Goal: Task Accomplishment & Management: Complete application form

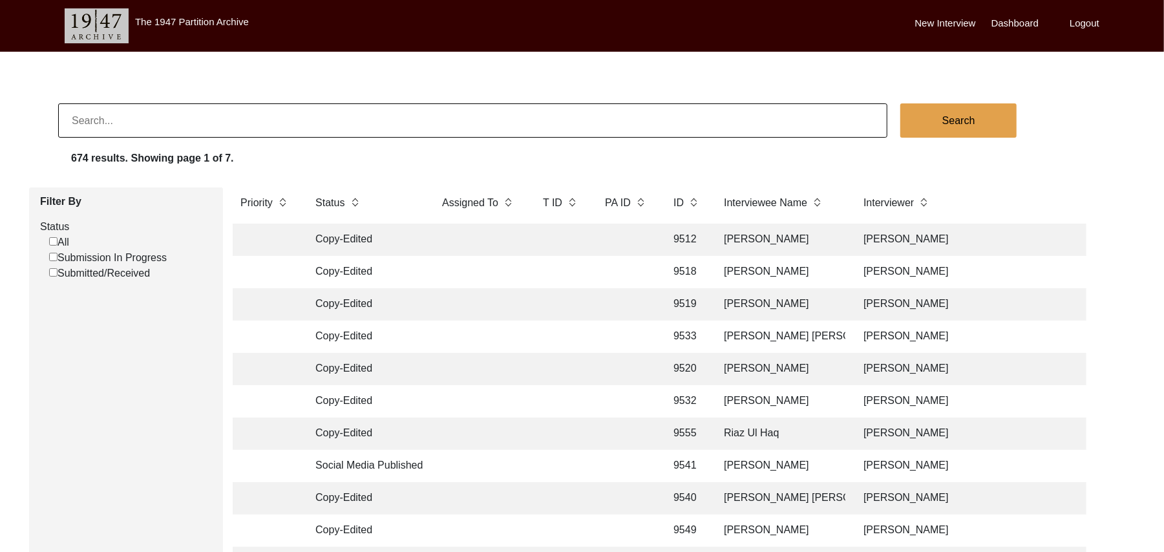
click at [52, 258] on input "Submission In Progress" at bounding box center [53, 257] width 8 height 8
checkbox input "false"
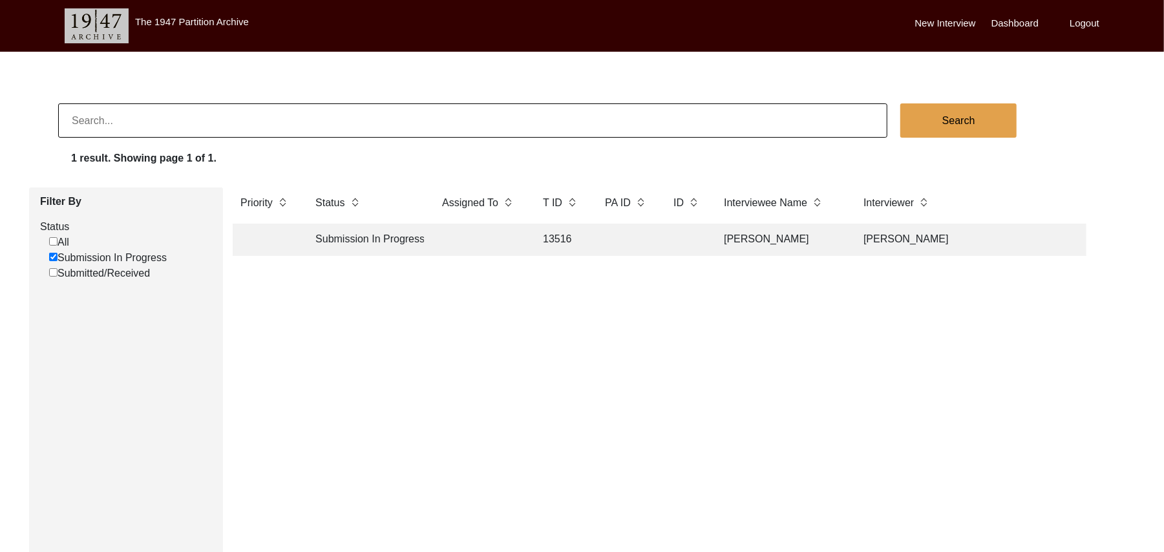
click at [938, 22] on label "New Interview" at bounding box center [945, 23] width 61 height 15
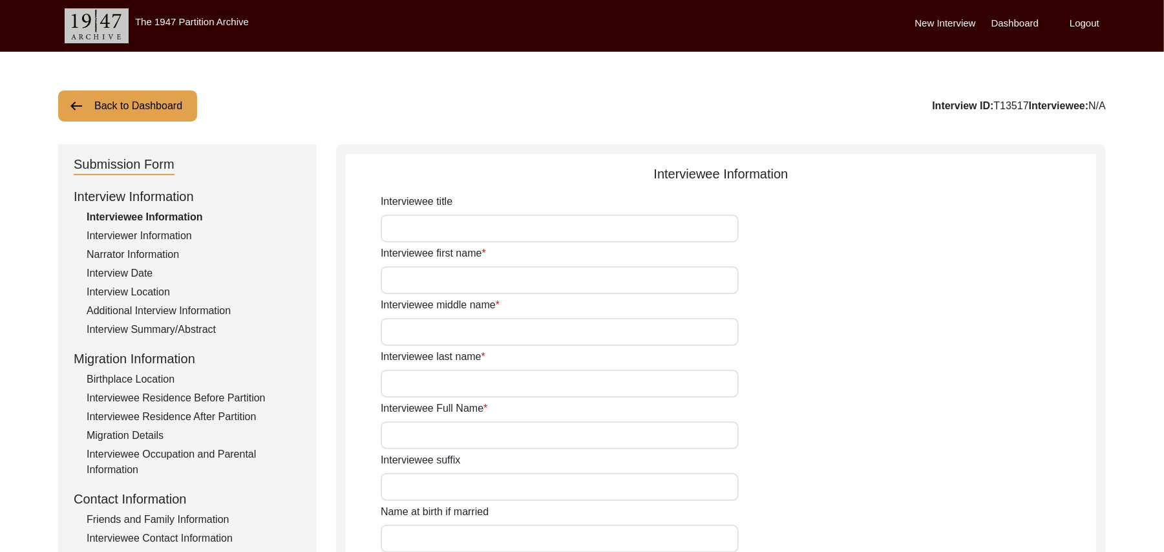
click at [173, 100] on button "Back to Dashboard" at bounding box center [127, 105] width 139 height 31
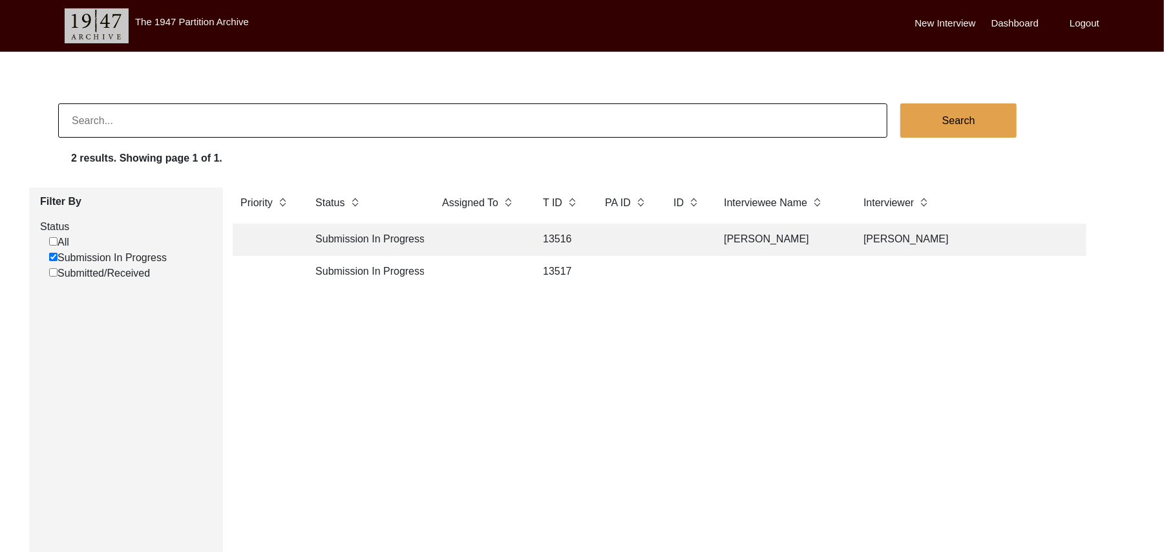
click at [937, 24] on label "New Interview" at bounding box center [945, 23] width 61 height 15
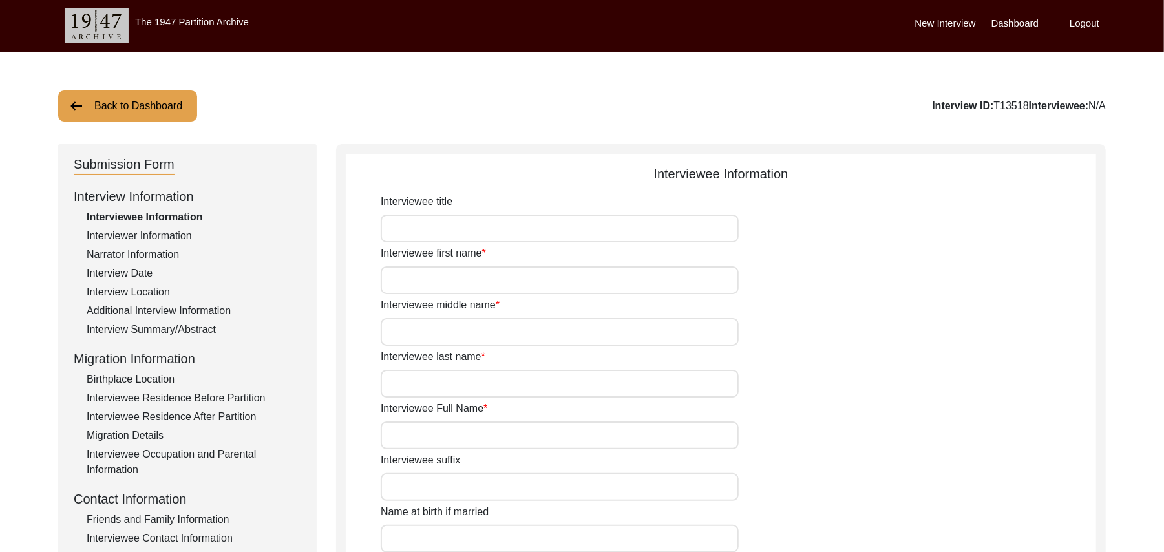
click at [150, 102] on button "Back to Dashboard" at bounding box center [127, 105] width 139 height 31
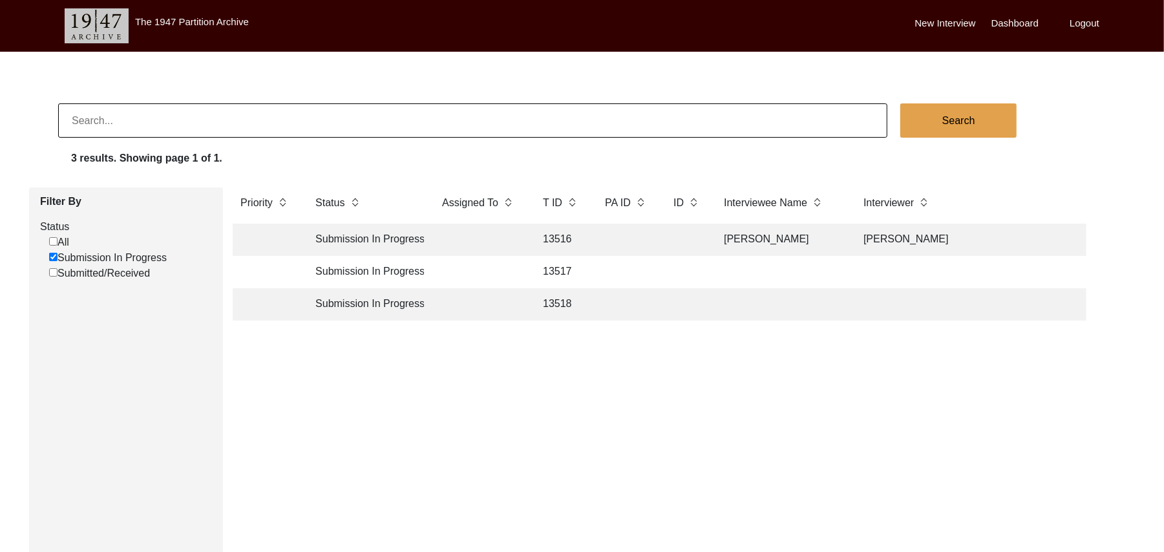
click at [562, 269] on td "13517" at bounding box center [561, 272] width 52 height 32
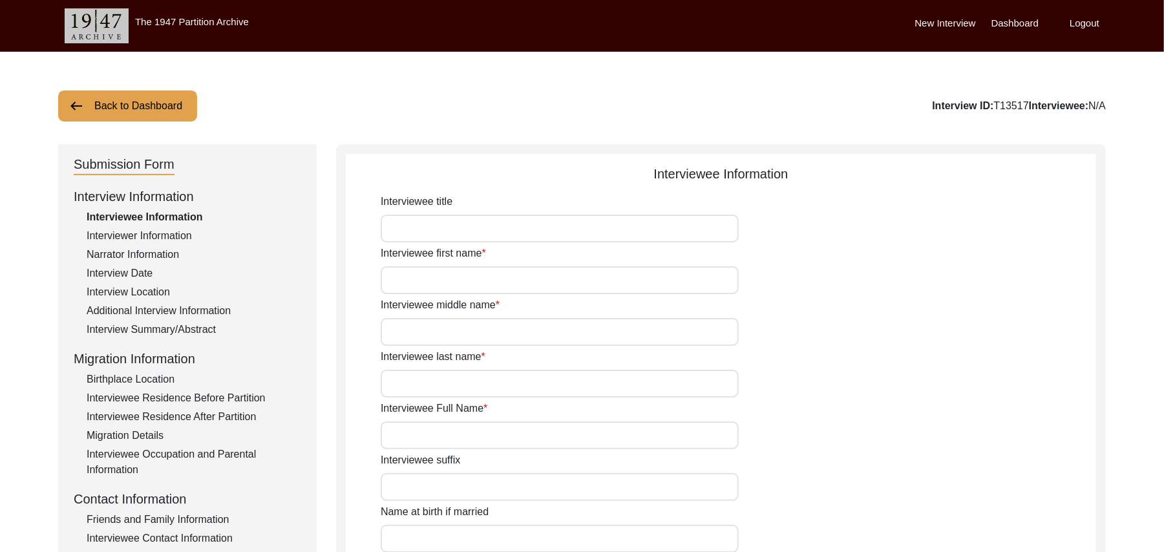
click at [466, 239] on input "Interviewee title" at bounding box center [560, 229] width 358 height 28
type input "Mr"
click at [463, 280] on input "Interviewee first name" at bounding box center [560, 280] width 358 height 28
type input "[DEMOGRAPHIC_DATA]"
click at [458, 342] on input "Interviewee middle name" at bounding box center [560, 332] width 358 height 28
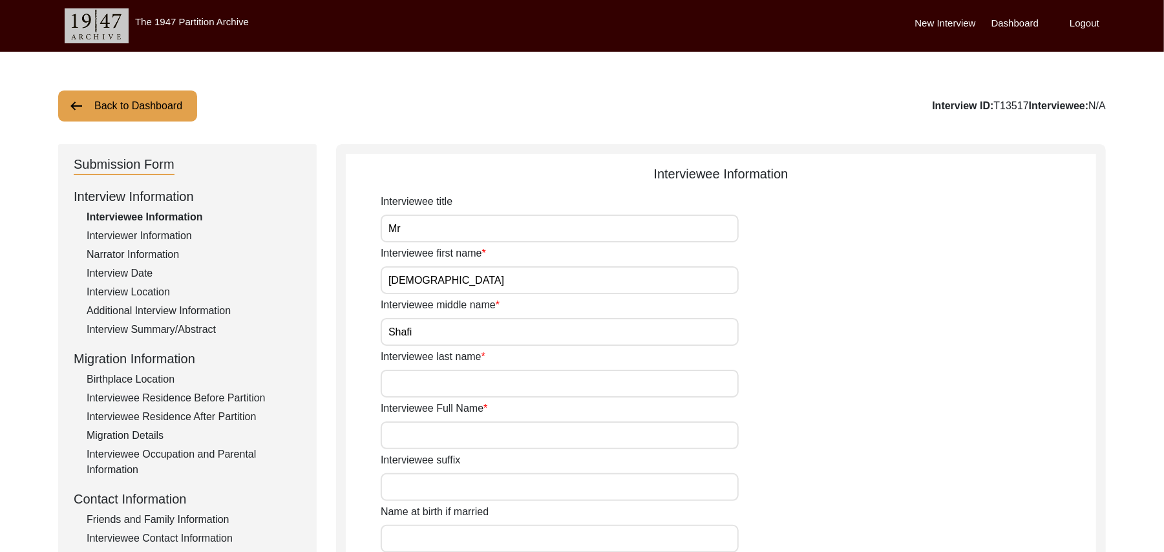
type input "Shafi"
click at [448, 381] on input "Interviewee last name" at bounding box center [560, 384] width 358 height 28
type input "N/A"
click at [457, 441] on input "Interviewee Full Name" at bounding box center [560, 435] width 358 height 28
type input "[PERSON_NAME]"
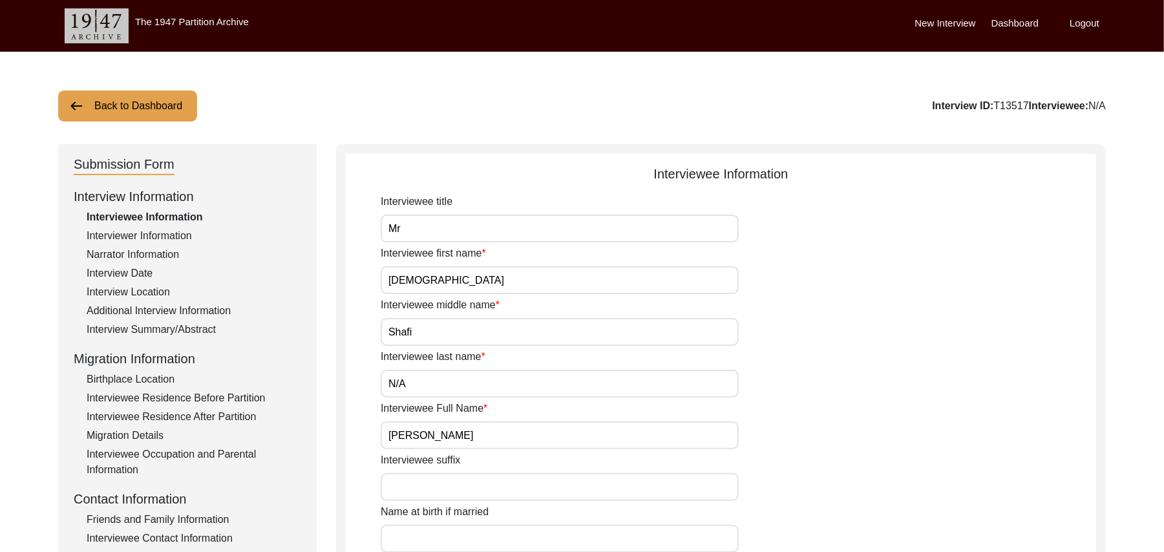
click at [474, 487] on input "Interviewee suffix" at bounding box center [560, 487] width 358 height 28
paste input "N/A"
type input "N/A"
click at [465, 538] on input "Name at birth if married" at bounding box center [560, 539] width 358 height 28
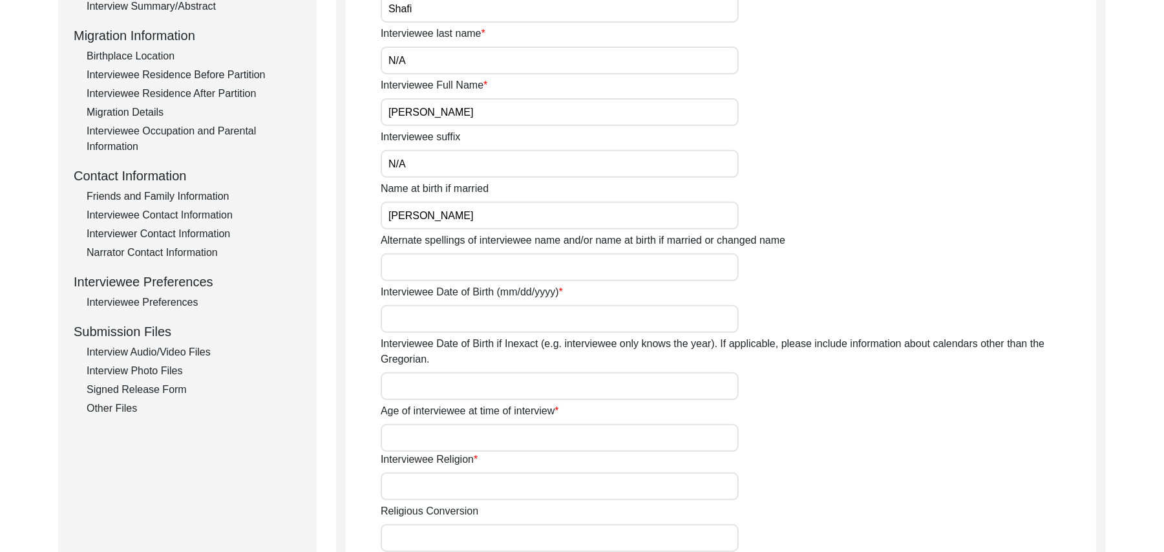
scroll to position [415, 0]
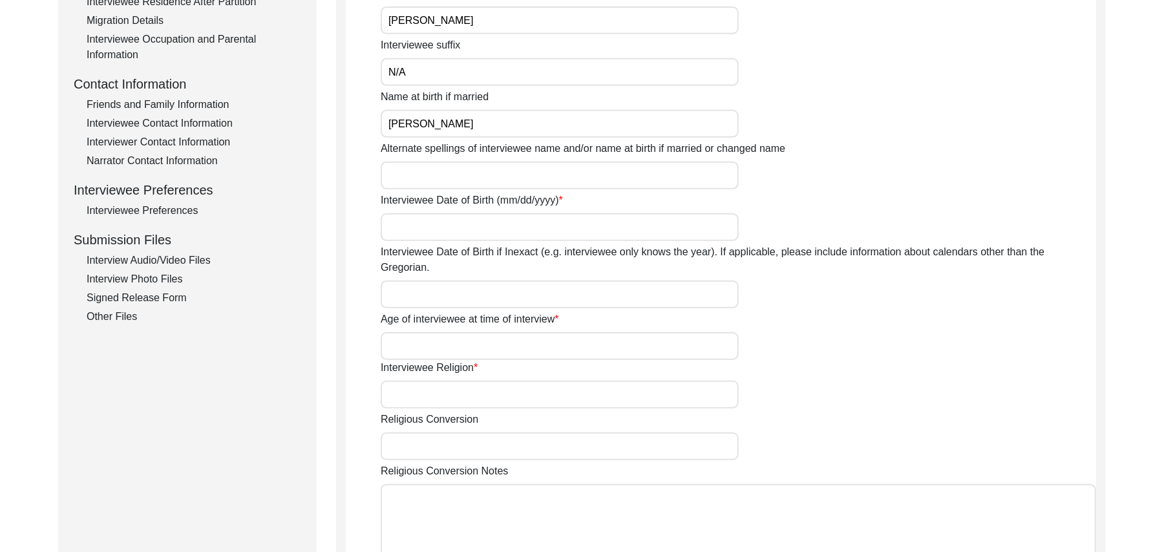
type input "[PERSON_NAME]"
click at [457, 178] on input "Alternate spellings of interviewee name and/or name at birth if married or chan…" at bounding box center [560, 176] width 358 height 28
type input "Muhammad Shafi"
click at [452, 233] on input "Interviewee Date of Birth (mm/dd/yyyy)" at bounding box center [560, 227] width 358 height 28
type input "1938"
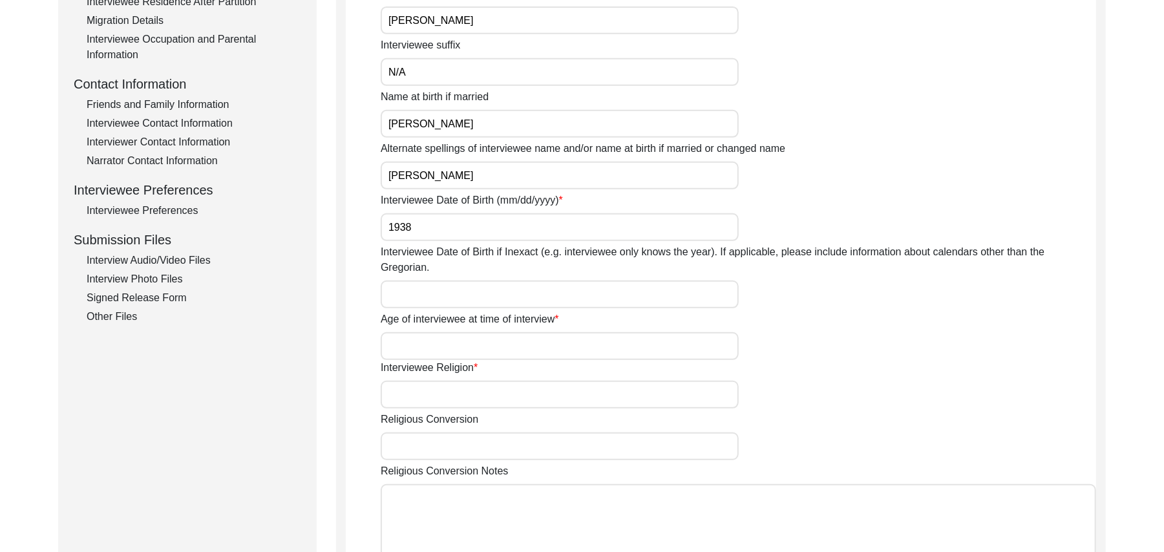
click at [434, 280] on input "Interviewee Date of Birth if Inexact (e.g. interviewee only knows the year). If…" at bounding box center [560, 294] width 358 height 28
type input "1938"
click at [430, 332] on input "Age of interviewee at time of interview" at bounding box center [560, 346] width 358 height 28
type input "86 Years"
click at [432, 383] on input "Interviewee Religion" at bounding box center [560, 395] width 358 height 28
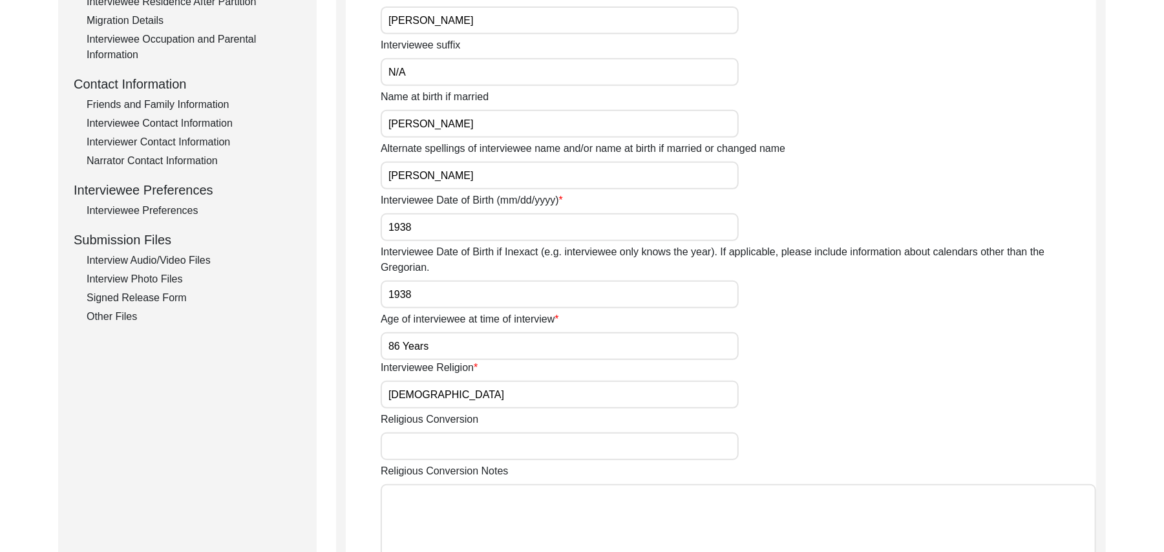
type input "Islam"
click at [422, 432] on input "Religious Conversion" at bounding box center [560, 446] width 358 height 28
paste input "N/A"
type input "N/A"
click at [424, 489] on textarea "Religious Conversion Notes" at bounding box center [738, 523] width 715 height 78
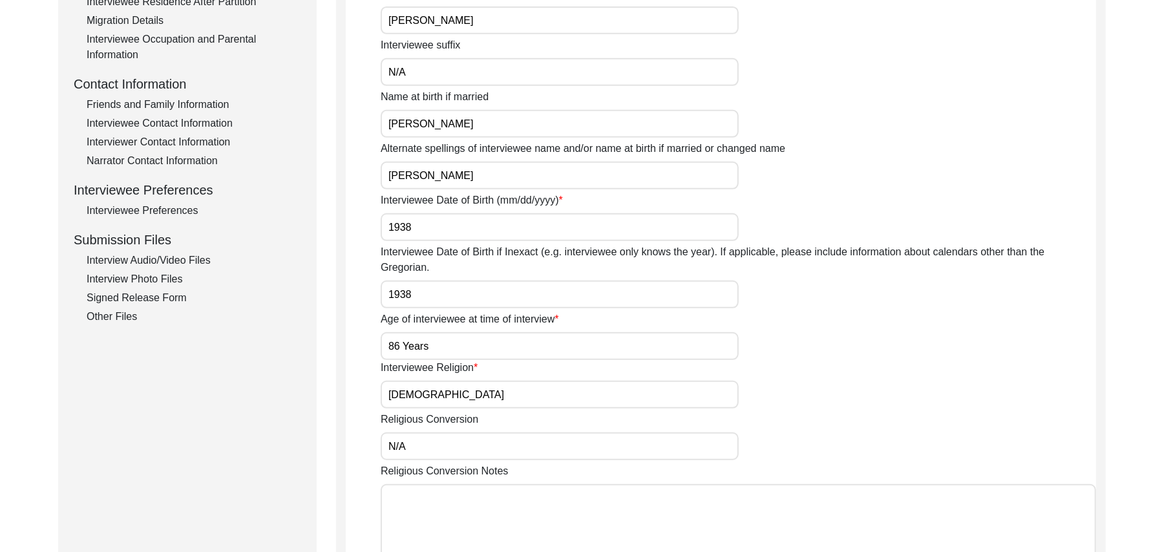
paste textarea "N/A"
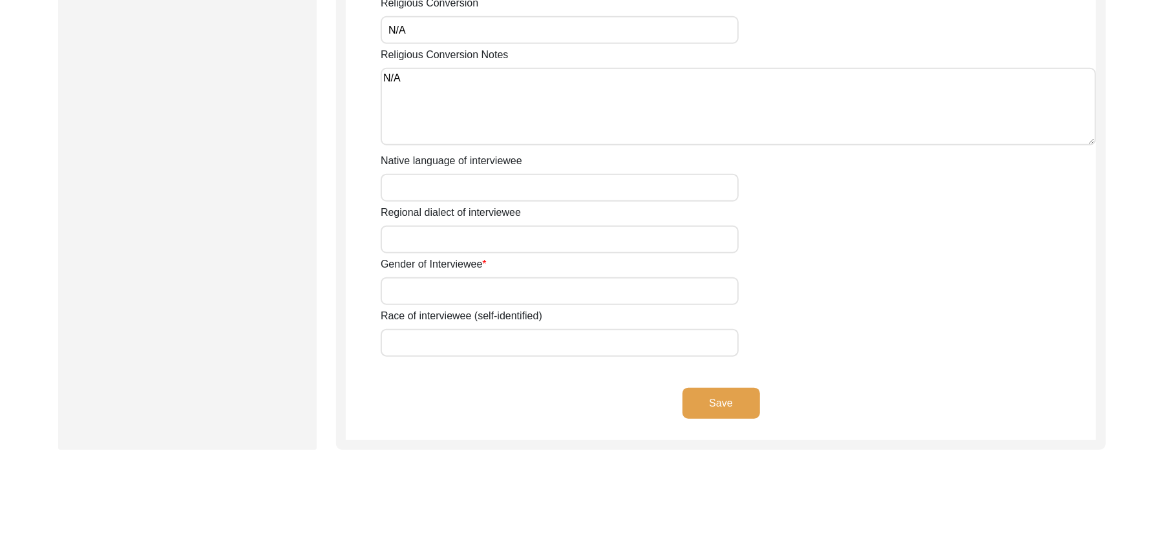
scroll to position [877, 0]
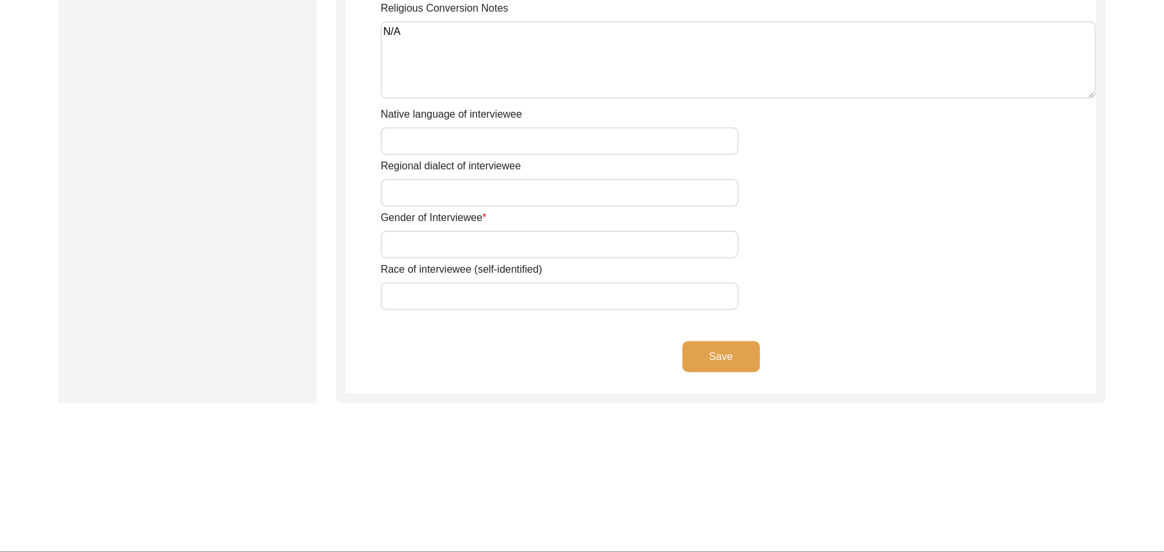
type textarea "N/A"
click at [406, 130] on input "Native language of interviewee" at bounding box center [560, 141] width 358 height 28
type input "Punjabi"
click at [416, 179] on input "Regional dialect of interviewee" at bounding box center [560, 193] width 358 height 28
type input "Malwai"
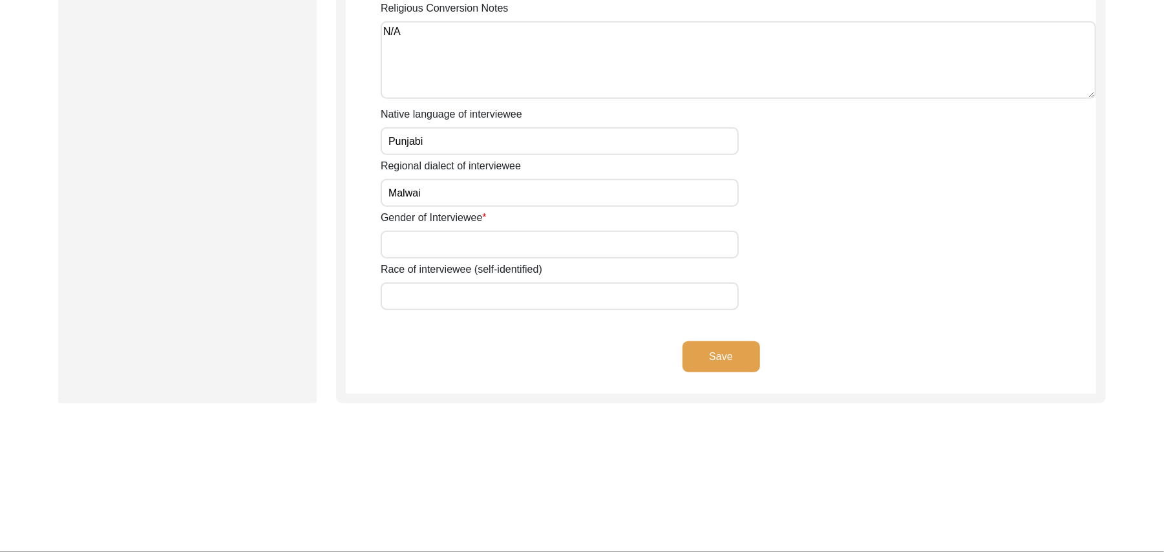
click at [412, 231] on input "Gender of Interviewee" at bounding box center [560, 245] width 358 height 28
type input "Male"
click at [417, 282] on input "Race of interviewee (self-identified)" at bounding box center [560, 296] width 358 height 28
type input "Araein"
click at [699, 341] on button "Save" at bounding box center [721, 356] width 78 height 31
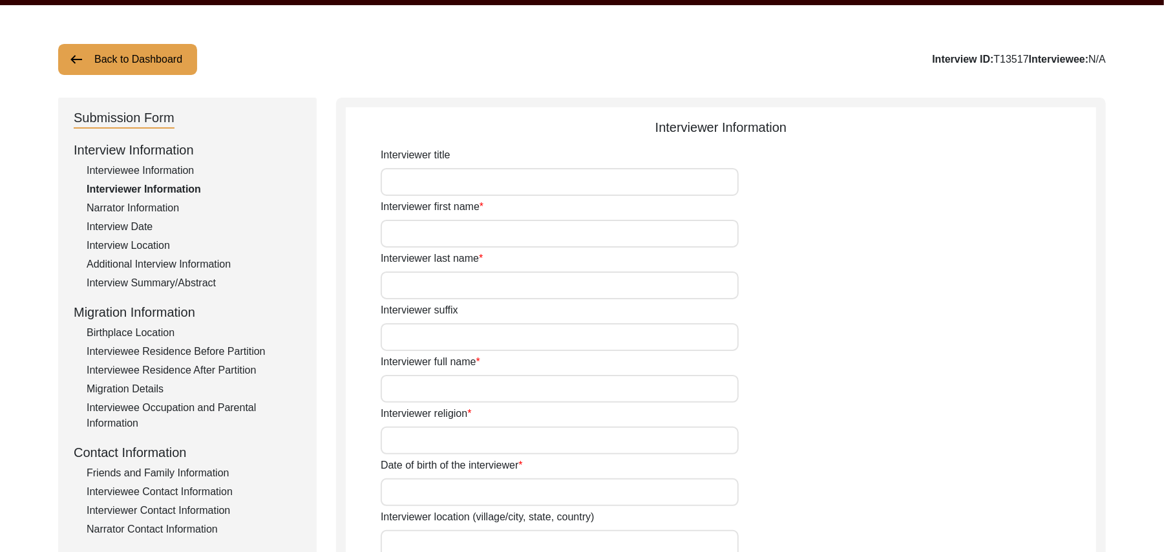
scroll to position [0, 0]
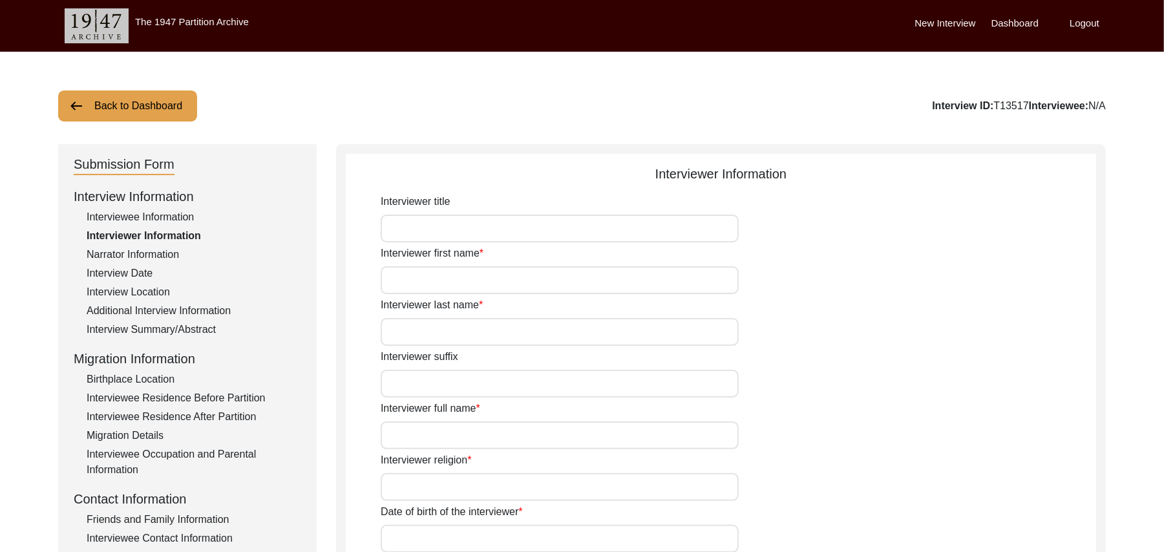
click at [411, 225] on input "Interviewer title" at bounding box center [560, 229] width 358 height 28
type input "Mr"
click at [409, 282] on input "Interviewer first name" at bounding box center [560, 280] width 358 height 28
type input "Muhammad"
click at [412, 336] on input "Interviewer last name" at bounding box center [560, 332] width 358 height 28
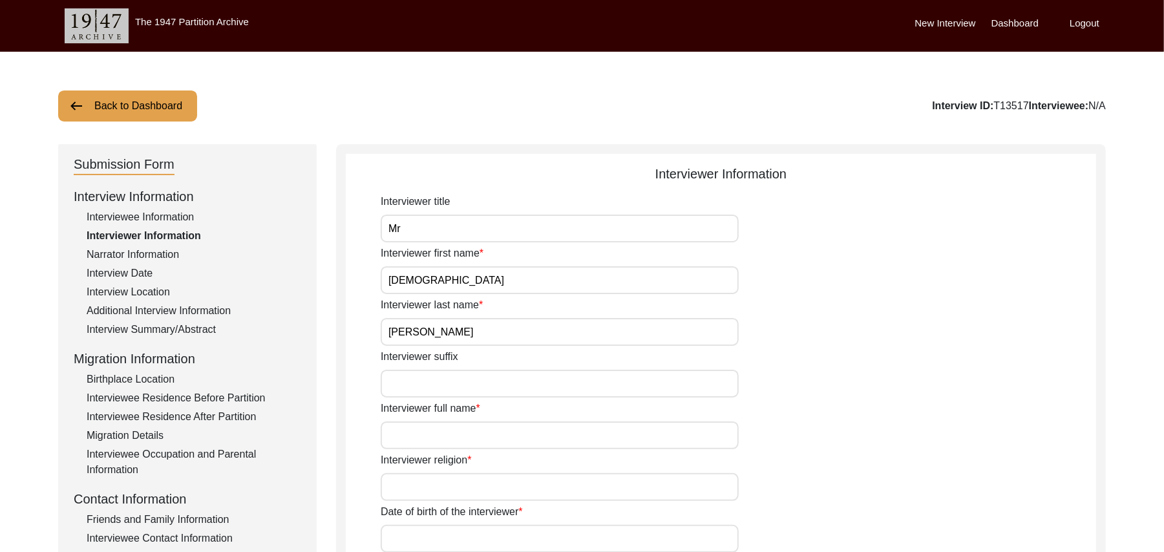
type input "Sarfraz"
click at [414, 376] on input "Interviewer suffix" at bounding box center [560, 384] width 358 height 28
paste input "N/A"
type input "N/A"
click at [414, 442] on input "Interviewer full name" at bounding box center [560, 435] width 358 height 28
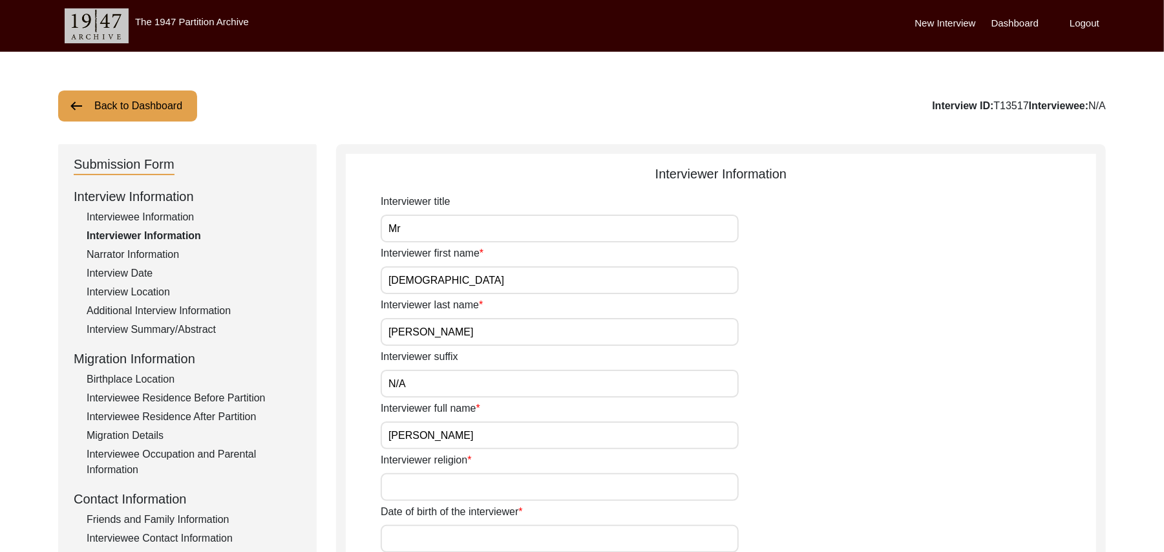
type input "Muhammad Sarfraz"
click at [416, 481] on input "Interviewer religion" at bounding box center [560, 487] width 358 height 28
type input "Islam"
click at [419, 540] on input "Date of birth of the interviewer" at bounding box center [560, 539] width 358 height 28
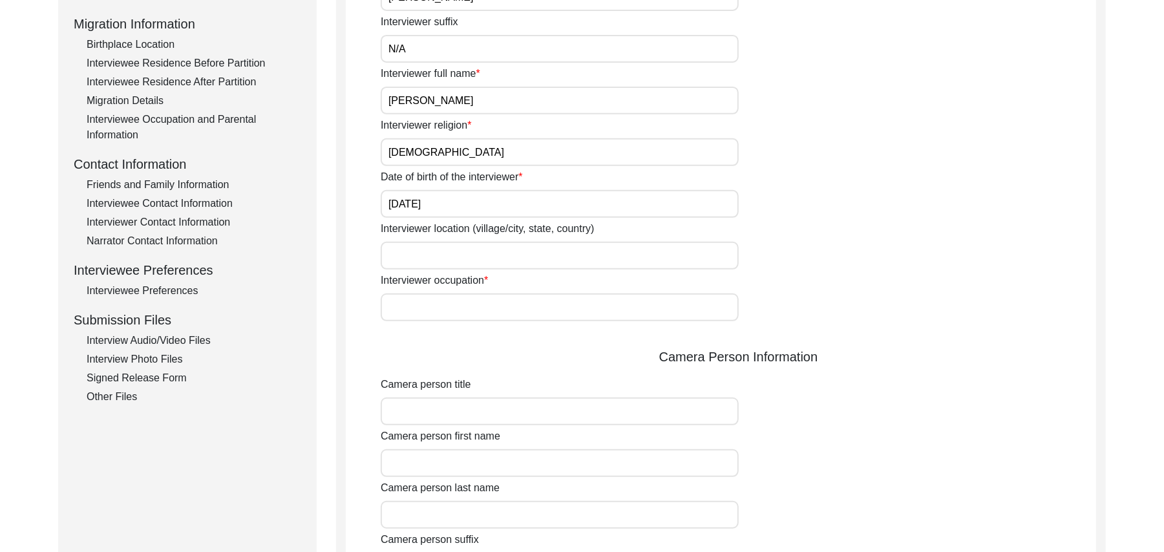
scroll to position [393, 0]
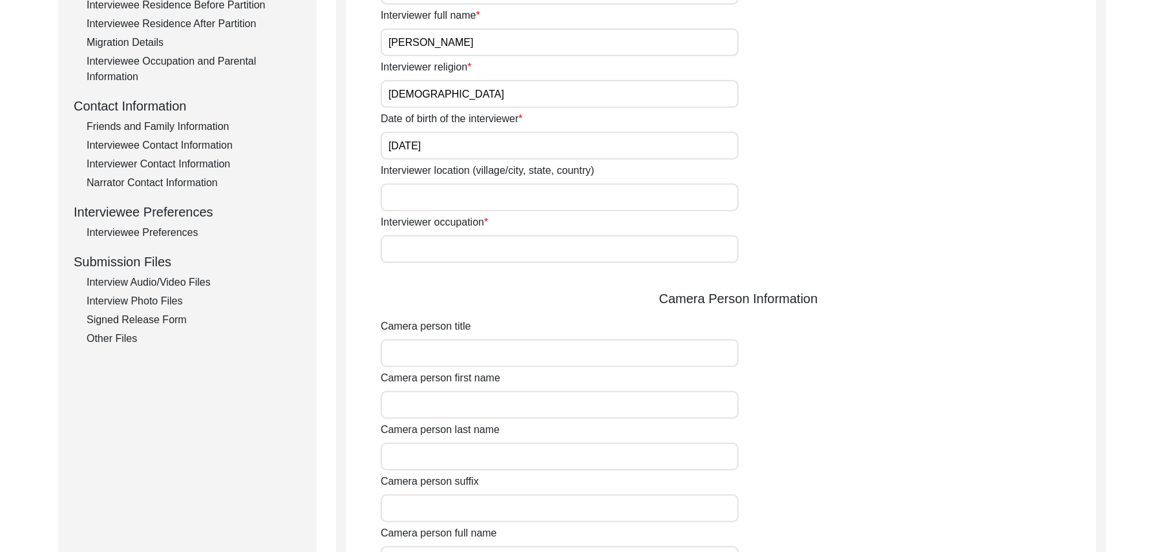
type input "10/01/2025"
click at [411, 200] on input "Interviewer location (village/city, state, country)" at bounding box center [560, 197] width 358 height 28
type input "Shorkot city,Punjab, Pakistan"
click at [424, 251] on input "Interviewer occupation" at bounding box center [560, 249] width 358 height 28
type input "Retired Govt Servant"
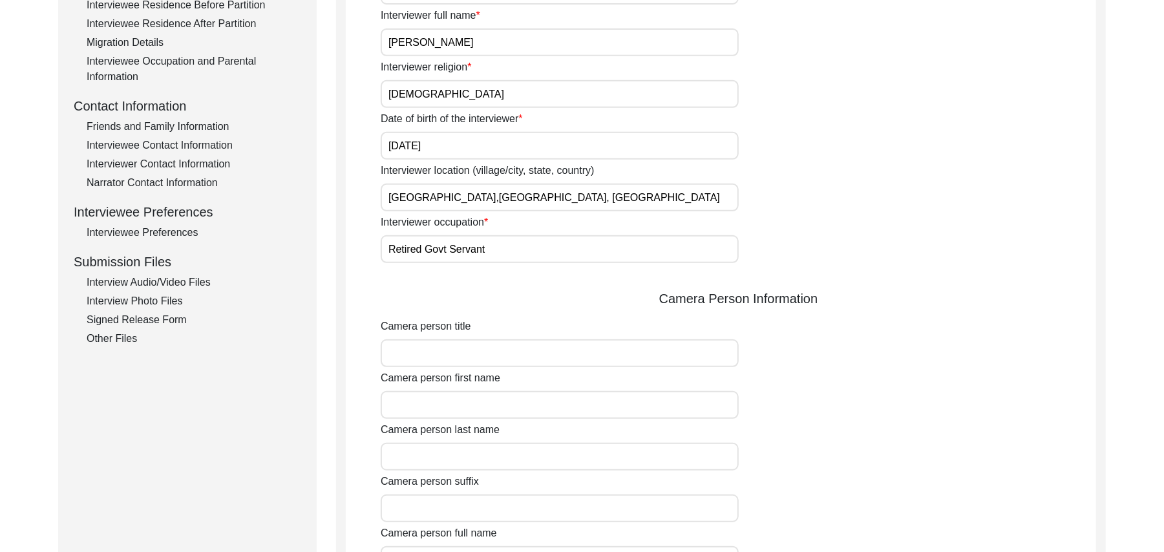
click at [433, 351] on input "Camera person title" at bounding box center [560, 353] width 358 height 28
type input "Mr"
click at [432, 412] on input "Camera person first name" at bounding box center [560, 405] width 358 height 28
type input "Muhammad"
click at [433, 448] on input "Camera person last name" at bounding box center [560, 457] width 358 height 28
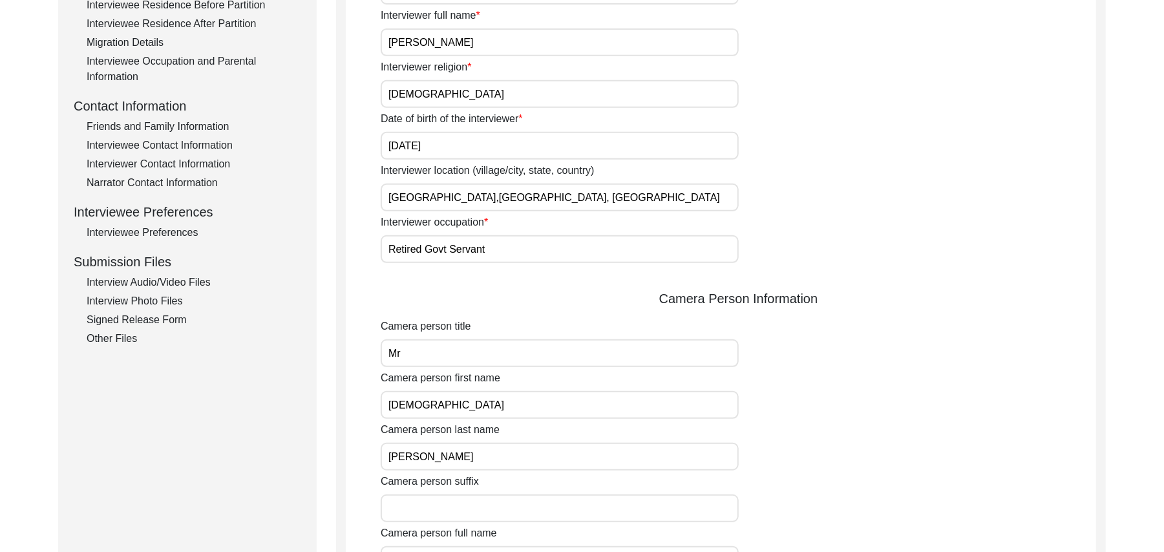
type input "Sarfraz"
click at [443, 510] on input "Camera person suffix" at bounding box center [560, 508] width 358 height 28
paste input "N/A"
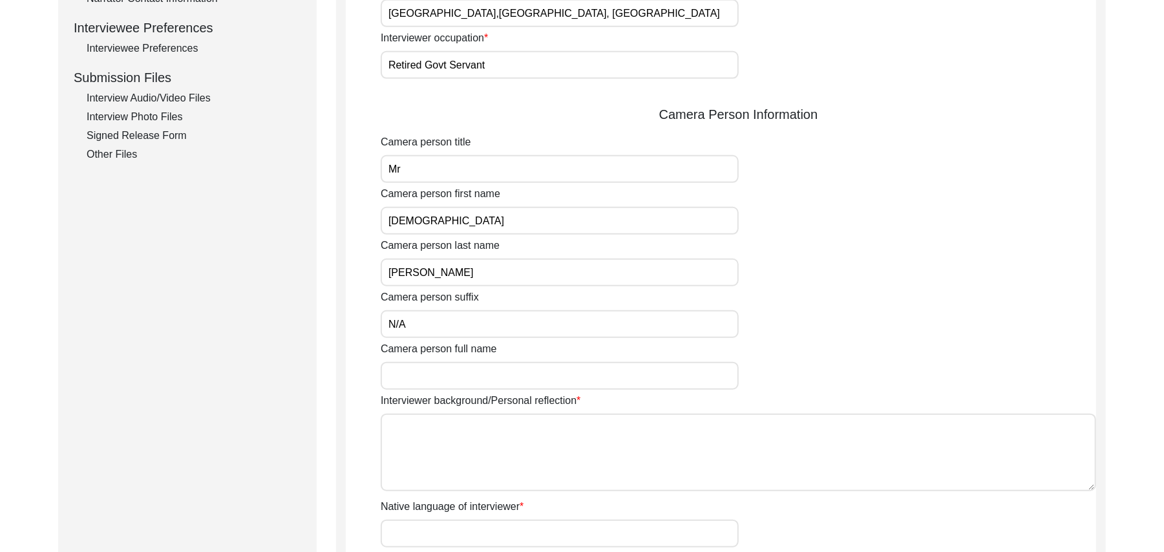
scroll to position [727, 0]
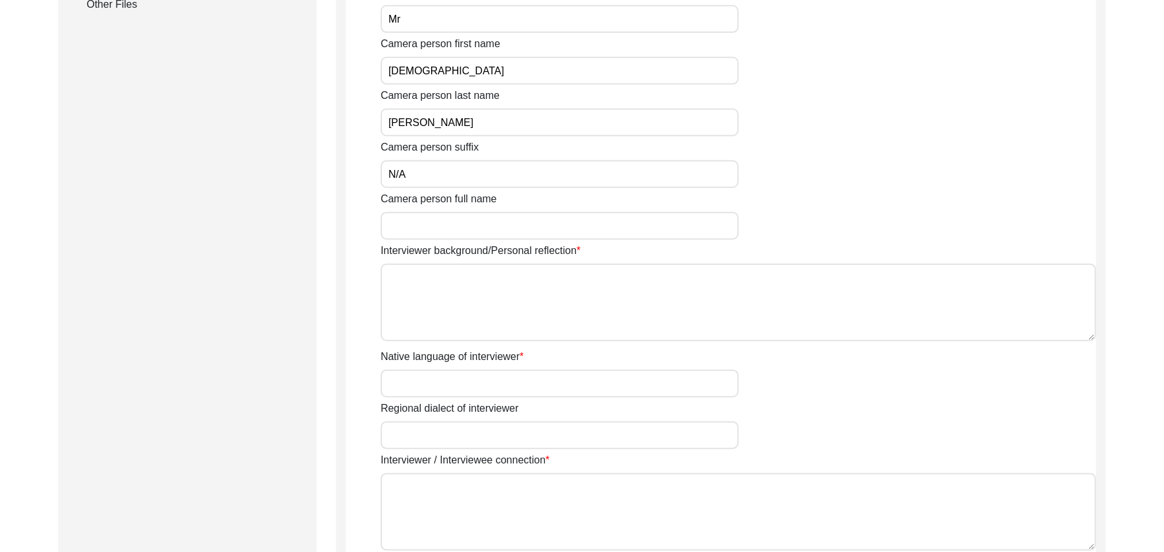
type input "N/A"
click at [582, 216] on input "Camera person full name" at bounding box center [560, 226] width 358 height 28
type input "Muhammad Sarfraz"
click at [564, 300] on textarea "Interviewer background/Personal reflection" at bounding box center [738, 303] width 715 height 78
click at [557, 330] on textarea "Interviewer background/Personal reflection" at bounding box center [738, 303] width 715 height 78
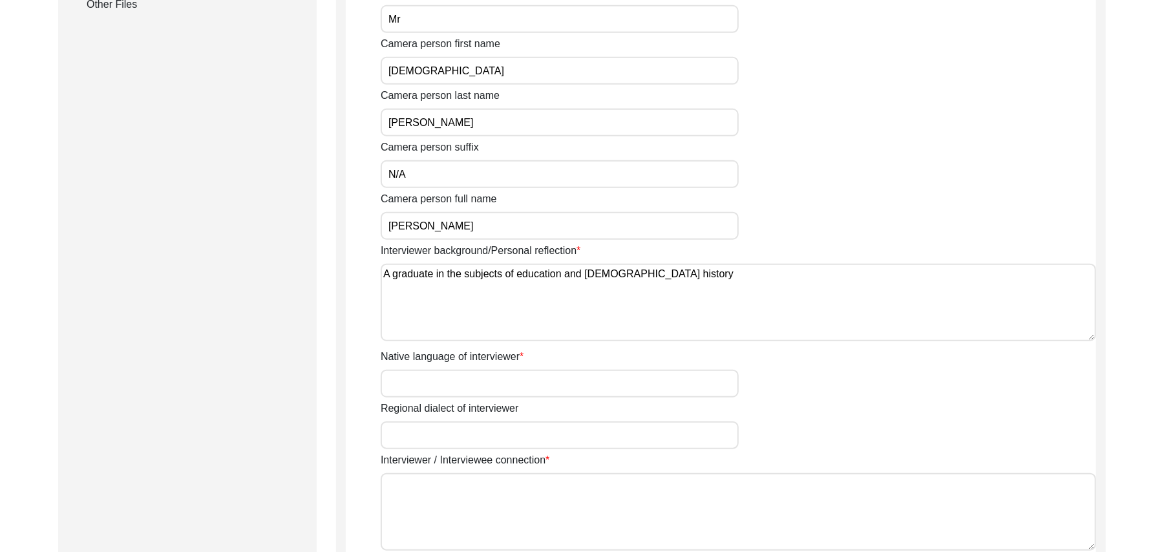
type textarea "A graduate in the subjects of education and Islamic history"
click at [535, 382] on input "Native language of interviewer" at bounding box center [560, 384] width 358 height 28
type input "Punjabi"
click at [507, 441] on input "Regional dialect of interviewer" at bounding box center [560, 435] width 358 height 28
type input "Malwai"
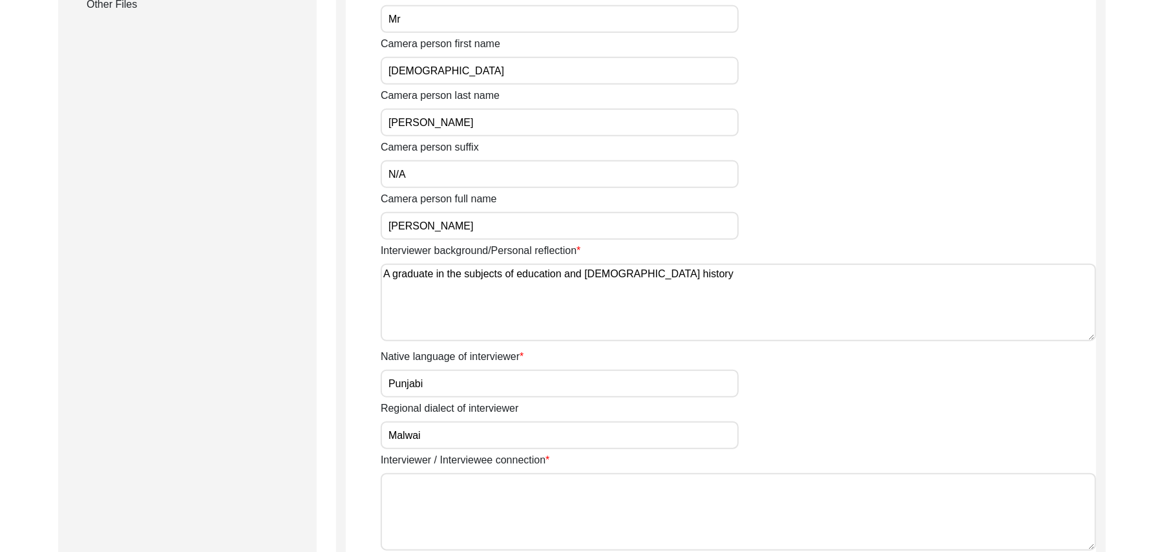
click at [503, 503] on textarea "Interviewer / Interviewee connection" at bounding box center [738, 512] width 715 height 78
paste textarea "N"
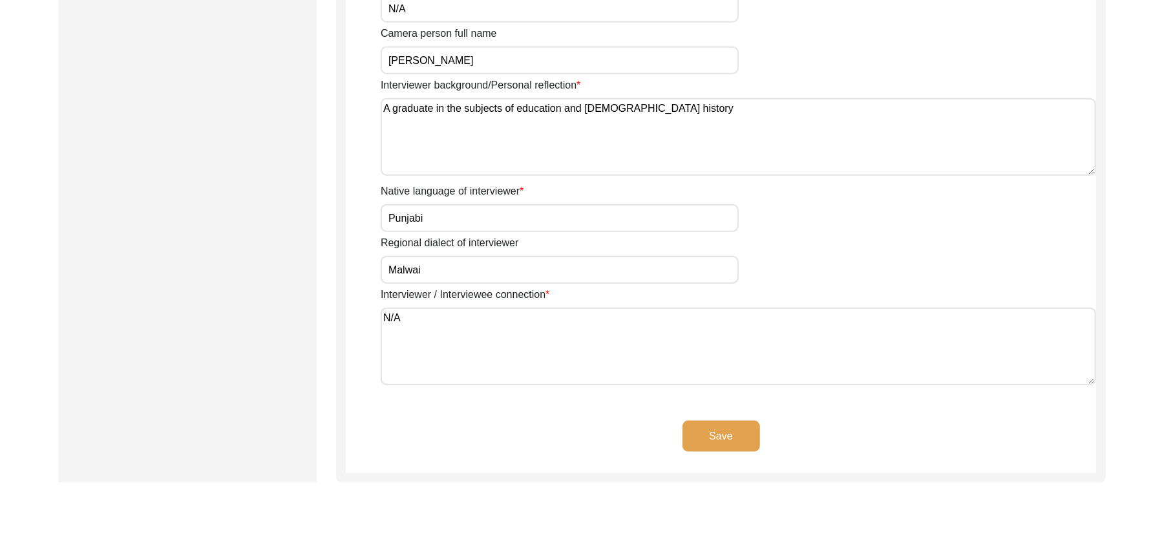
scroll to position [887, 0]
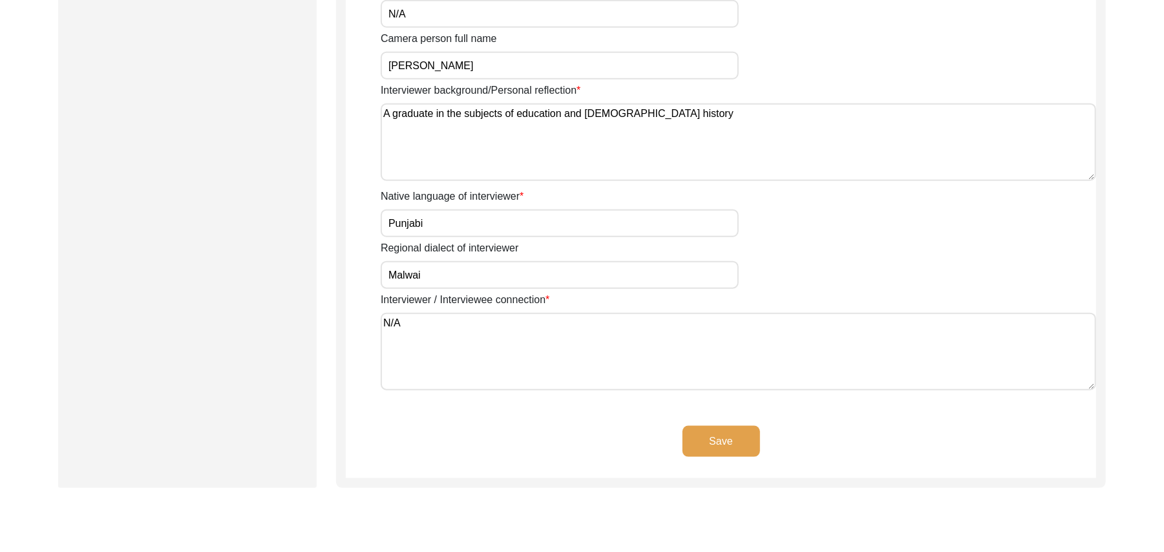
type textarea "N/A"
click at [742, 439] on button "Save" at bounding box center [721, 441] width 78 height 31
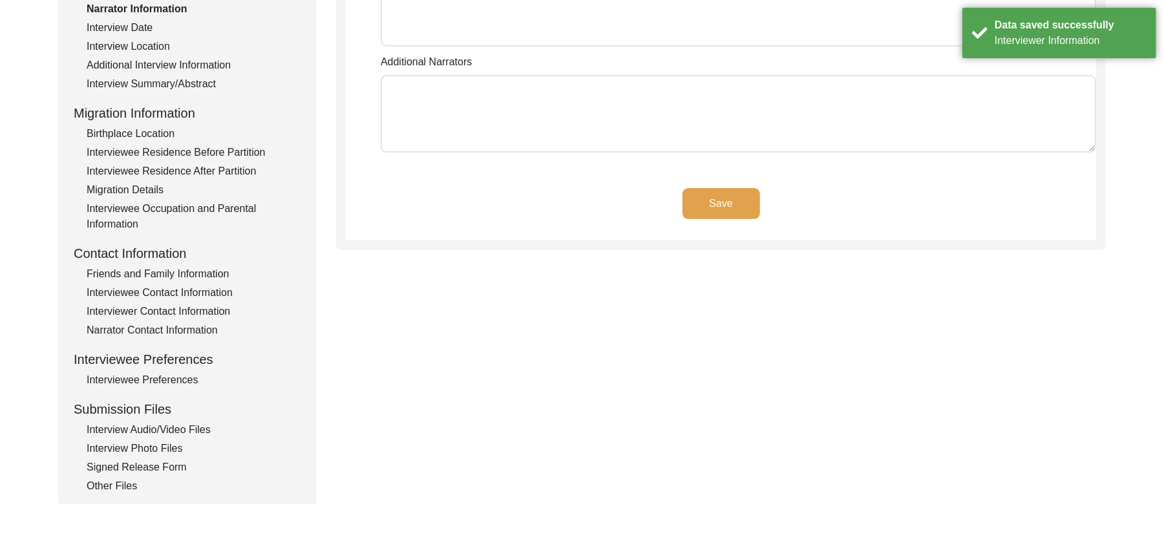
scroll to position [88, 0]
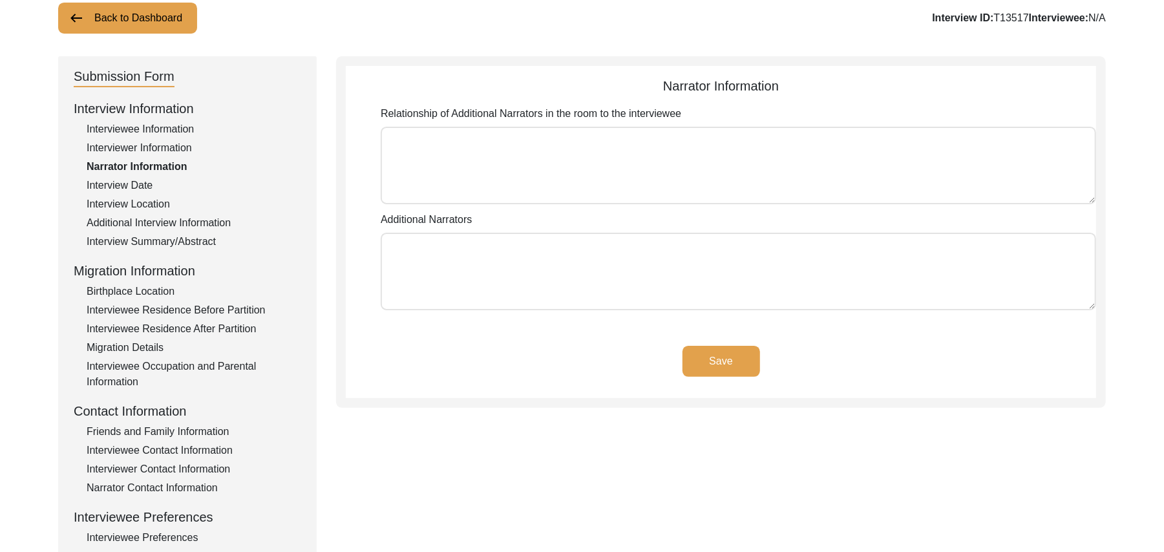
click at [657, 186] on textarea "Relationship of Additional Narrators in the room to the interviewee" at bounding box center [738, 166] width 715 height 78
paste textarea "N/A"
type textarea "N/A"
click at [600, 270] on textarea "Additional Narrators" at bounding box center [738, 272] width 715 height 78
paste textarea "N/A"
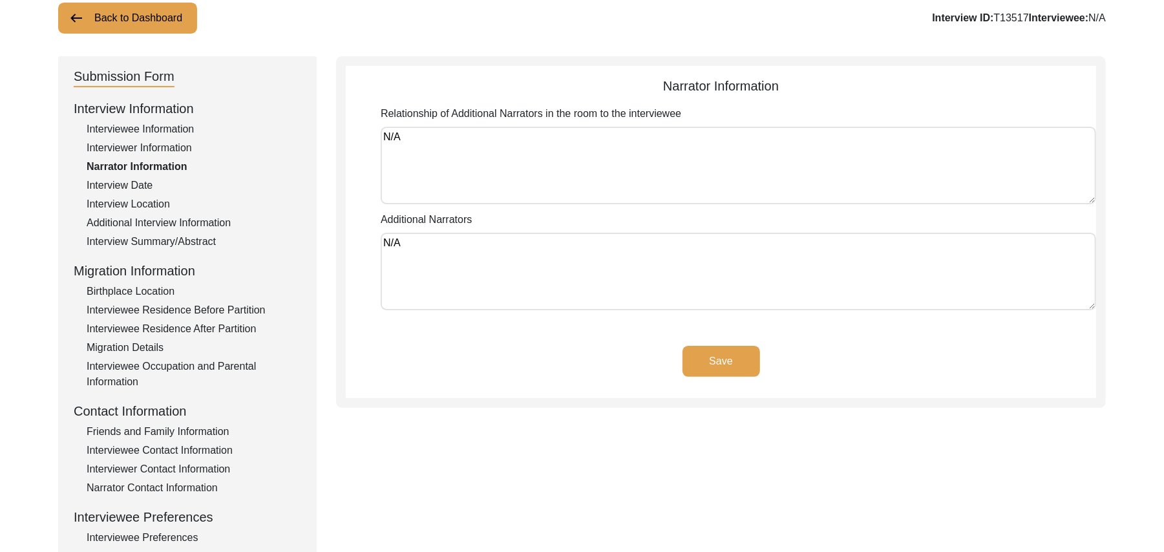
type textarea "N/A"
click at [694, 352] on button "Save" at bounding box center [721, 361] width 78 height 31
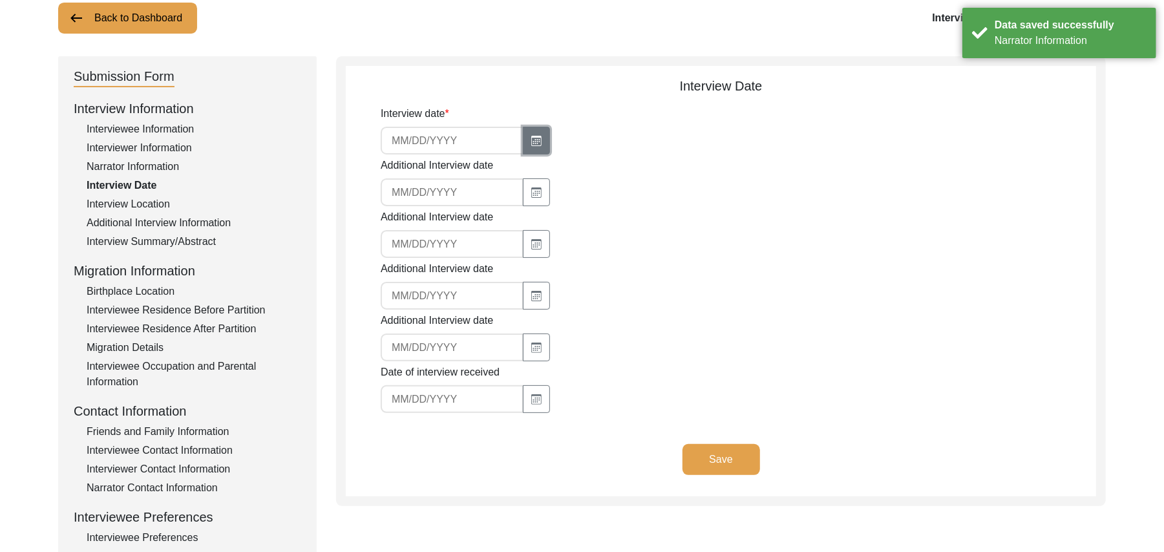
click at [531, 138] on icon "button" at bounding box center [536, 141] width 10 height 10
select select "8"
select select "2025"
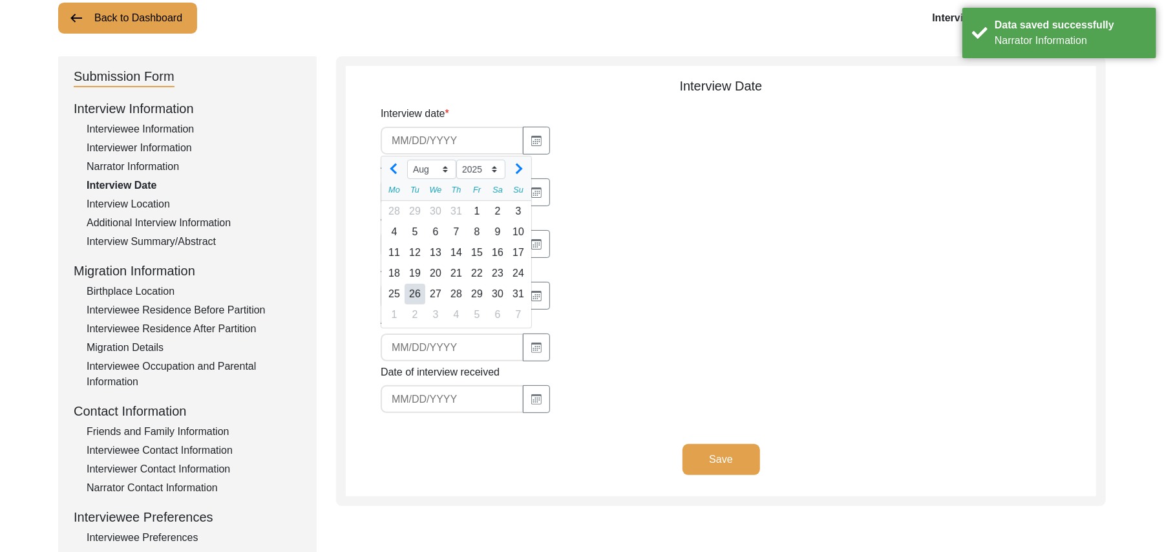
click at [412, 289] on div "26" at bounding box center [414, 294] width 21 height 21
type input "8/26/2025"
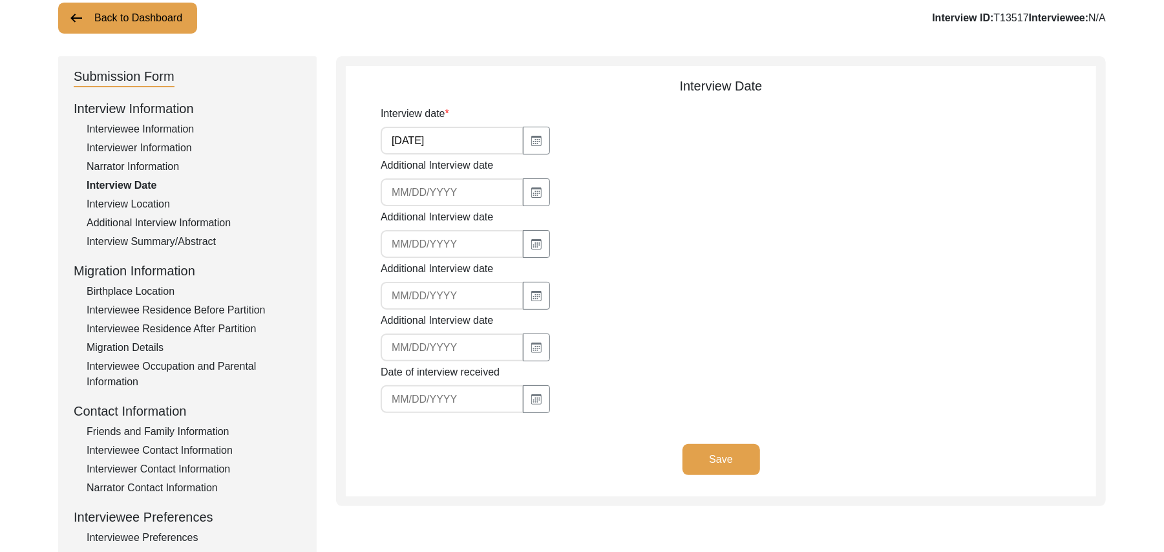
click at [709, 456] on button "Save" at bounding box center [721, 459] width 78 height 31
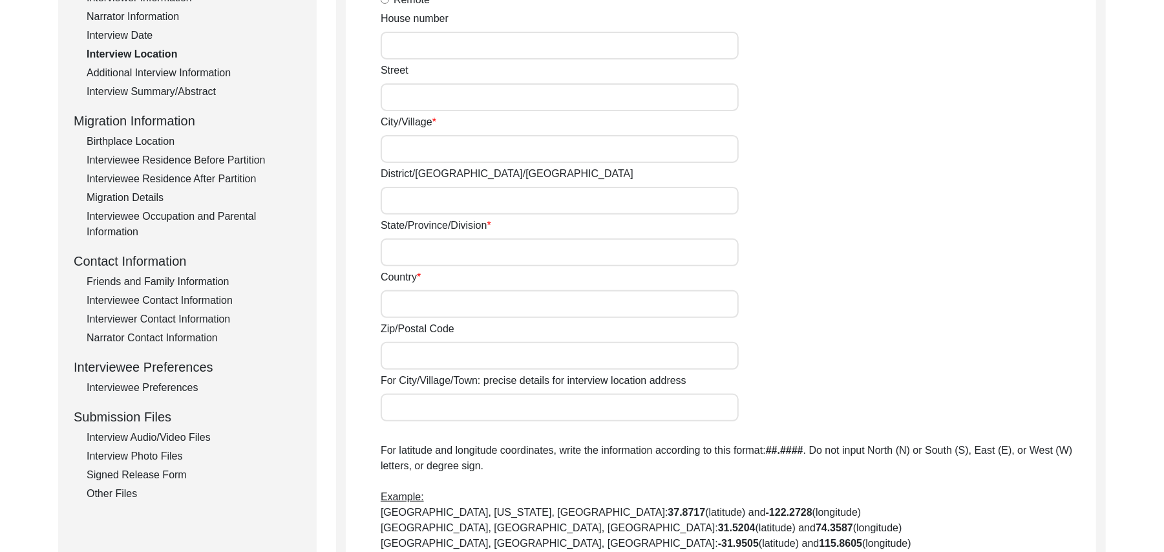
scroll to position [240, 0]
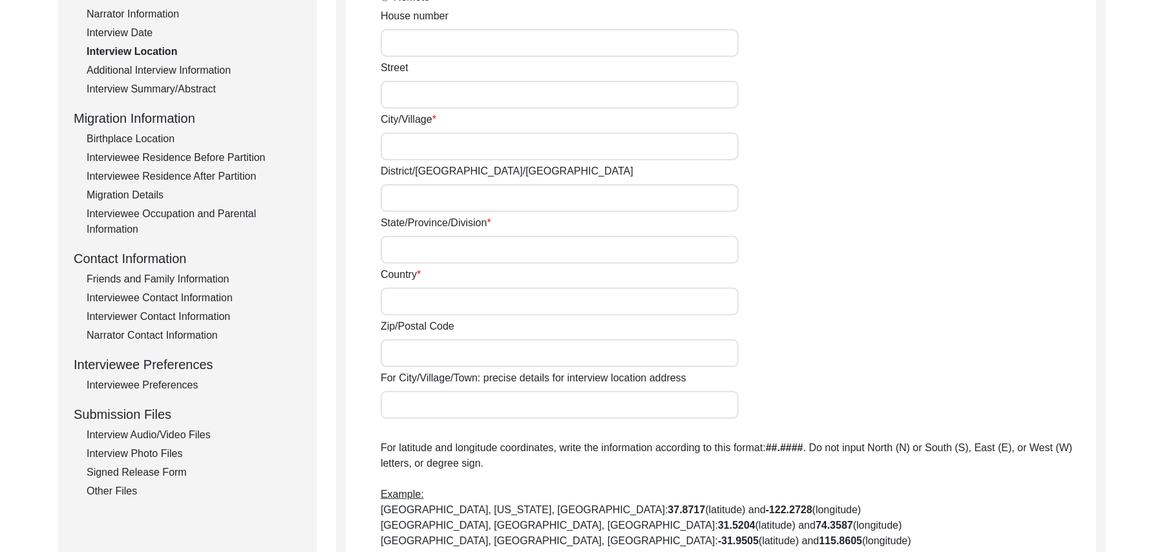
click at [198, 435] on div "Interview Audio/Video Files" at bounding box center [194, 435] width 215 height 16
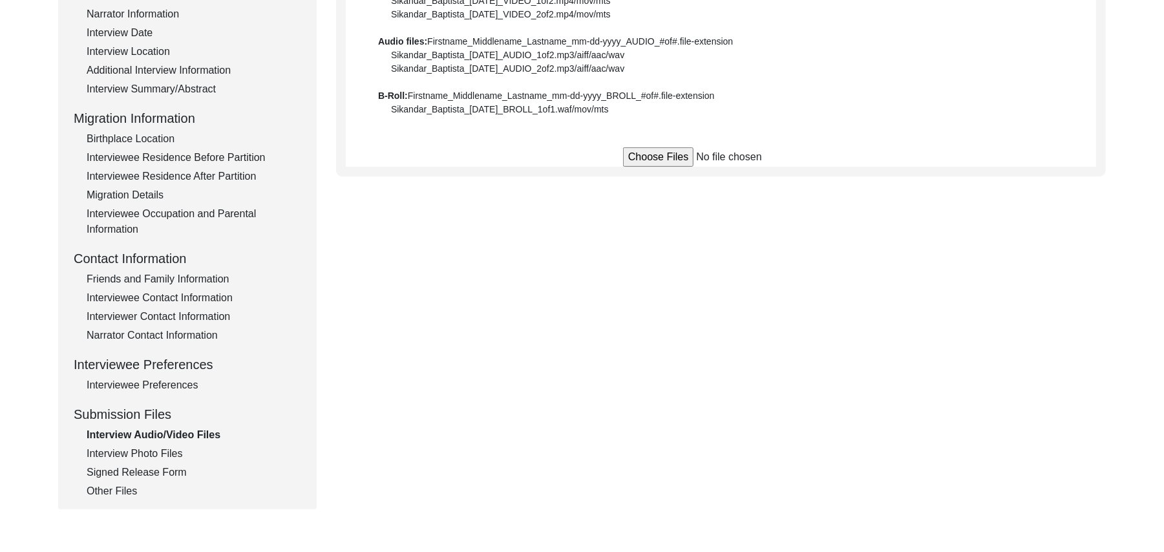
click at [627, 156] on input "file" at bounding box center [721, 156] width 196 height 19
type input "C:\fakepath\Muhammad_Shafi_08-26-2025_BROLL_1of4.MTS"
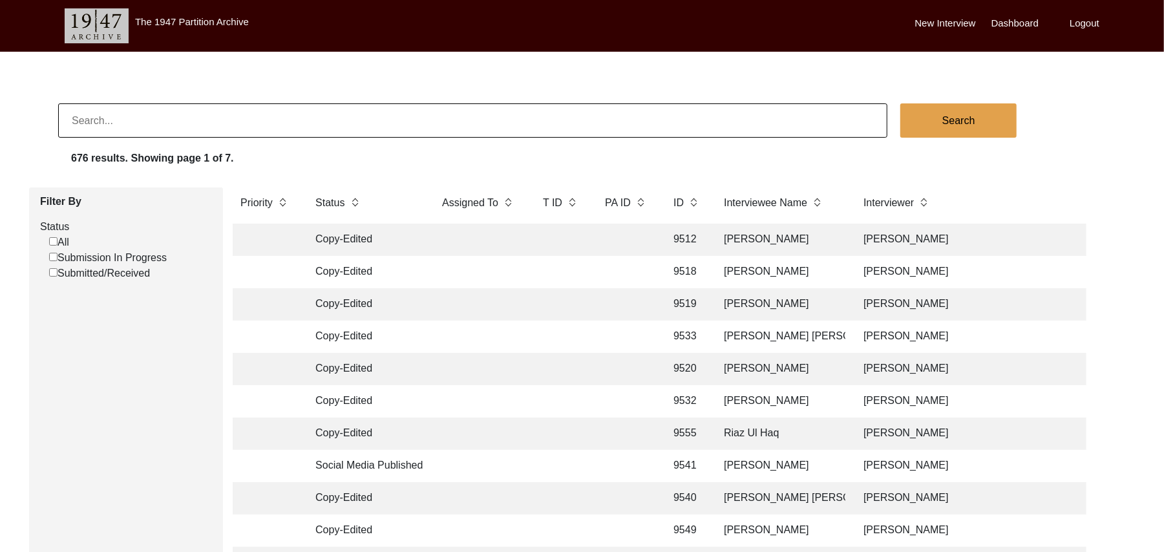
click at [52, 257] on input "Submission In Progress" at bounding box center [53, 257] width 8 height 8
checkbox input "false"
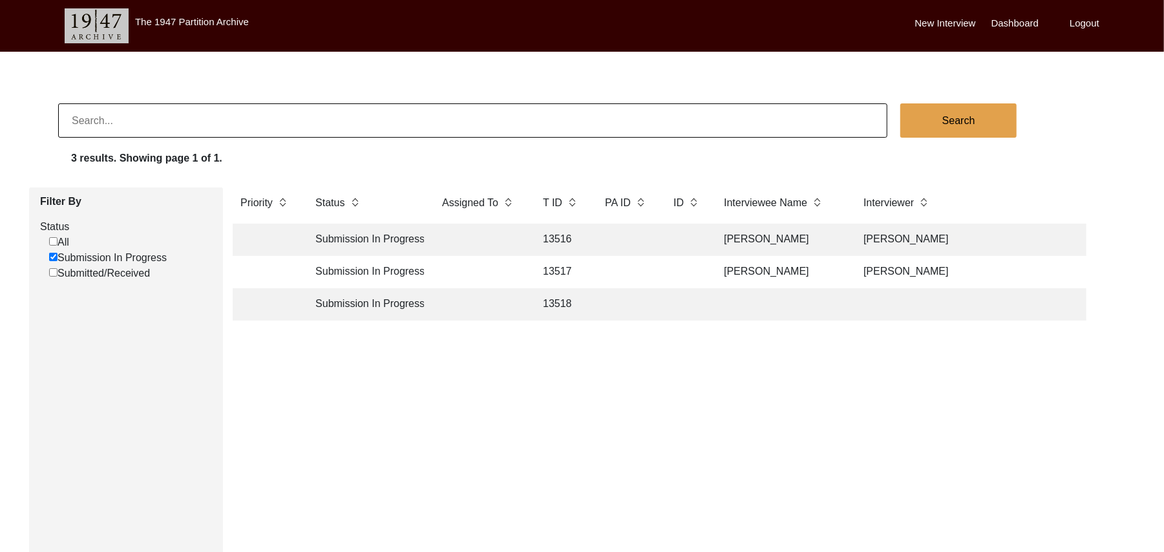
click at [749, 269] on td "[PERSON_NAME]" at bounding box center [780, 272] width 129 height 32
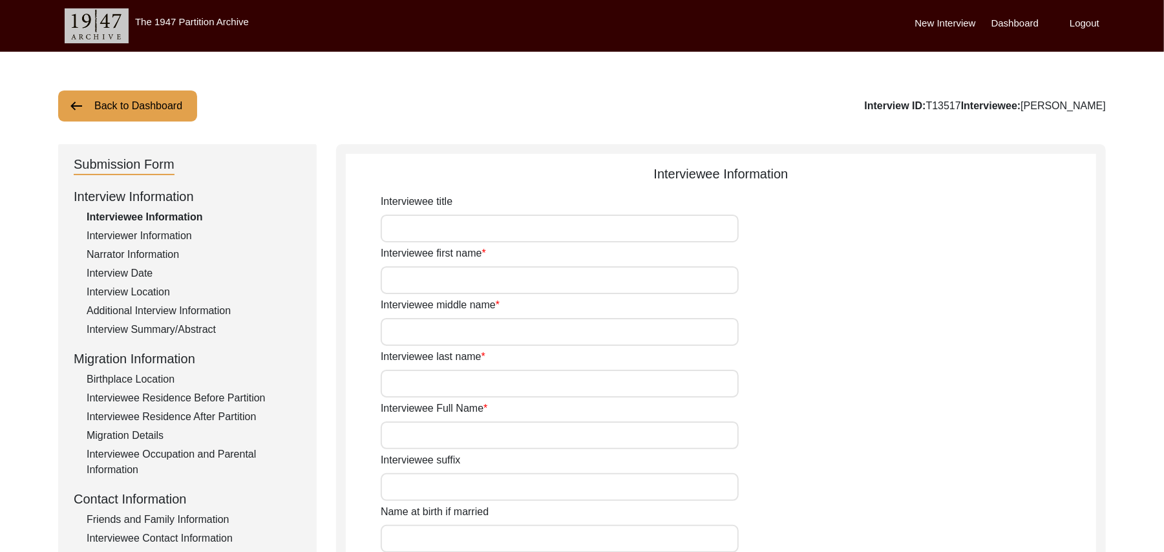
type input "Mr"
type input "[DEMOGRAPHIC_DATA]"
type input "Shafi"
type input "N/A"
type input "[PERSON_NAME]"
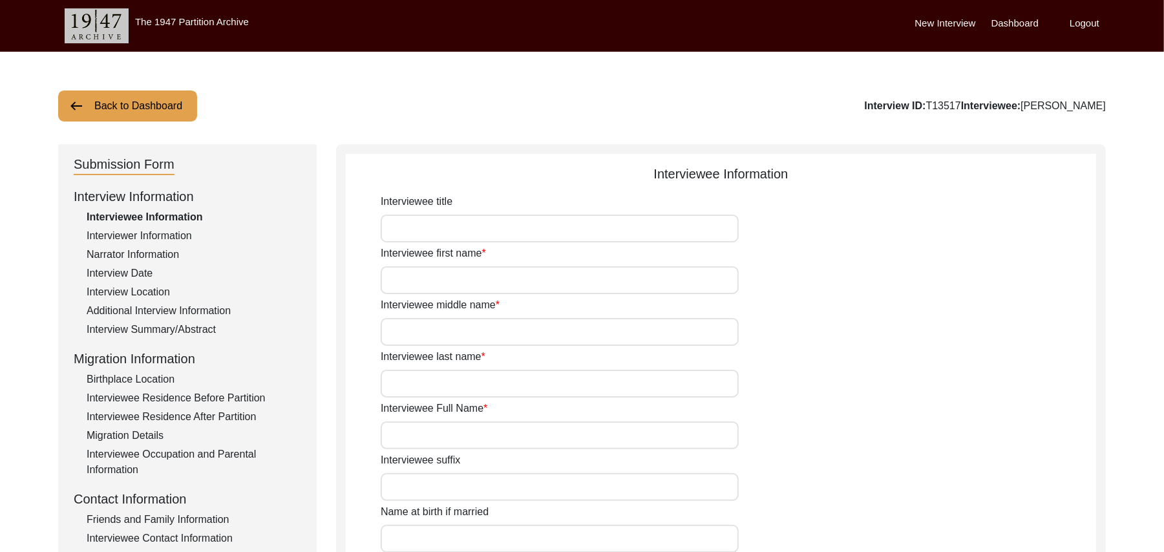
type input "N/A"
type input "[PERSON_NAME]"
type input "1938"
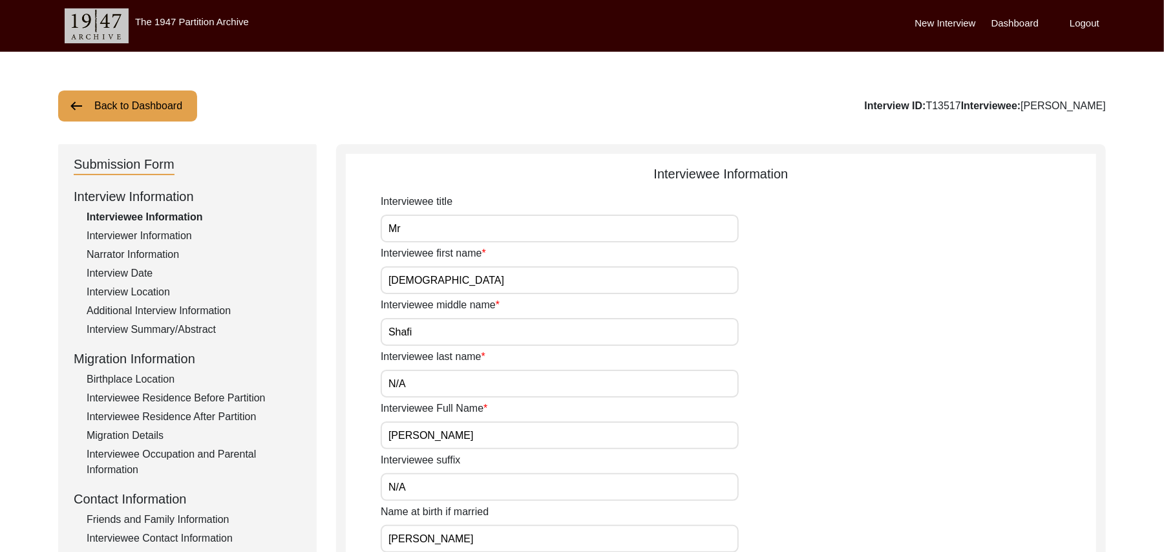
type input "86 Years"
type input "[DEMOGRAPHIC_DATA]"
type input "N/A"
type textarea "N/A"
type input "Punjabi"
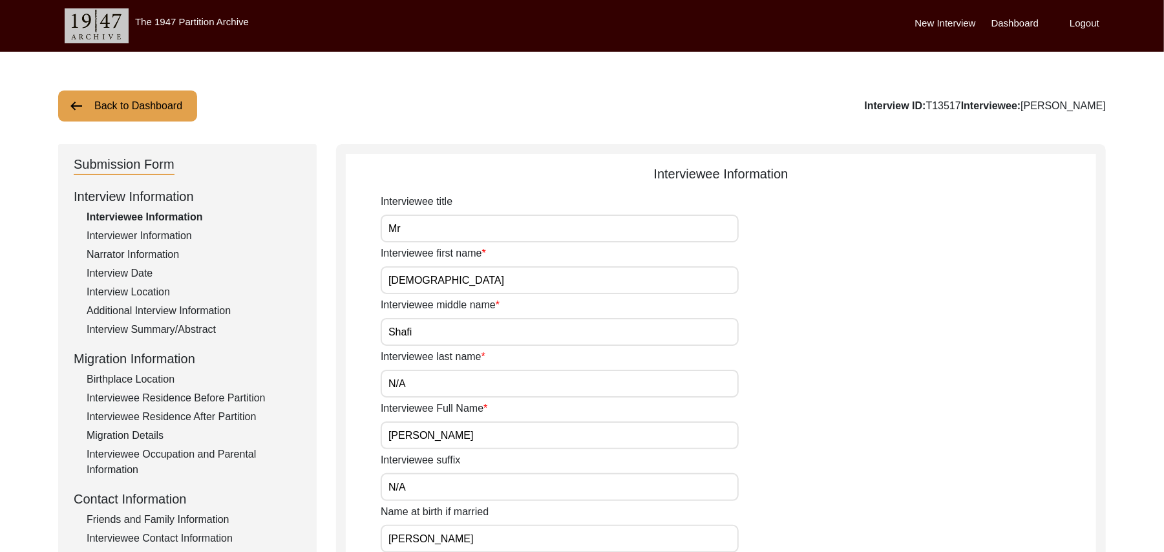
type input "Malwai"
type input "[DEMOGRAPHIC_DATA]"
type input "Araein"
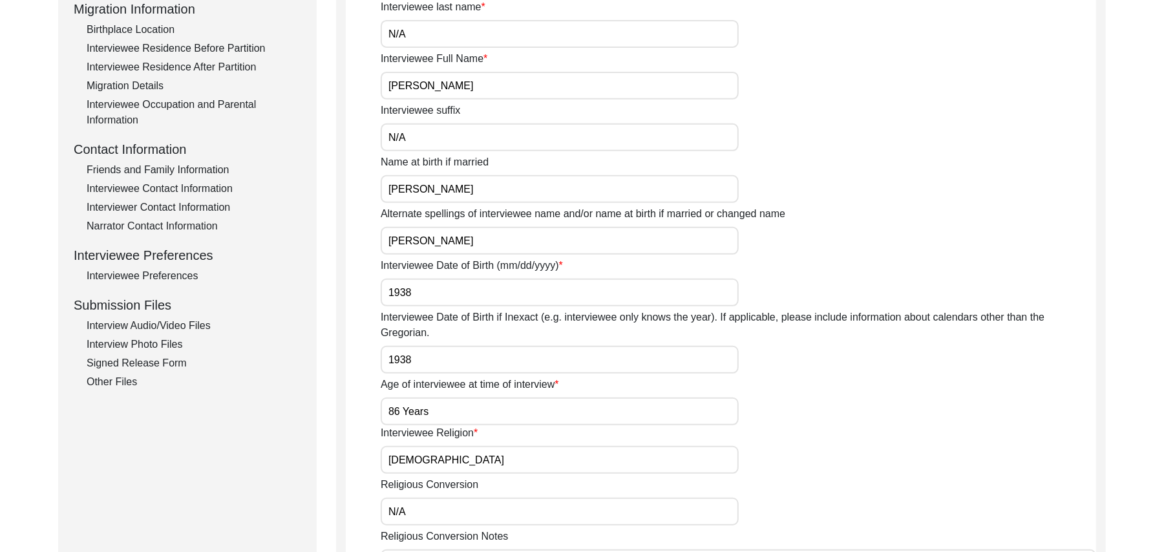
scroll to position [383, 0]
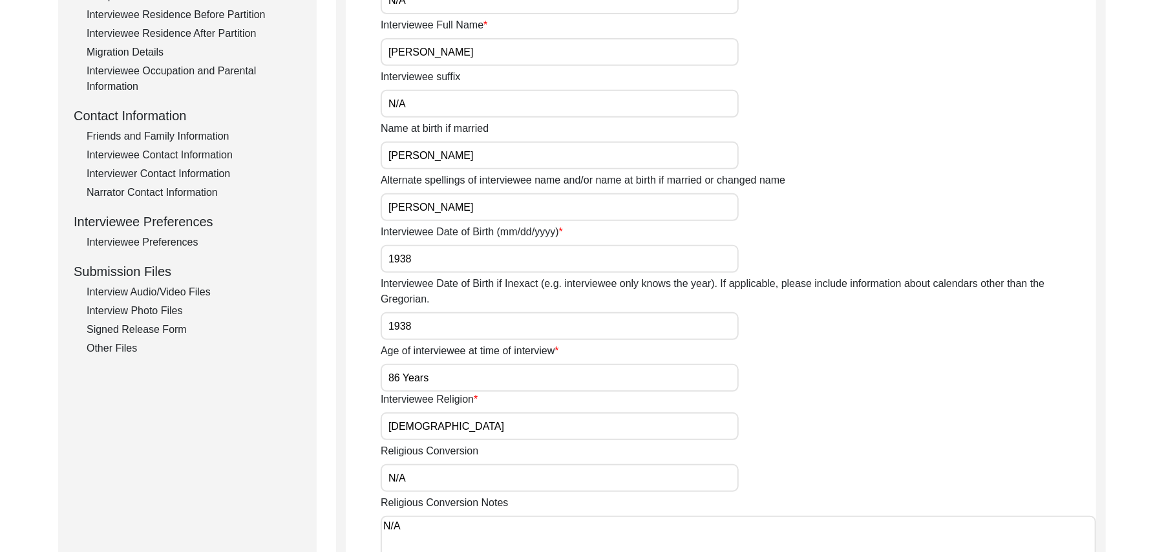
click at [174, 328] on div "Signed Release Form" at bounding box center [194, 330] width 215 height 16
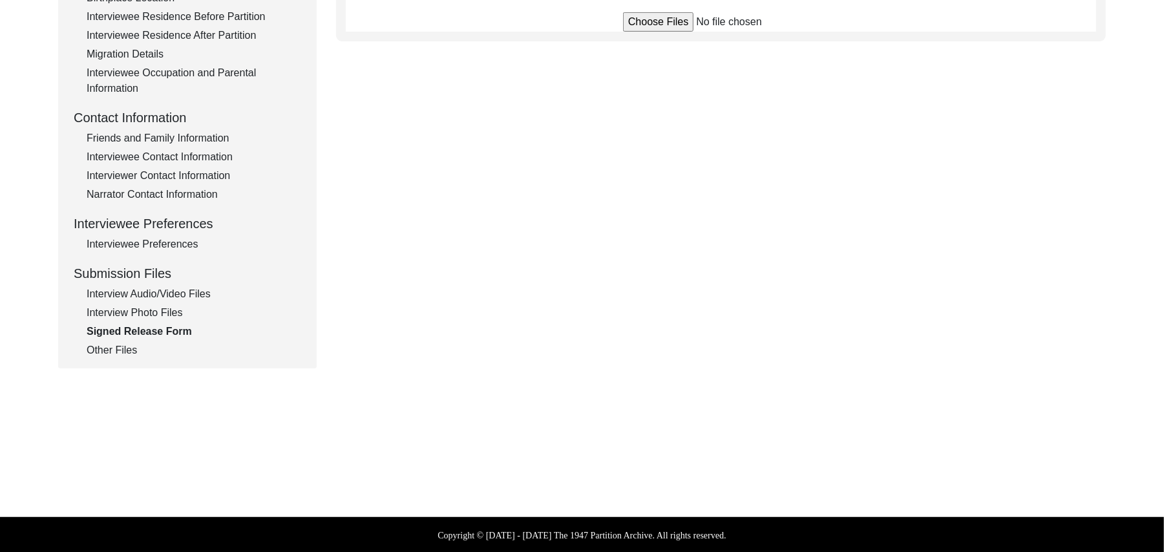
click at [642, 26] on input "file" at bounding box center [721, 21] width 196 height 19
type input "C:\fakepath\Muhammad_Shafi_[DATE]_RELEASE_1of2.jpg"
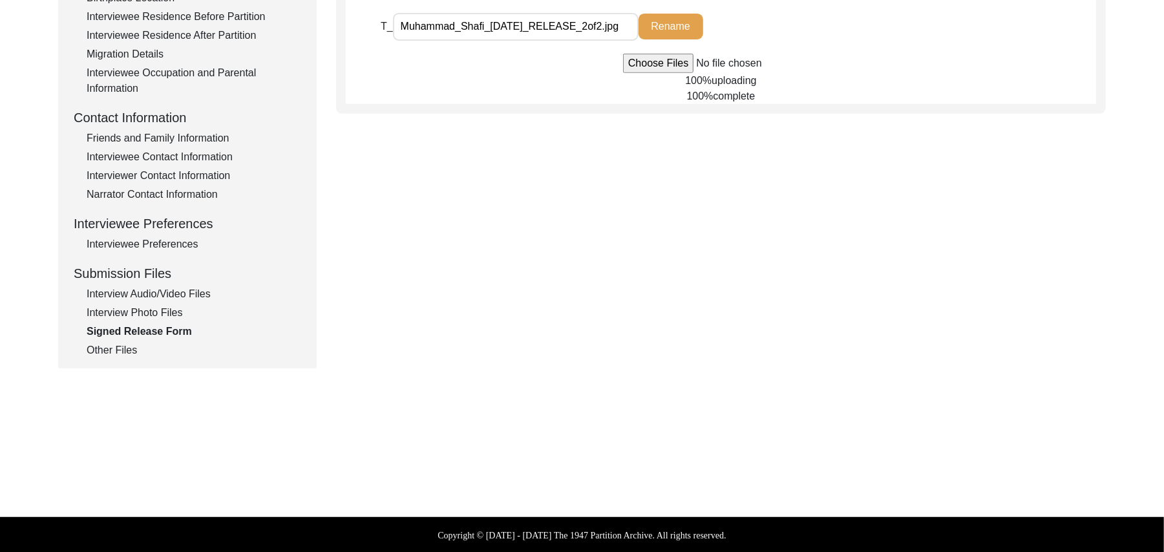
click at [636, 60] on input "file" at bounding box center [721, 63] width 196 height 19
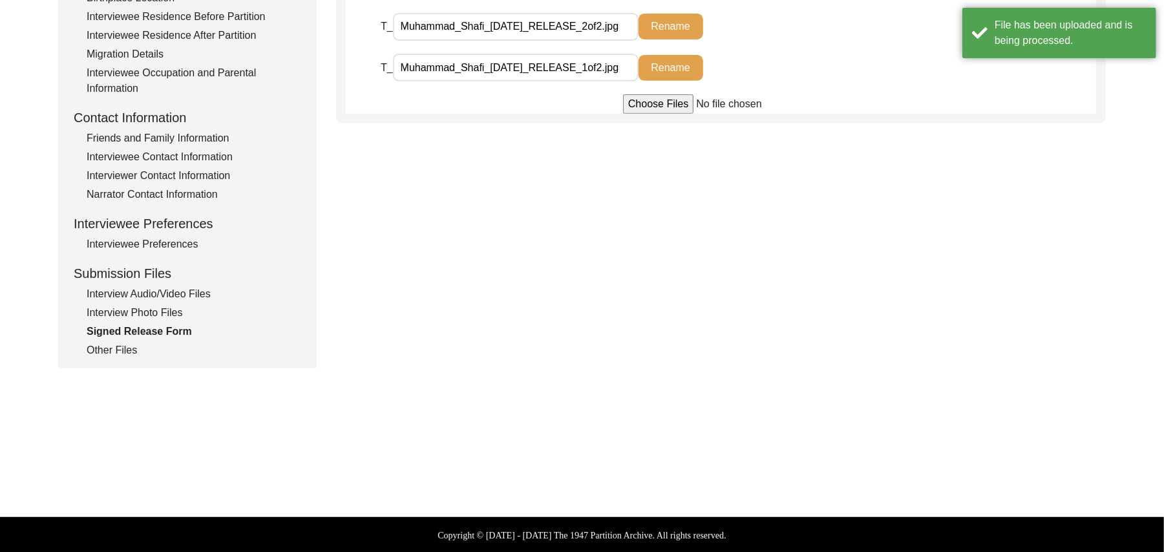
type input "C:\fakepath\Muhammad_Shafi_[DATE]_RELEASE_1of2.jpg"
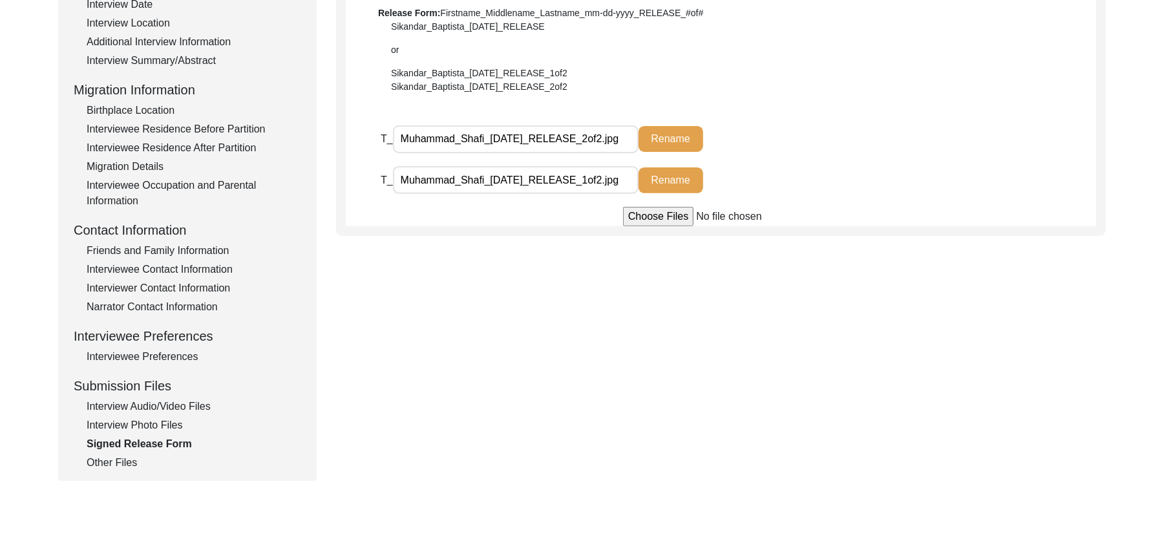
scroll to position [265, 0]
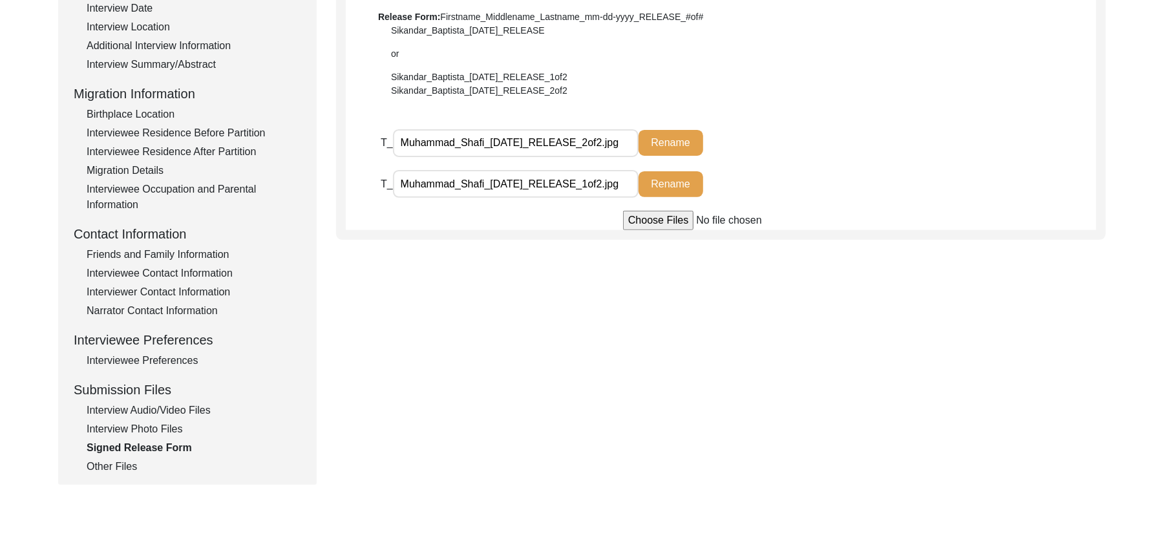
click at [177, 425] on div "Interview Photo Files" at bounding box center [194, 429] width 215 height 16
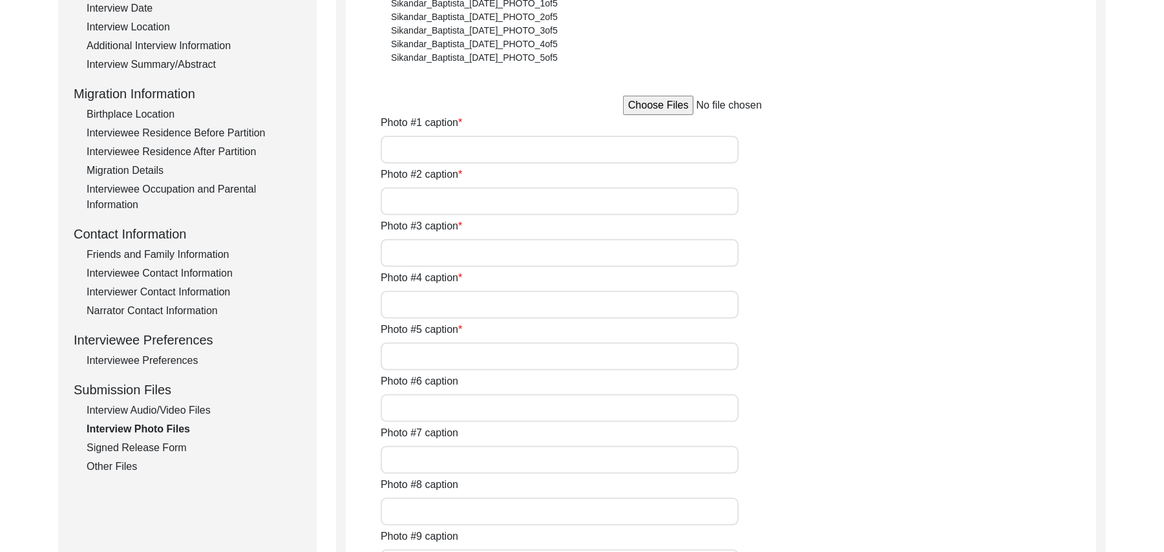
click at [646, 102] on input "file" at bounding box center [721, 105] width 196 height 19
type input "C:\fakepath\Muhammad_Shafi_08-26-2025_PHOTO_1of5.jpg"
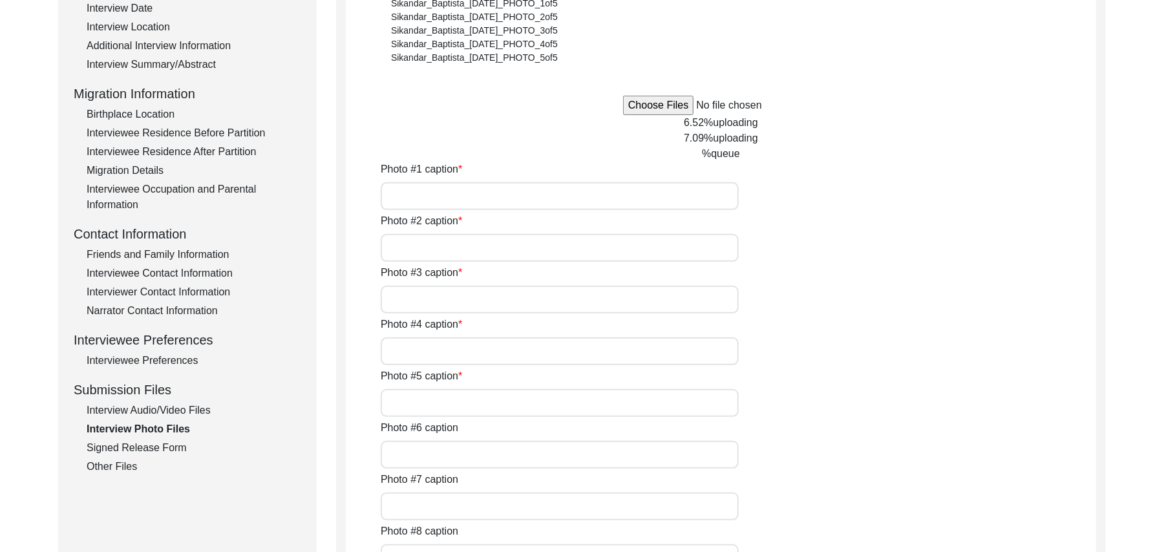
click at [473, 194] on input "Photo #1 caption" at bounding box center [560, 196] width 358 height 28
type input "Muhammad Shafi"
click at [459, 246] on input "Photo #2 caption" at bounding box center [560, 248] width 358 height 28
paste input "Muhammad Shafi"
type input "Muhammad Shafi"
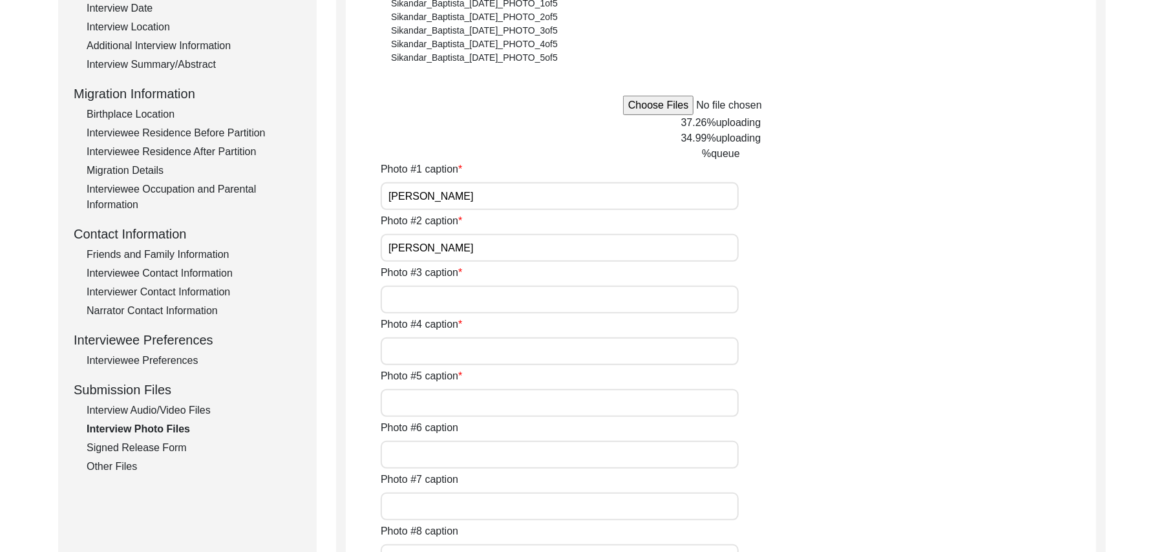
click at [450, 306] on input "Photo #3 caption" at bounding box center [560, 300] width 358 height 28
paste input "Muhammad Shafi"
type input "Muhammad Shafi"
click at [445, 350] on input "Photo #4 caption" at bounding box center [560, 351] width 358 height 28
paste input "Muhammad Shafi"
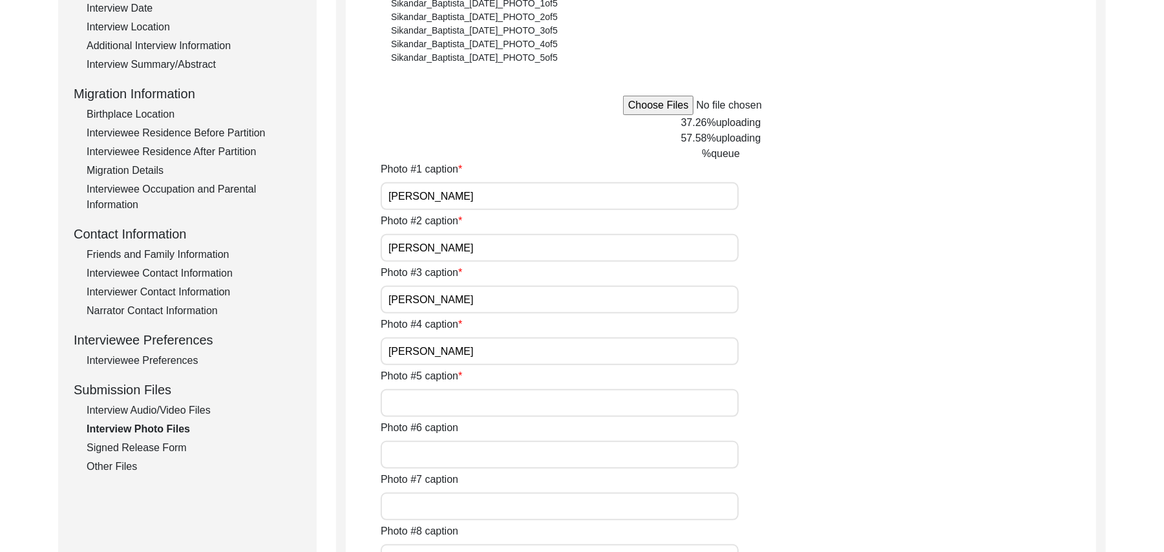
type input "Muhammad Shafi"
click at [440, 401] on input "Photo #5 caption" at bounding box center [560, 403] width 358 height 28
paste input "Muhammad Shafi"
type input "Muhammad Shafi"
click at [437, 453] on input "Photo #6 caption" at bounding box center [560, 455] width 358 height 28
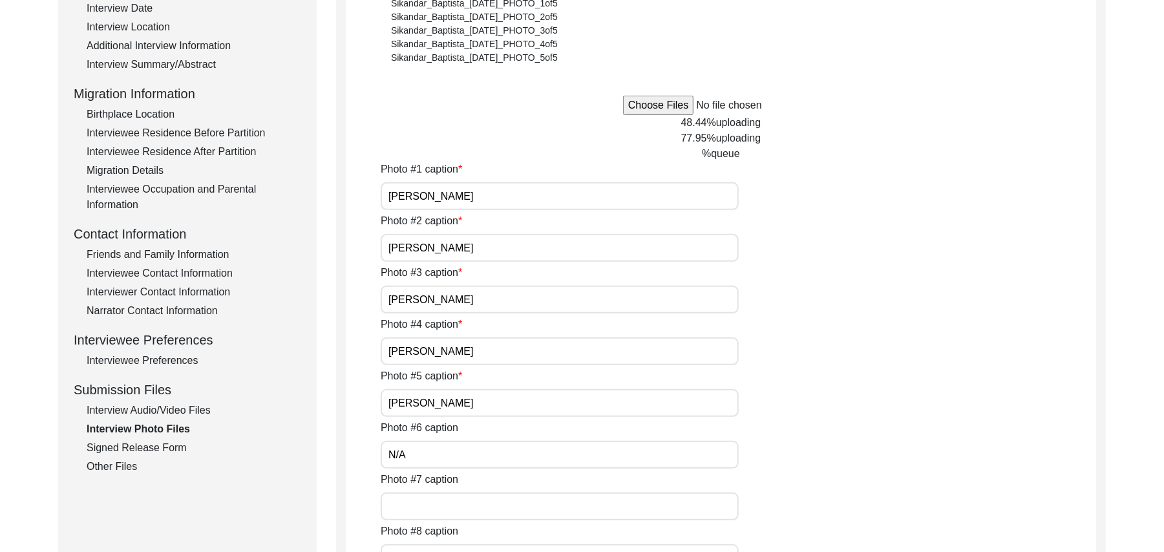
type input "N/A"
click at [435, 504] on input "Photo #7 caption" at bounding box center [560, 506] width 358 height 28
paste input "N/A"
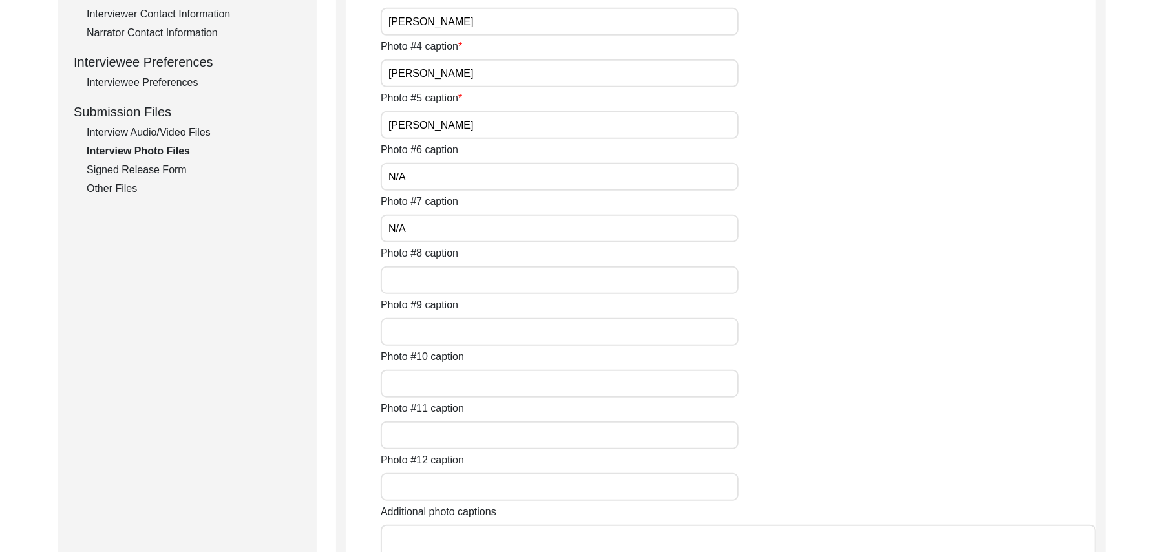
scroll to position [554, 0]
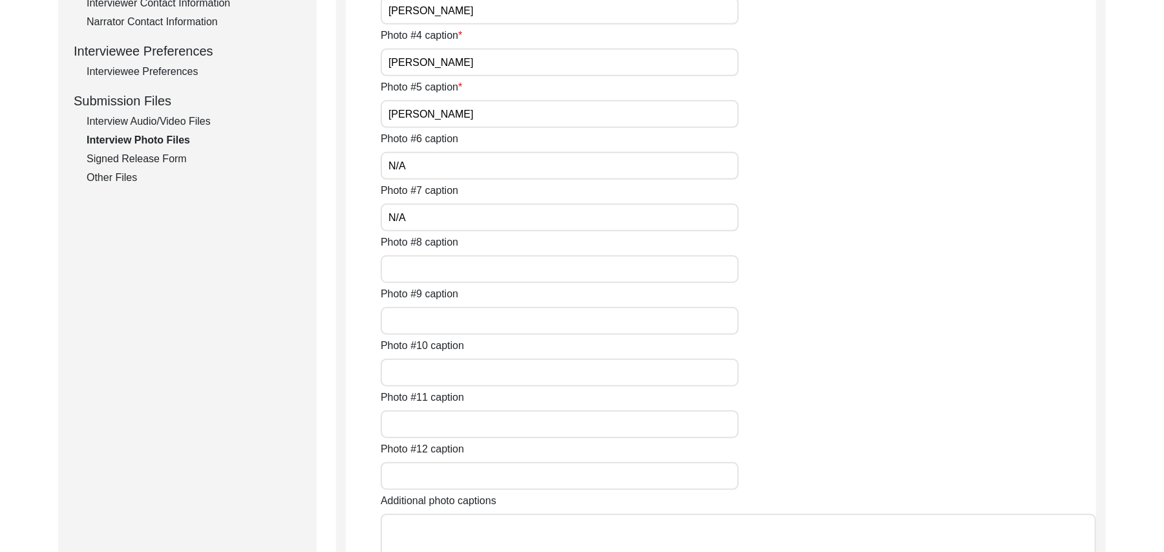
type input "N/A"
click at [464, 274] on input "Photo #8 caption" at bounding box center [560, 269] width 358 height 28
paste input "N/A"
type input "N/A"
click at [448, 330] on input "Photo #9 caption" at bounding box center [560, 321] width 358 height 28
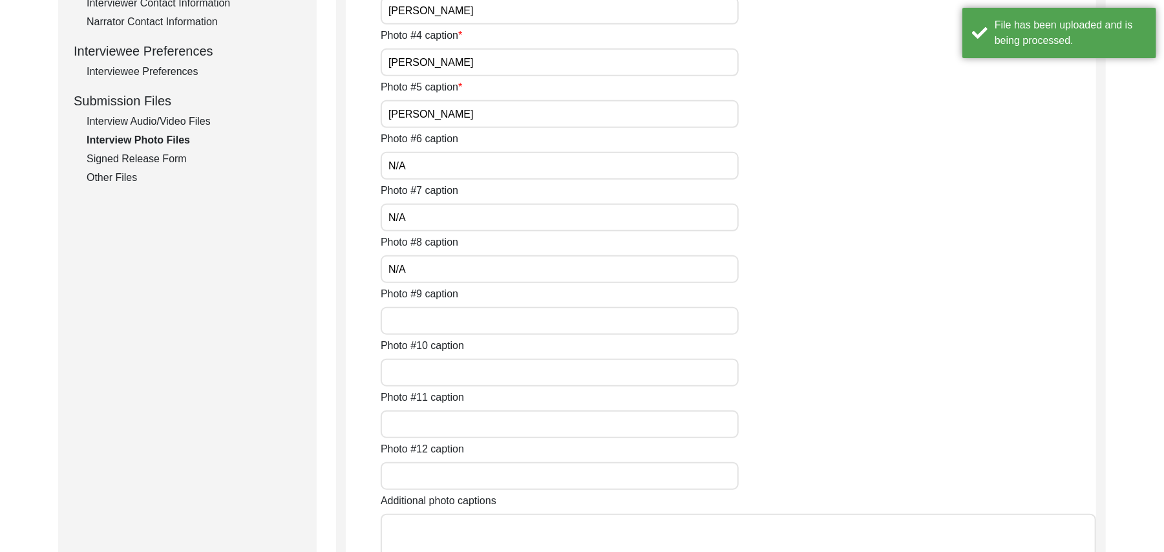
paste input "N/A"
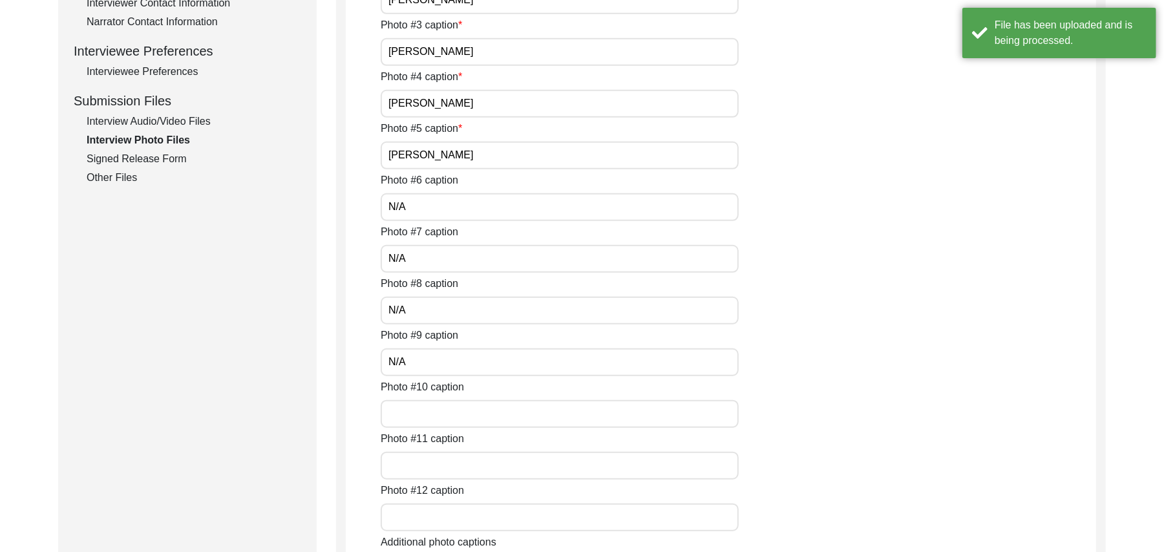
type input "N/A"
click at [428, 414] on input "Photo #10 caption" at bounding box center [560, 414] width 358 height 28
paste input "N/A"
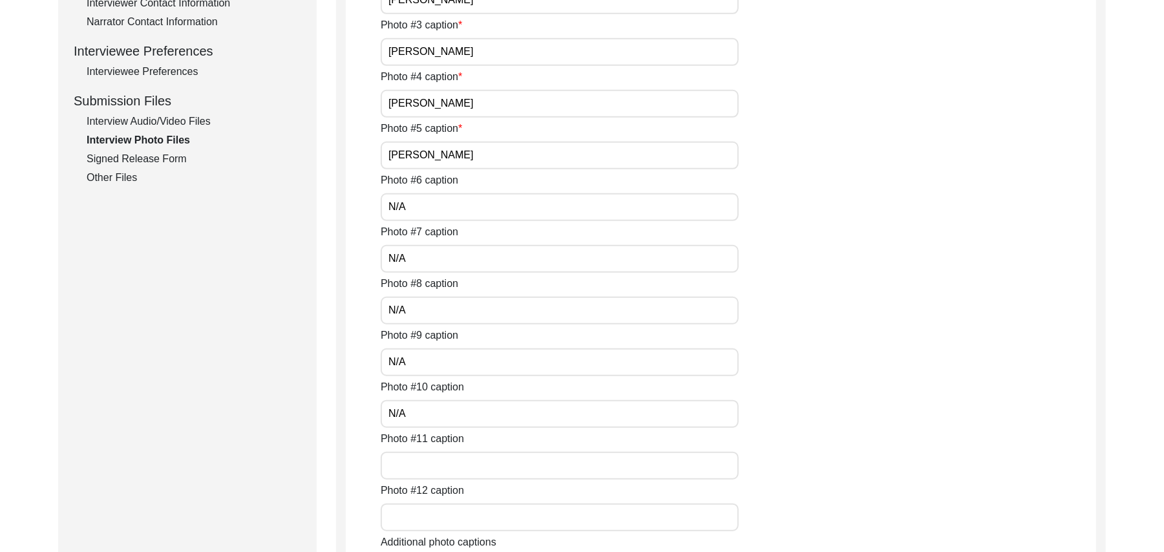
type input "N/A"
click at [428, 461] on input "Photo #11 caption" at bounding box center [560, 466] width 358 height 28
paste input "N/A"
type input "N/A"
click at [428, 518] on input "Photo #12 caption" at bounding box center [560, 517] width 358 height 28
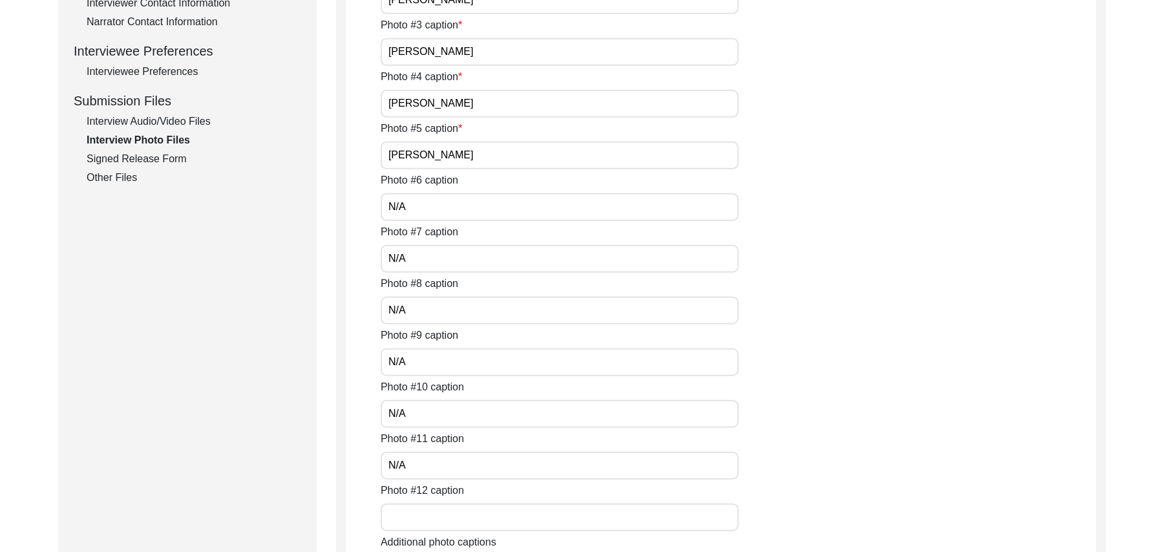
paste input "N/A"
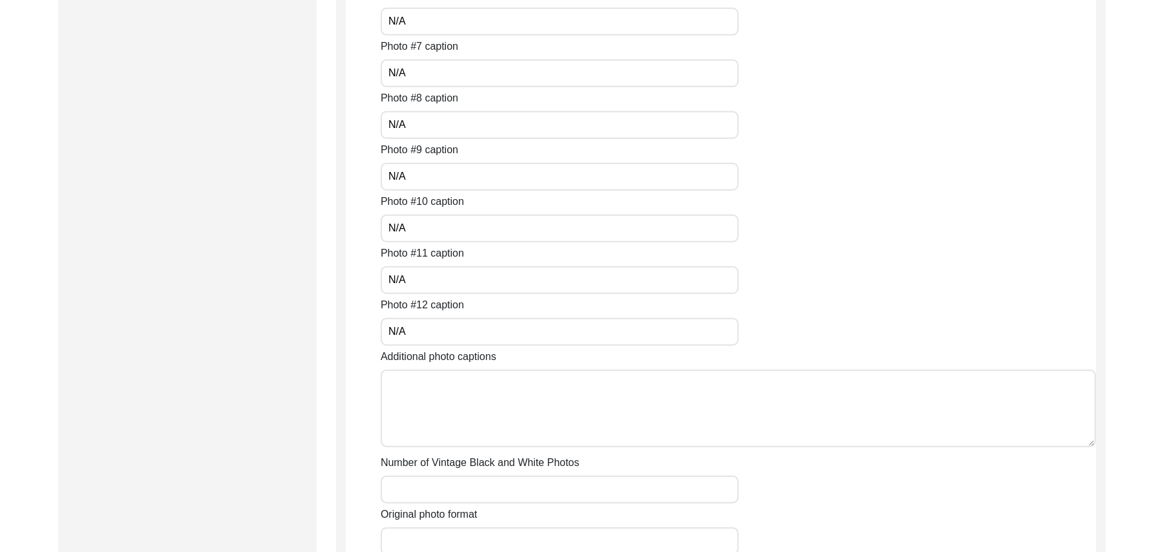
scroll to position [831, 0]
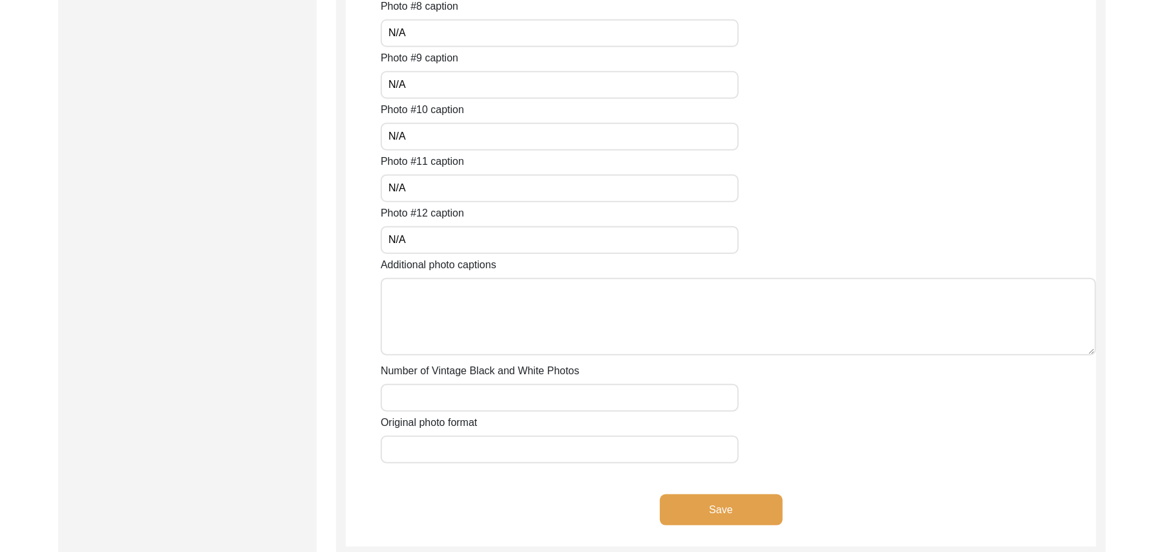
type input "N/A"
click at [473, 331] on textarea "Additional photo captions" at bounding box center [738, 317] width 715 height 78
paste textarea "N/A"
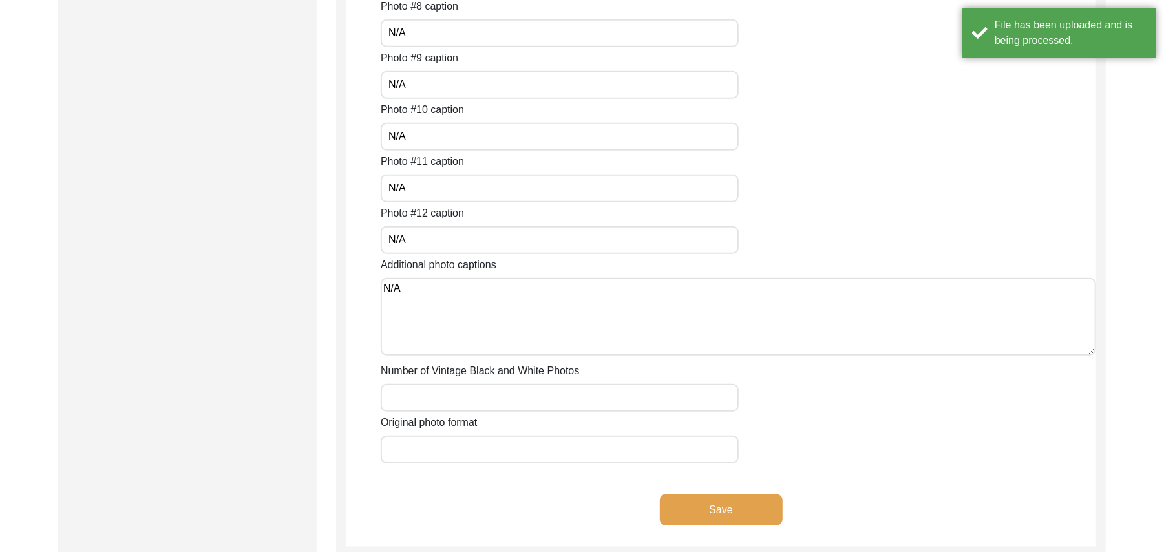
type textarea "N/A"
click at [463, 392] on input "Number of Vintage Black and White Photos" at bounding box center [560, 398] width 358 height 28
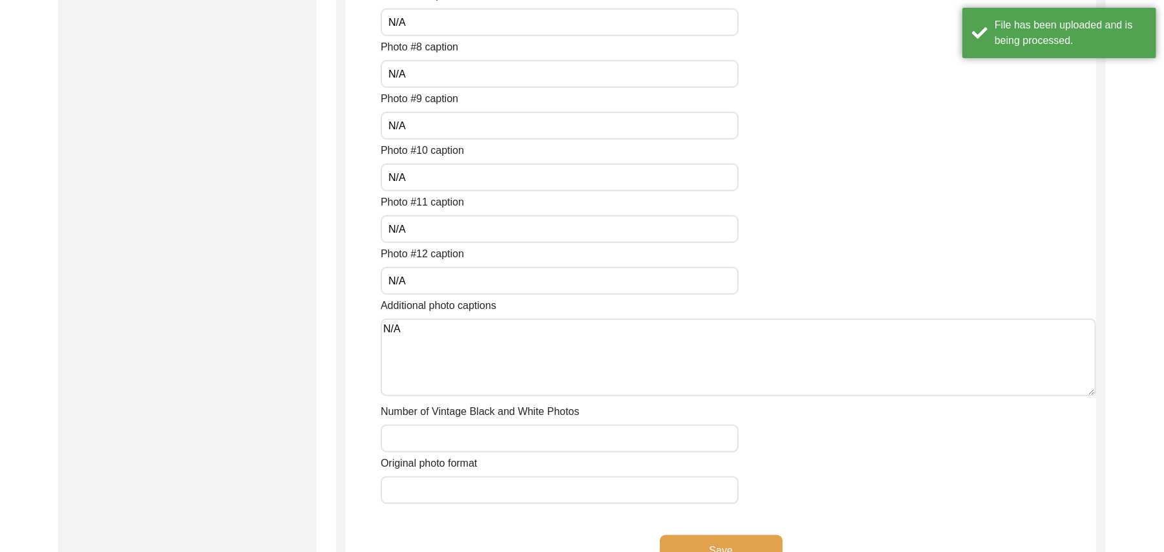
paste input "N/A"
type input "N/A"
click at [455, 488] on input "Original photo format" at bounding box center [560, 490] width 358 height 28
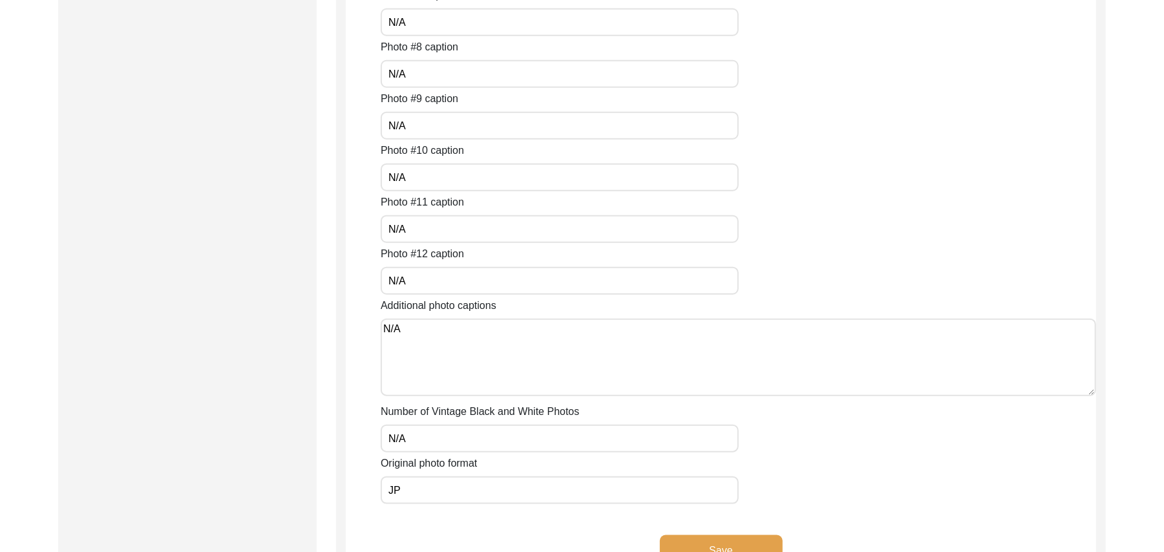
type input "JPG"
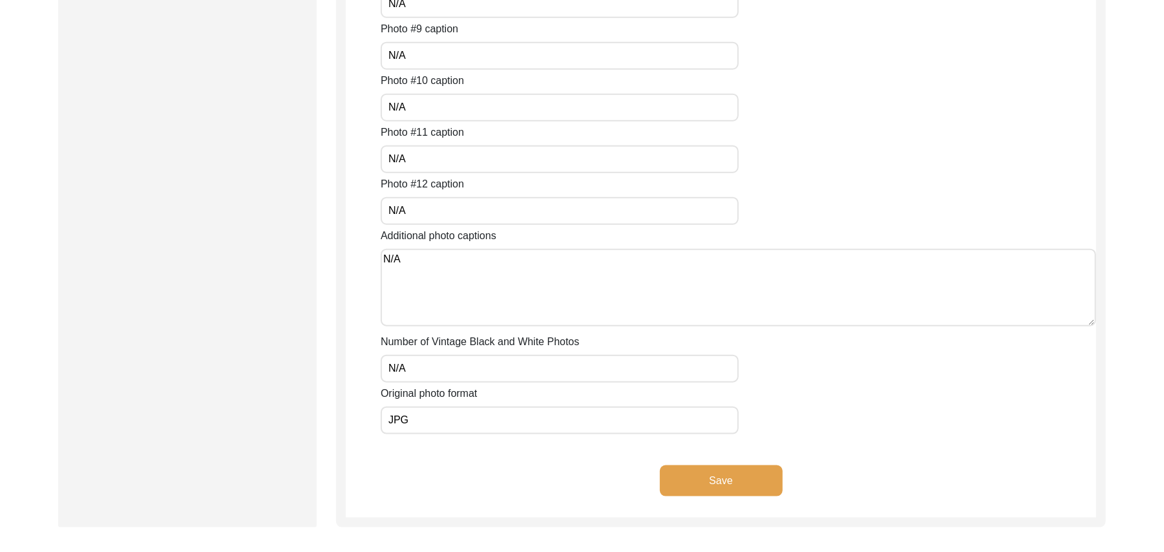
scroll to position [923, 0]
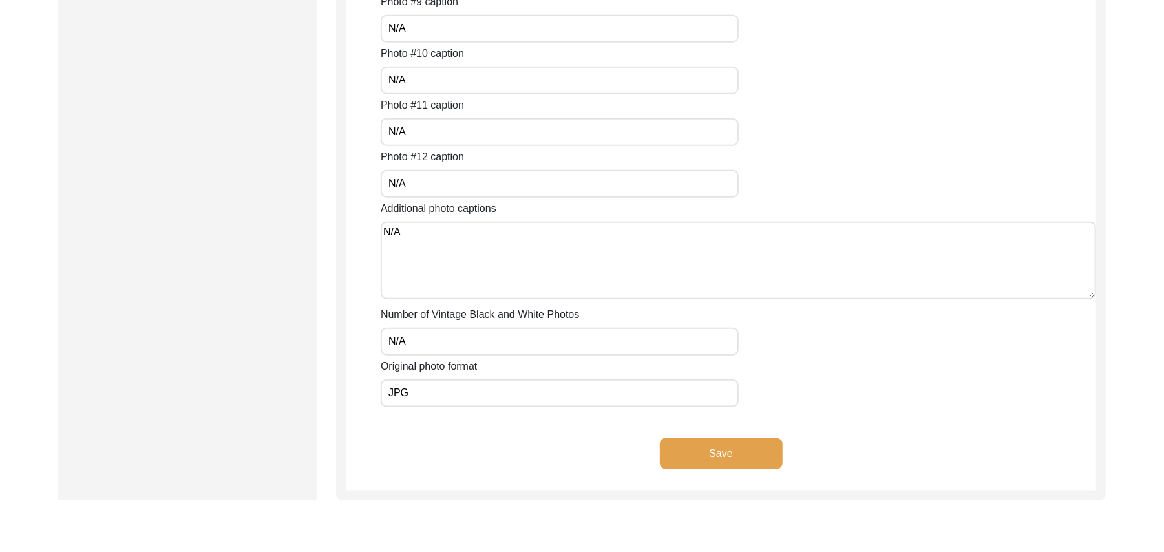
type input "JPG"
click at [717, 445] on button "Save" at bounding box center [721, 453] width 123 height 31
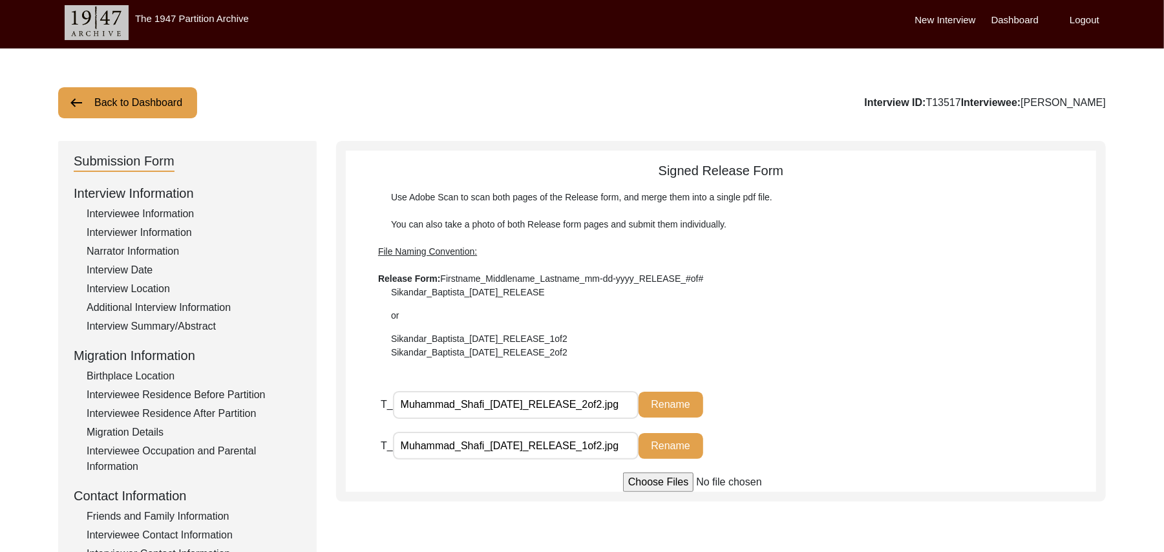
scroll to position [1, 0]
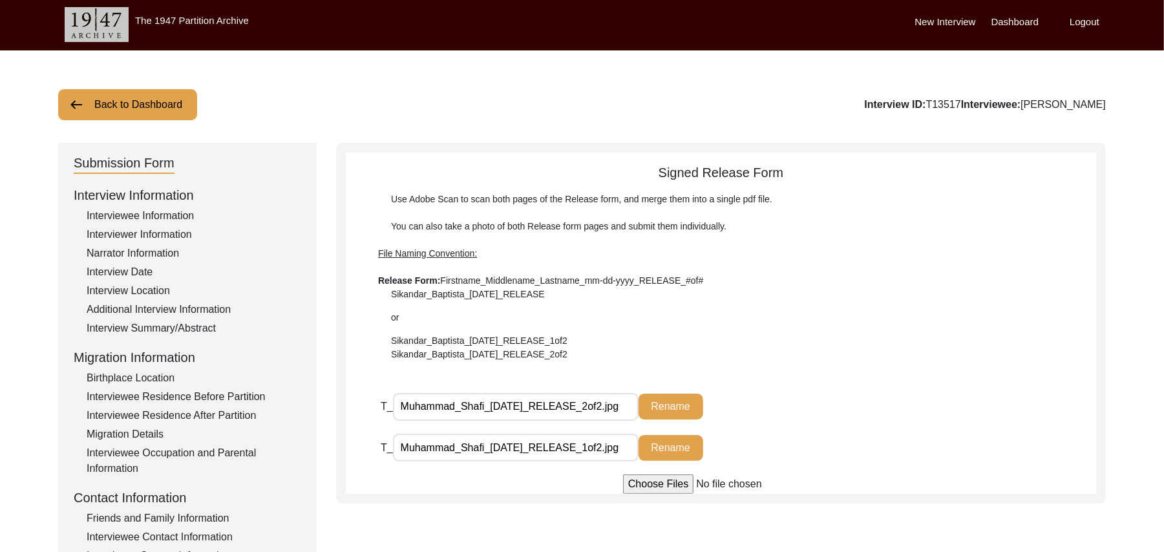
click at [147, 288] on div "Interview Location" at bounding box center [194, 291] width 215 height 16
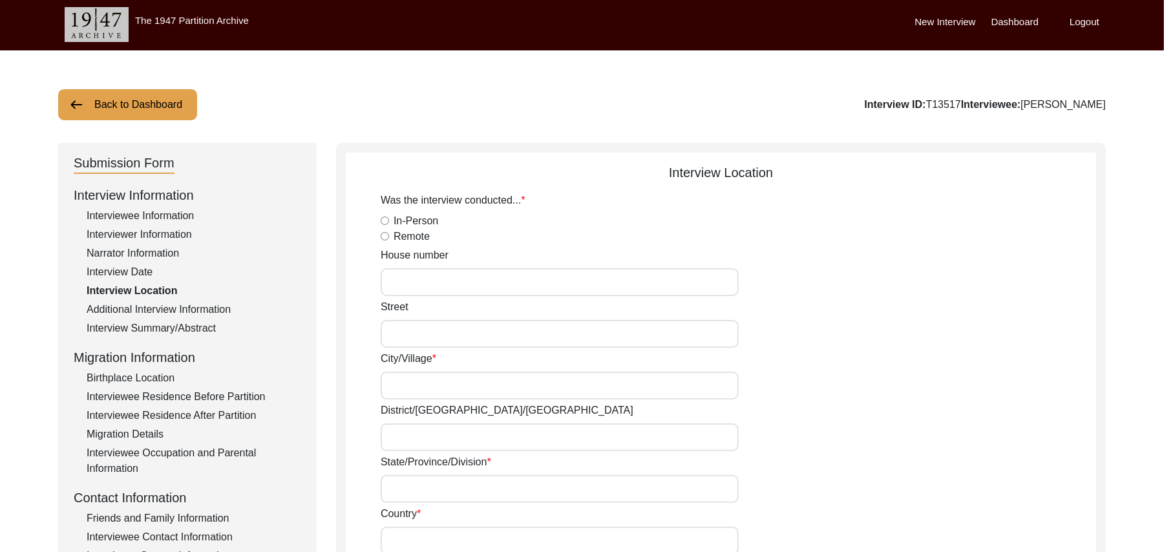
click at [386, 218] on input "In-Person" at bounding box center [385, 220] width 8 height 8
radio input "true"
click at [393, 277] on input "House number" at bounding box center [560, 282] width 358 height 28
paste input "N/A"
type input "N/A"
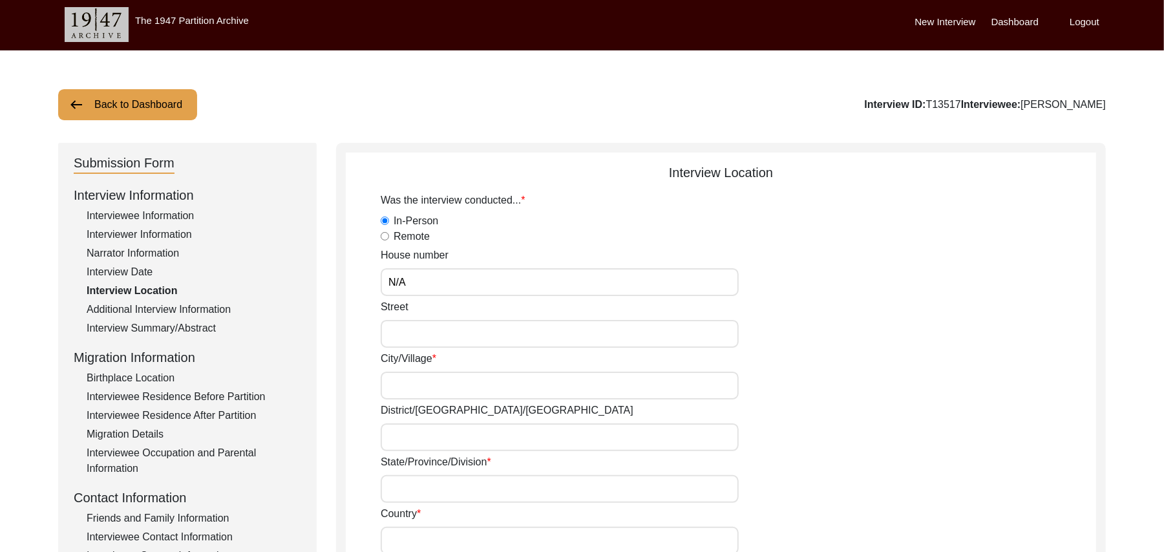
click at [395, 334] on input "Street" at bounding box center [560, 334] width 358 height 28
paste input "N/A"
type input "N/A"
click at [397, 383] on input "City/Village" at bounding box center [560, 386] width 358 height 28
type input "Chak 383JB Alehr Khurd"
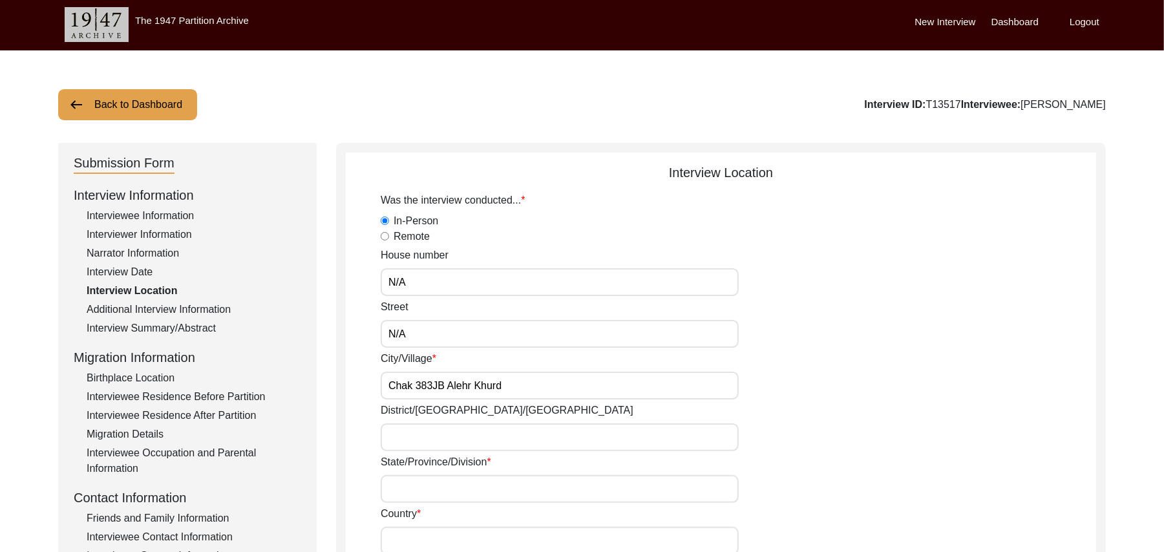
click at [398, 430] on input "District/tehsil/Jilla" at bounding box center [560, 437] width 358 height 28
type input "Toba Tek Singh/ Toba Tek Singh"
click at [408, 490] on input "State/Province/Division" at bounding box center [560, 489] width 358 height 28
type input "Punjab"
click at [414, 543] on input "Country" at bounding box center [560, 541] width 358 height 28
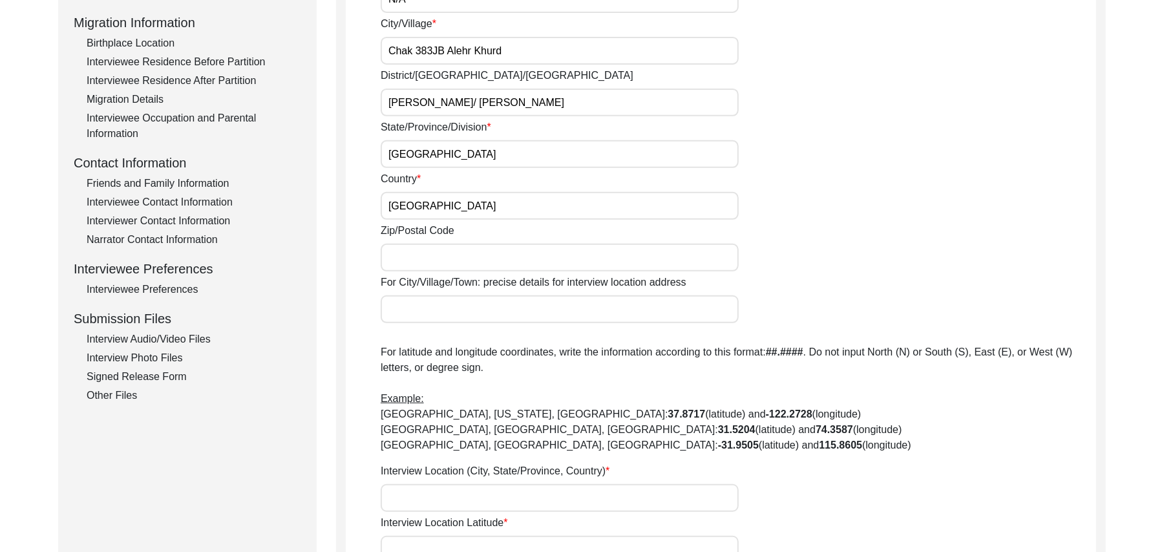
scroll to position [359, 0]
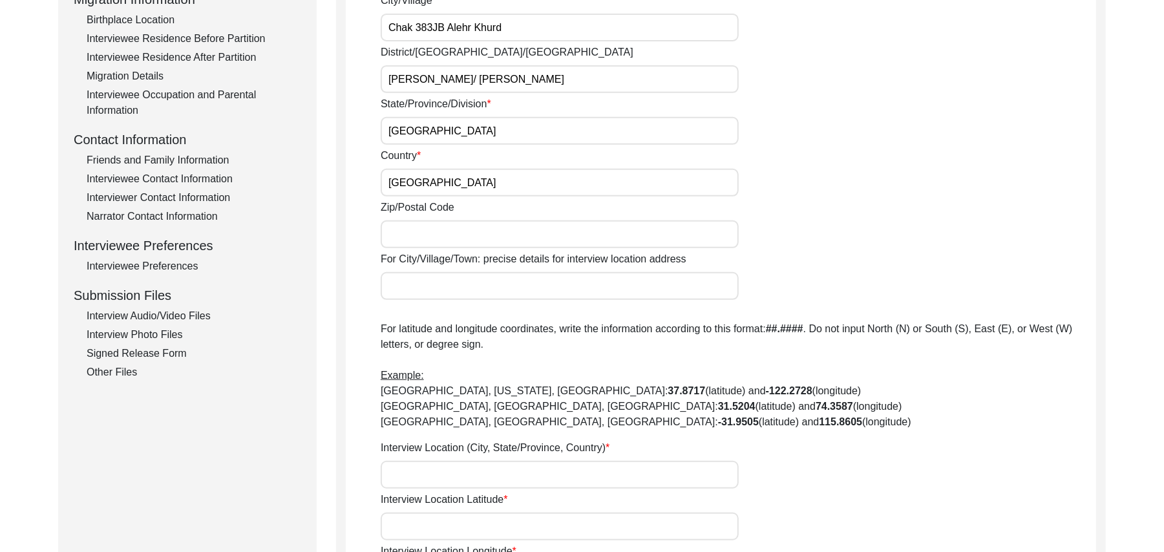
type input "Pakistan"
click at [499, 239] on input "Zip/Postal Code" at bounding box center [560, 234] width 358 height 28
type input "add"
click at [473, 284] on input "For City/Village/Town: precise details for interview location address" at bounding box center [560, 286] width 358 height 28
type input "Chak 383JB Alehr, Khurd/ Jhang Road Toba Tek Singh"
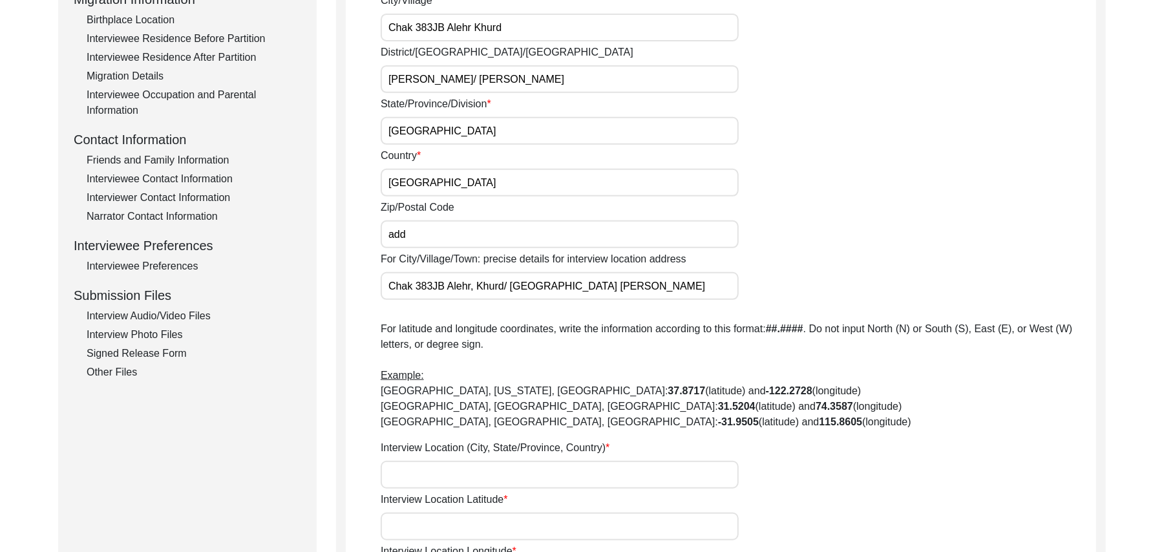
click at [435, 479] on input "Interview Location (City, State/Province, Country)" at bounding box center [560, 475] width 358 height 28
type input "Chak 383JB Alehr Khurd, Punjab, Pakistan"
click at [446, 530] on input "Interview Location Latitude" at bounding box center [560, 526] width 358 height 28
paste input "N/A"
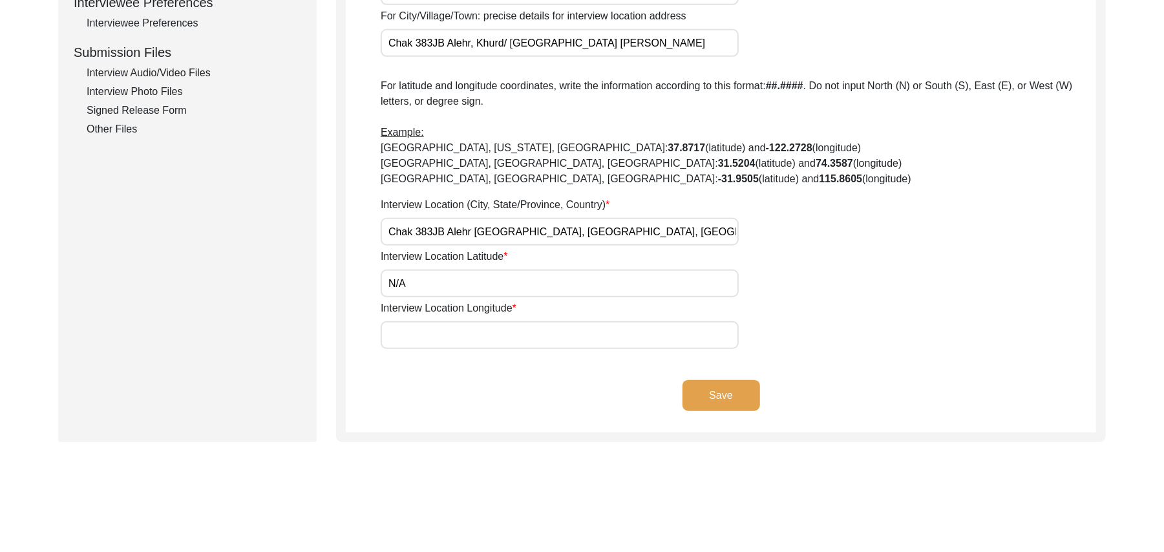
scroll to position [660, 0]
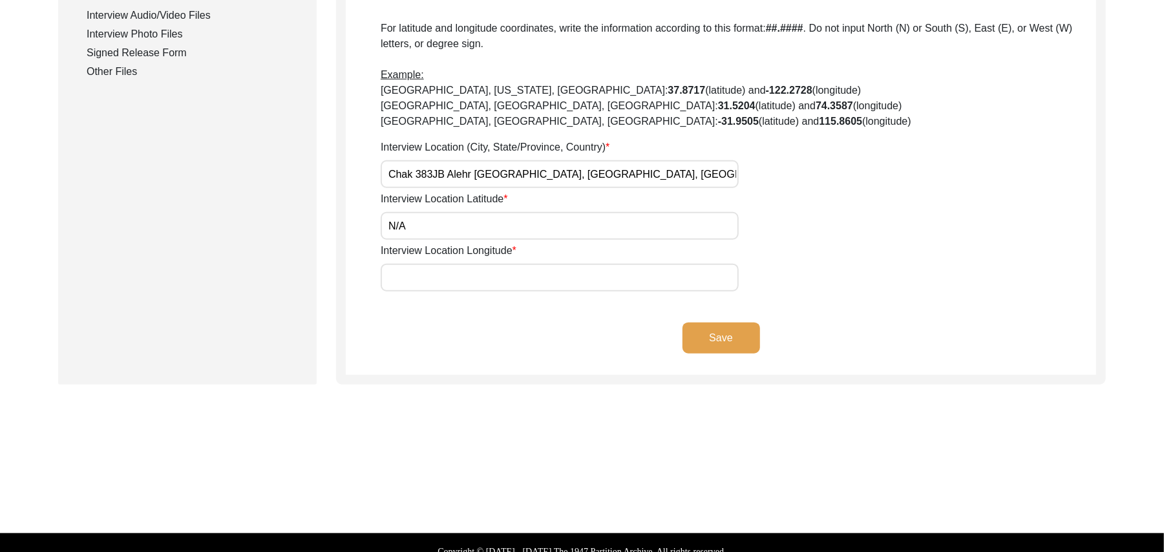
type input "N/A"
click at [517, 275] on input "Interview Location Longitude" at bounding box center [560, 278] width 358 height 28
paste input "N/A"
type input "N/A"
click at [740, 329] on button "Save" at bounding box center [721, 337] width 78 height 31
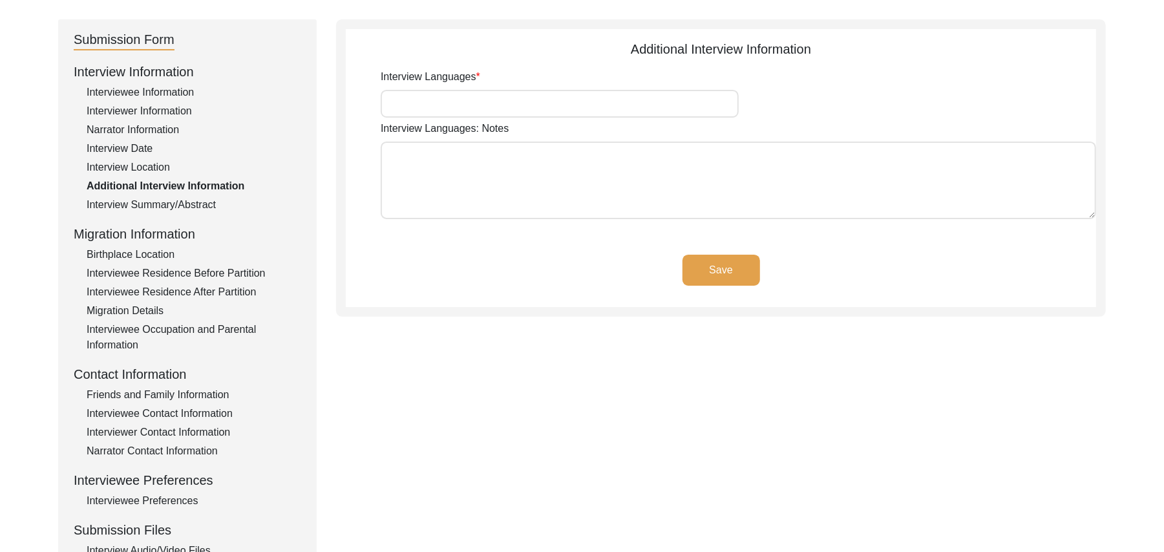
scroll to position [100, 0]
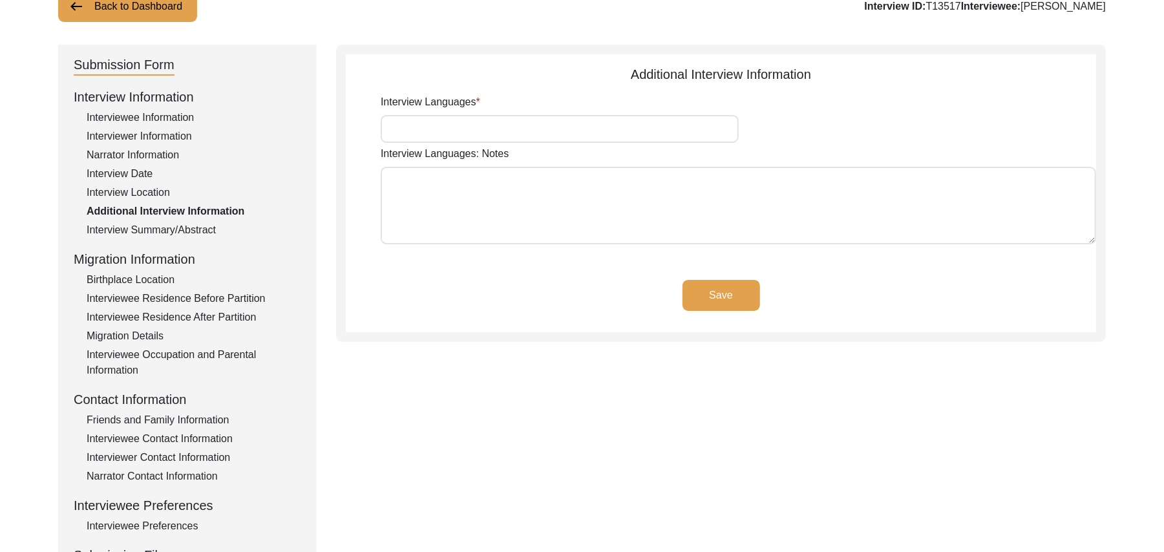
click at [618, 127] on input "Interview Languages" at bounding box center [560, 129] width 358 height 28
type input "Punjabi"
click at [608, 220] on textarea "Interview Languages: Notes" at bounding box center [738, 206] width 715 height 78
paste textarea "N/A"
type textarea "N/A"
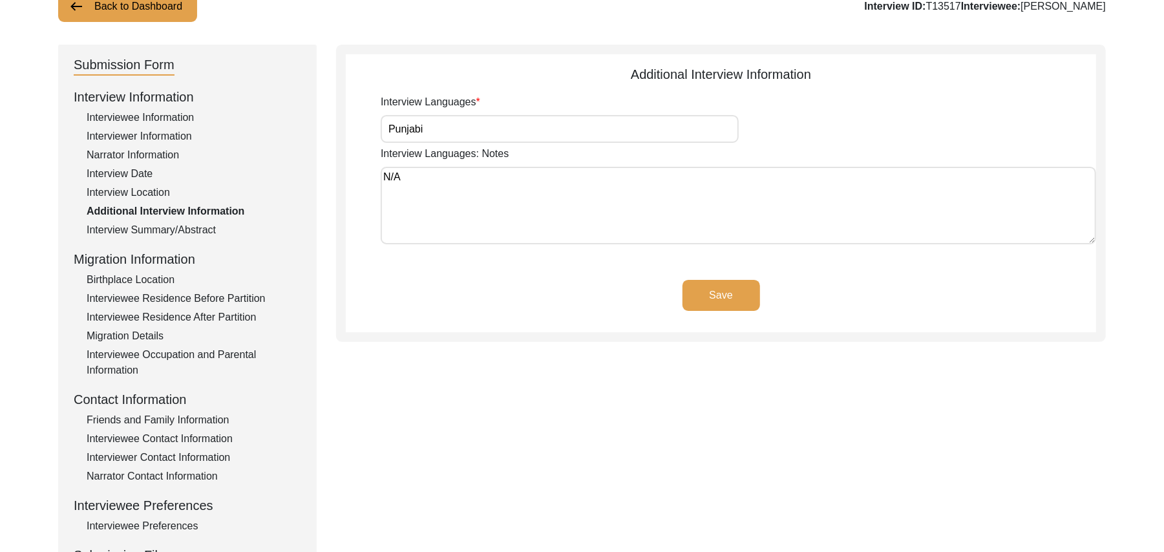
click at [734, 286] on button "Save" at bounding box center [721, 295] width 78 height 31
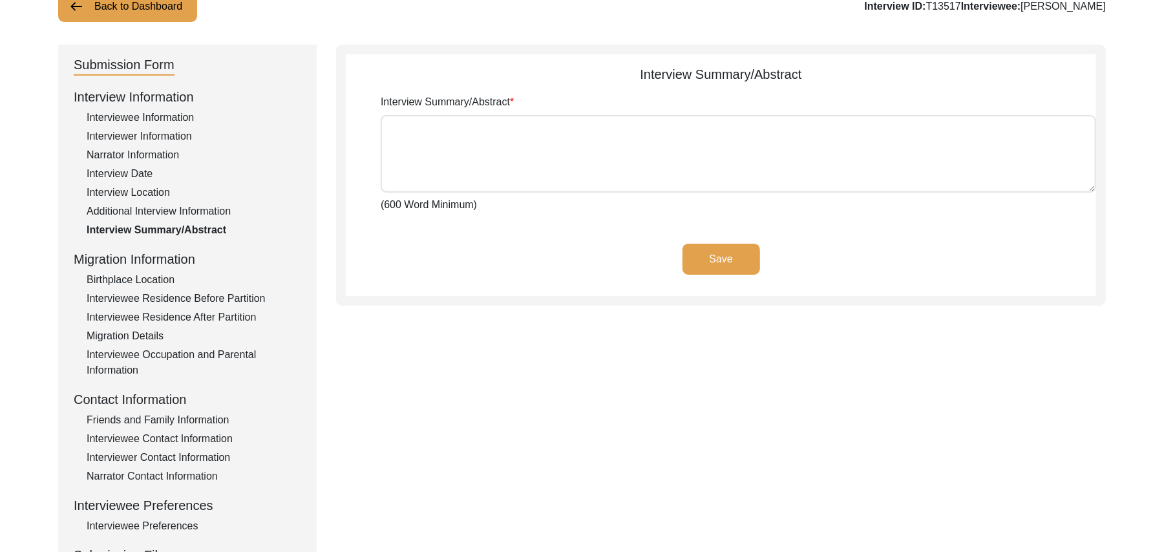
click at [169, 280] on div "Birthplace Location" at bounding box center [194, 280] width 215 height 16
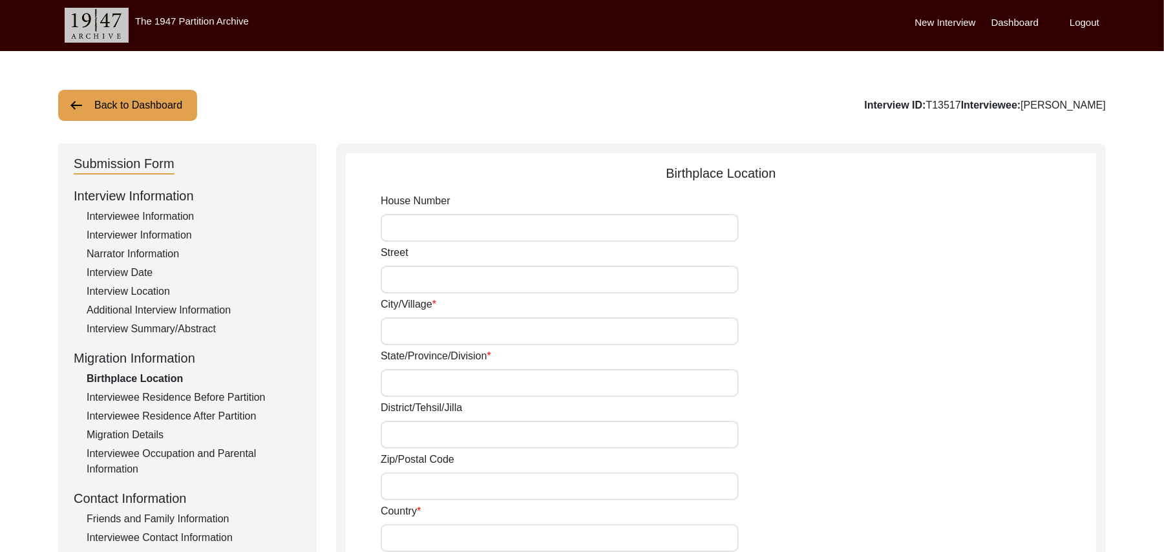
scroll to position [0, 0]
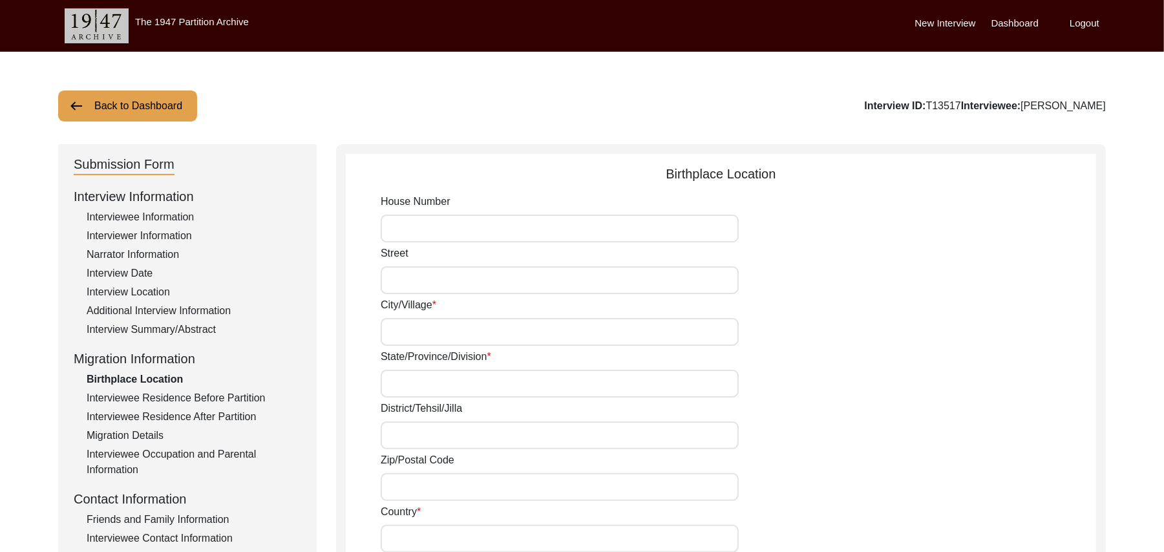
click at [160, 290] on div "Interview Location" at bounding box center [194, 292] width 215 height 16
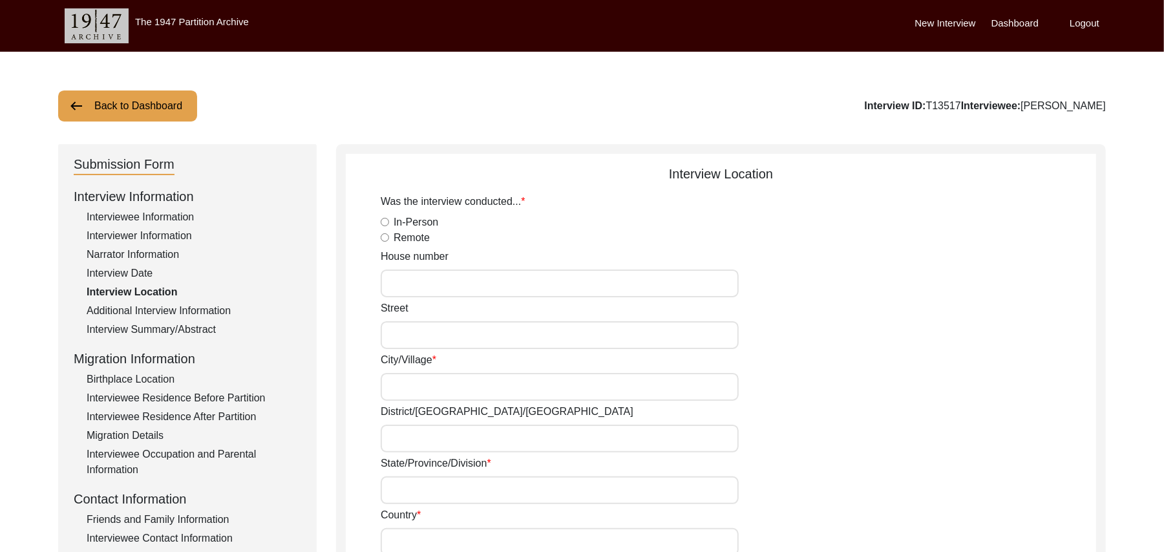
radio input "true"
type input "N/A"
type input "Chak 383JB Alehr Khurd"
type input "Toba Tek Singh/ Toba Tek Singh"
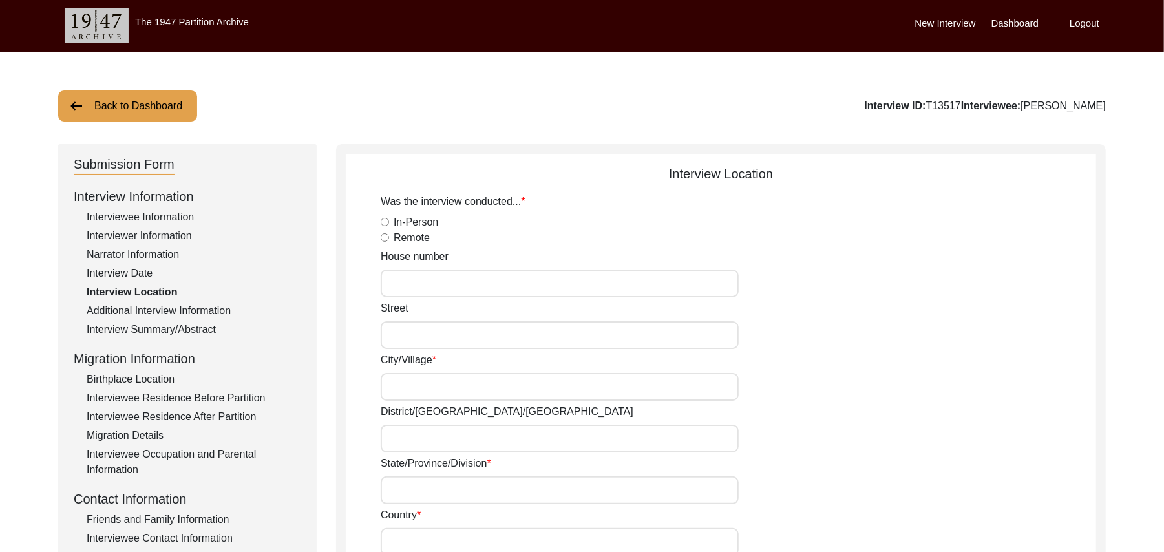
type input "Punjab"
type input "Pakistan"
type input "add"
type input "Chak 383JB Alehr, Khurd/ Jhang Road Toba Tek Singh"
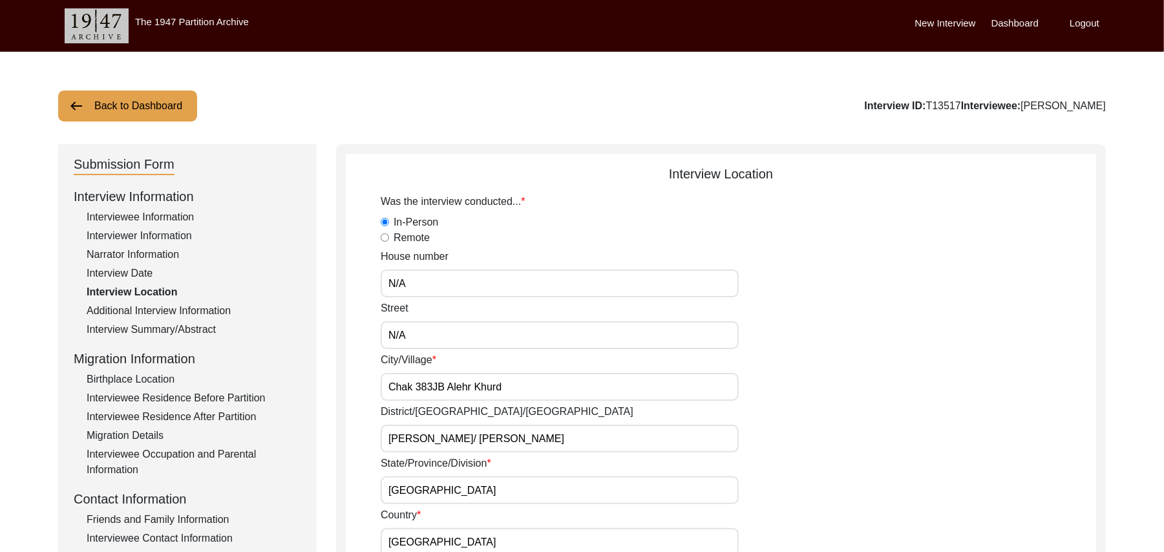
type input "Chak 383JB Alehr Khurd, Punjab, Pakistan"
type input "N/A"
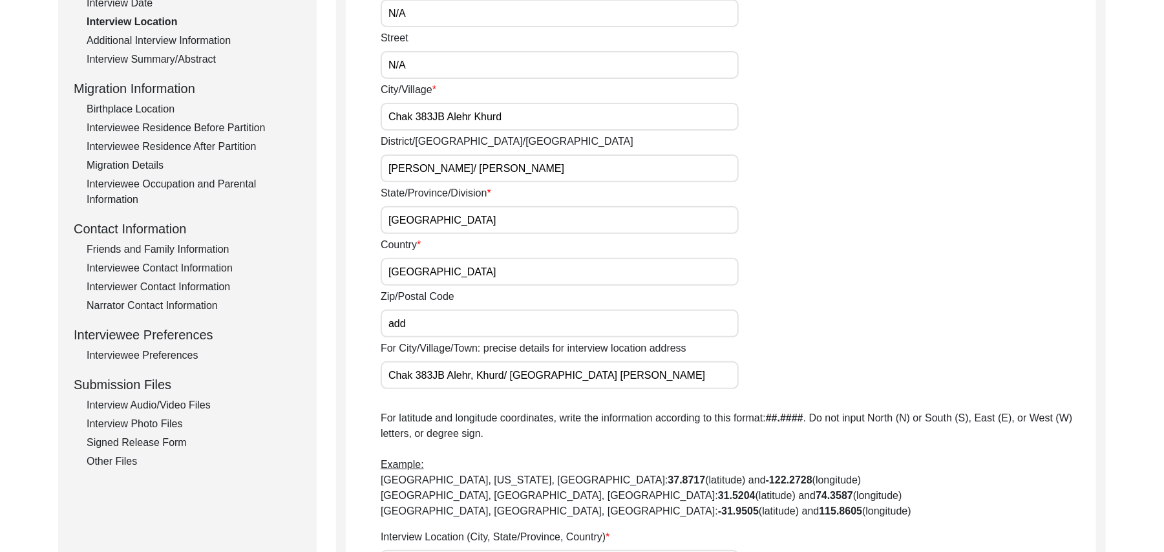
scroll to position [272, 0]
click at [417, 326] on input "add" at bounding box center [560, 322] width 358 height 28
type input "a"
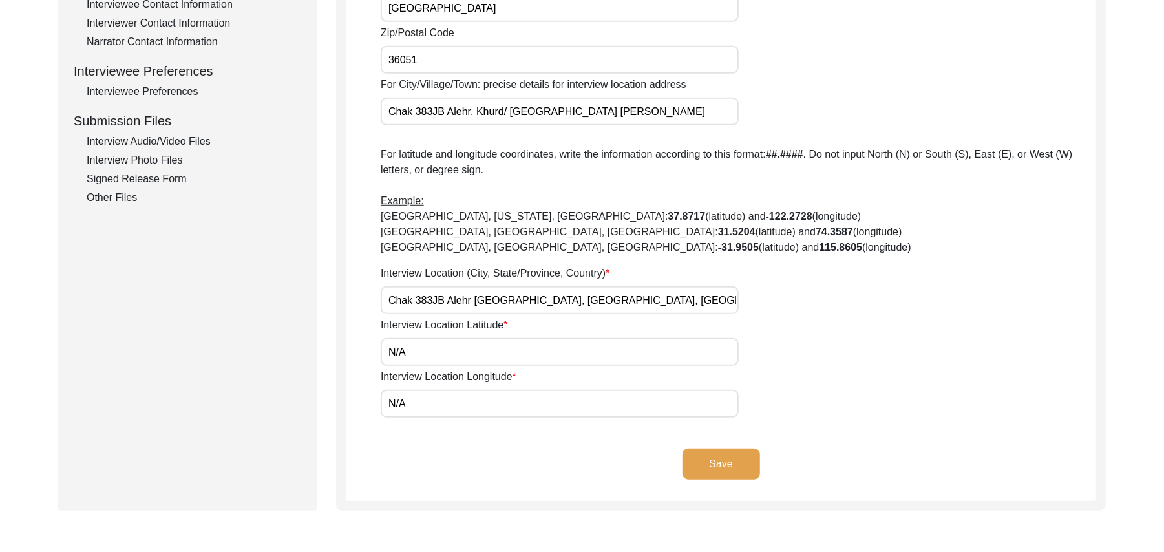
scroll to position [603, 0]
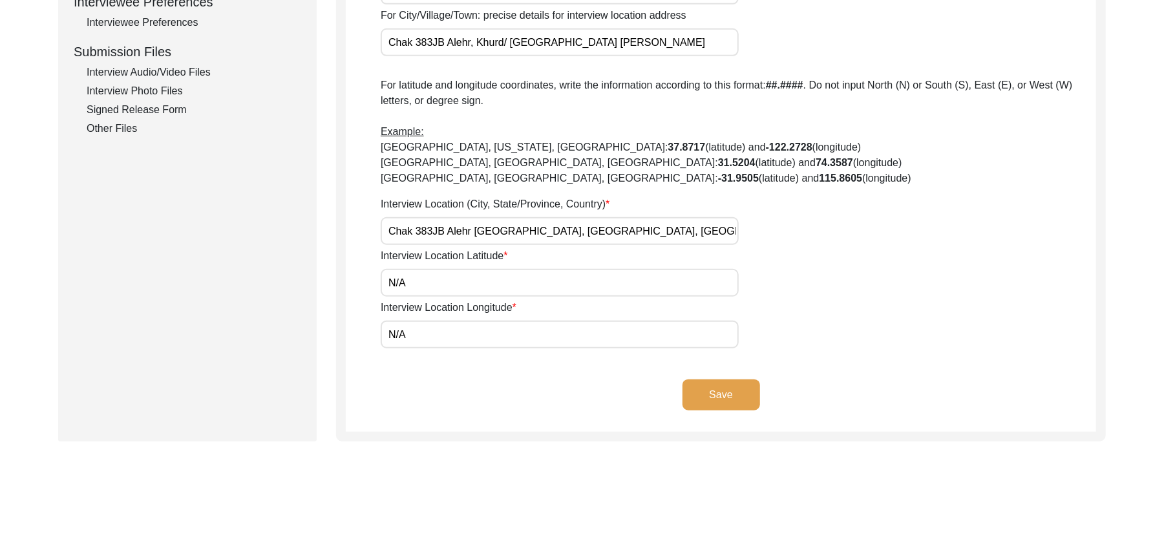
type input "36051"
click at [731, 389] on button "Save" at bounding box center [721, 394] width 78 height 31
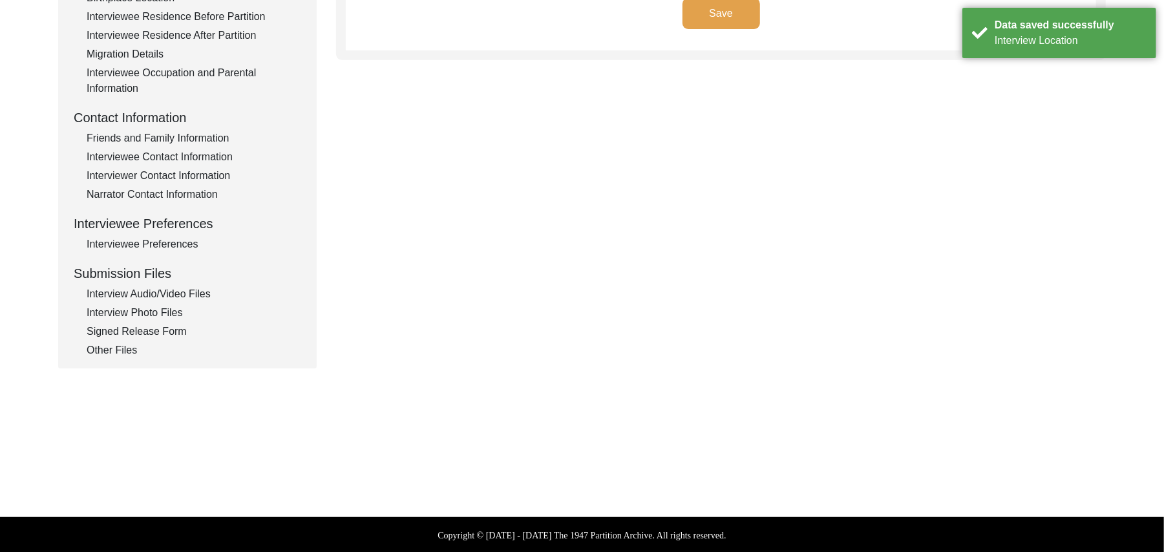
type input "Punjabi"
type textarea "N/A"
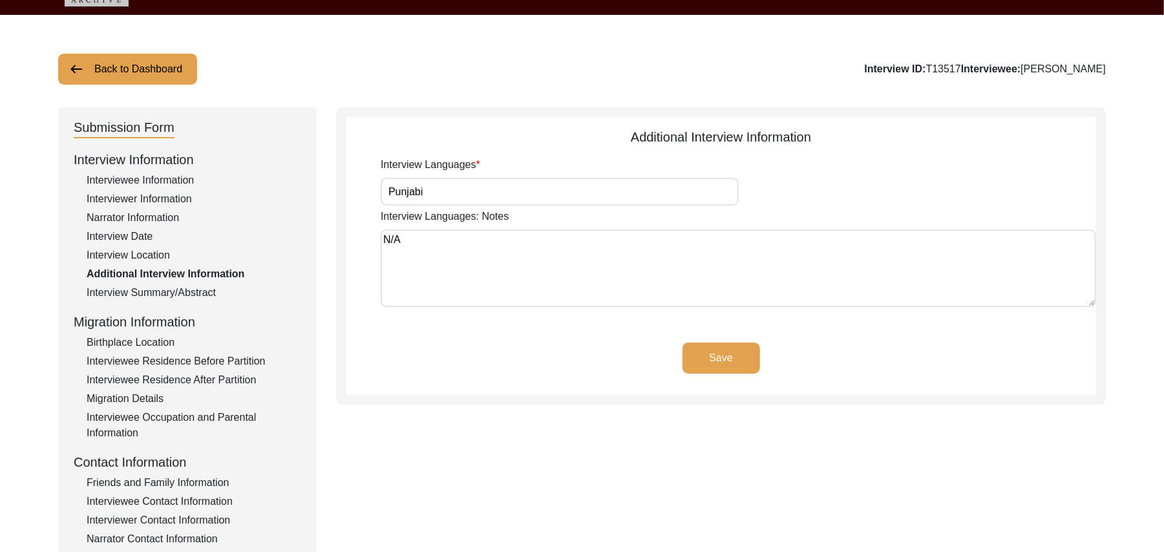
scroll to position [35, 0]
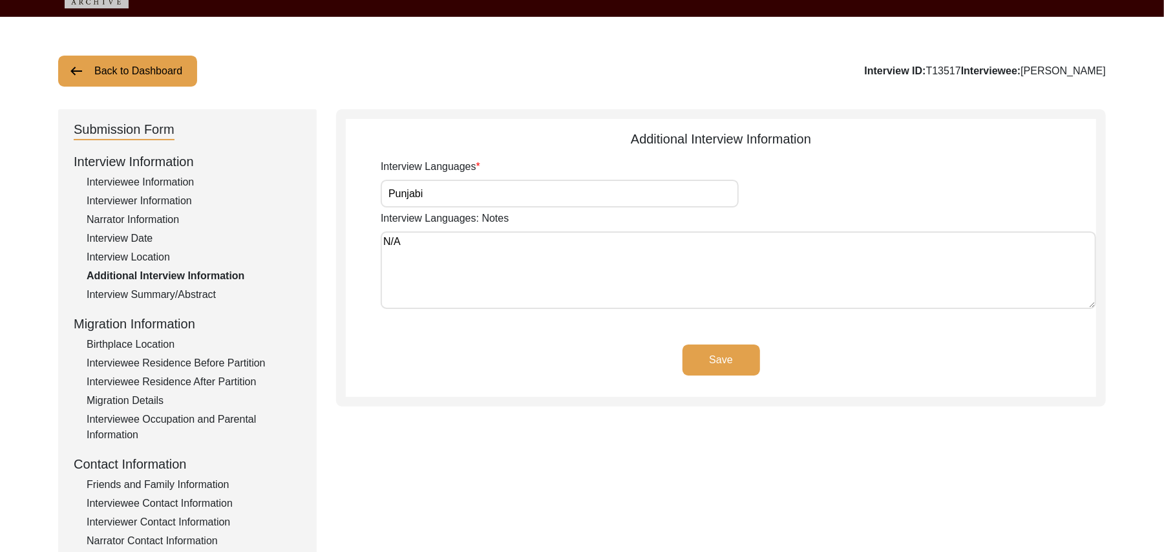
click at [709, 354] on button "Save" at bounding box center [721, 359] width 78 height 31
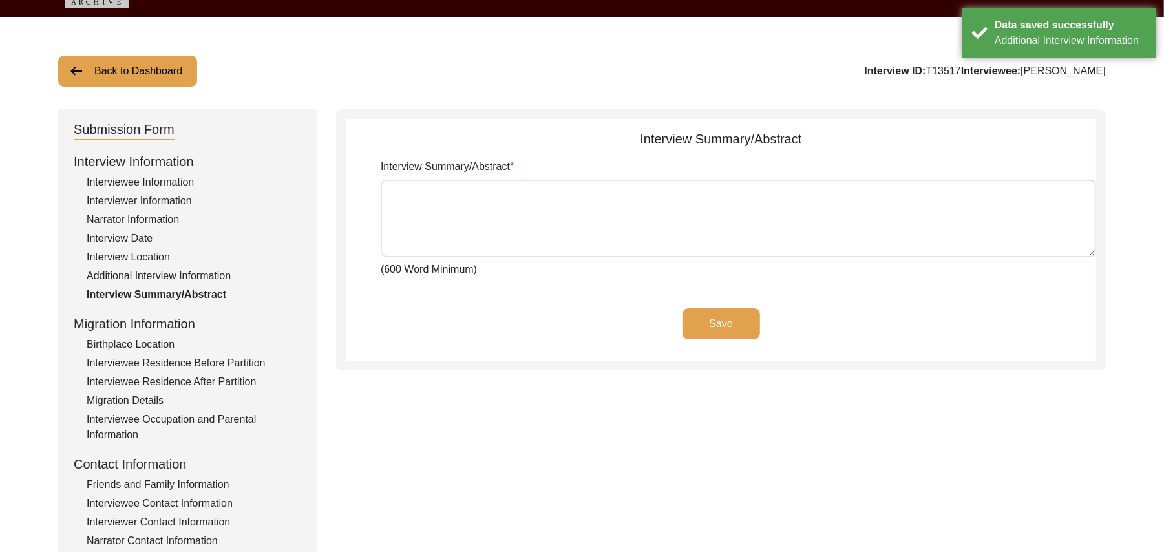
click at [167, 337] on div "Birthplace Location" at bounding box center [194, 345] width 215 height 16
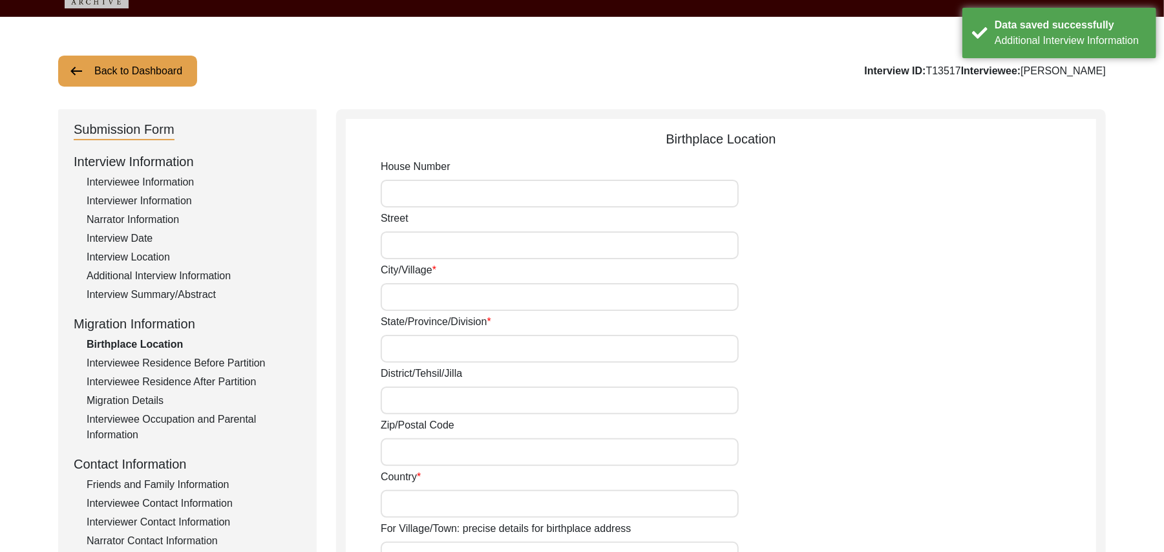
click at [404, 194] on input "House Number" at bounding box center [560, 194] width 358 height 28
paste input "N/A"
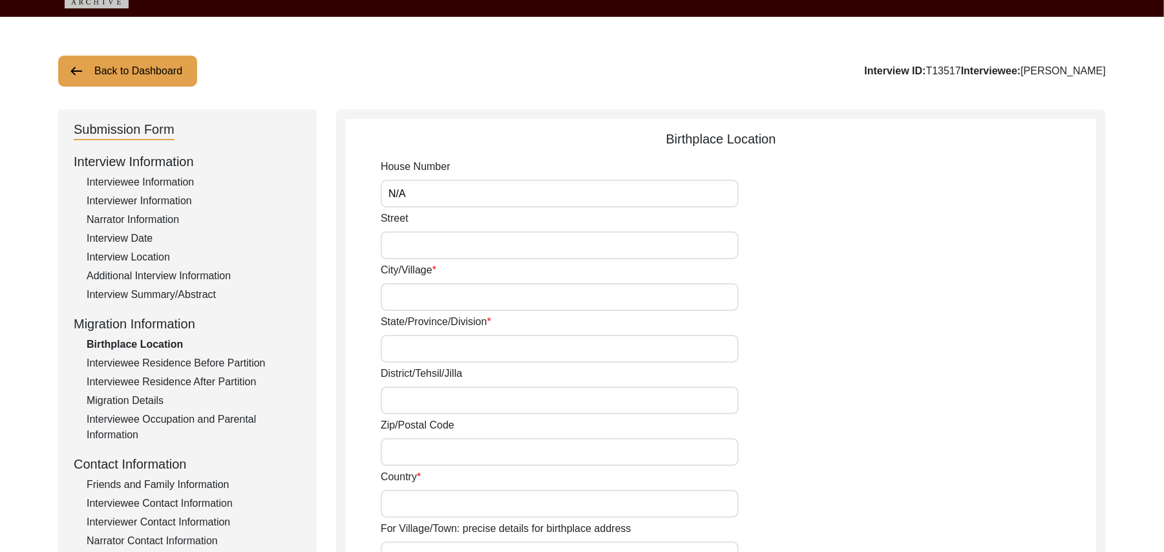
type input "N/A"
click at [401, 254] on input "Street" at bounding box center [560, 245] width 358 height 28
paste input "N/A"
type input "N/A"
click at [404, 298] on input "City/Village" at bounding box center [560, 297] width 358 height 28
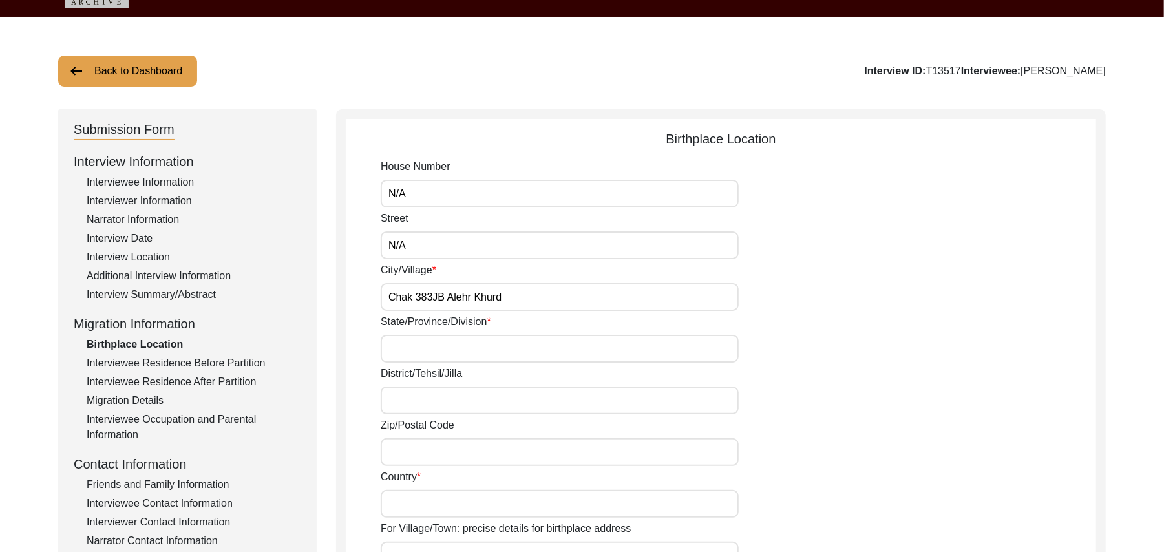
type input "Chak 383JB Alehr Khurd"
click at [408, 347] on input "State/Province/Division" at bounding box center [560, 349] width 358 height 28
type input "Punjab"
click at [409, 408] on input "District/Tehsil/Jilla" at bounding box center [560, 400] width 358 height 28
type input "Toba Tek Singh/ Toba Tek Sigh"
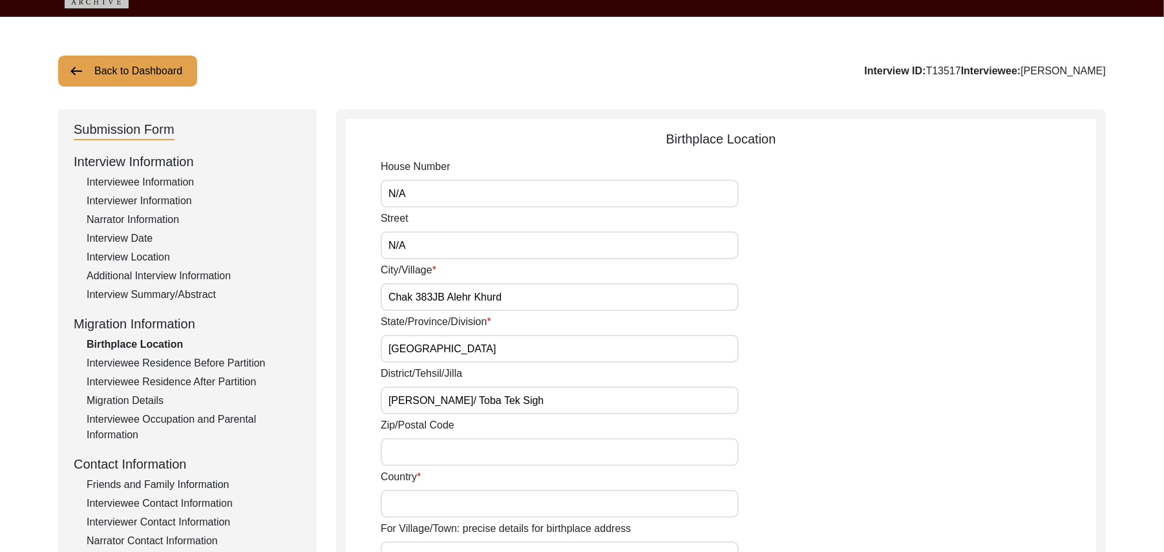
click at [406, 453] on input "Zip/Postal Code" at bounding box center [560, 452] width 358 height 28
type input "36051"
click at [401, 500] on input "Country" at bounding box center [560, 504] width 358 height 28
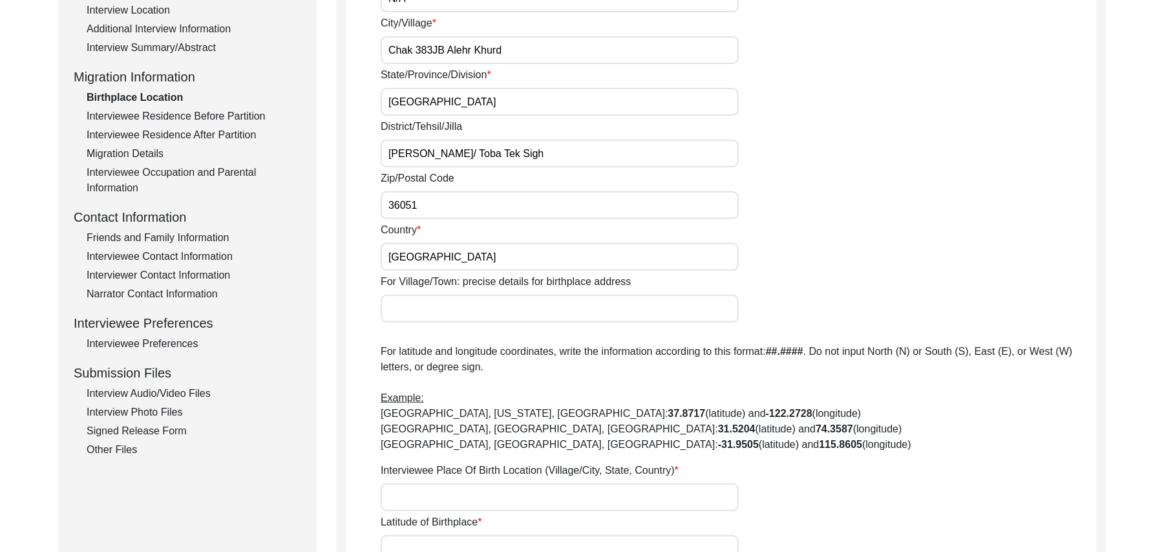
scroll to position [292, 0]
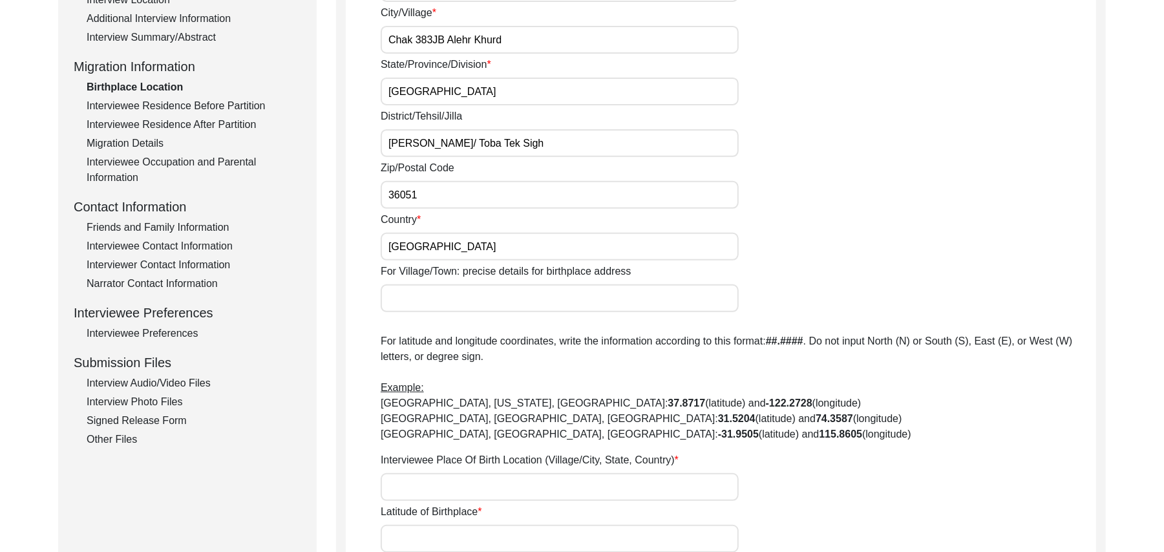
type input "Pakistan"
click at [476, 304] on input "For Village/Town: precise details for birthplace address" at bounding box center [560, 298] width 358 height 28
type input "Chak 383JB Alehr Khurd/ Jhang Road Toba Tek Singh"
click at [464, 487] on input "Interviewee Place Of Birth Location (Village/City, State, Country)" at bounding box center [560, 487] width 358 height 28
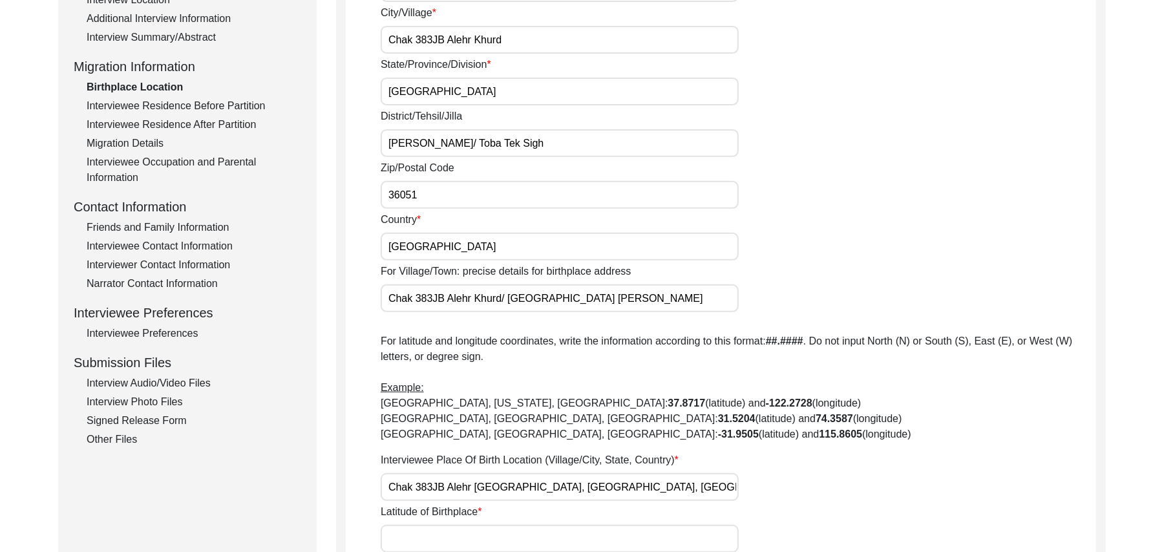
type input "Chak 383JB Alehr Khurd, Punjab, Pakistan"
click at [476, 534] on input "Latitude of Birthplace" at bounding box center [560, 539] width 358 height 28
paste input "N/A"
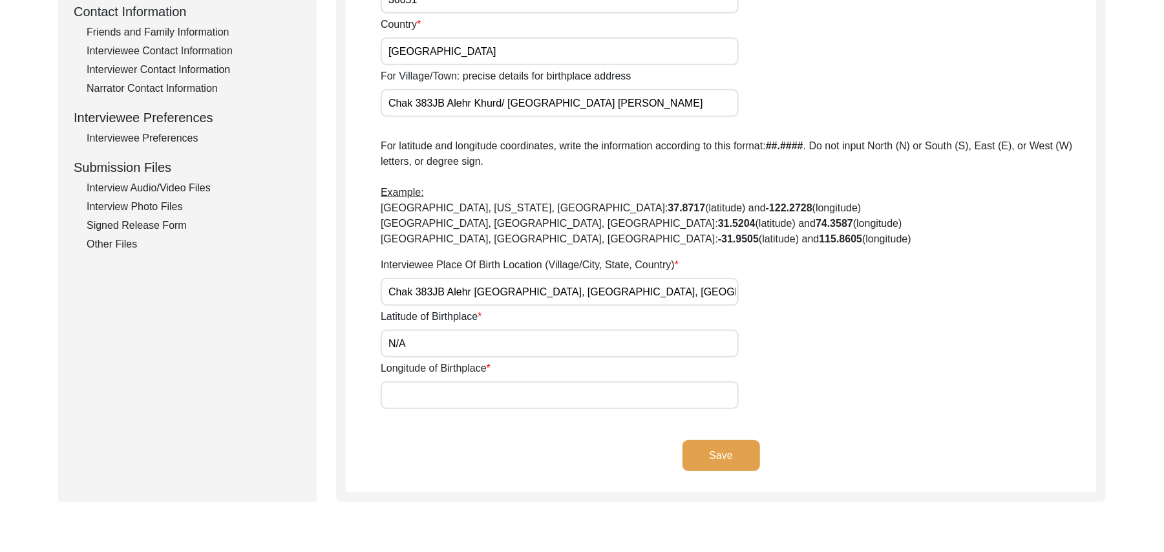
scroll to position [621, 0]
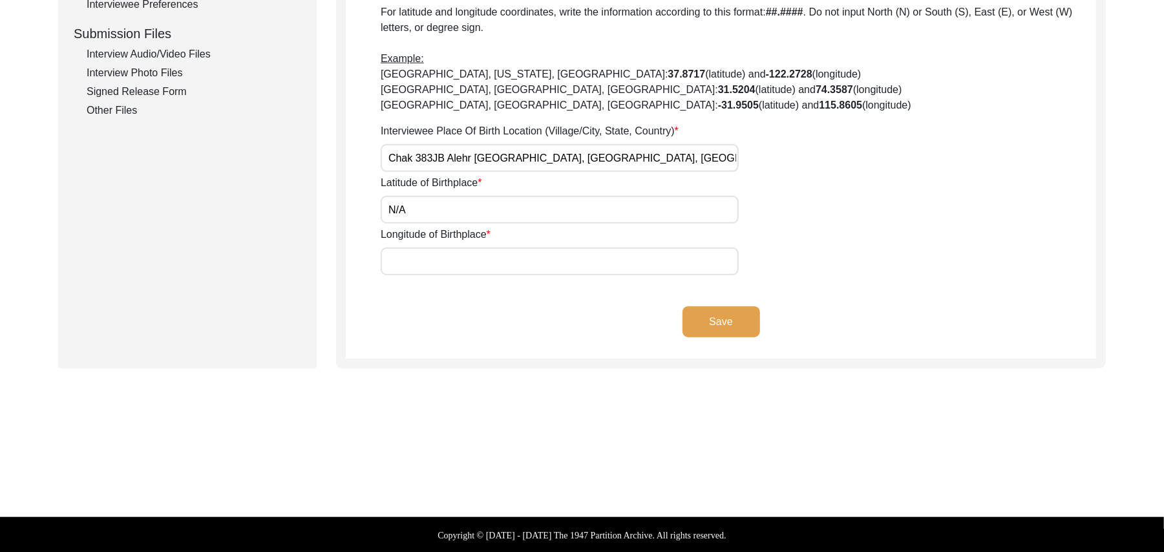
type input "N/A"
click at [522, 265] on input "Longitude of Birthplace" at bounding box center [560, 261] width 358 height 28
paste input "N/A"
type input "N/A"
click at [717, 317] on button "Save" at bounding box center [721, 321] width 78 height 31
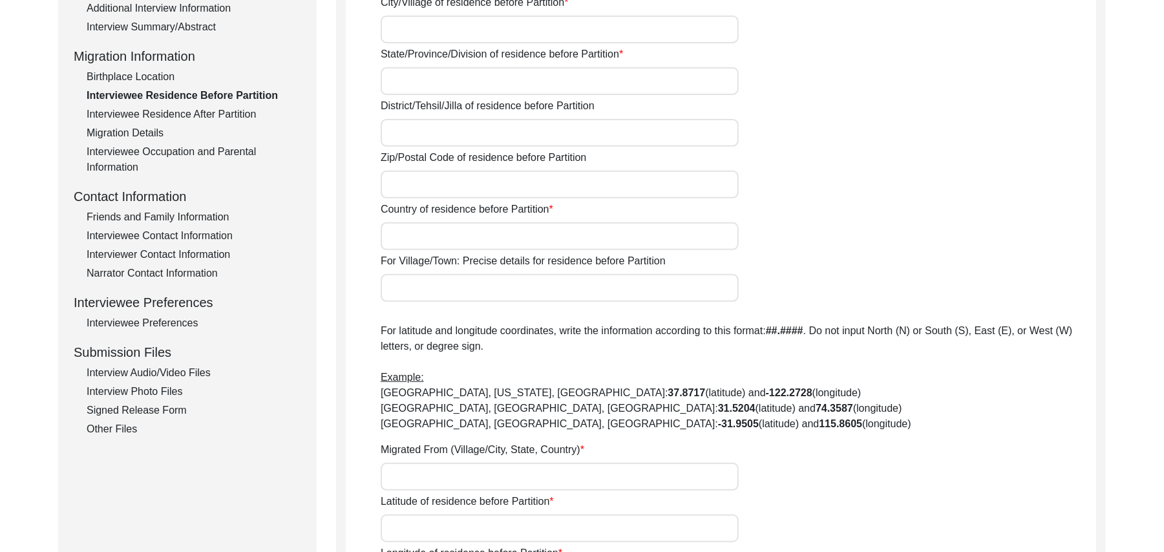
scroll to position [52, 0]
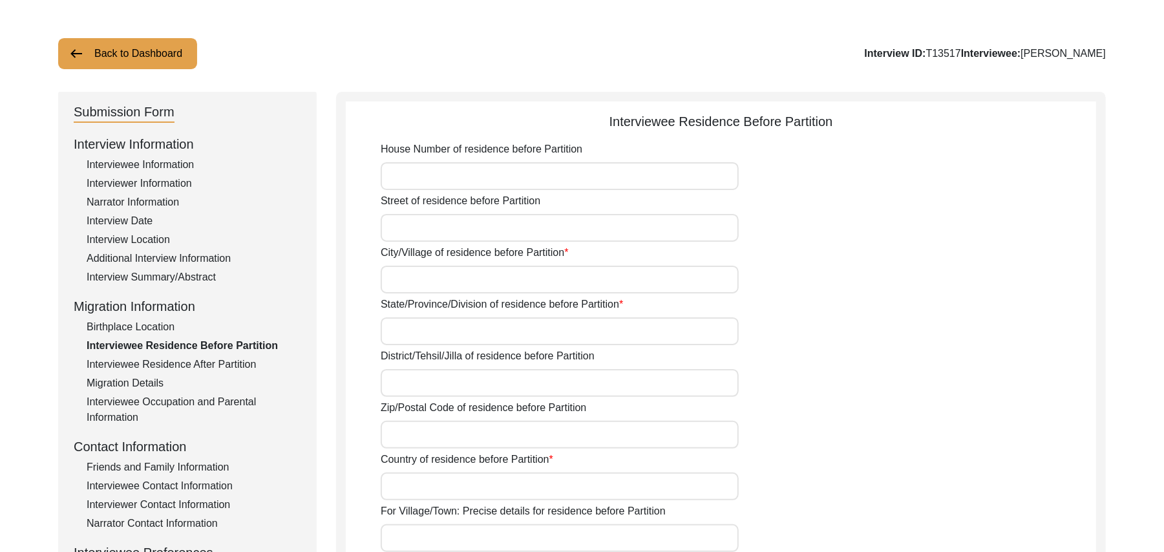
click at [561, 176] on input "House Number of residence before Partition" at bounding box center [560, 176] width 358 height 28
paste input "N/A"
type input "N/A"
click at [525, 225] on input "Street of residence before Partition" at bounding box center [560, 228] width 358 height 28
paste input "N/A"
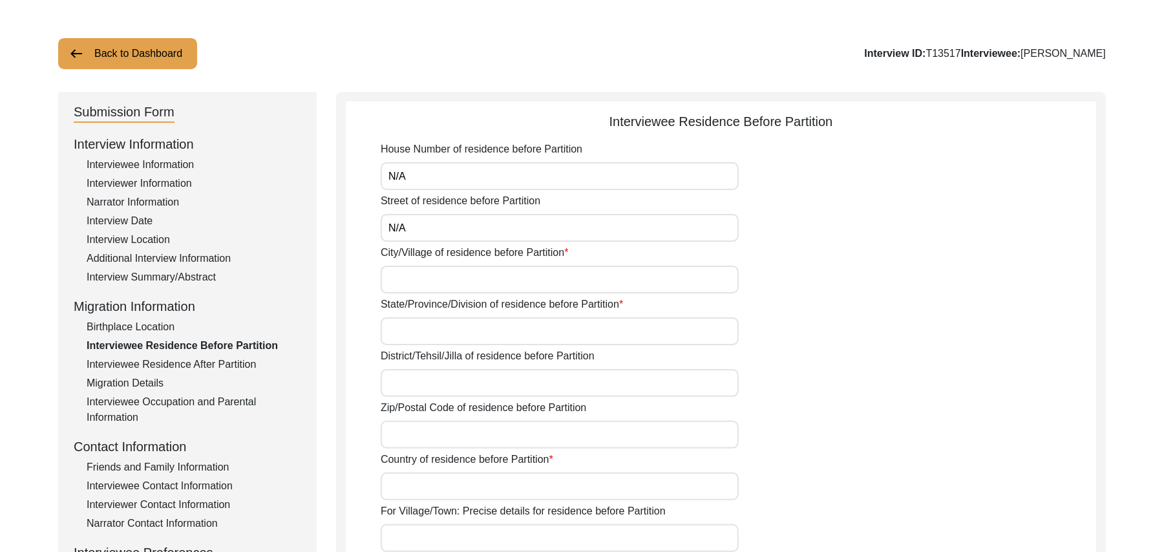
type input "N/A"
click at [494, 283] on input "City/Village of residence before Partition" at bounding box center [560, 280] width 358 height 28
type input "Chak 383JB Alehr Khurd"
click at [470, 339] on input "State/Province/Division of residence before Partition" at bounding box center [560, 331] width 358 height 28
type input "Punjab"
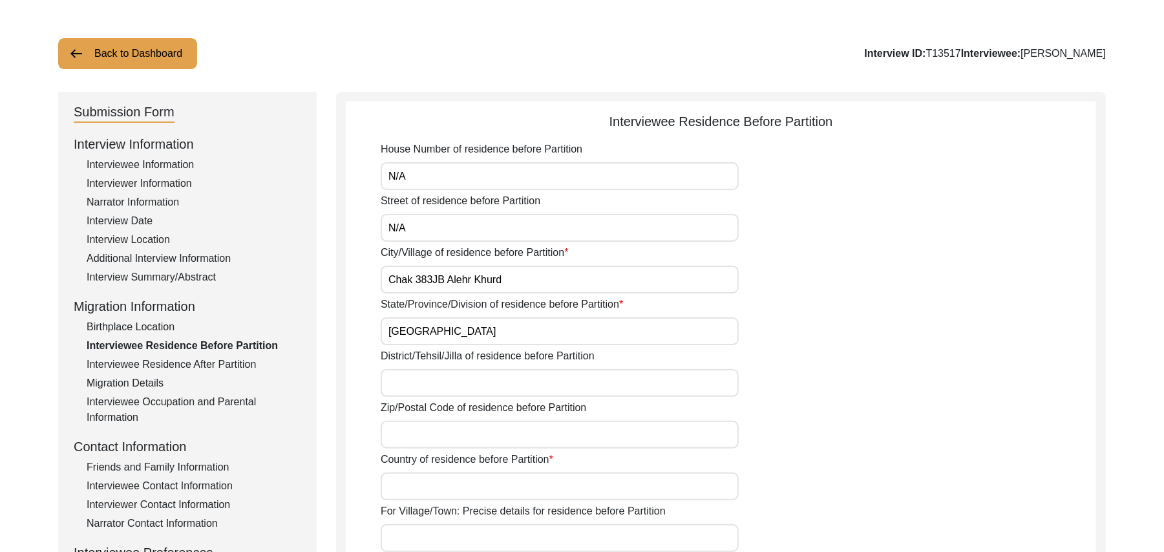
click at [460, 386] on input "District/Tehsil/Jilla of residence before Partition" at bounding box center [560, 383] width 358 height 28
type input "Toba Tek Singh/ Toba Tek Singh"
click at [454, 437] on input "Zip/Postal Code of residence before Partition" at bounding box center [560, 435] width 358 height 28
type input "36051"
click at [438, 491] on input "Country of residence before Partition" at bounding box center [560, 486] width 358 height 28
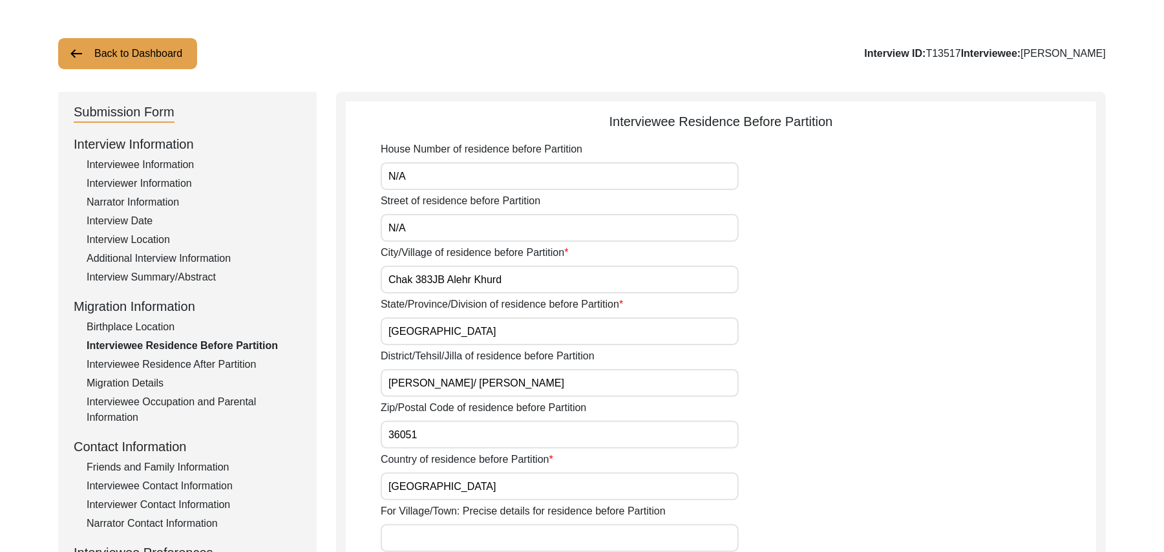
type input "Pakistan"
click at [426, 536] on input "For Village/Town: Precise details for residence before Partition" at bounding box center [560, 538] width 358 height 28
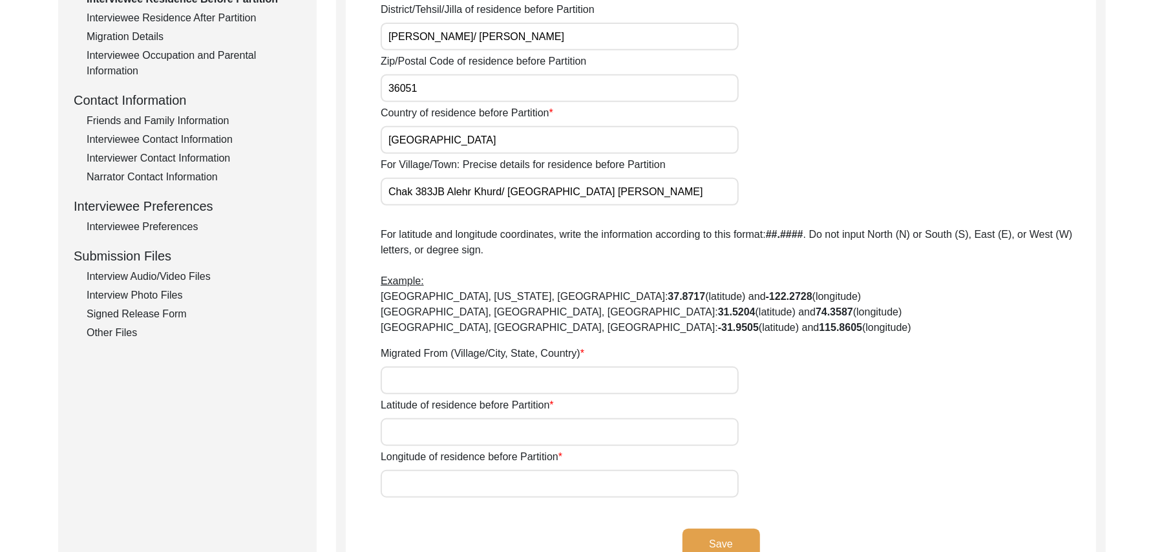
scroll to position [456, 0]
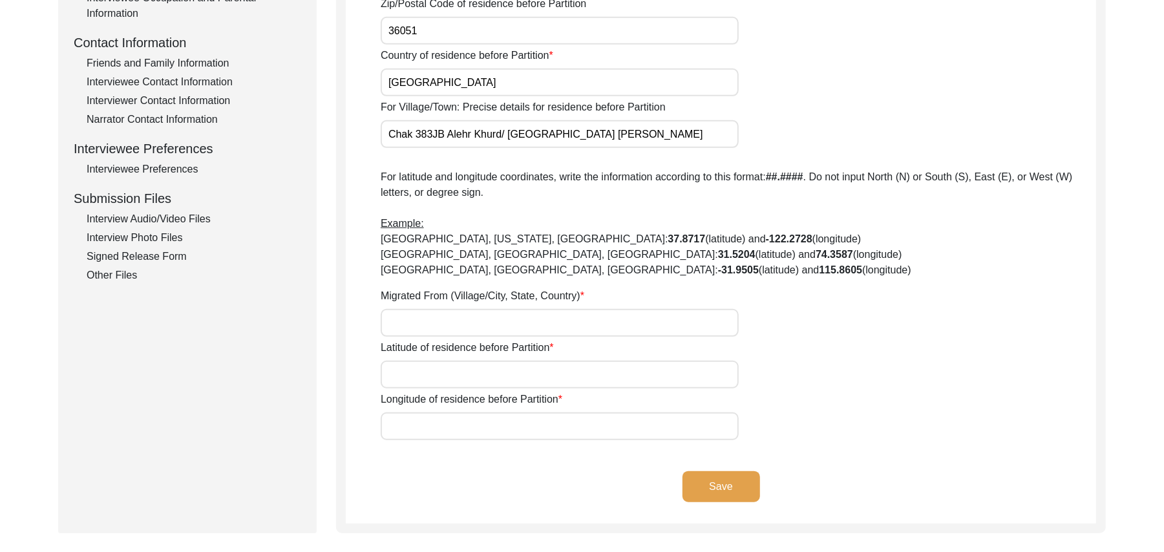
type input "Chak 383JB Alehr Khurd/ Jhang Road Toba Tek Singh"
click at [466, 327] on input "Migrated From (Village/City, State, Country)" at bounding box center [560, 323] width 358 height 28
type input "Did Not Migrate"
click at [468, 373] on input "Latitude of residence before Partition" at bounding box center [560, 375] width 358 height 28
paste input "N/A"
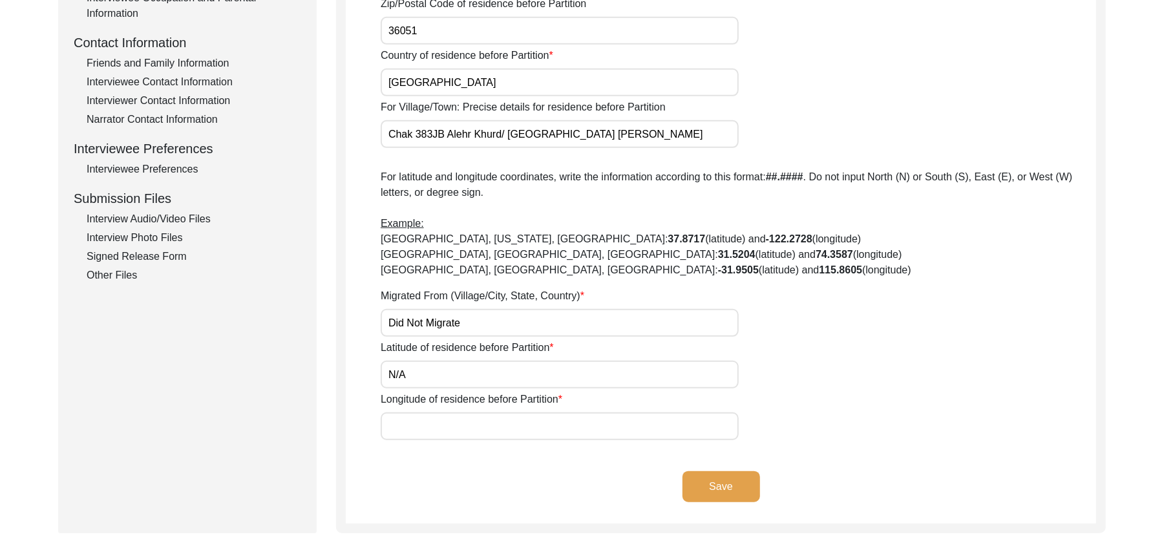
type input "N/A"
click at [468, 426] on input "Longitude of residence before Partition" at bounding box center [560, 426] width 358 height 28
paste input "N/A"
type input "N/A"
click at [722, 494] on button "Save" at bounding box center [721, 486] width 78 height 31
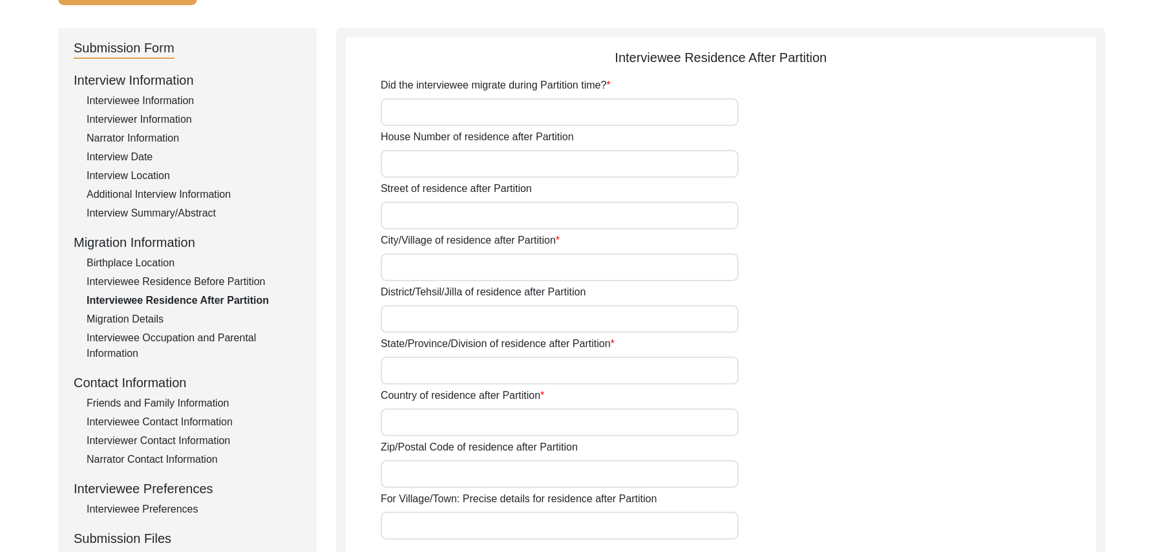
scroll to position [59, 0]
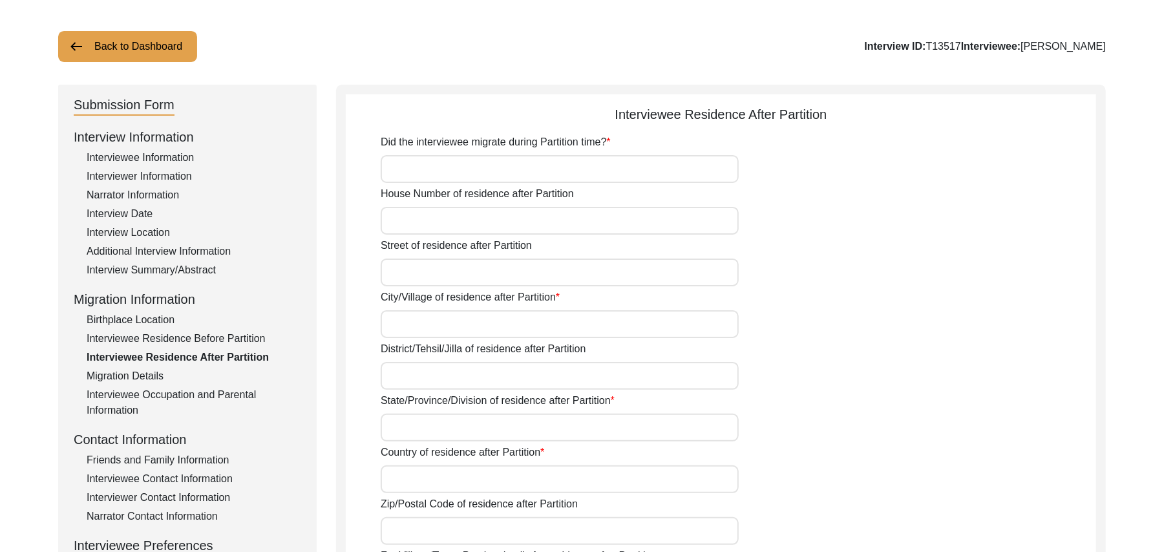
click at [549, 167] on input "Did the interviewee migrate during Partition time?" at bounding box center [560, 169] width 358 height 28
type input "No"
click at [494, 224] on input "House Number of residence after Partition" at bounding box center [560, 221] width 358 height 28
paste input "N/A"
type input "N/A"
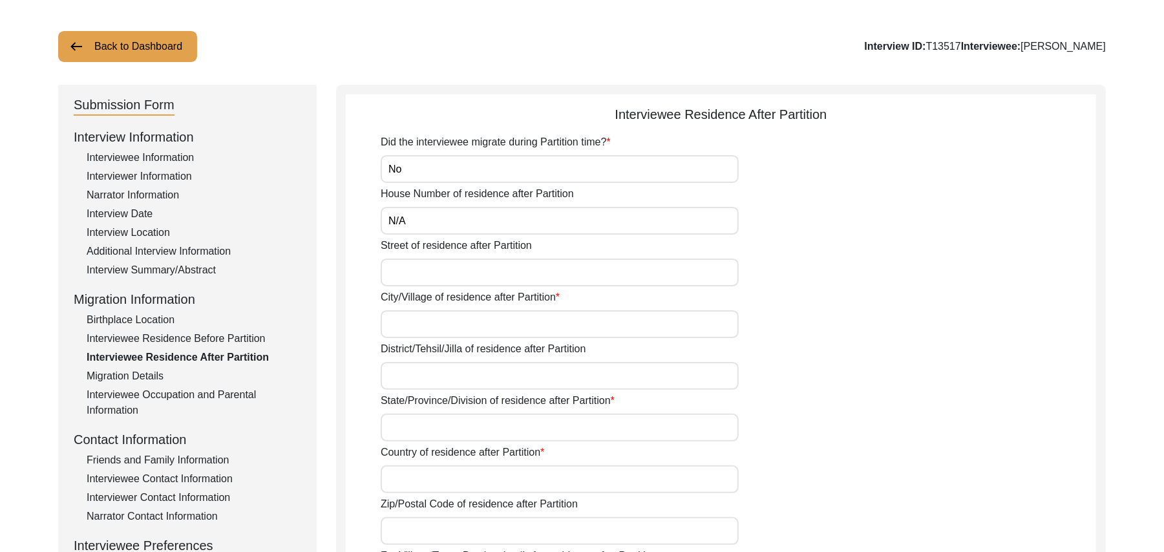
click at [487, 269] on input "Street of residence after Partition" at bounding box center [560, 272] width 358 height 28
paste input "N/A"
type input "N/A"
click at [464, 327] on input "City/Village of residence after Partition" at bounding box center [560, 324] width 358 height 28
type input "Chak 383JB Alehr Khurd"
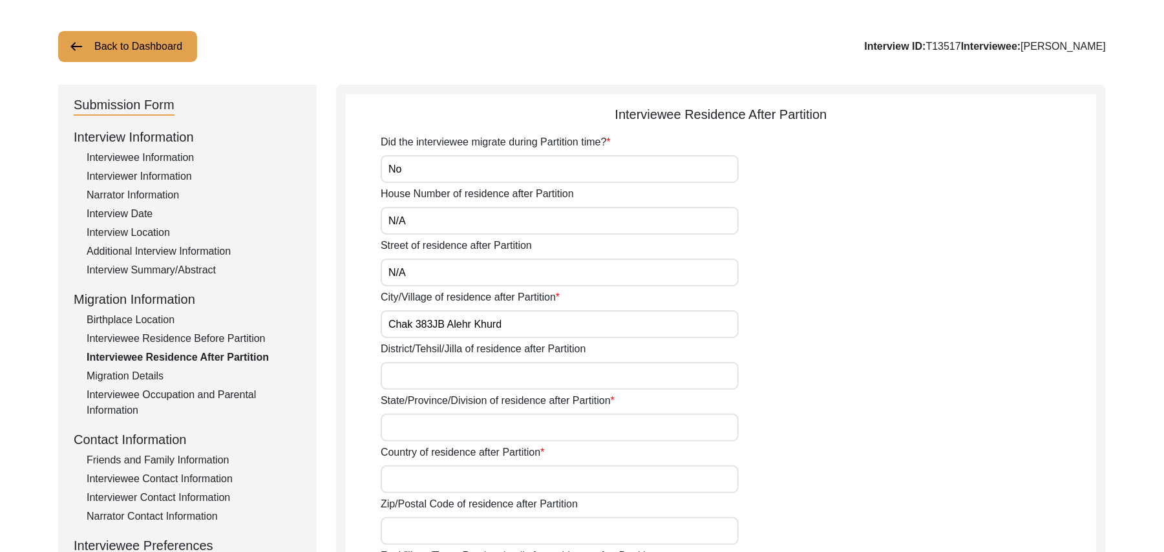
click at [451, 372] on input "District/Tehsil/Jilla of residence after Partition" at bounding box center [560, 376] width 358 height 28
type input "Toba Tek singh/ Toba Tek Singh"
click at [450, 430] on input "State/Province/Division of residence after Partition" at bounding box center [560, 428] width 358 height 28
type input "Punjab"
click at [433, 483] on input "Country of residence after Partition" at bounding box center [560, 479] width 358 height 28
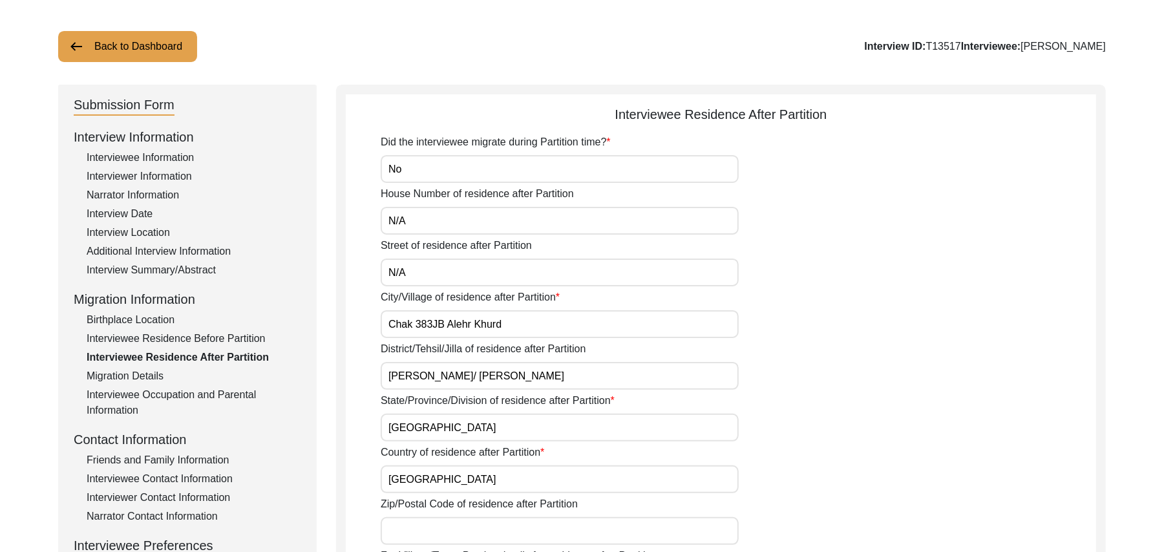
type input "Pakistan"
click at [430, 536] on input "Zip/Postal Code of residence after Partition" at bounding box center [560, 531] width 358 height 28
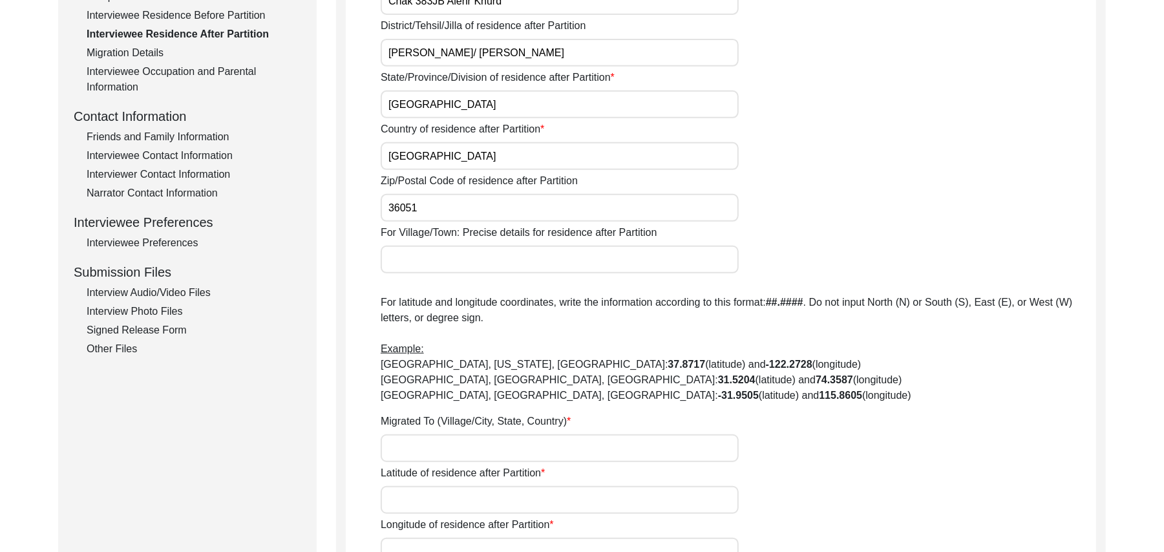
scroll to position [474, 0]
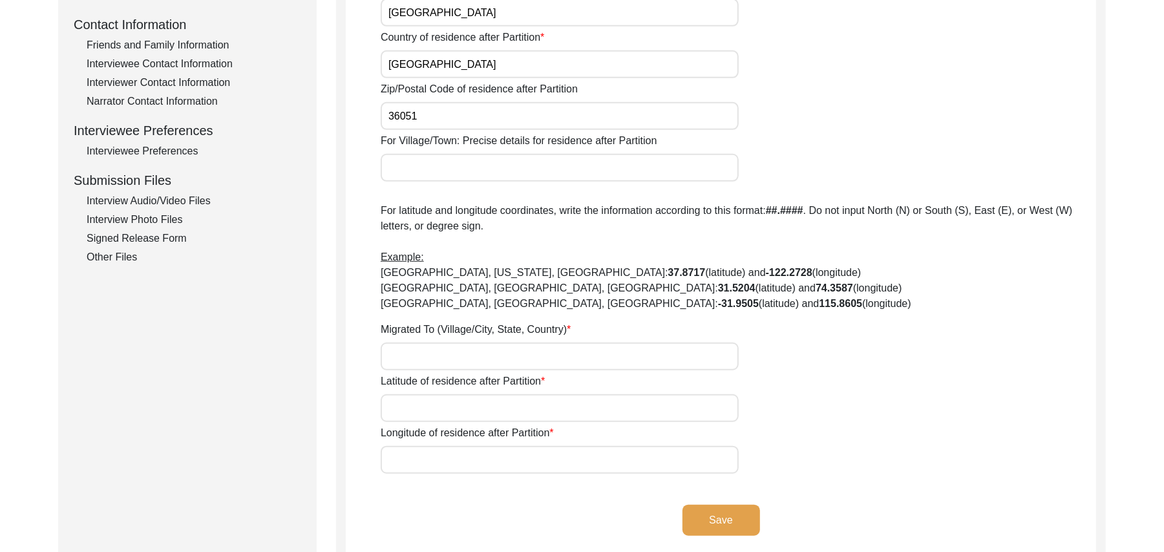
type input "36051"
click at [474, 173] on input "For Village/Town: Precise details for residence after Partition" at bounding box center [560, 168] width 358 height 28
type input "Chak 383JB Alehr Khurd/ Jhang Road Toba Tek Singh"
click at [430, 355] on input "Migrated To (Village/City, State, Country)" at bounding box center [560, 356] width 358 height 28
type input "Did Not Migrate"
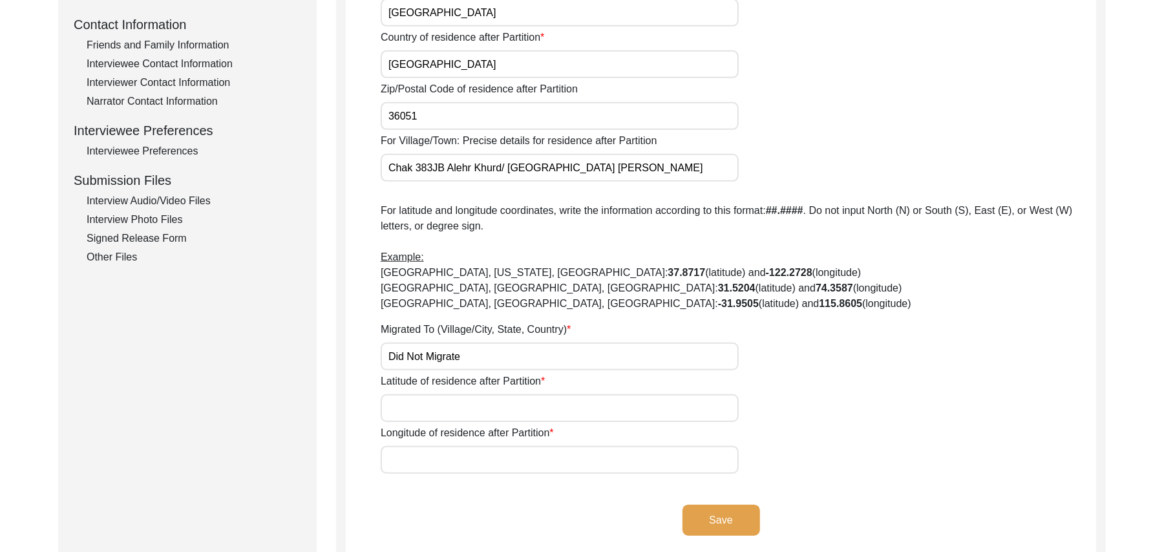
click at [456, 416] on input "Latitude of residence after Partition" at bounding box center [560, 408] width 358 height 28
paste input "N/A"
type input "N/A"
click at [457, 463] on input "Longitude of residence after Partition" at bounding box center [560, 460] width 358 height 28
paste input "N/A"
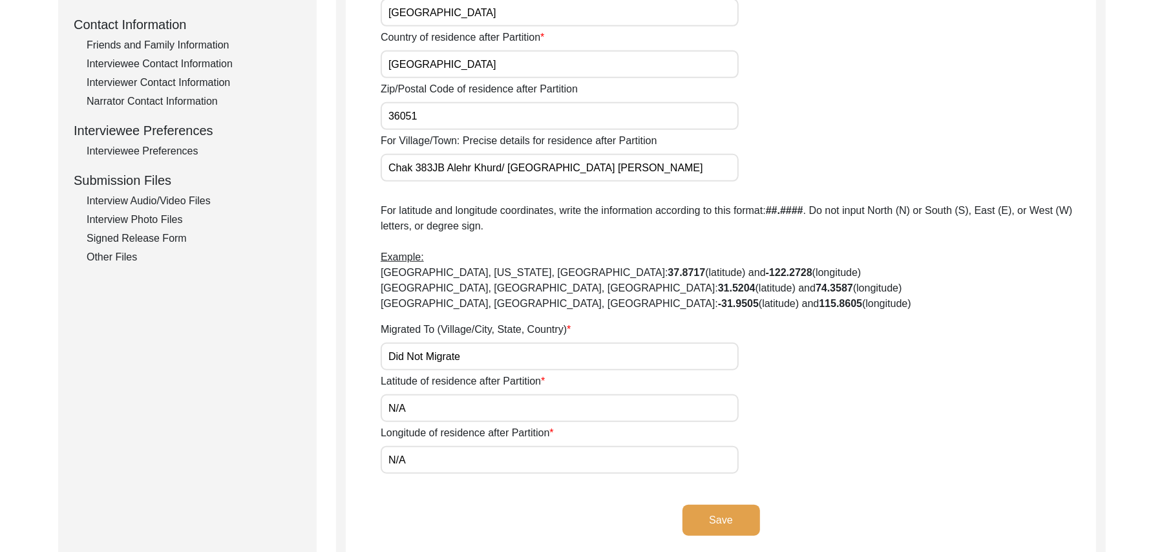
type input "N/A"
click at [730, 517] on button "Save" at bounding box center [721, 520] width 78 height 31
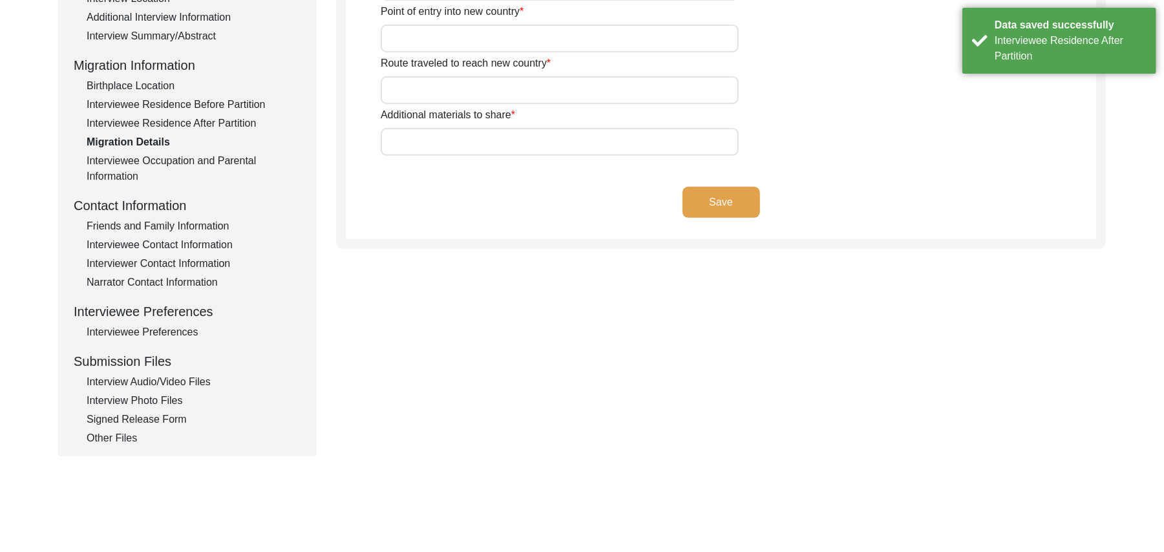
scroll to position [0, 0]
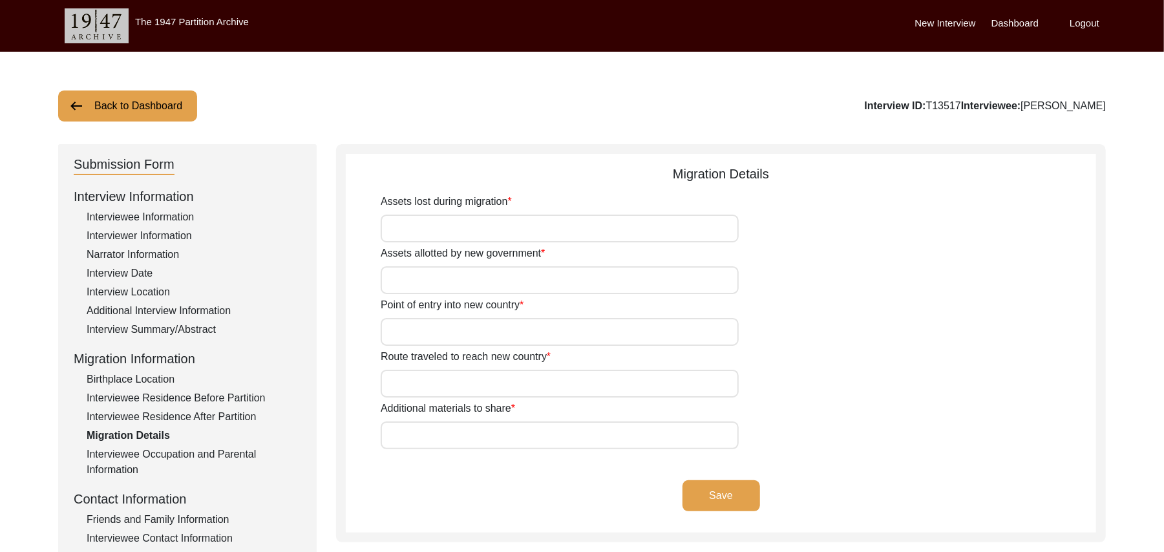
click at [566, 222] on input "Assets lost during migration" at bounding box center [560, 229] width 358 height 28
paste input "N/A"
type input "N/A"
click at [538, 282] on input "Assets allotted by new government" at bounding box center [560, 280] width 358 height 28
paste input "N/A"
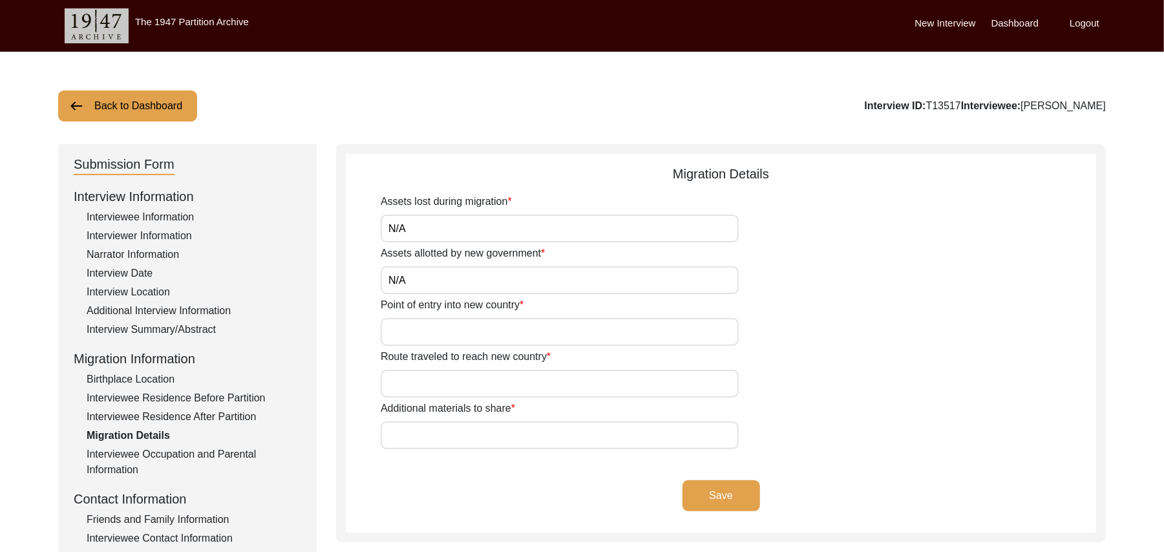
type input "N/A"
click at [503, 333] on input "Point of entry into new country" at bounding box center [560, 332] width 358 height 28
paste input "N/A"
type input "N/A"
click at [492, 386] on input "Route traveled to reach new country" at bounding box center [560, 384] width 358 height 28
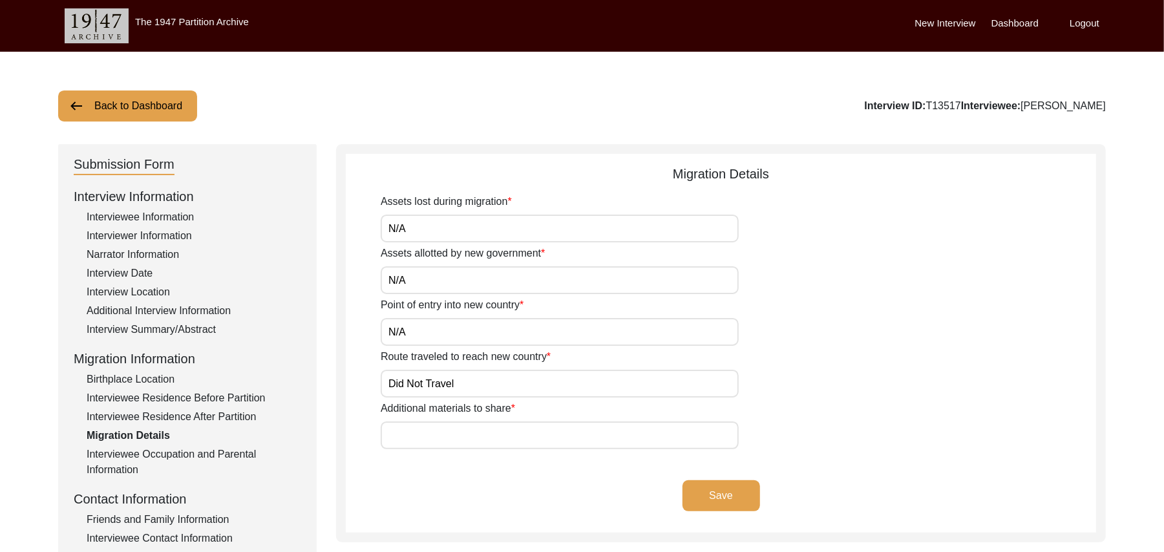
type input "Did Not Travel"
click at [484, 439] on input "Additional materials to share" at bounding box center [560, 435] width 358 height 28
paste input "N/A"
type input "N/A"
click at [708, 488] on button "Save" at bounding box center [721, 495] width 78 height 31
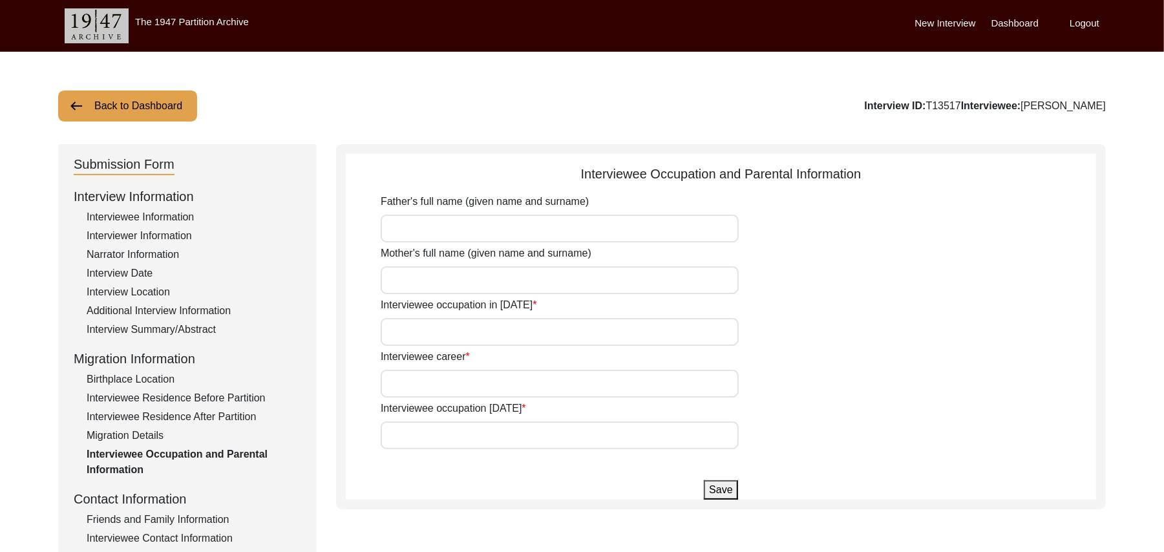
click at [466, 227] on input "Father's full name (given name and surname)" at bounding box center [560, 229] width 358 height 28
type input "Ali Bakhash"
click at [448, 282] on input "Mother's full name (given name and surname)" at bounding box center [560, 280] width 358 height 28
type input "Imam Bibi"
click at [438, 333] on input "Interviewee occupation in 1947" at bounding box center [560, 332] width 358 height 28
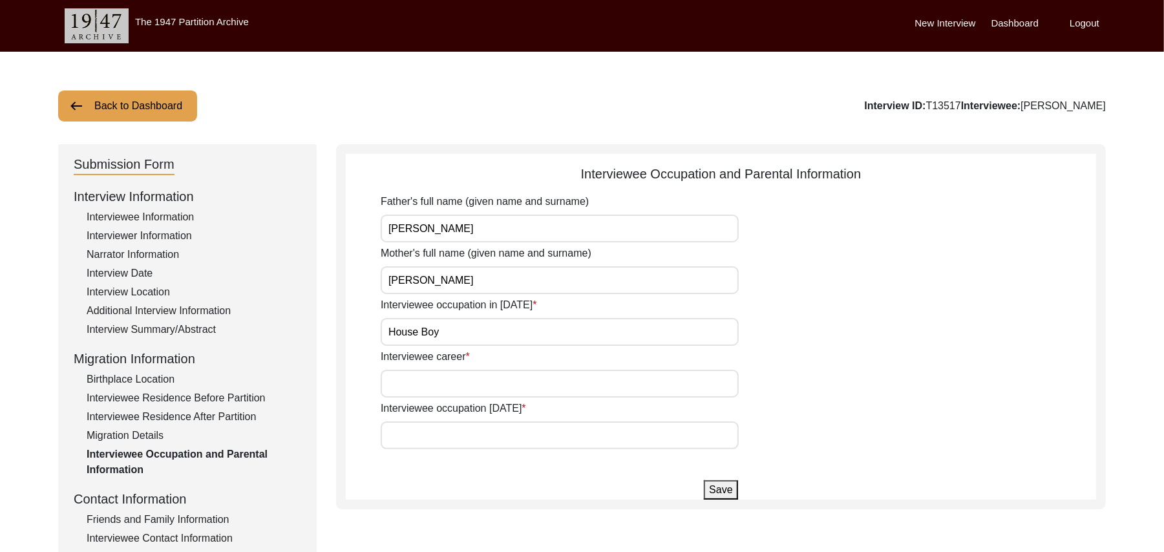
type input "House Boy"
click at [442, 383] on input "Interviewee career" at bounding box center [560, 384] width 358 height 28
type input "Farmer"
click at [437, 434] on input "Interviewee occupation today" at bounding box center [560, 435] width 358 height 28
type input "Farmer"
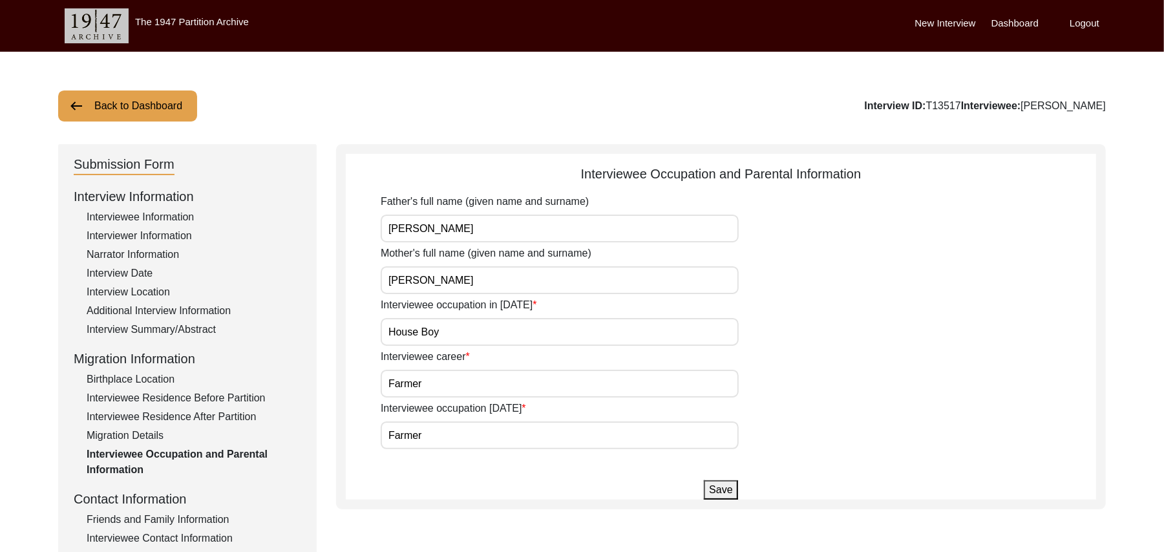
click at [717, 487] on button "Save" at bounding box center [721, 489] width 34 height 19
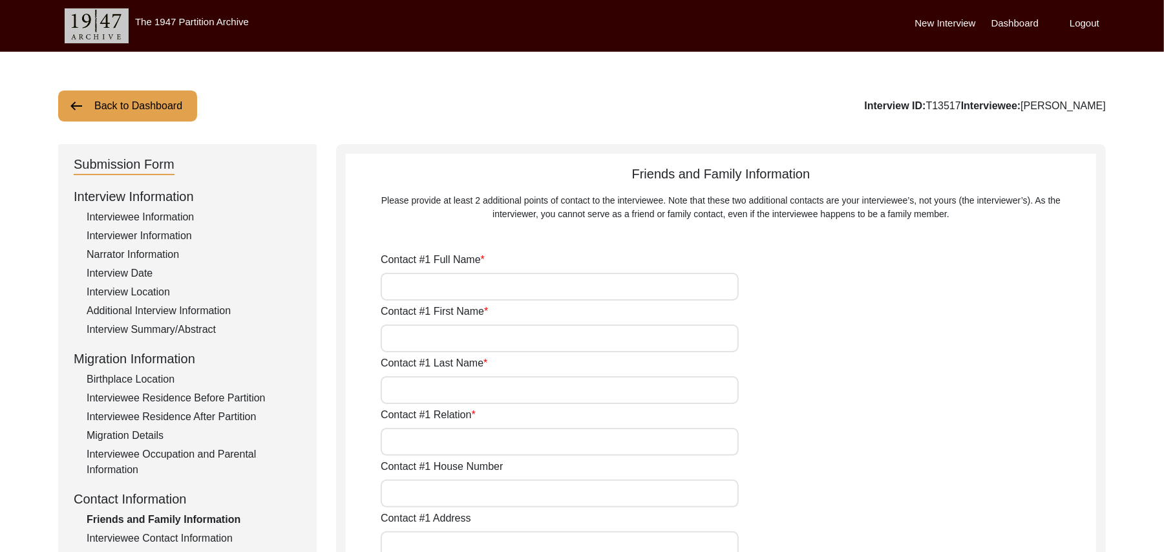
click at [202, 535] on div "Interviewee Contact Information" at bounding box center [194, 538] width 215 height 16
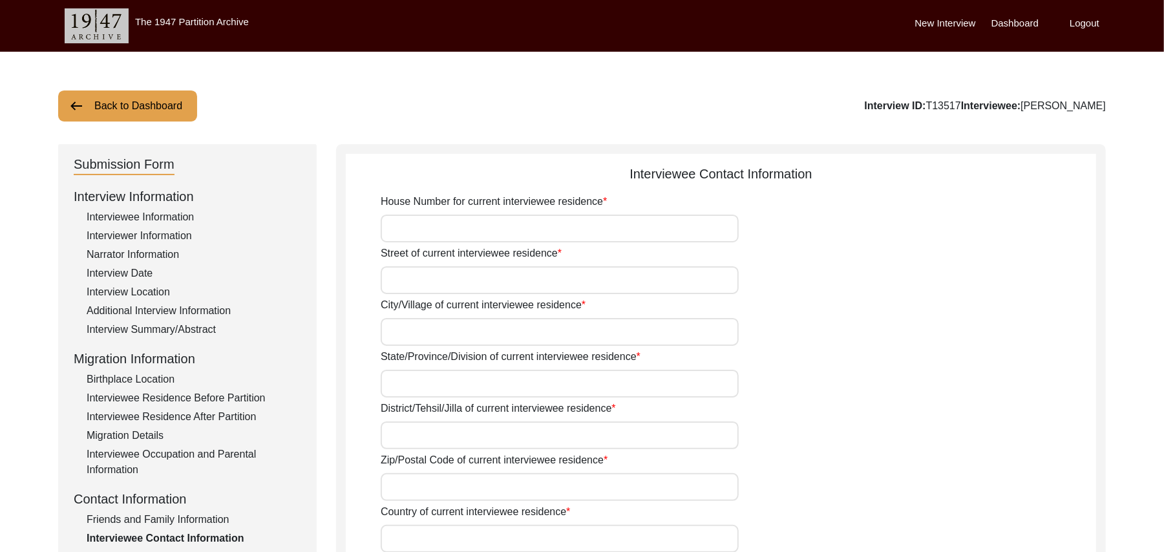
click at [481, 231] on input "House Number for current interviewee residence" at bounding box center [560, 229] width 358 height 28
paste input "N/A"
type input "N/A"
click at [459, 282] on input "Street of current interviewee residence" at bounding box center [560, 280] width 358 height 28
paste input "N/A"
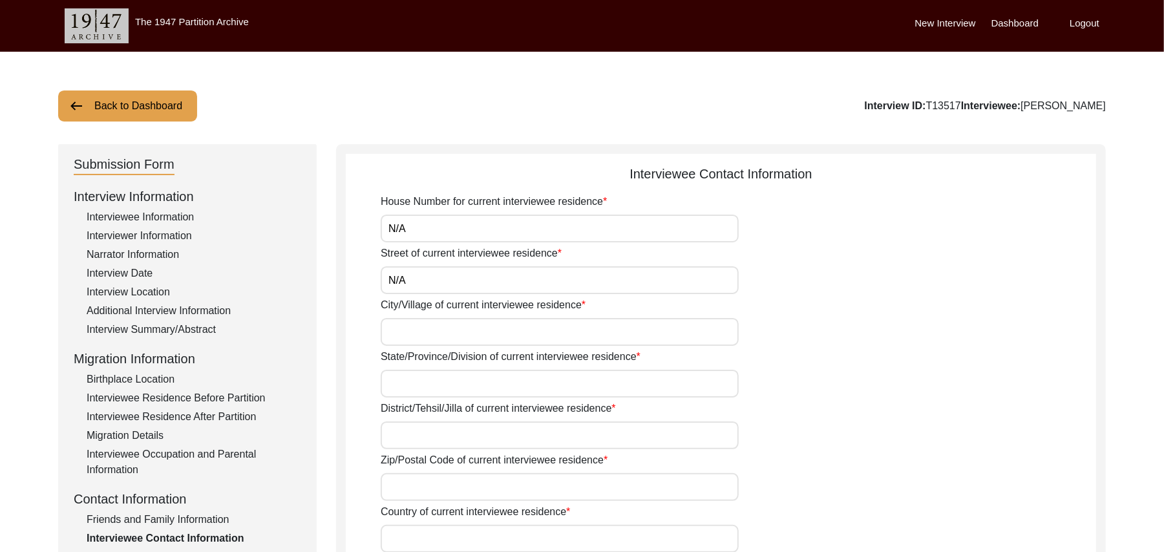
type input "N/A"
click at [445, 344] on input "City/Village of current interviewee residence" at bounding box center [560, 332] width 358 height 28
type input "Chak 383JB Alehr Khurd"
click at [438, 383] on input "State/Province/Division of current interviewee residence" at bounding box center [560, 384] width 358 height 28
type input "Punjab"
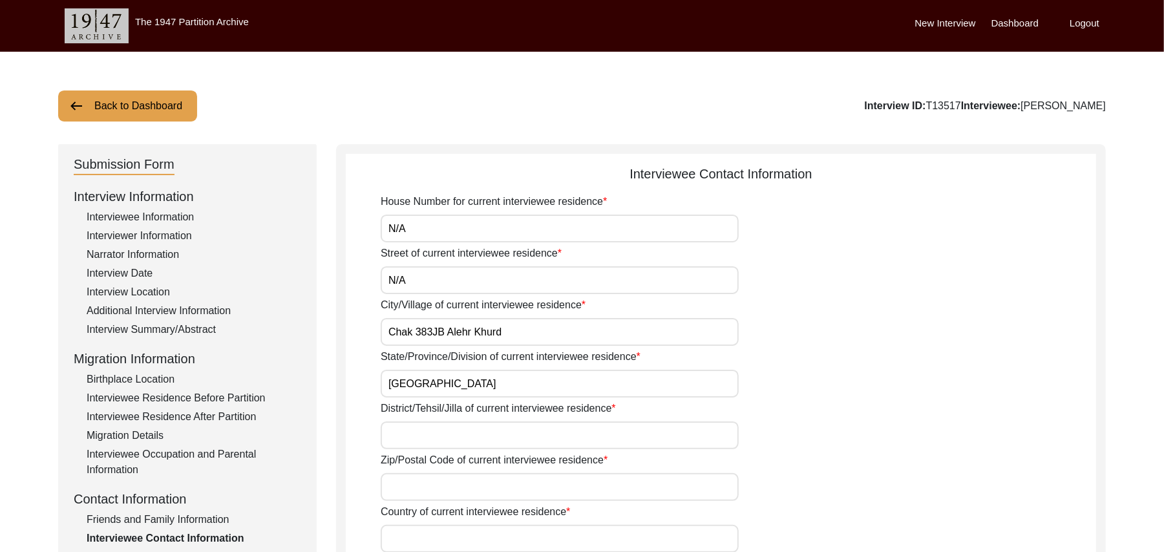
click at [450, 437] on input "District/Tehsil/Jilla of current interviewee residence" at bounding box center [560, 435] width 358 height 28
click at [390, 434] on input "toba Tek Singh" at bounding box center [560, 435] width 358 height 28
click at [468, 434] on input "Toba Tek Singh" at bounding box center [560, 435] width 358 height 28
type input "Toba Tek Singh/ Toba Tek Singh"
click at [464, 490] on input "Zip/Postal Code of current interviewee residence" at bounding box center [560, 487] width 358 height 28
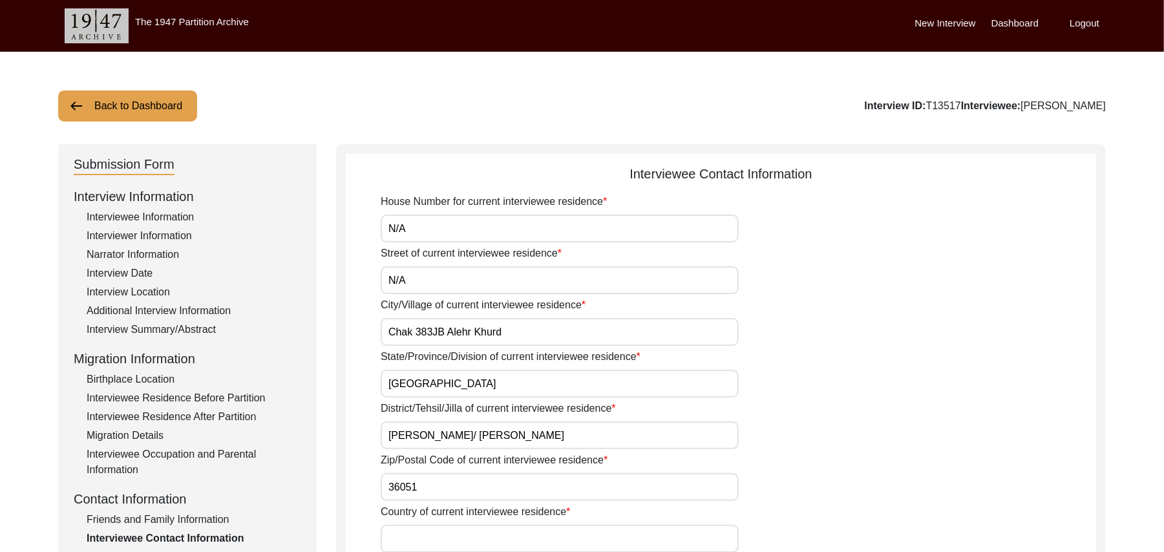
type input "36051"
click at [460, 538] on input "Country of current interviewee residence" at bounding box center [560, 539] width 358 height 28
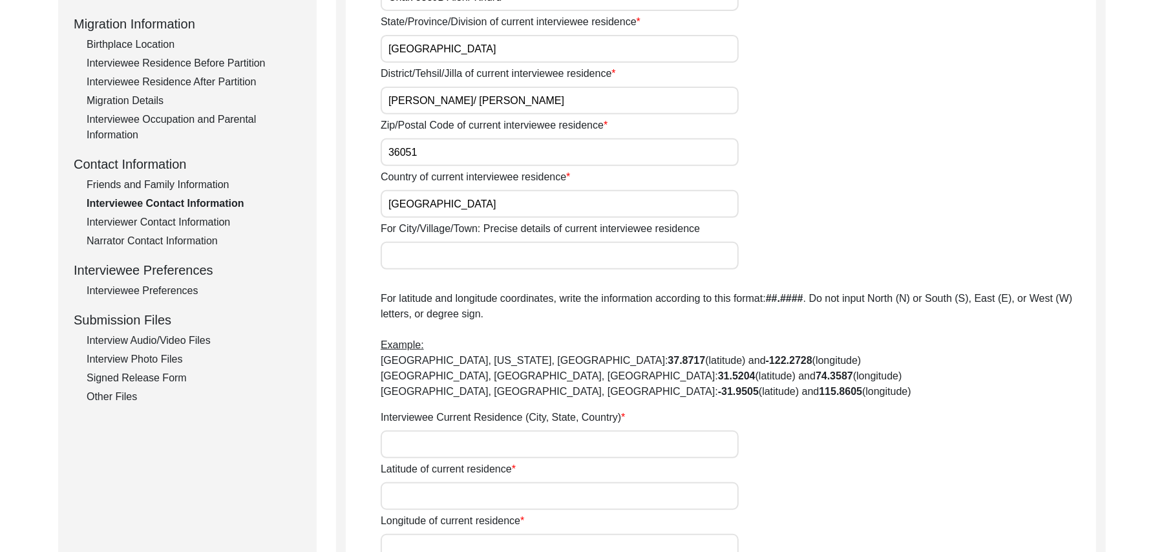
scroll to position [416, 0]
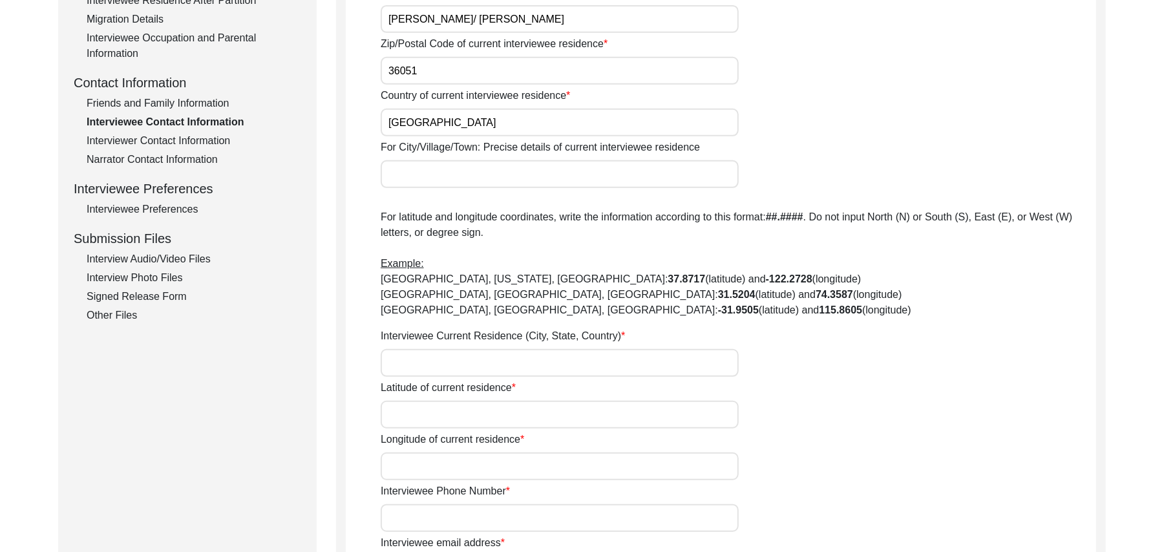
type input "Pakistan"
click at [448, 172] on input "For City/Village/Town: Precise details of current interviewee residence" at bounding box center [560, 174] width 358 height 28
type input "V"
type input "Chak 383JB Alehr Khurd/ Jhang Road Toba Tek Singh"
click at [451, 370] on input "Interviewee Current Residence (City, State, Country)" at bounding box center [560, 363] width 358 height 28
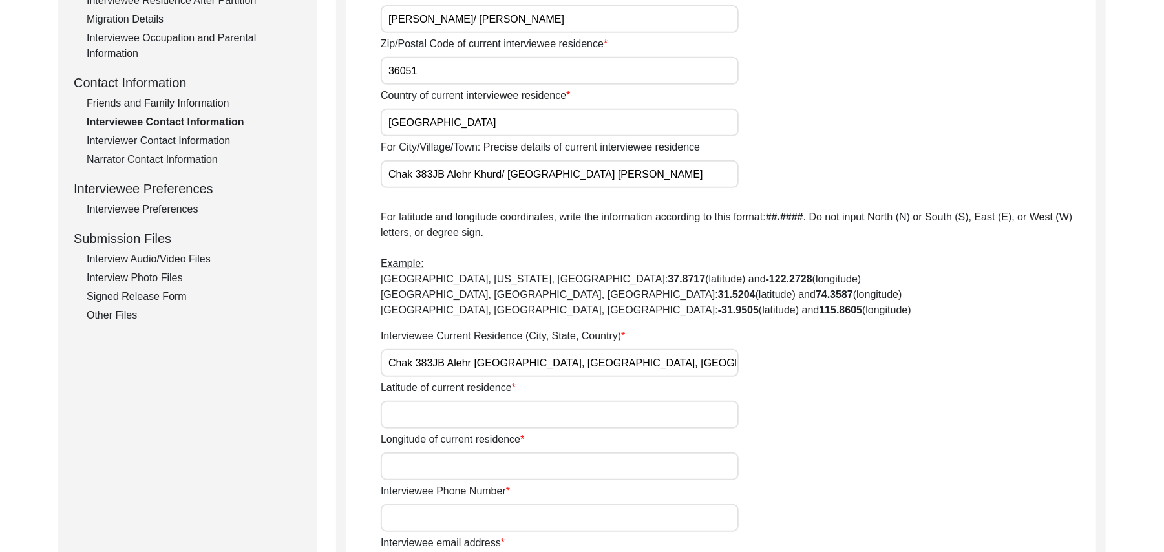
type input "Chak 383JB Alehr Khurd, Punjab, Pakistan"
click at [446, 422] on input "Latitude of current residence" at bounding box center [560, 415] width 358 height 28
paste input "N/A"
type input "N/A"
click at [443, 466] on input "Longitude of current residence" at bounding box center [560, 466] width 358 height 28
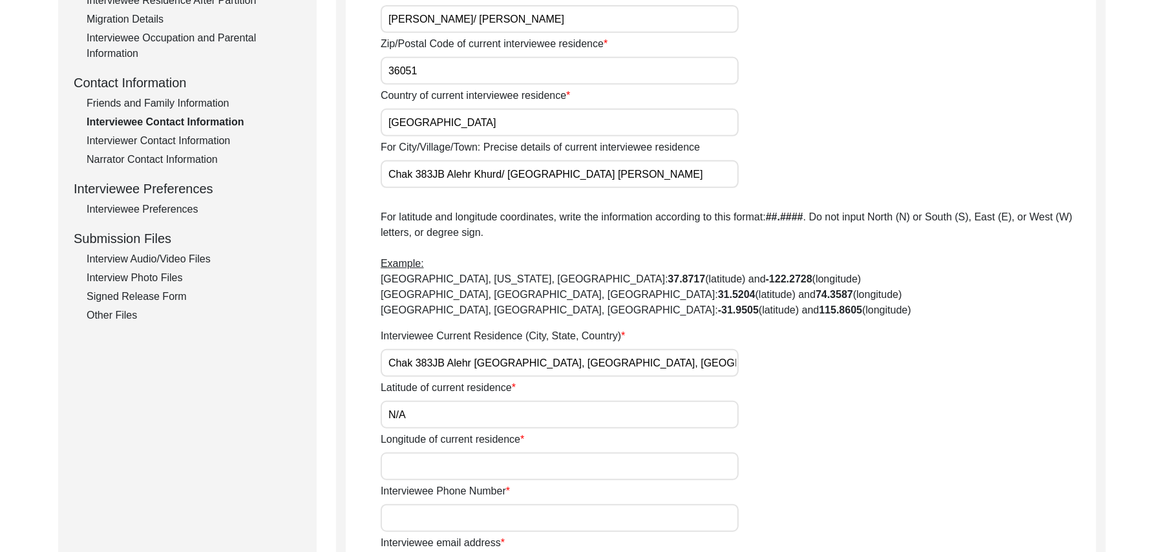
paste input "N/A"
type input "N/A"
click at [457, 515] on input "Interviewee Phone Number" at bounding box center [560, 518] width 358 height 28
paste input "N/A"
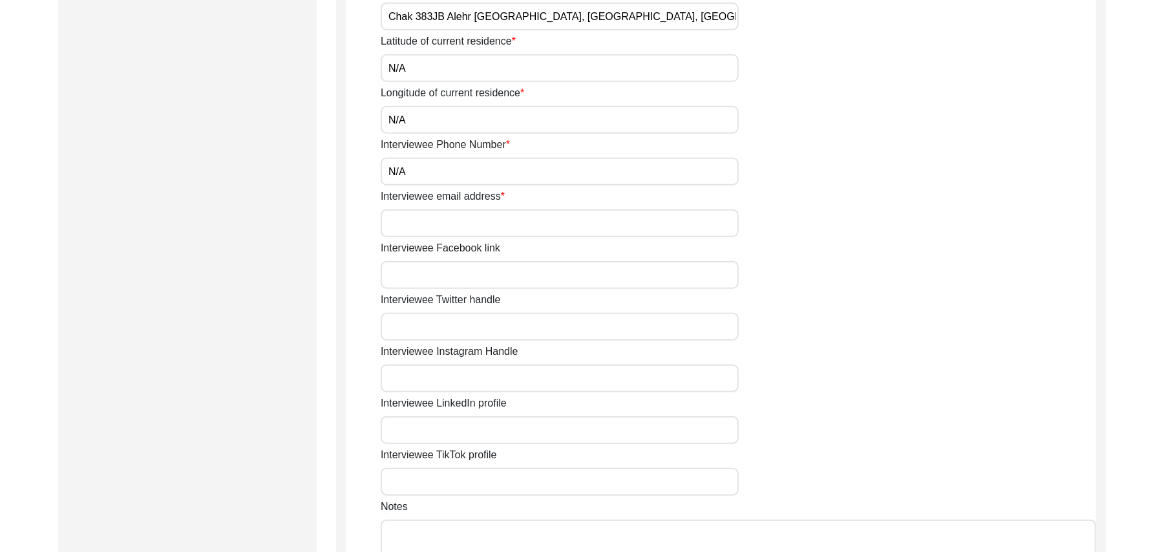
scroll to position [843, 0]
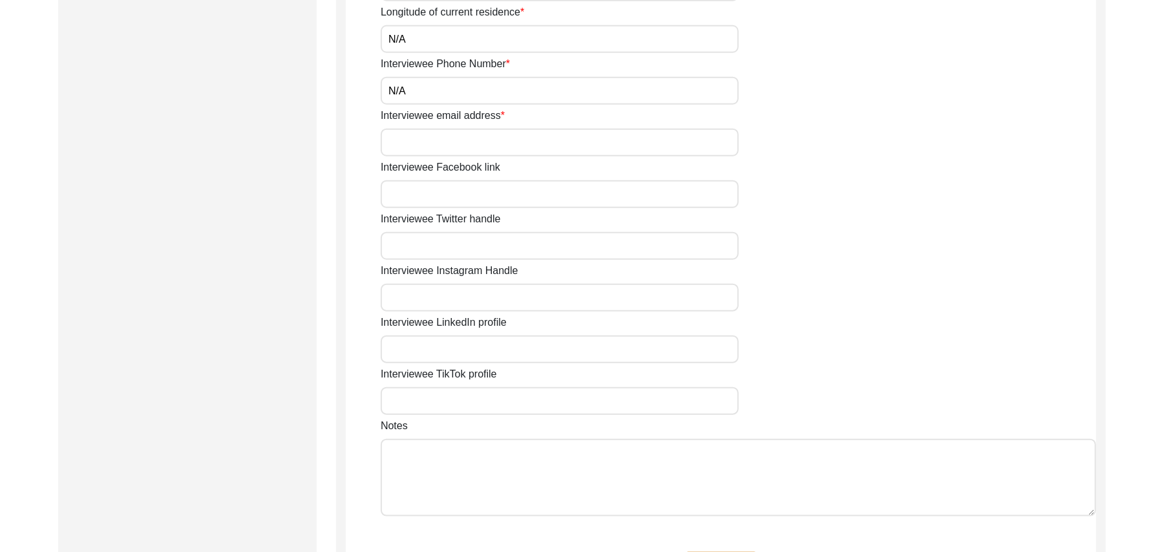
type input "N/A"
click at [466, 148] on input "Interviewee email address" at bounding box center [560, 143] width 358 height 28
paste input "N/A"
type input "N/A"
click at [461, 200] on input "Interviewee Facebook link" at bounding box center [560, 194] width 358 height 28
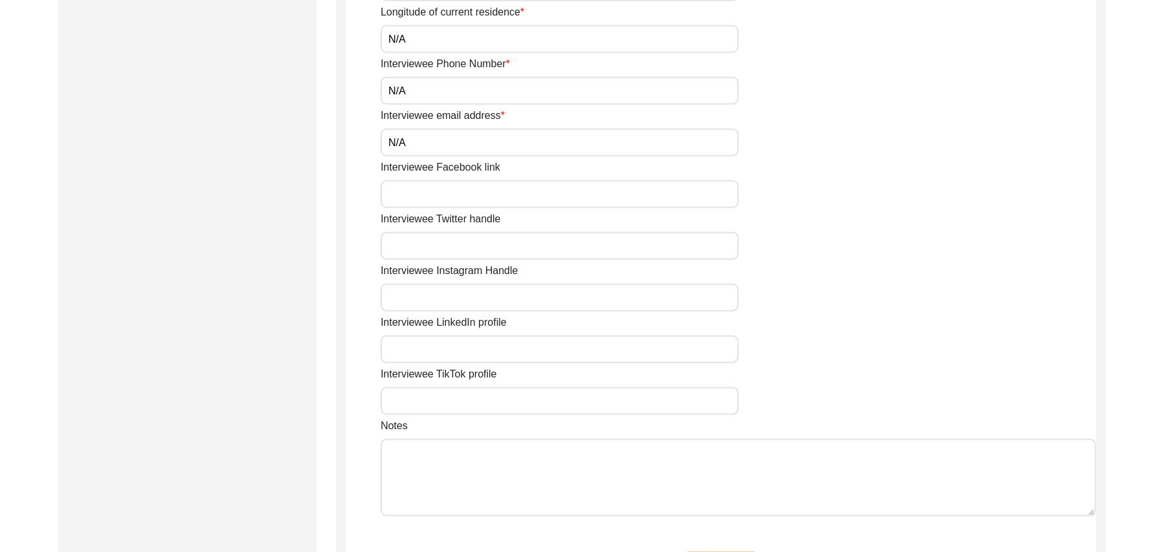
paste input "N/A"
type input "N/A"
click at [456, 249] on input "Interviewee Twitter handle" at bounding box center [560, 246] width 358 height 28
paste input "N/A"
type input "N/A"
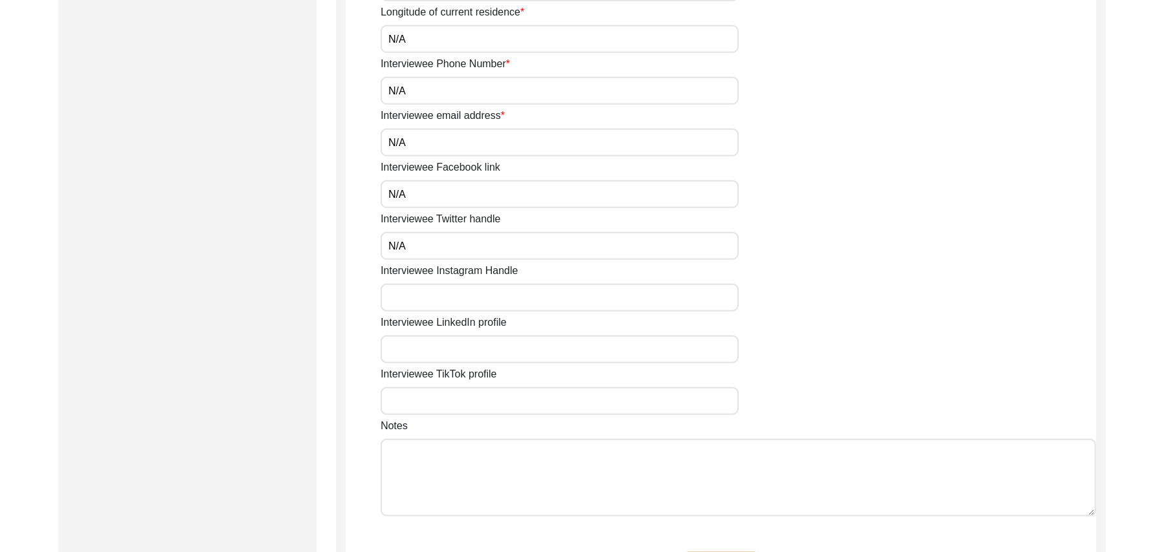
click at [466, 298] on input "Interviewee Instagram Handle" at bounding box center [560, 298] width 358 height 28
paste input "N/A"
type input "N/A"
click at [463, 348] on input "Interviewee LinkedIn profile" at bounding box center [560, 349] width 358 height 28
paste input "N/A"
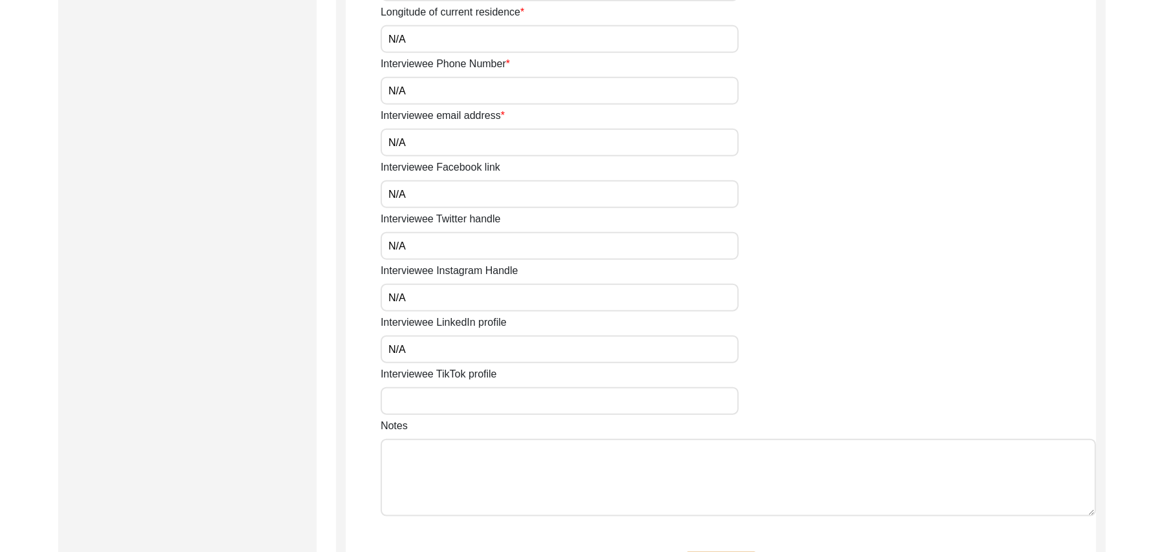
type input "N/A"
click at [461, 408] on input "Interviewee TikTok profile" at bounding box center [560, 401] width 358 height 28
paste input "N/A"
type input "N/A"
click at [460, 474] on textarea "Notes" at bounding box center [738, 478] width 715 height 78
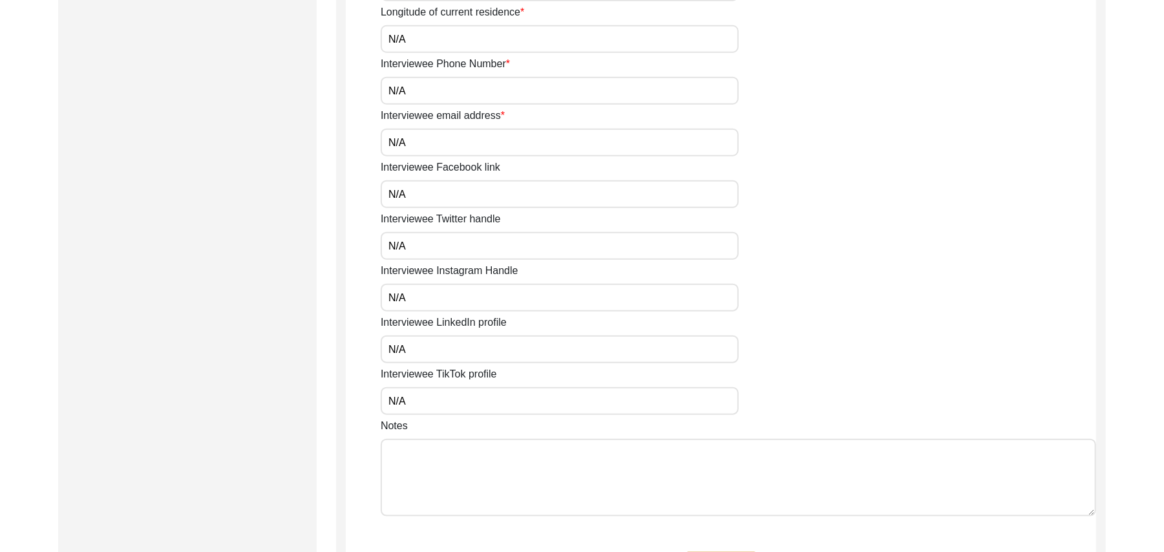
paste textarea "N/A"
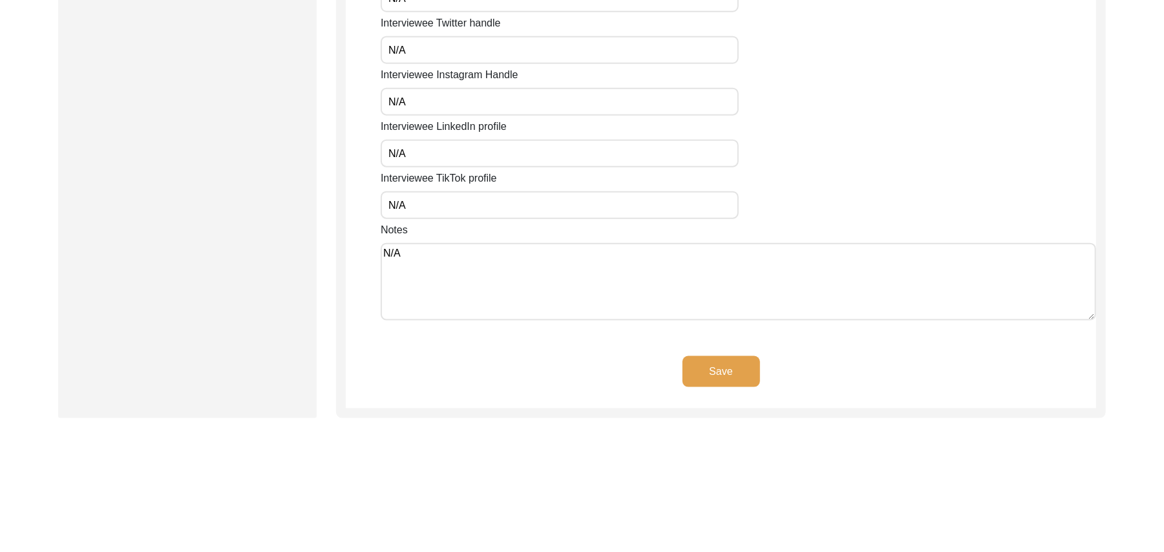
scroll to position [1089, 0]
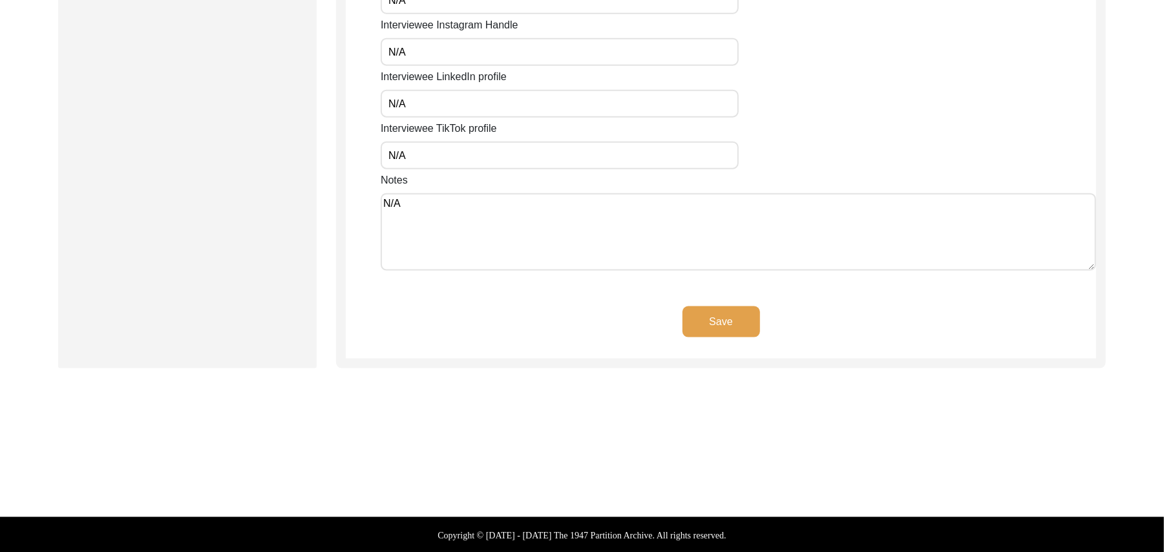
type textarea "N/A"
click at [730, 319] on button "Save" at bounding box center [721, 321] width 78 height 31
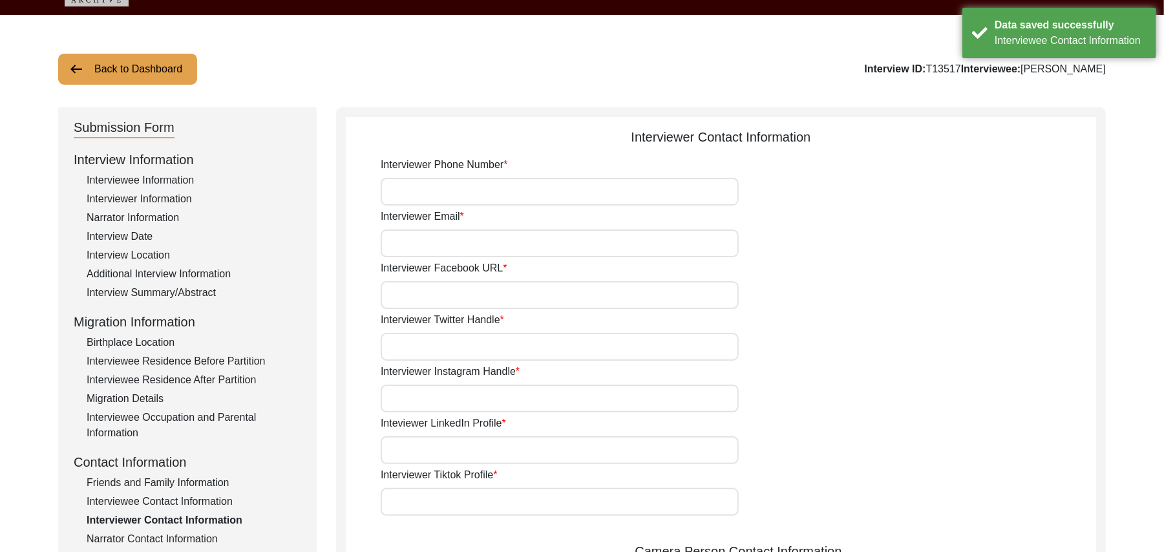
scroll to position [31, 0]
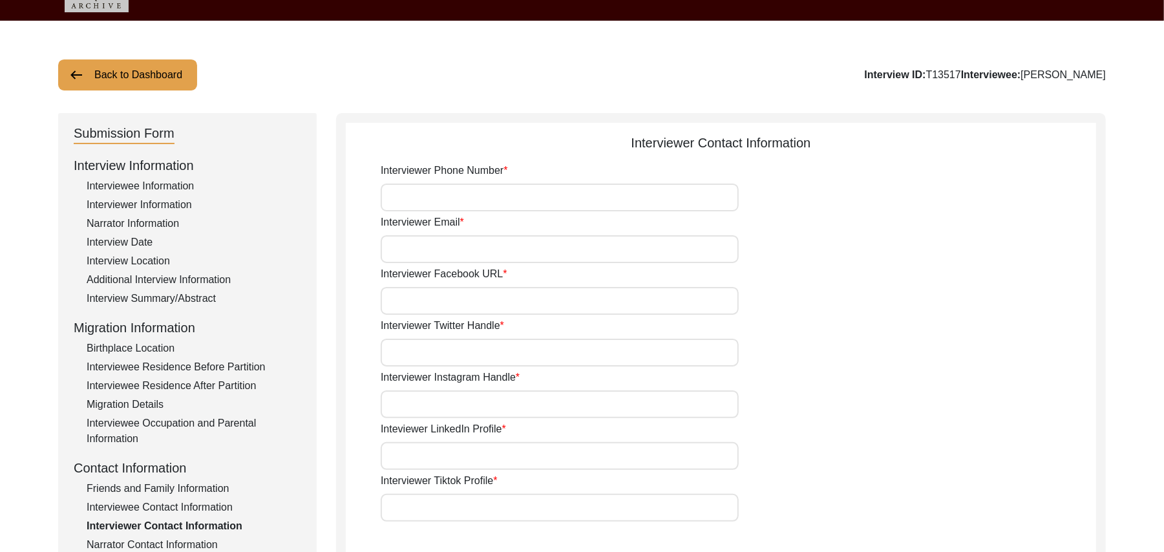
click at [492, 207] on input "Interviewer Phone Number" at bounding box center [560, 197] width 358 height 28
type input "03337682214"
click at [504, 257] on input "Interviewer Email" at bounding box center [560, 249] width 358 height 28
type input "bhutta.sarfraz733@gmail.com"
click at [501, 303] on input "Interviewer Facebook URL" at bounding box center [560, 301] width 358 height 28
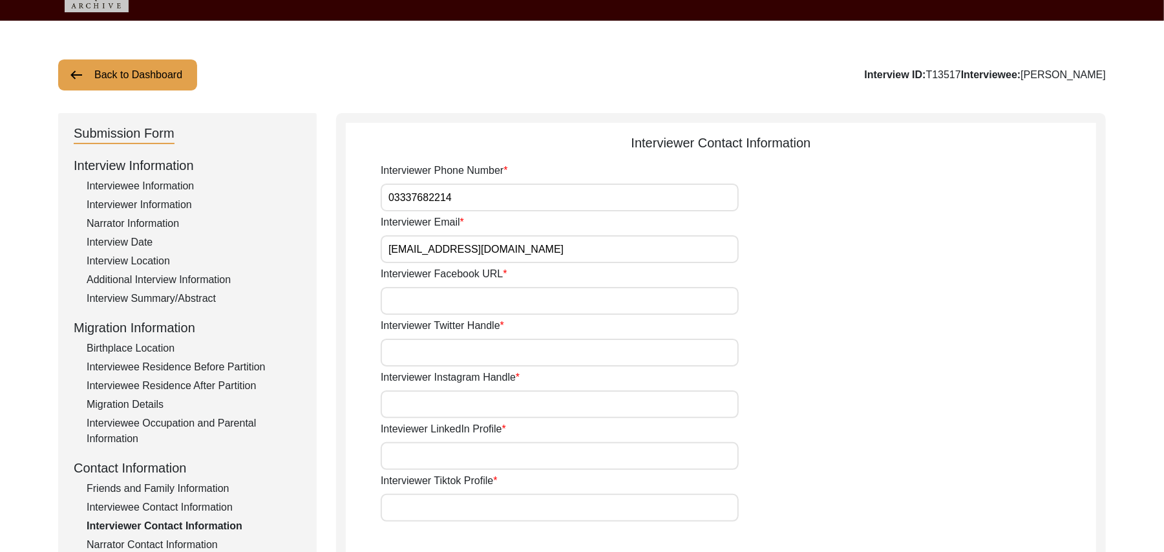
paste input "N/A"
type input "N/A"
click at [482, 359] on input "Interviewer Twitter Handle" at bounding box center [560, 353] width 358 height 28
paste input "N/A"
type input "N/A"
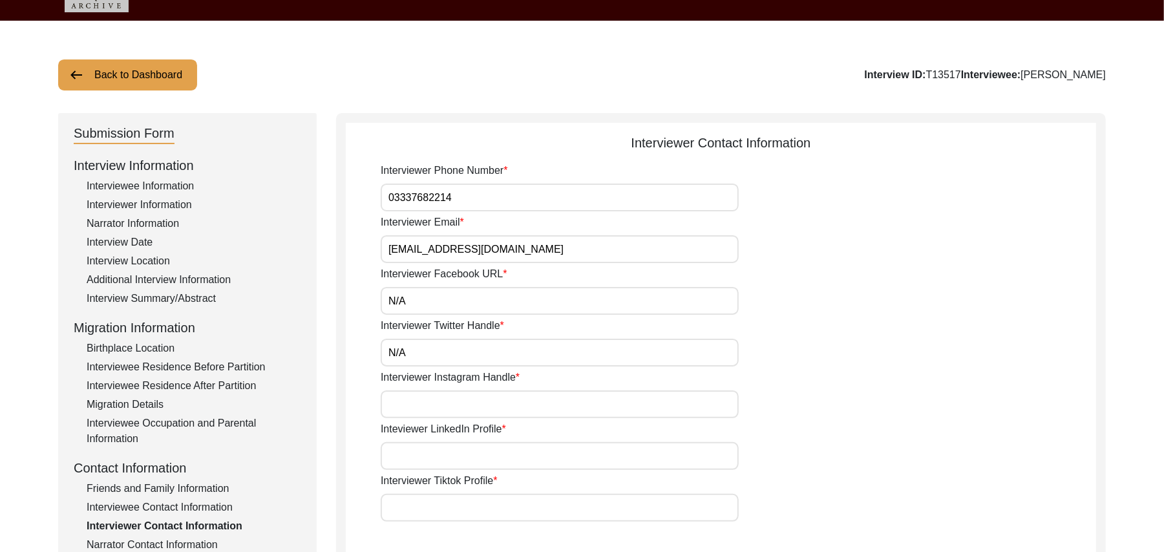
click at [471, 406] on input "Interviewer Instagram Handle" at bounding box center [560, 404] width 358 height 28
paste input "N/A"
type input "N/A"
click at [473, 453] on input "Inteviewer LinkedIn Profile" at bounding box center [560, 456] width 358 height 28
paste input "N/A"
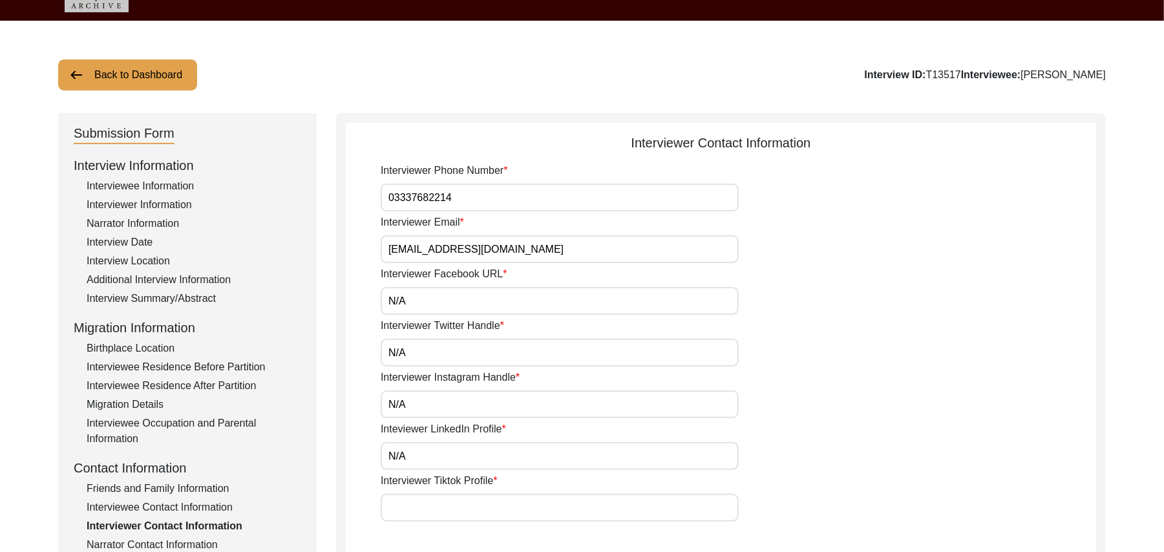
type input "N/A"
click at [466, 509] on input "Interviewer Tiktok Profile" at bounding box center [560, 508] width 358 height 28
paste input "N/A"
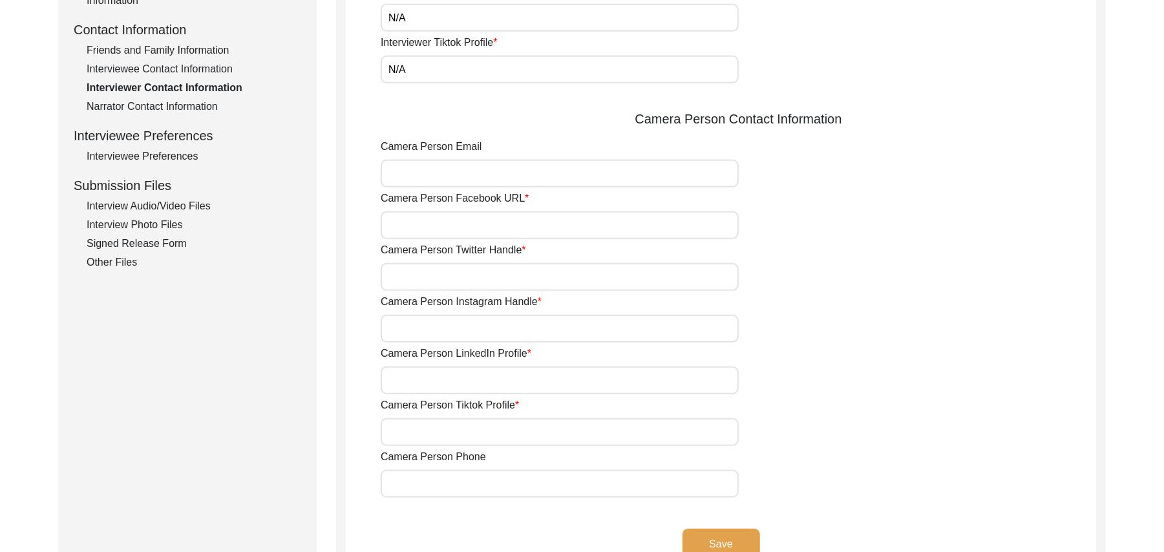
scroll to position [481, 0]
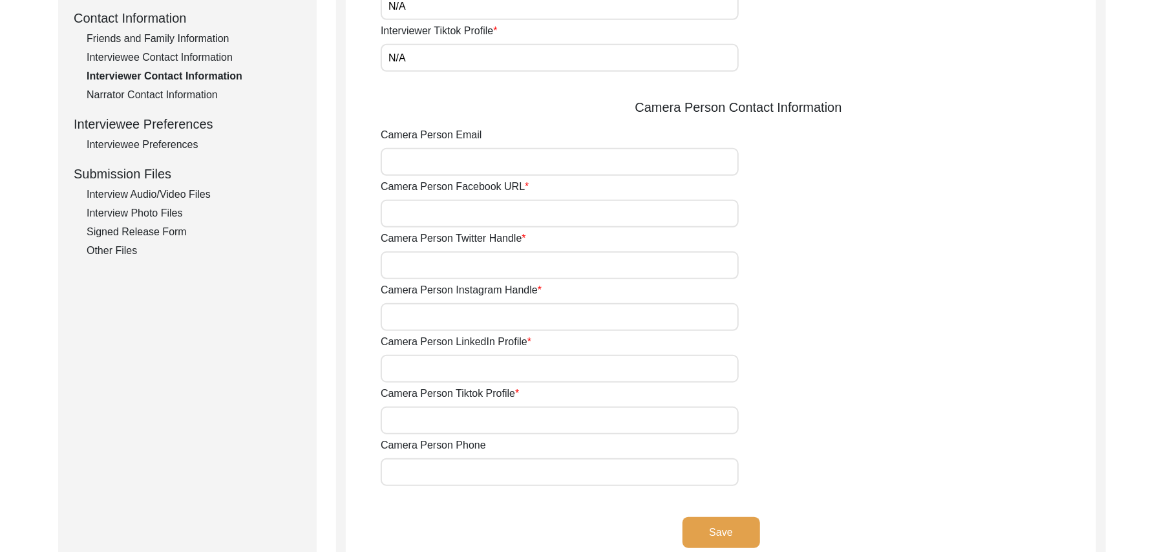
type input "N/A"
click at [410, 165] on input "Camera Person Email" at bounding box center [560, 162] width 358 height 28
paste input "N/A"
type input "N/A"
click at [412, 213] on input "Camera Person Facebook URL" at bounding box center [560, 214] width 358 height 28
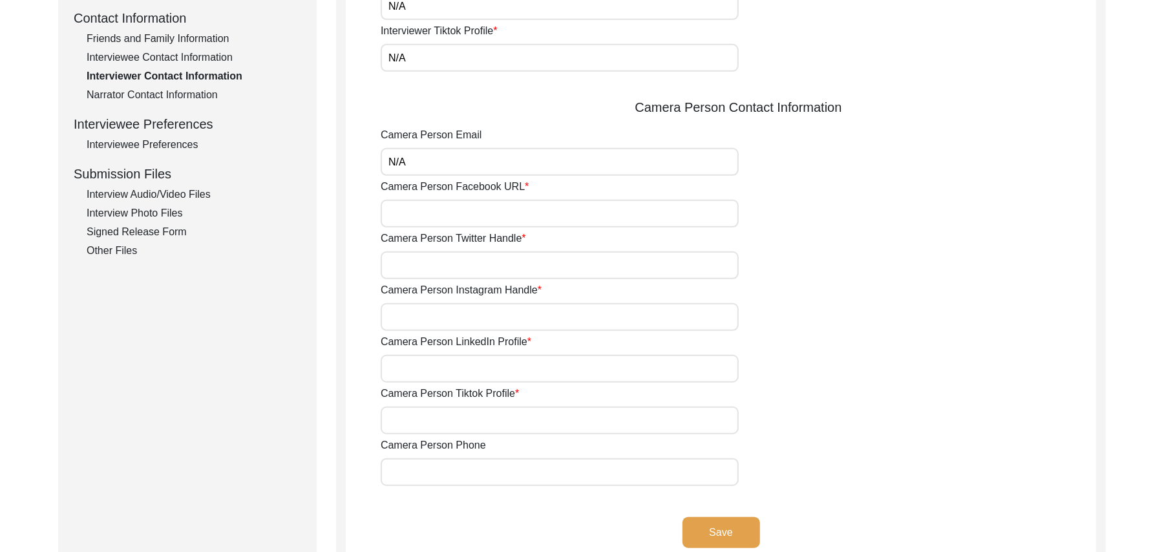
paste input "N/A"
type input "N/A"
click at [437, 264] on input "Camera Person Twitter Handle" at bounding box center [560, 265] width 358 height 28
paste input "N/A"
type input "N/A"
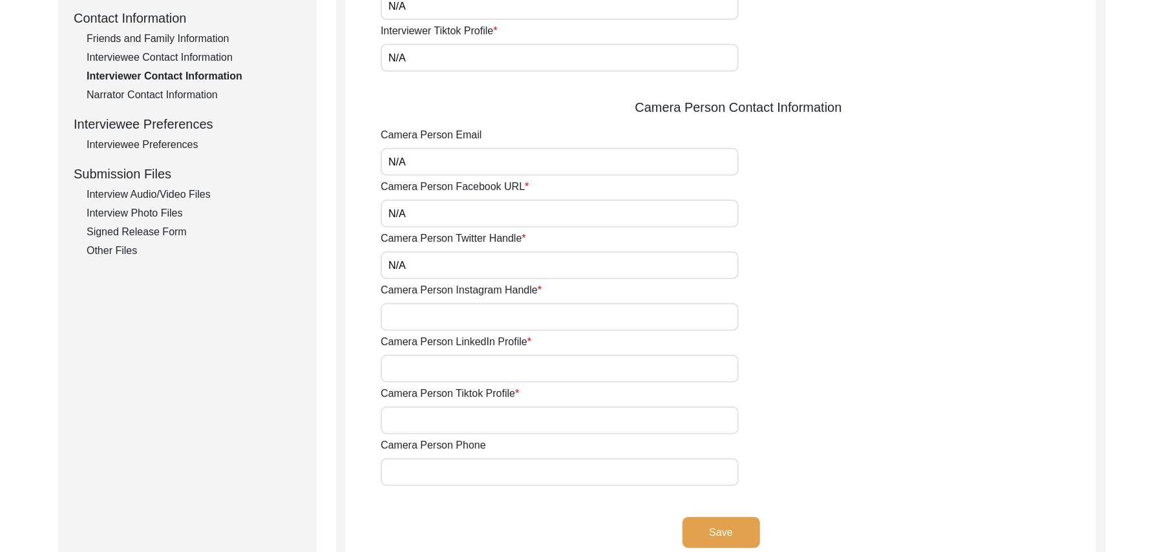
click at [452, 320] on input "Camera Person Instagram Handle" at bounding box center [560, 317] width 358 height 28
paste input "N/A"
type input "N/A"
click at [456, 373] on input "Camera Person LinkedIn Profile" at bounding box center [560, 369] width 358 height 28
paste input "N/A"
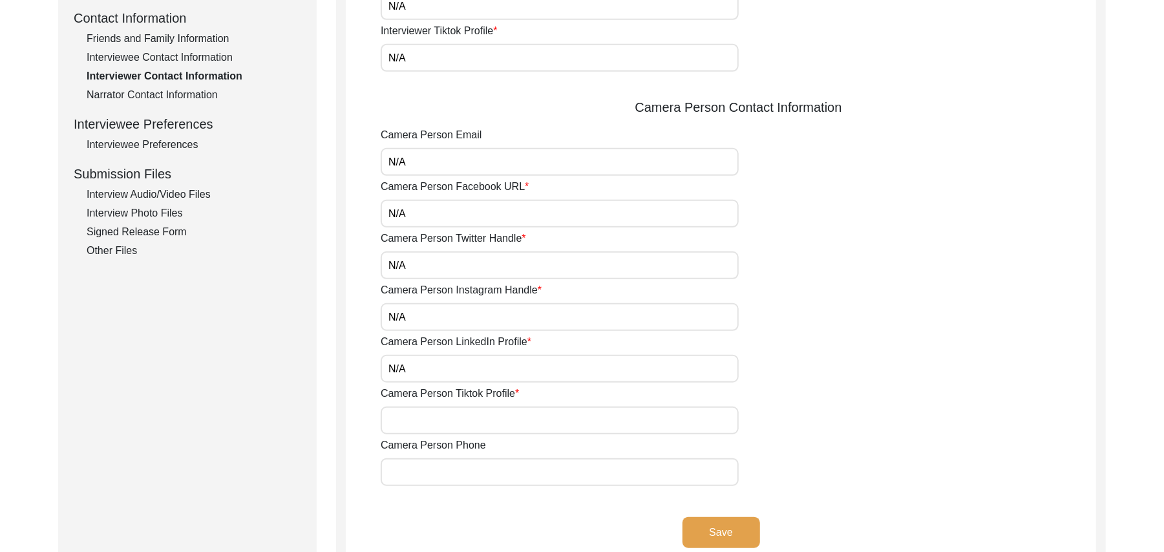
type input "N/A"
click at [460, 422] on input "Camera Person Tiktok Profile" at bounding box center [560, 420] width 358 height 28
paste input "N/A"
type input "N/A"
click at [459, 468] on input "Camera Person Phone" at bounding box center [560, 472] width 358 height 28
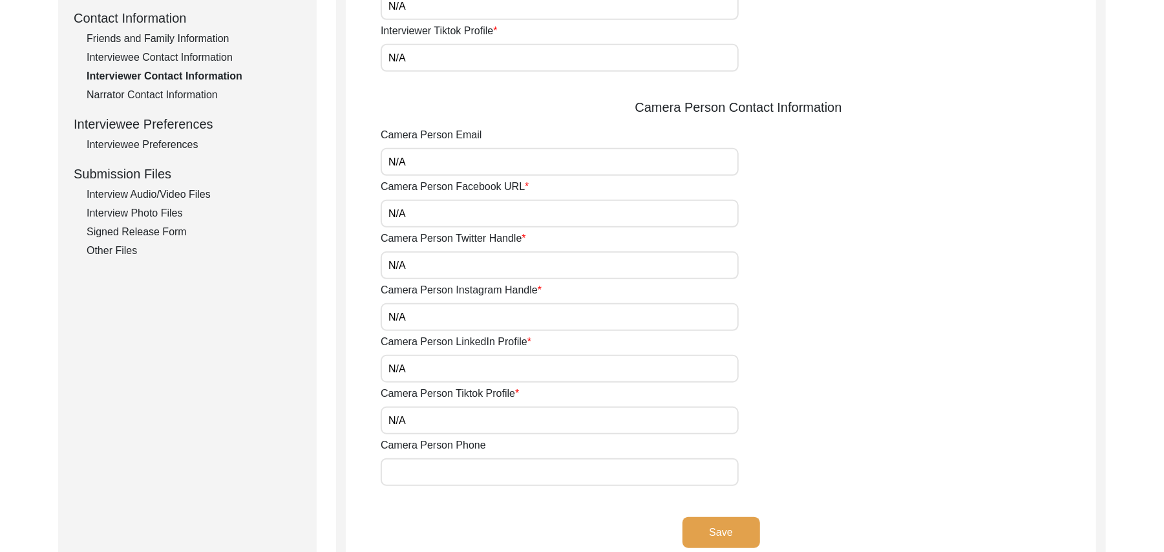
paste input "N/A"
type input "N/A"
click at [731, 532] on button "Save" at bounding box center [721, 532] width 78 height 31
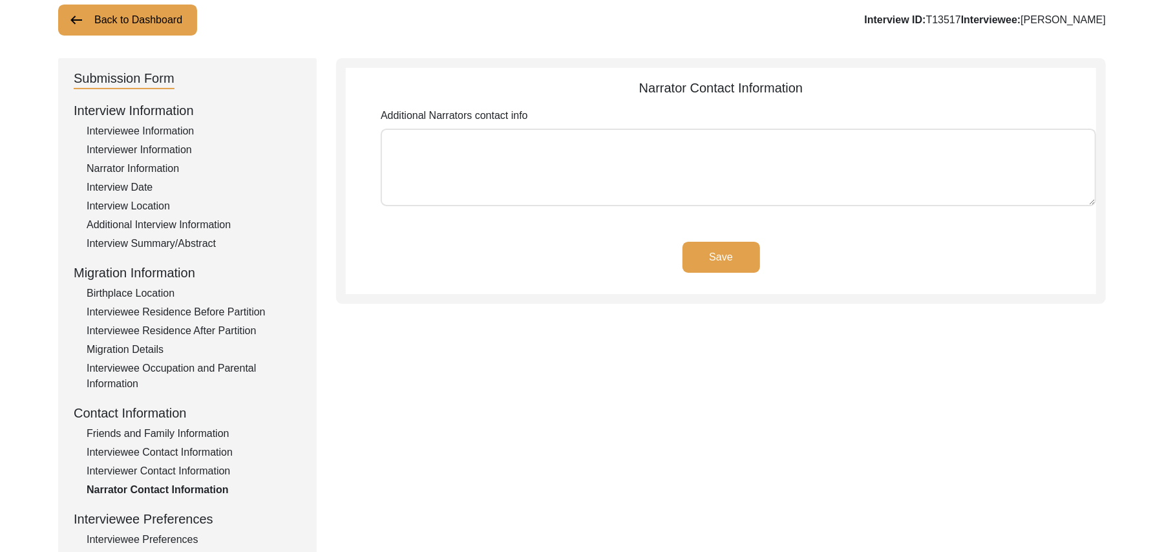
scroll to position [0, 0]
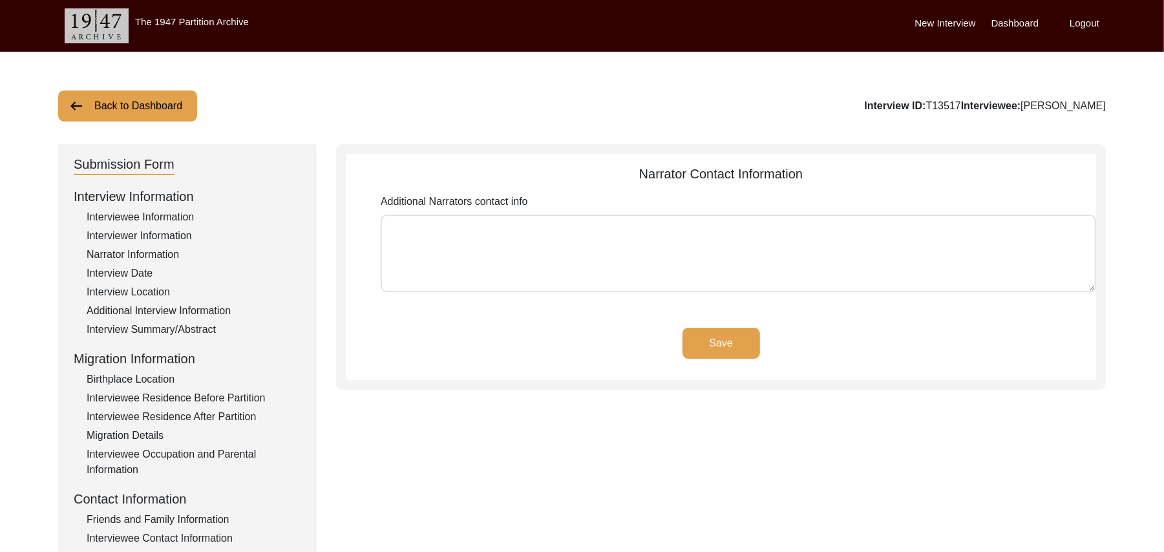
click at [547, 264] on textarea "Additional Narrators contact info" at bounding box center [738, 254] width 715 height 78
paste textarea "N/A"
type textarea "N/A"
click at [707, 336] on button "Save" at bounding box center [721, 343] width 78 height 31
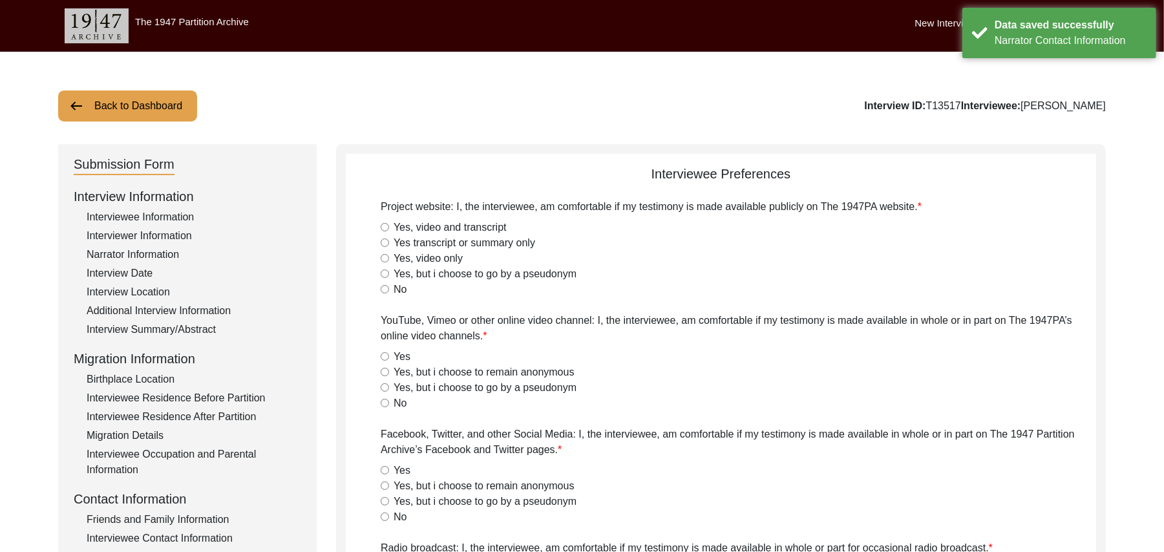
click at [384, 225] on input "Yes, video and transcript" at bounding box center [385, 227] width 8 height 8
radio input "true"
click at [383, 359] on input "Yes" at bounding box center [385, 356] width 8 height 8
radio input "true"
click at [384, 473] on input "Yes" at bounding box center [385, 470] width 8 height 8
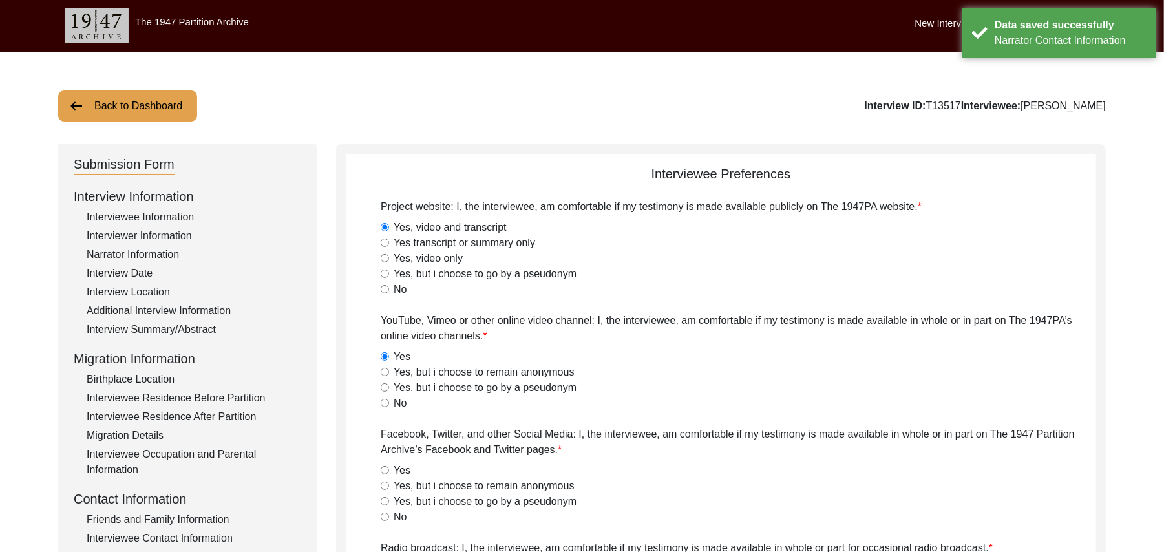
radio input "true"
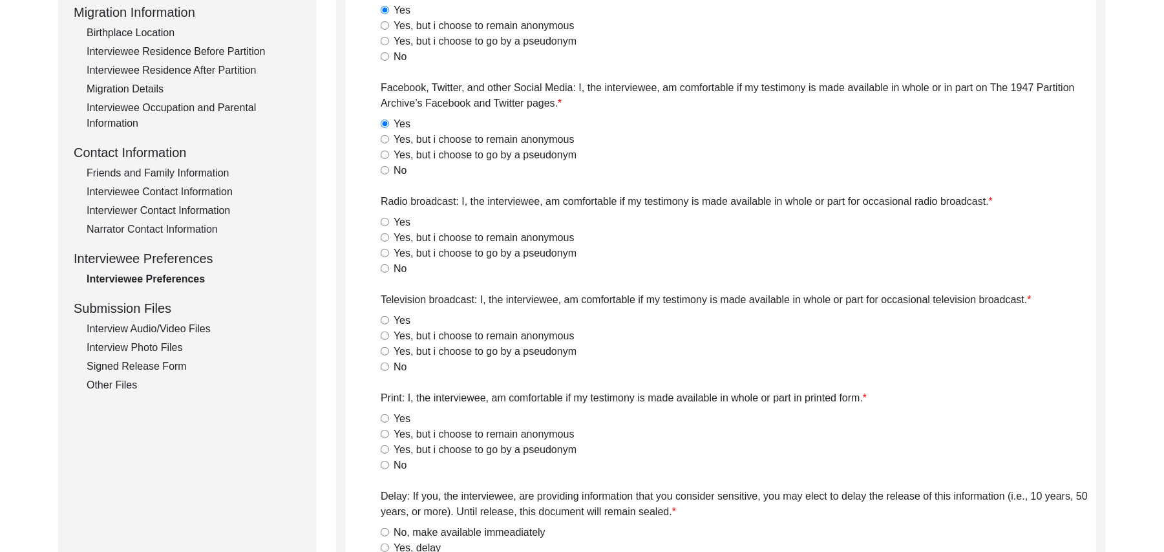
scroll to position [404, 0]
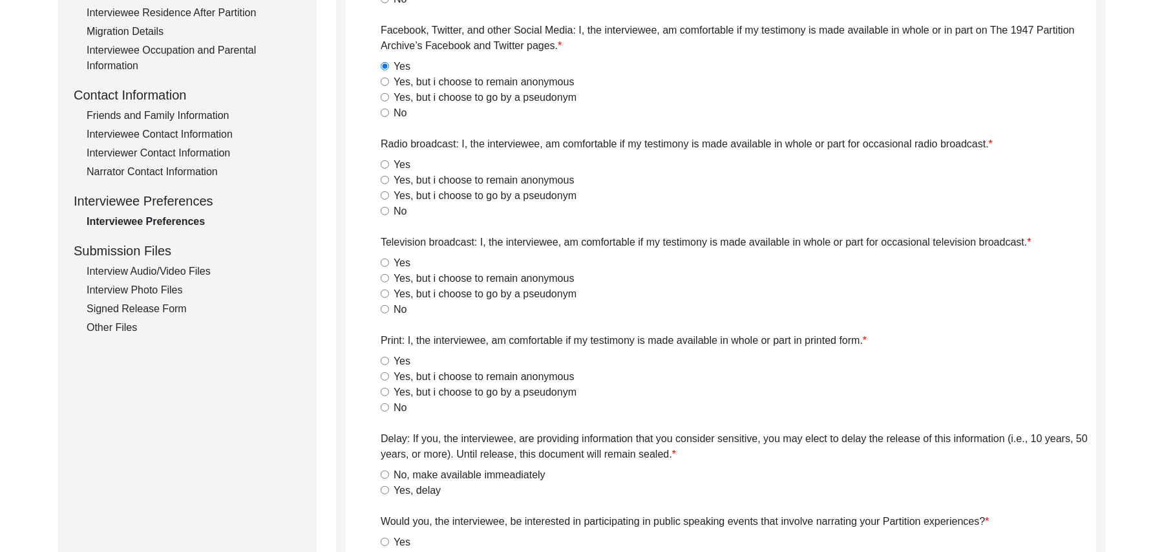
click at [386, 166] on input "Yes" at bounding box center [385, 164] width 8 height 8
radio input "true"
click at [384, 259] on input "Yes" at bounding box center [385, 262] width 8 height 8
radio input "true"
click at [384, 359] on input "Yes" at bounding box center [385, 361] width 8 height 8
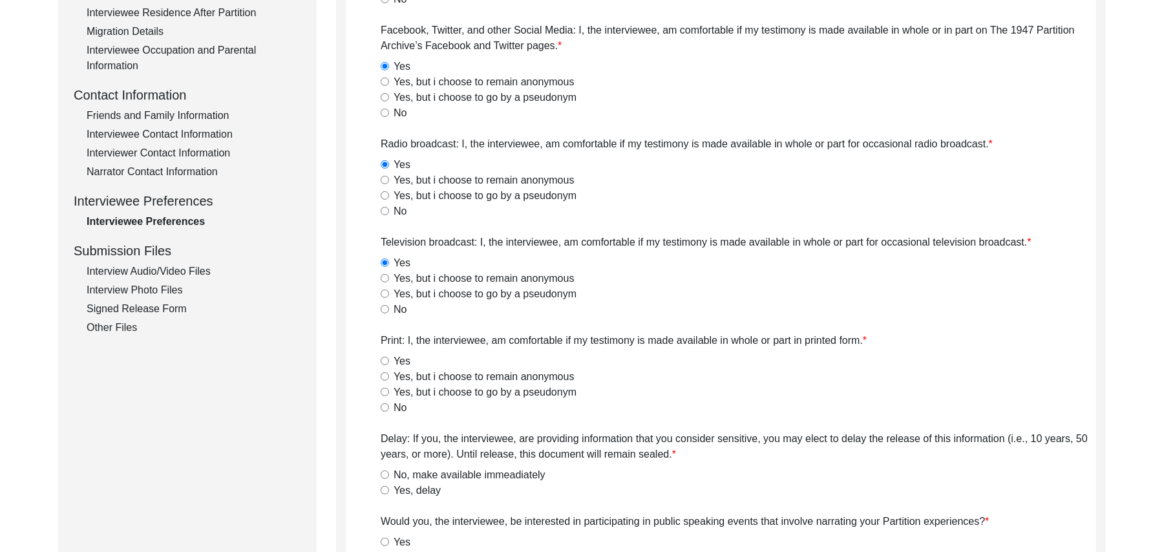
radio input "true"
click at [386, 468] on div "No, make available immeadiately" at bounding box center [738, 475] width 715 height 16
click at [383, 474] on input "No, make available immeadiately" at bounding box center [385, 474] width 8 height 8
radio input "true"
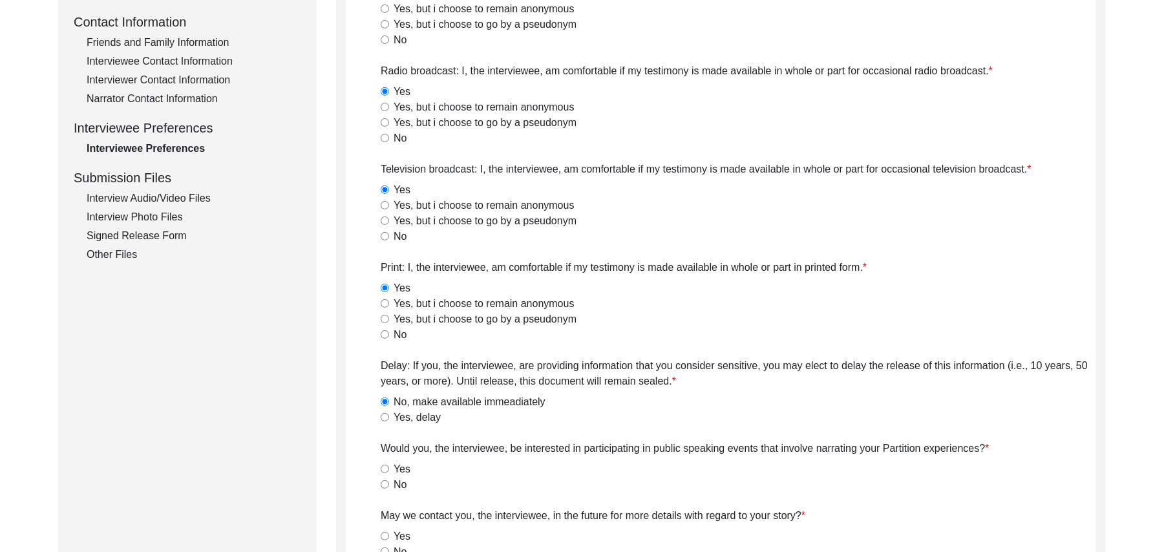
scroll to position [607, 0]
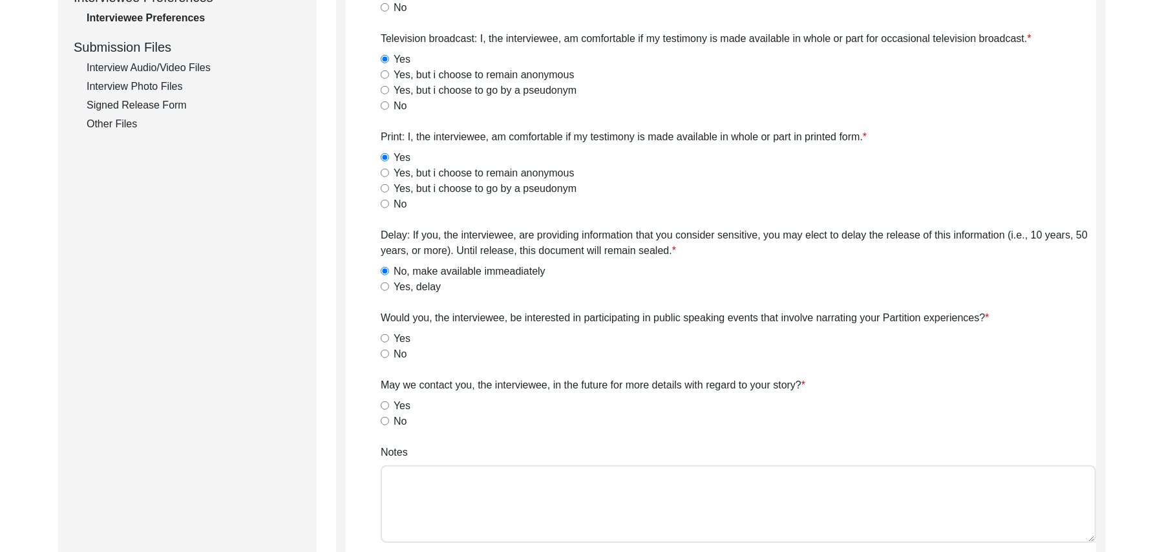
click at [386, 353] on input "No" at bounding box center [385, 354] width 8 height 8
radio input "true"
click at [384, 406] on input "Yes" at bounding box center [385, 405] width 8 height 8
radio input "true"
click at [417, 510] on textarea "Notes" at bounding box center [738, 504] width 715 height 78
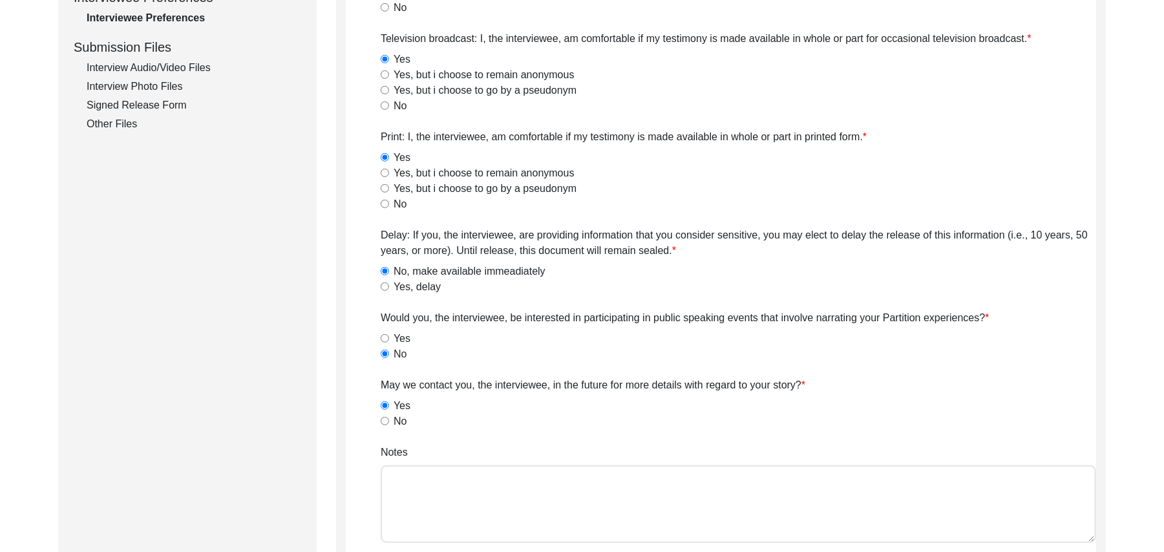
paste textarea "N/A"
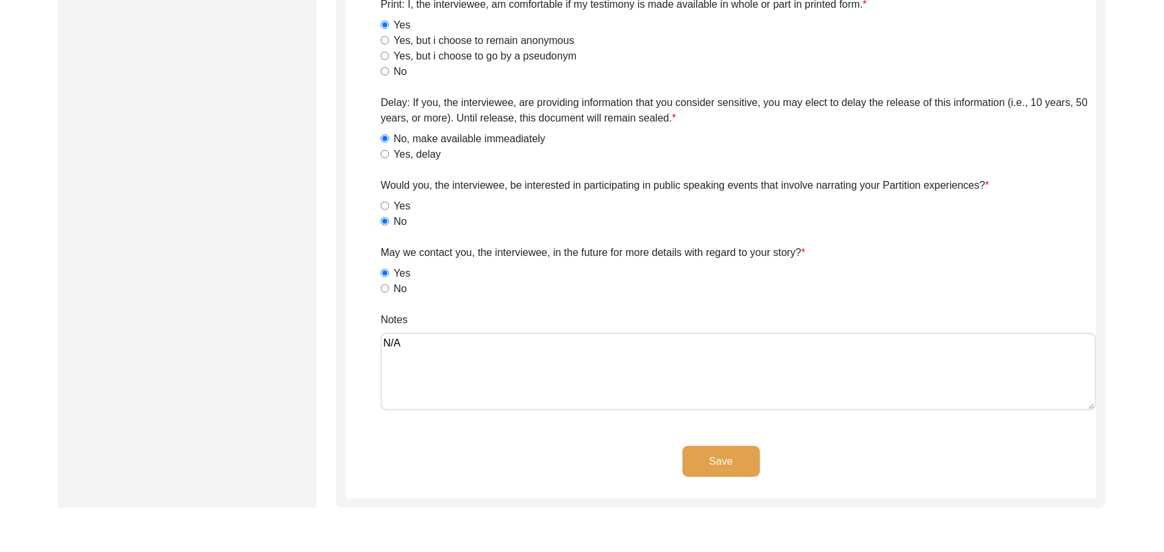
scroll to position [753, 0]
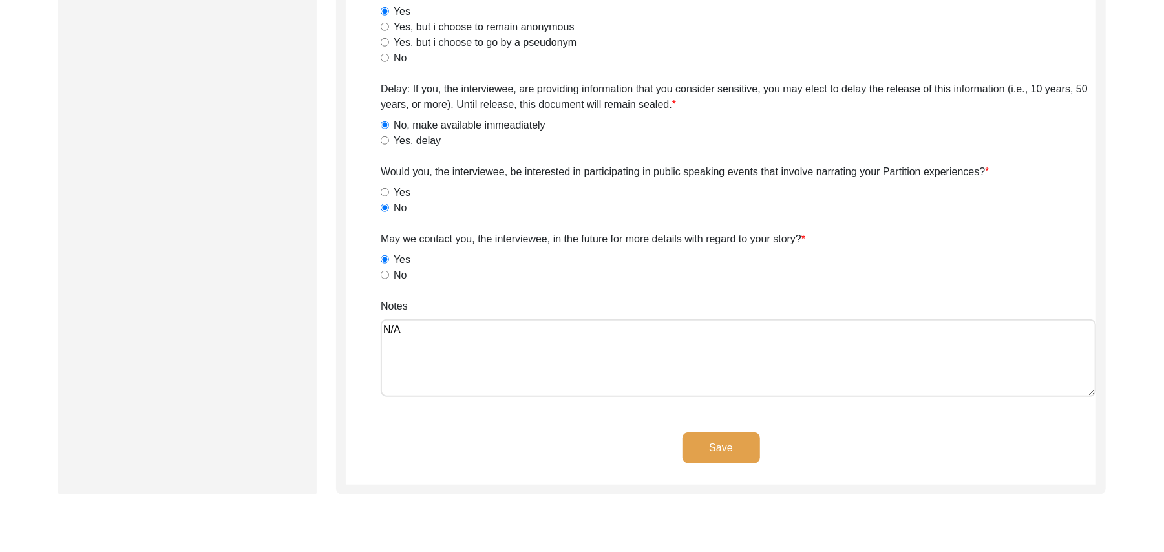
type textarea "N/A"
click at [742, 443] on button "Save" at bounding box center [721, 447] width 78 height 31
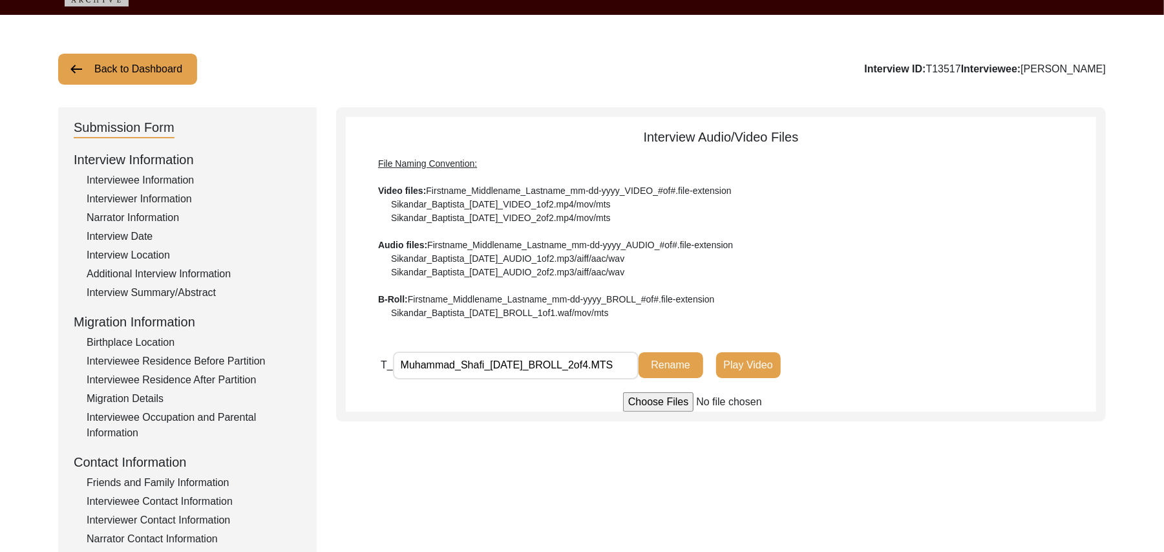
scroll to position [31, 0]
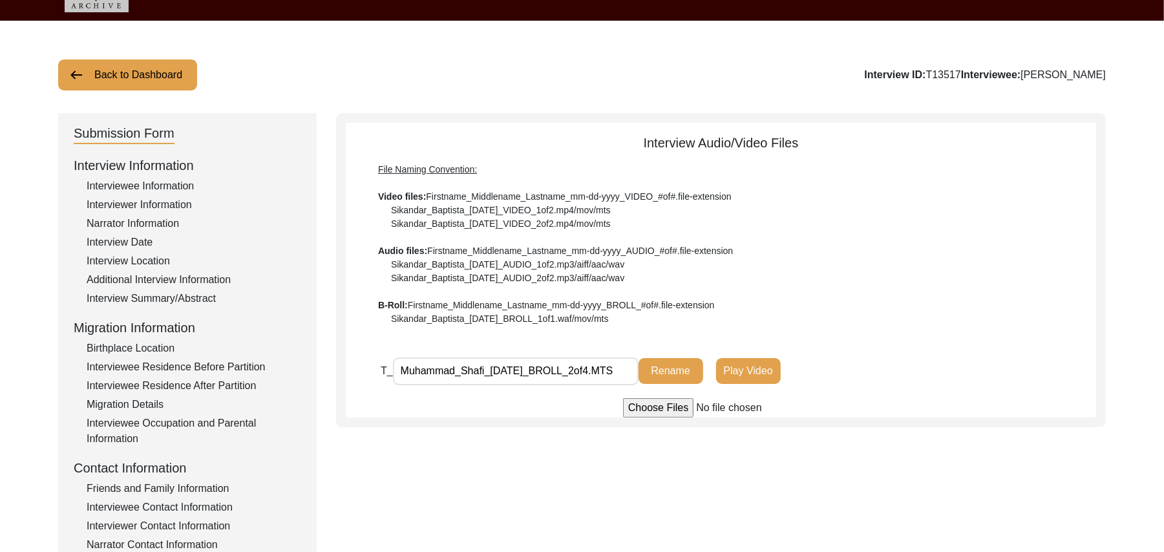
click at [167, 75] on button "Back to Dashboard" at bounding box center [127, 74] width 139 height 31
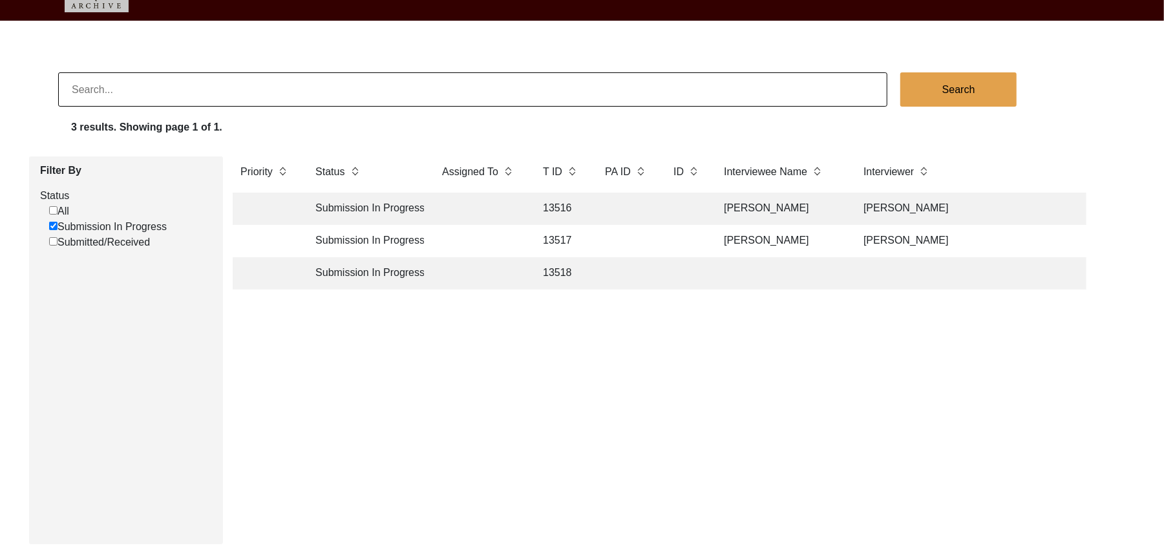
click at [557, 270] on td "13518" at bounding box center [561, 273] width 52 height 32
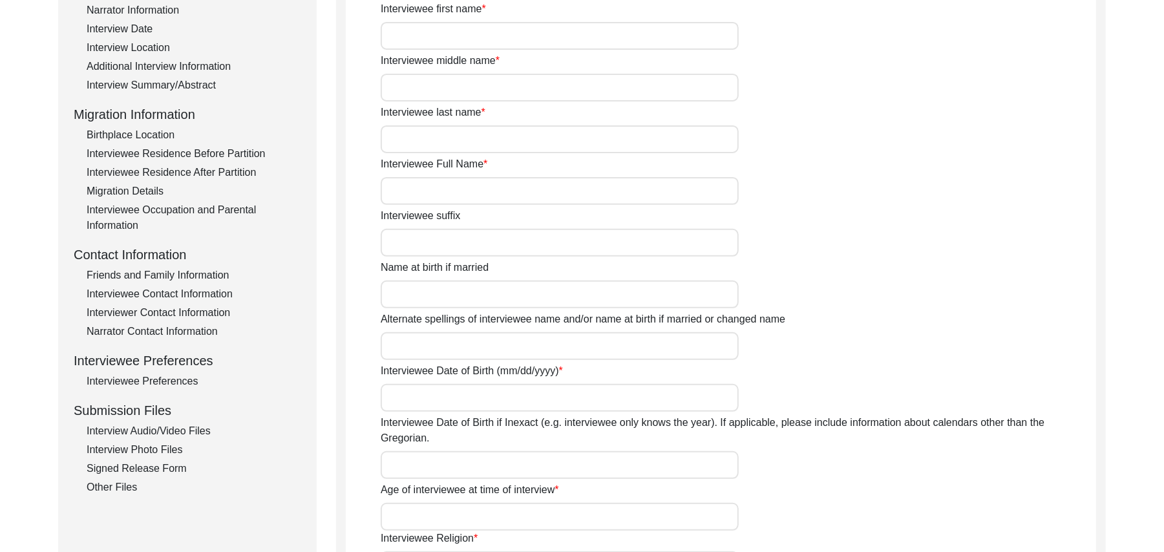
scroll to position [355, 0]
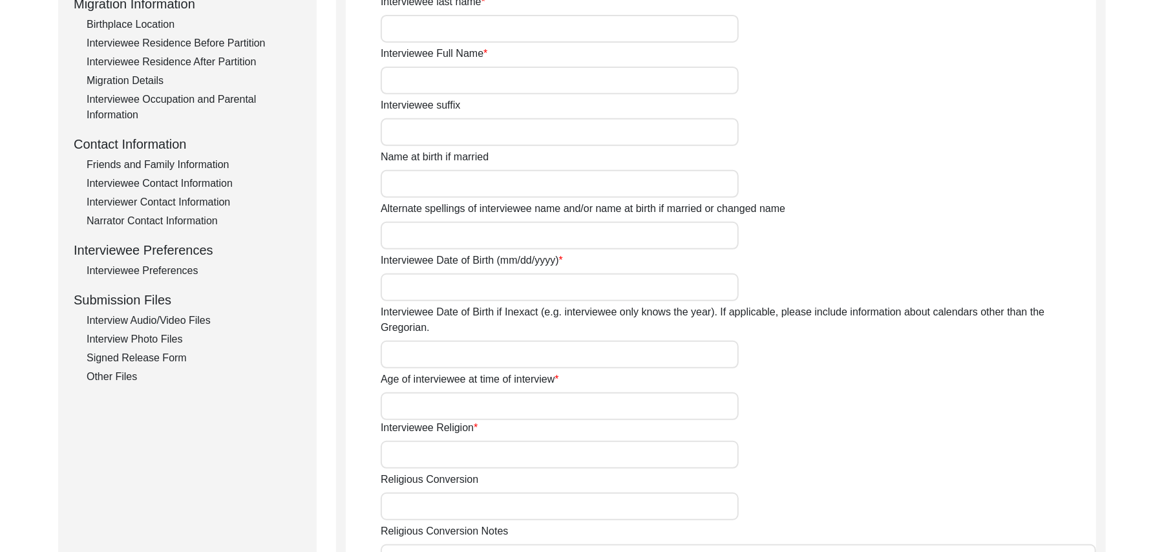
click at [199, 320] on div "Interview Audio/Video Files" at bounding box center [194, 321] width 215 height 16
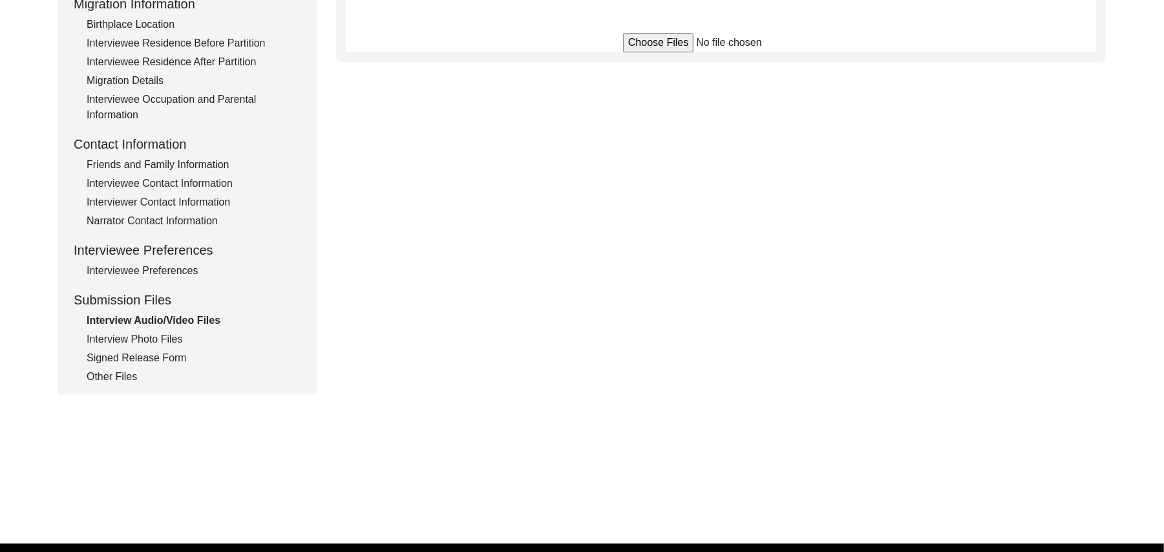
click at [626, 45] on input "file" at bounding box center [721, 42] width 196 height 19
type input "C:\fakepath\Muhammad_Ashraf_08-26-2025_BROLL_1of5.MTS"
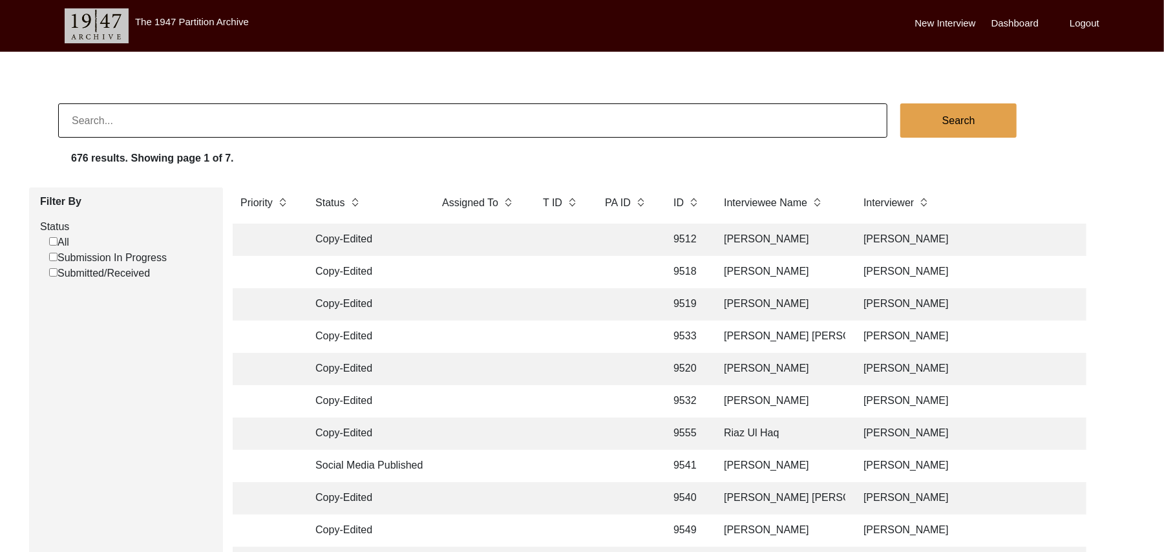
click at [54, 259] on input "Submission In Progress" at bounding box center [53, 257] width 8 height 8
checkbox input "false"
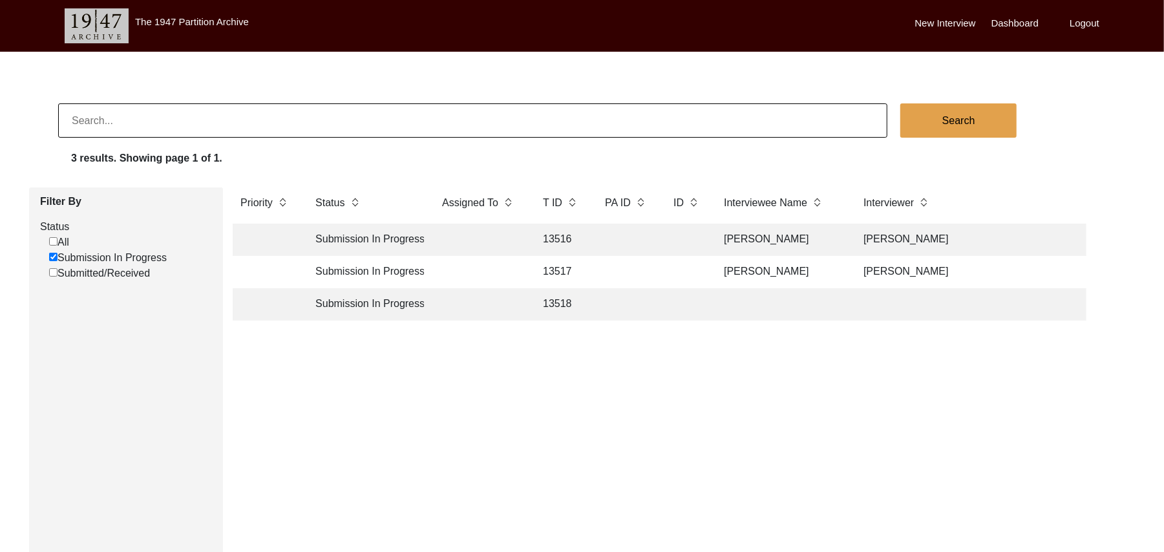
click at [567, 300] on td "13518" at bounding box center [561, 304] width 52 height 32
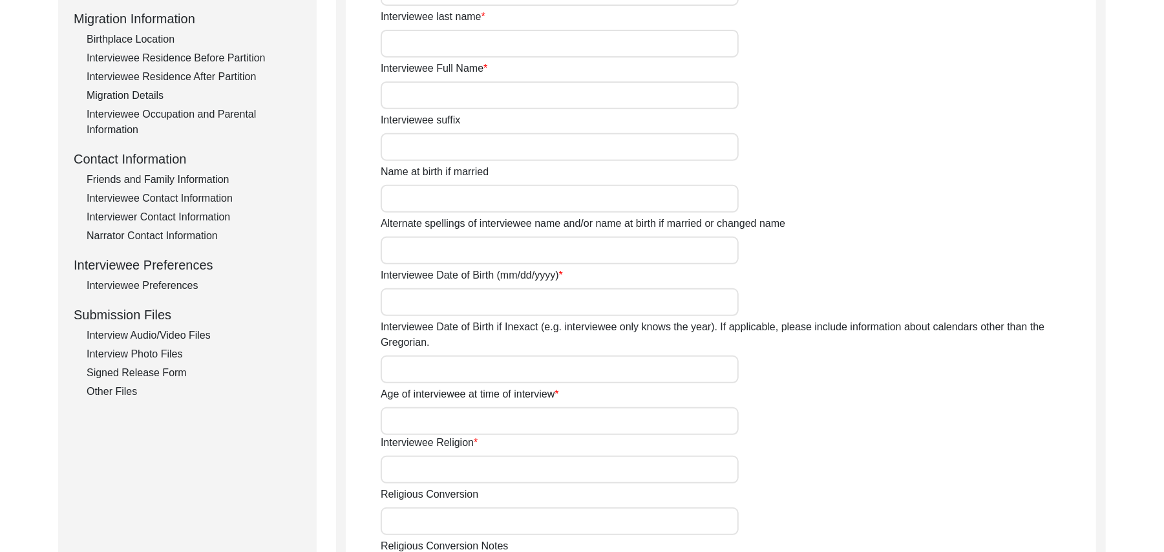
scroll to position [337, 0]
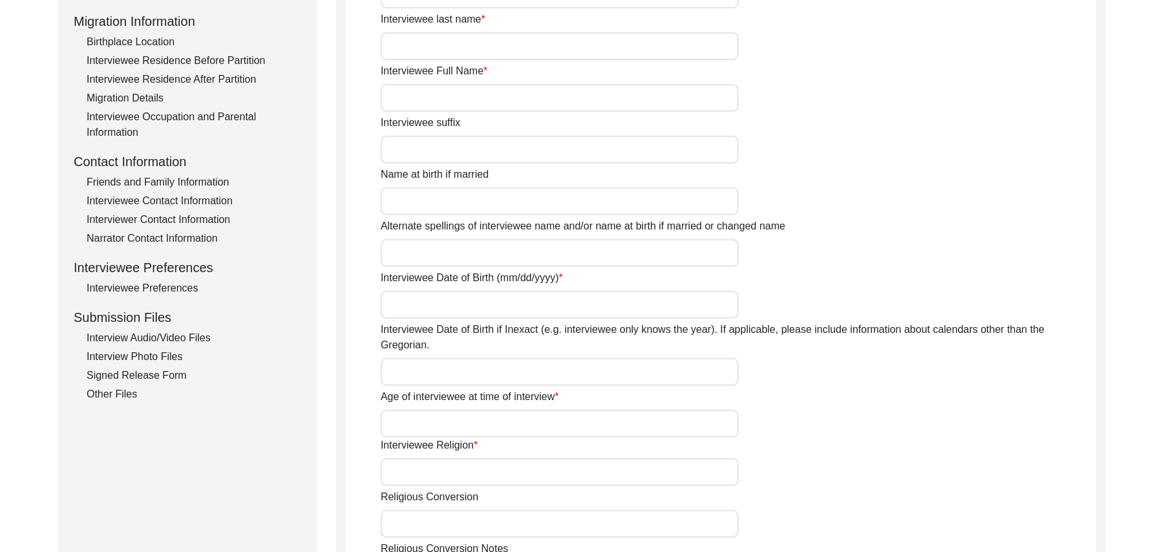
click at [177, 357] on div "Interview Photo Files" at bounding box center [194, 357] width 215 height 16
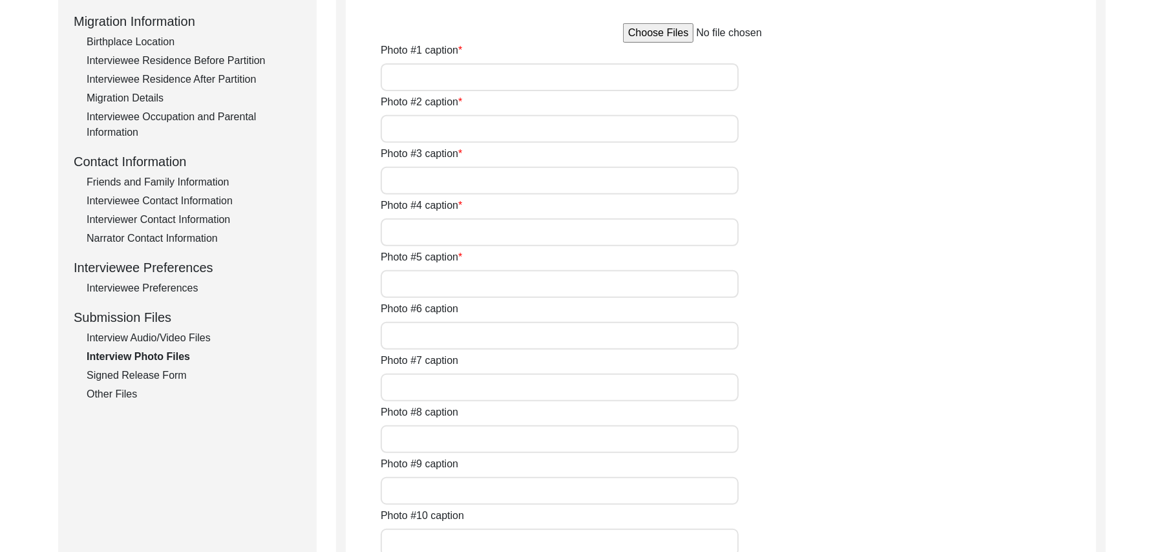
click at [632, 32] on input "file" at bounding box center [721, 32] width 196 height 19
type input "C:\fakepath\Muhammad_Ashraf_08-26-2025_RELEASE_1of2.jpg"
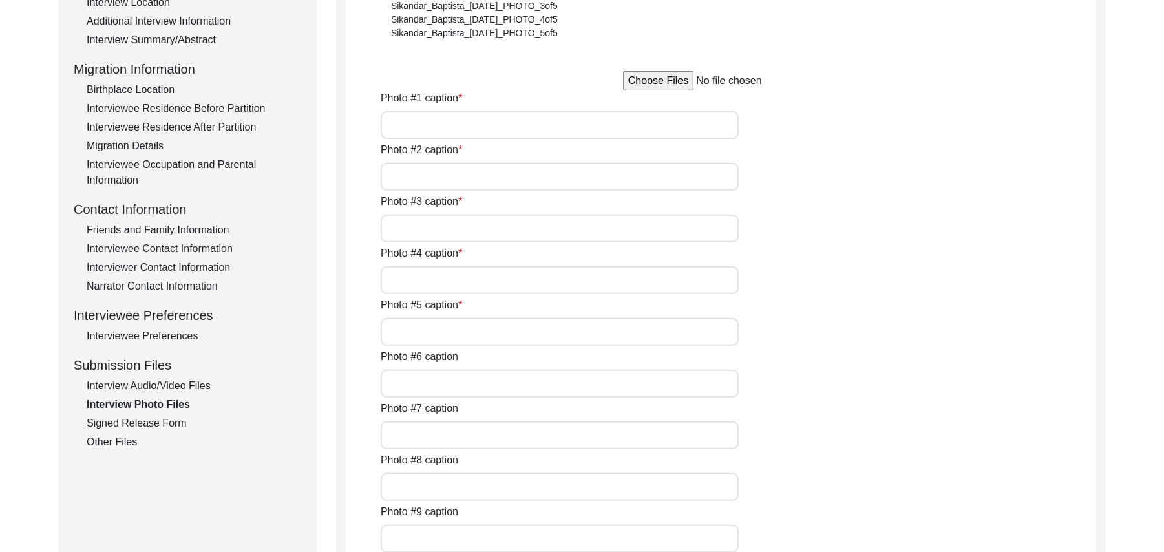
scroll to position [198, 0]
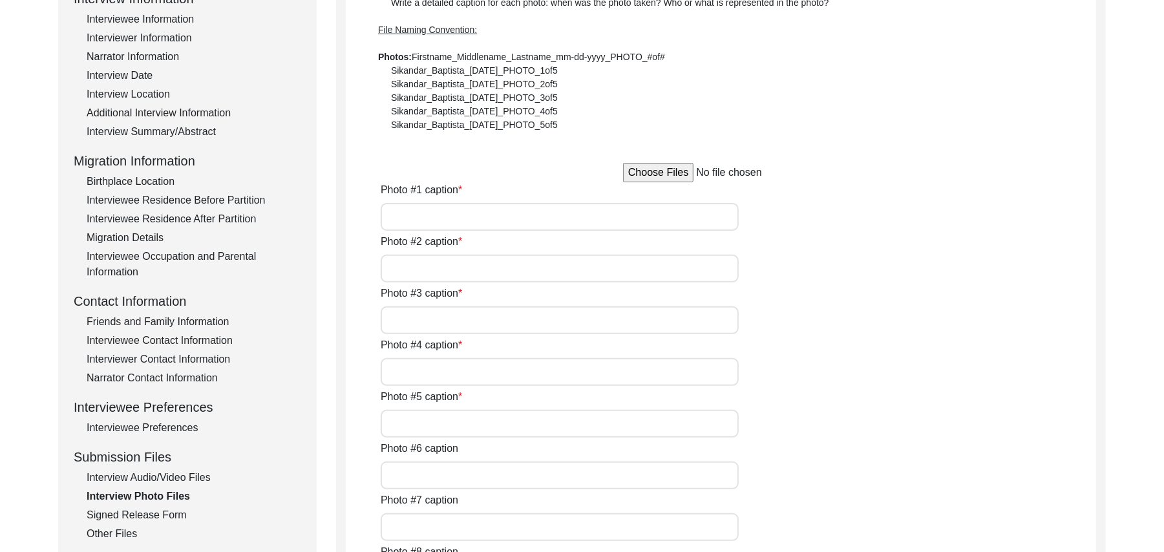
click at [177, 517] on div "Signed Release Form" at bounding box center [194, 515] width 215 height 16
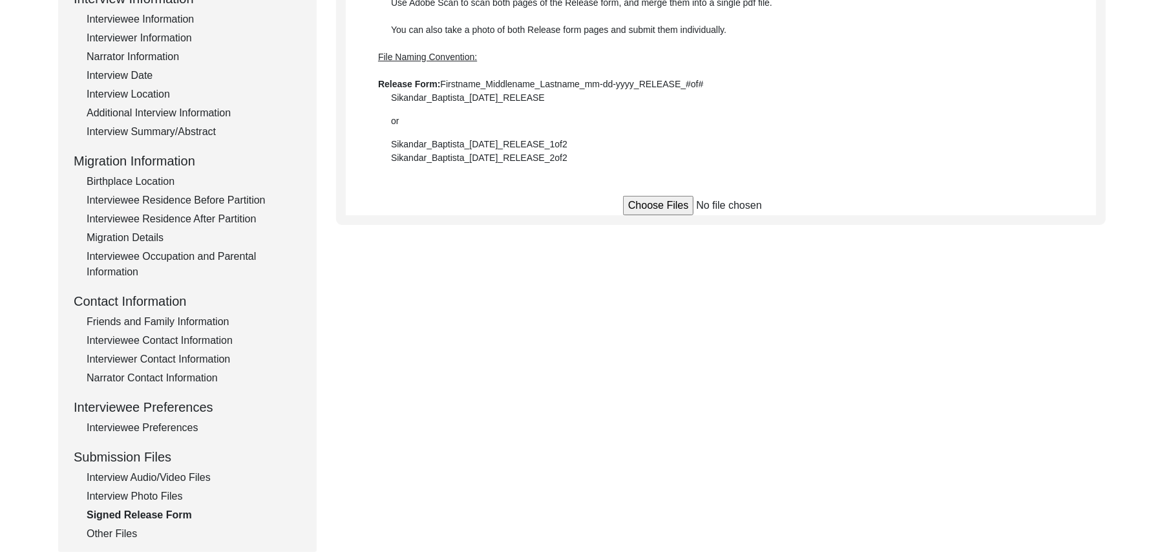
click at [642, 207] on input "file" at bounding box center [721, 205] width 196 height 19
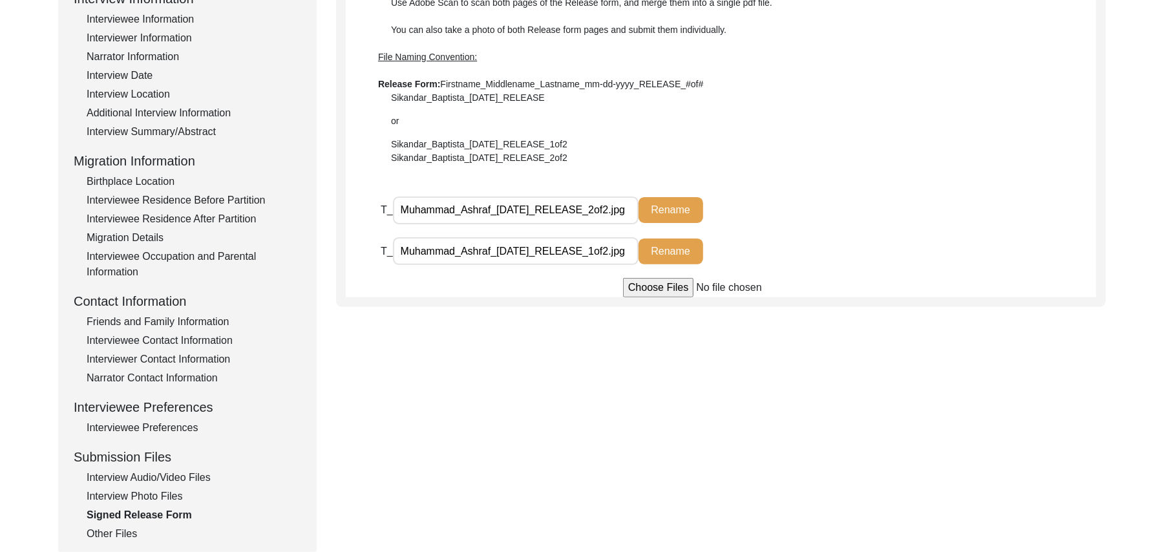
type input "C:\fakepath\Muhammad_Ashraf_08-26-2025_RELEASE_1of2.jpg"
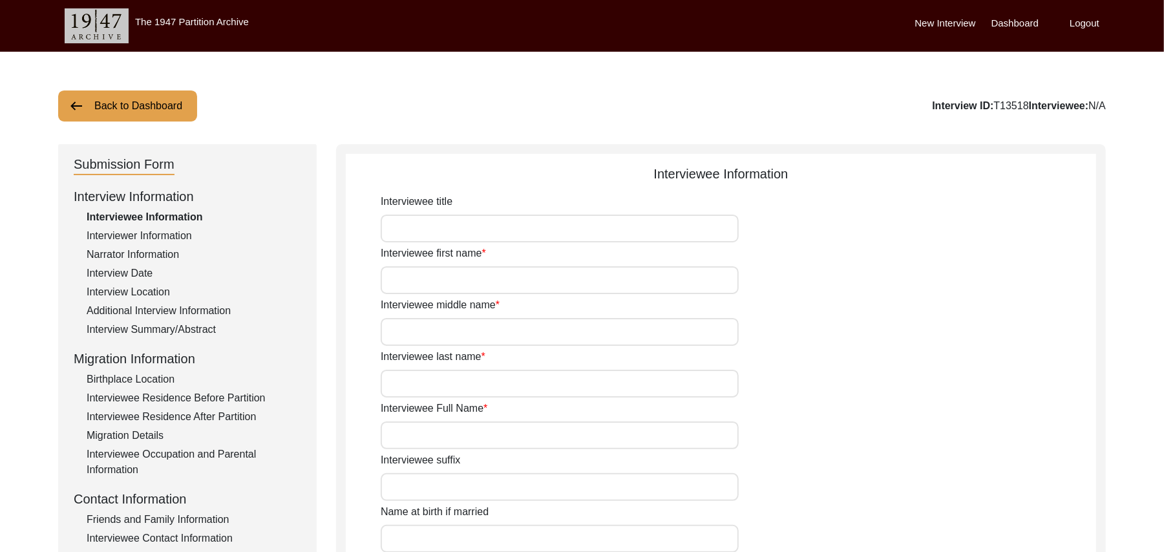
click at [164, 104] on button "Back to Dashboard" at bounding box center [127, 105] width 139 height 31
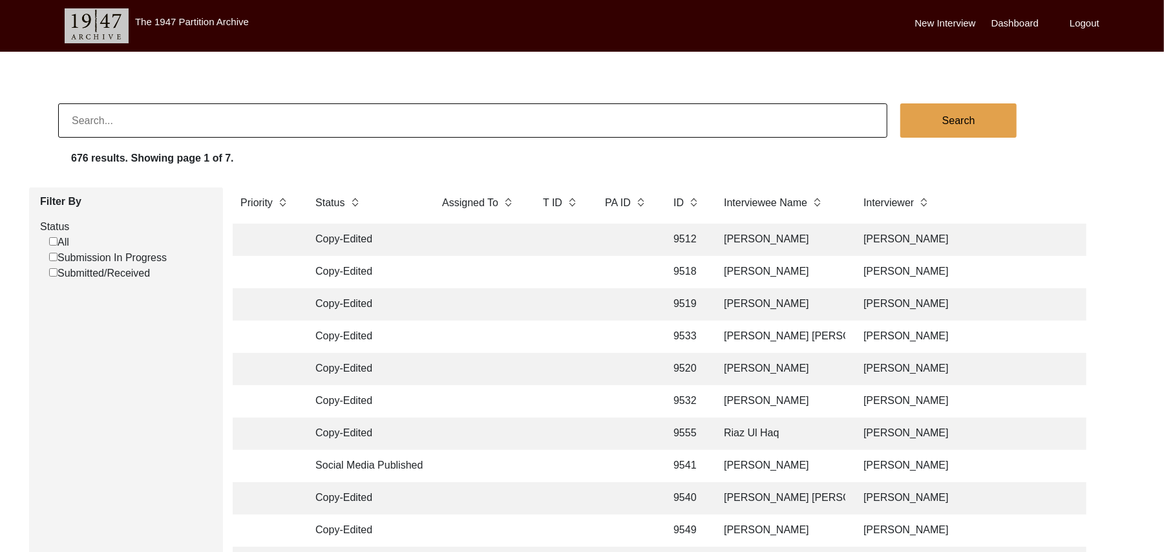
click at [53, 257] on input "Submission In Progress" at bounding box center [53, 257] width 8 height 8
checkbox input "false"
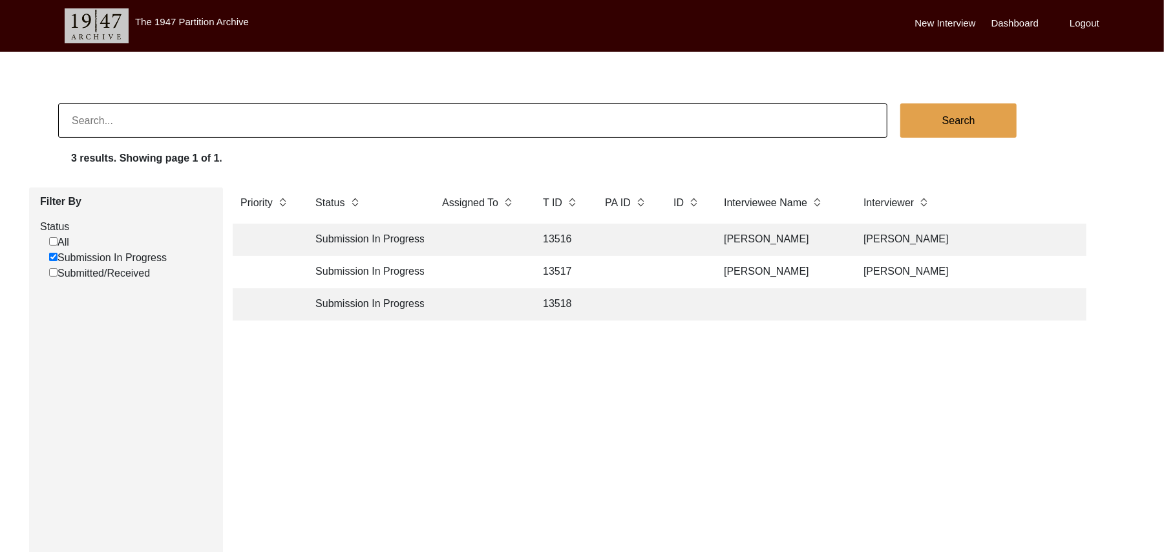
click at [567, 300] on td "13518" at bounding box center [561, 304] width 52 height 32
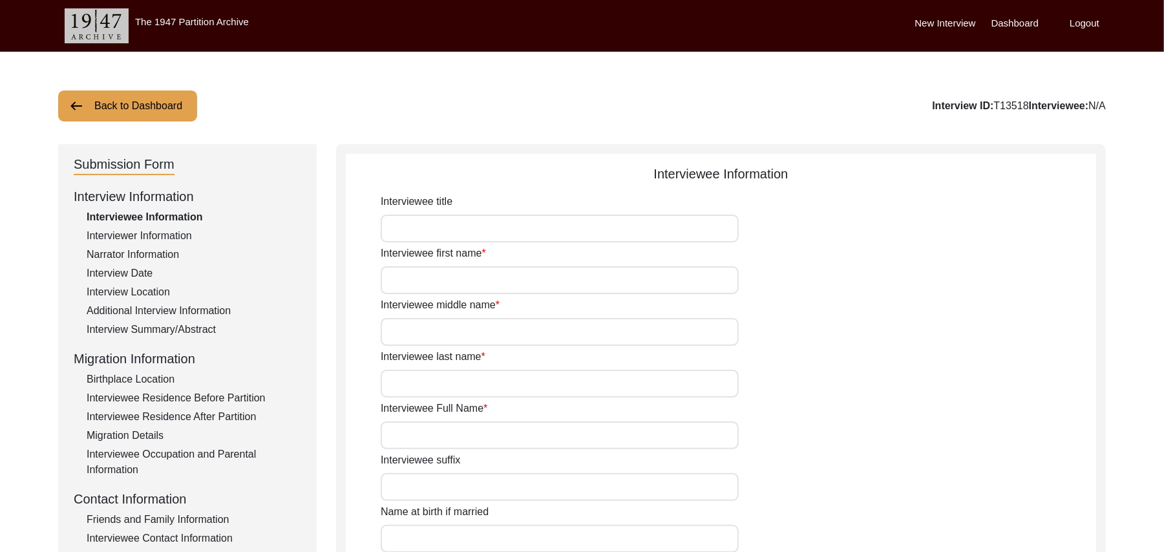
click at [438, 231] on input "Interviewee title" at bounding box center [560, 229] width 358 height 28
type input "Mr"
click at [435, 283] on input "Interviewee first name" at bounding box center [560, 280] width 358 height 28
type input "[DEMOGRAPHIC_DATA]"
click at [424, 334] on input "Interviewee middle name" at bounding box center [560, 332] width 358 height 28
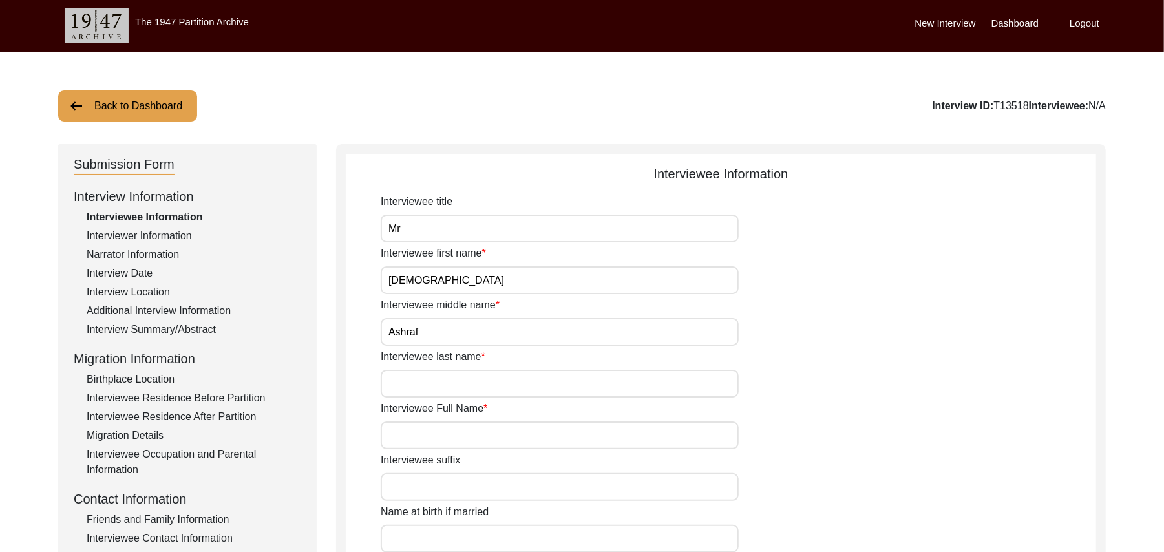
type input "Ashraf"
click at [428, 381] on input "Interviewee last name" at bounding box center [560, 384] width 358 height 28
paste input "N"
type input "N/A"
click at [437, 439] on input "Interviewee Full Name" at bounding box center [560, 435] width 358 height 28
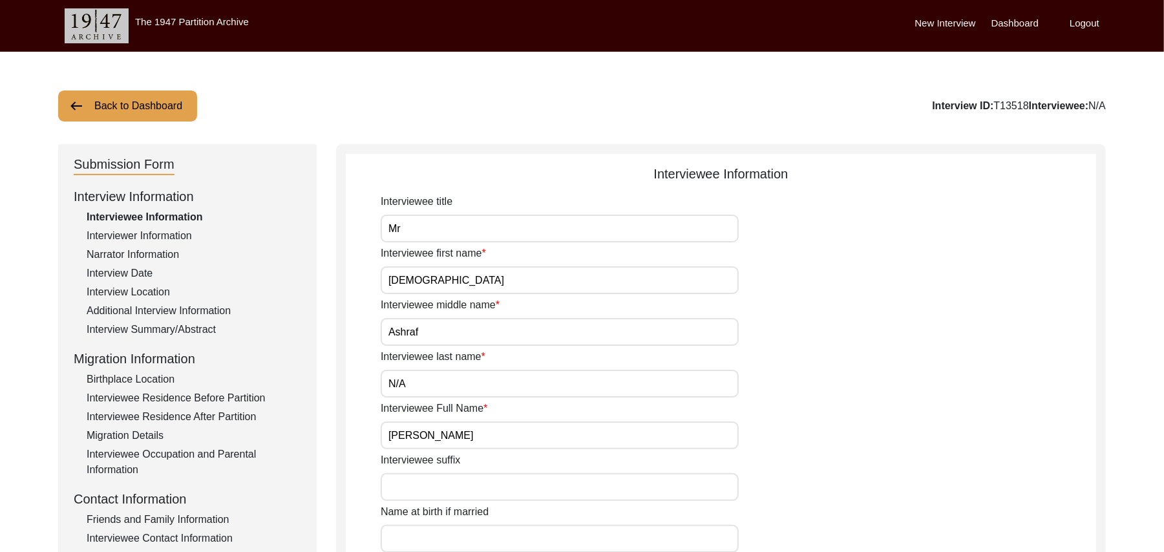
type input "Muhammad Asharf"
click at [439, 481] on input "Interviewee suffix" at bounding box center [560, 487] width 358 height 28
paste input "N/A"
type input "N/A"
click at [445, 540] on input "Name at birth if married" at bounding box center [560, 539] width 358 height 28
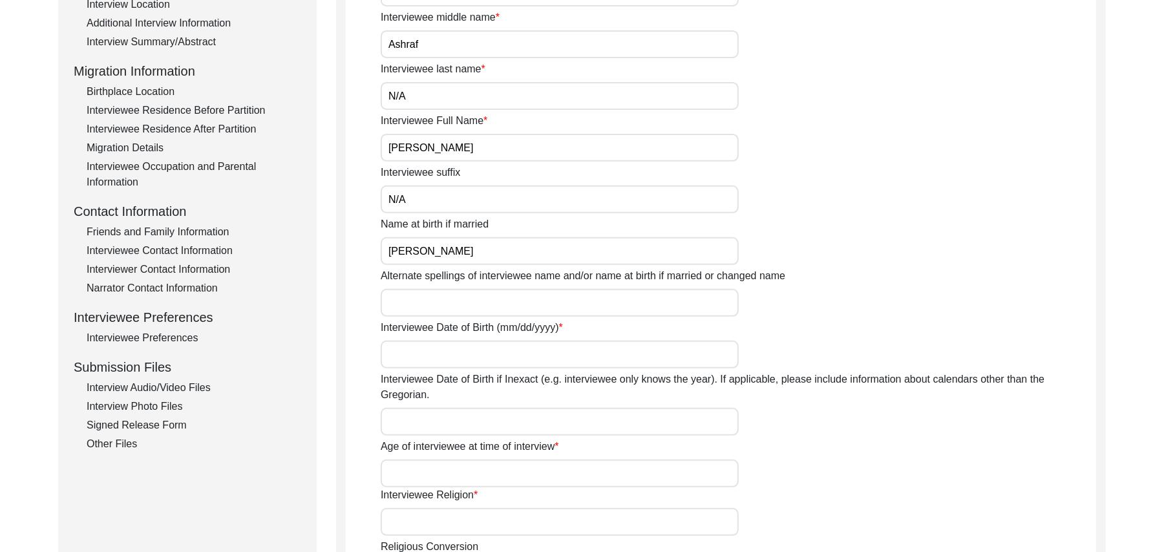
scroll to position [331, 0]
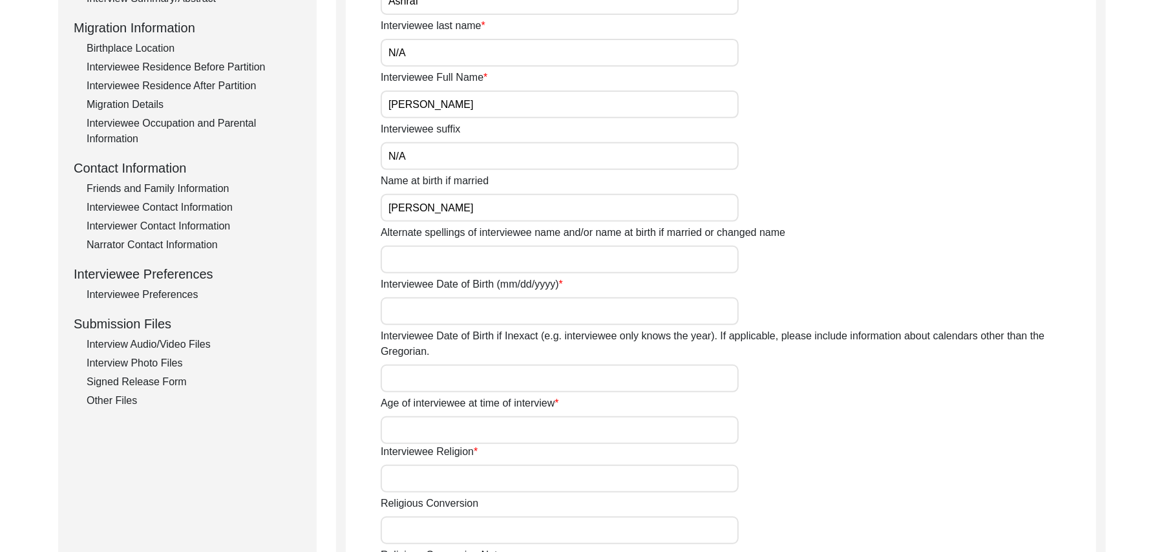
type input "Muhammad Ashraf"
click at [554, 260] on input "Alternate spellings of interviewee name and/or name at birth if married or chan…" at bounding box center [560, 260] width 358 height 28
type input "Muhammad Ashraf"
click at [532, 309] on input "Interviewee Date of Birth (mm/dd/yyyy)" at bounding box center [560, 311] width 358 height 28
type input "1935"
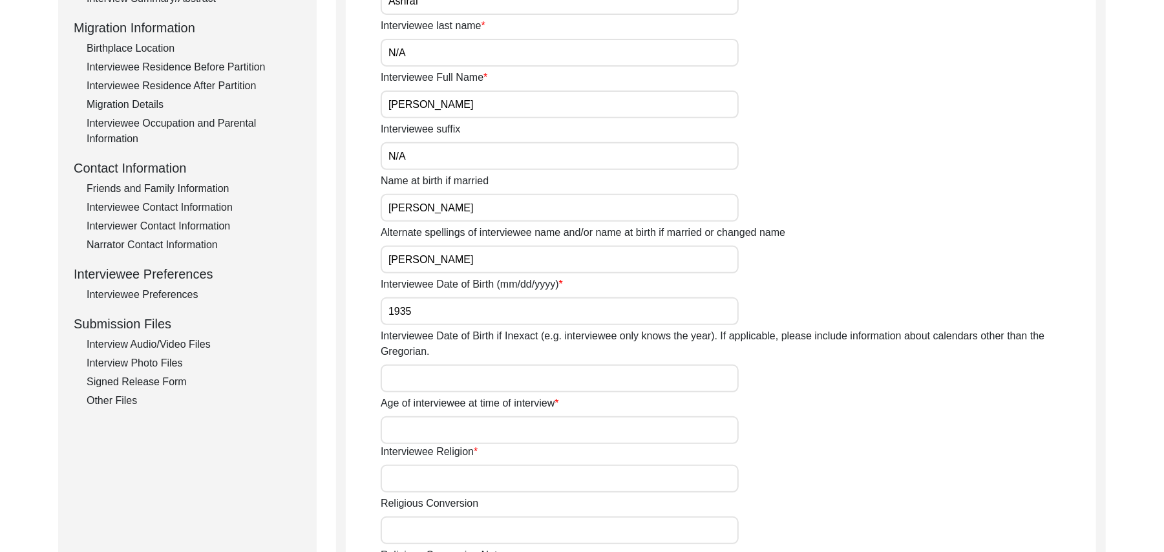
click at [505, 365] on input "Interviewee Date of Birth if Inexact (e.g. interviewee only knows the year). If…" at bounding box center [560, 378] width 358 height 28
type input "1935"
click at [488, 416] on input "Age of interviewee at time of interview" at bounding box center [560, 430] width 358 height 28
type input "90 Years"
click at [473, 465] on input "Interviewee Religion" at bounding box center [560, 479] width 358 height 28
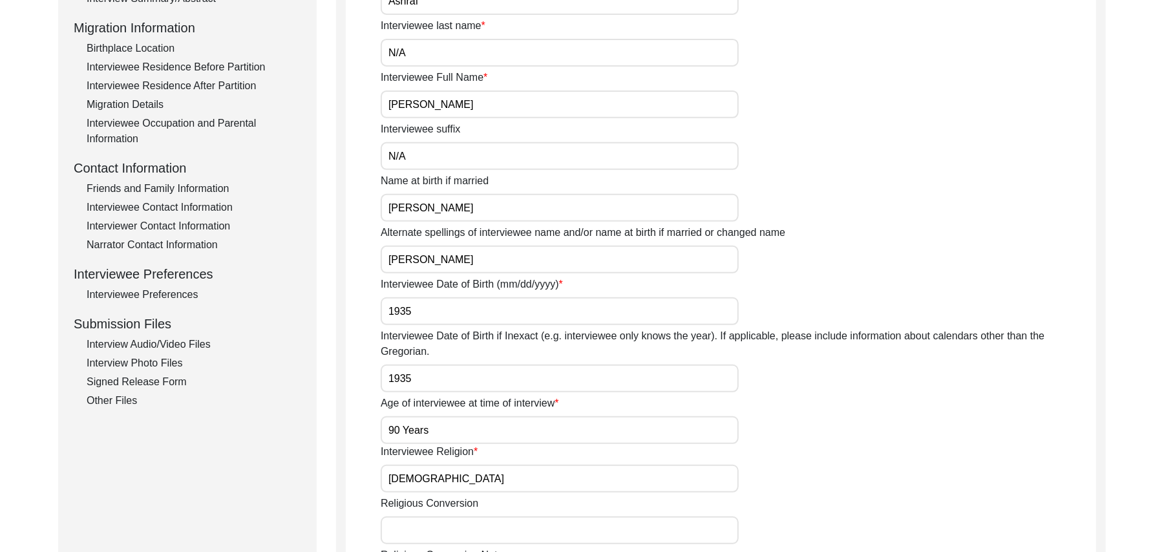
type input "Islam"
click at [458, 522] on input "Religious Conversion" at bounding box center [560, 530] width 358 height 28
paste input "N/A"
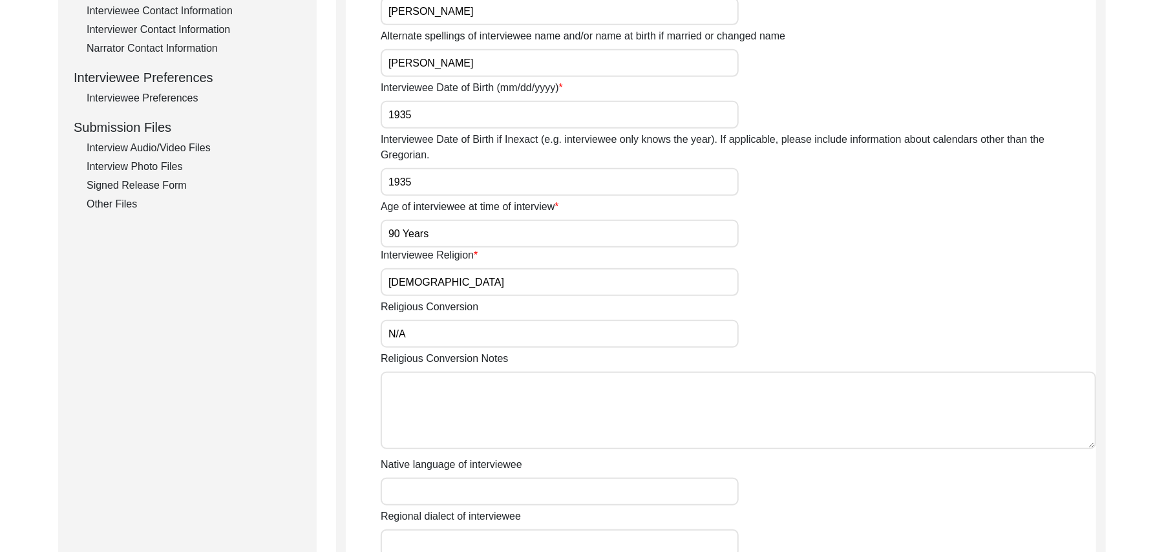
scroll to position [538, 0]
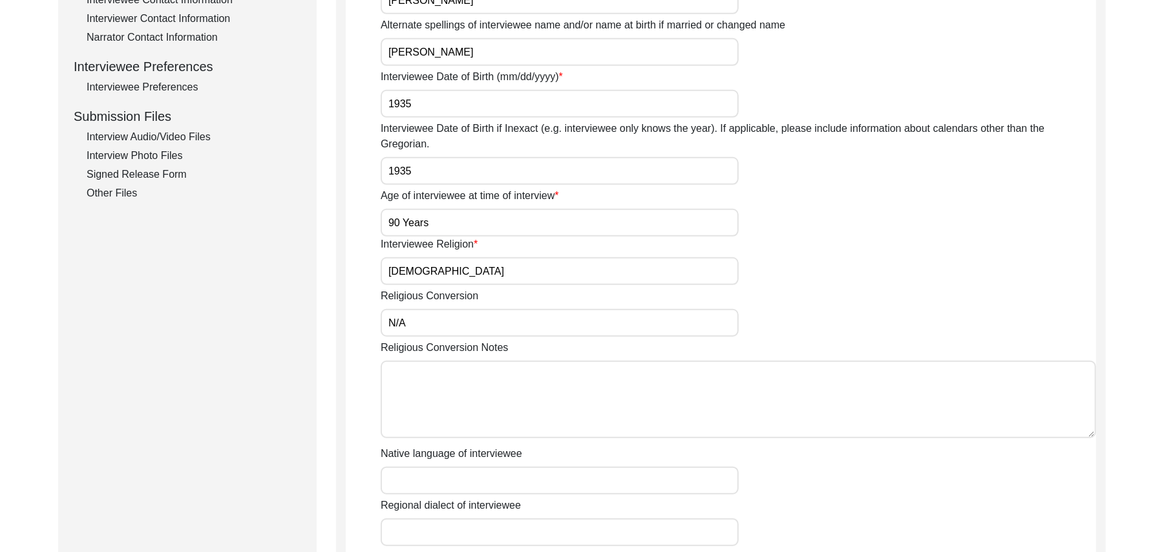
type input "N/A"
click at [662, 401] on textarea "Religious Conversion Notes" at bounding box center [738, 400] width 715 height 78
paste textarea "N/A"
type textarea "N/A"
click at [578, 472] on input "Native language of interviewee" at bounding box center [560, 480] width 358 height 28
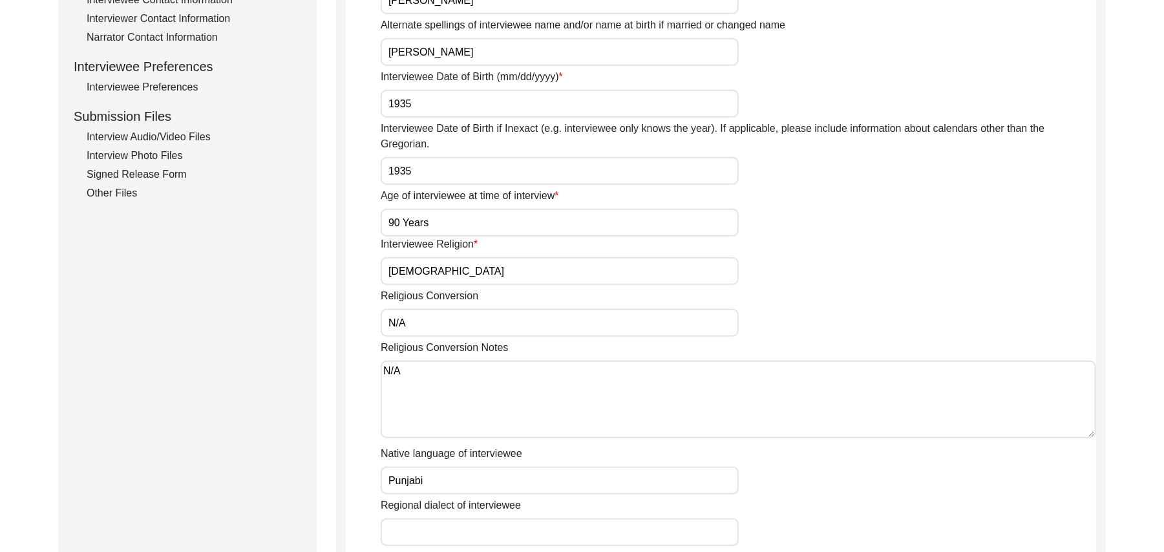
type input "Punjabi"
click at [528, 523] on input "Regional dialect of interviewee" at bounding box center [560, 532] width 358 height 28
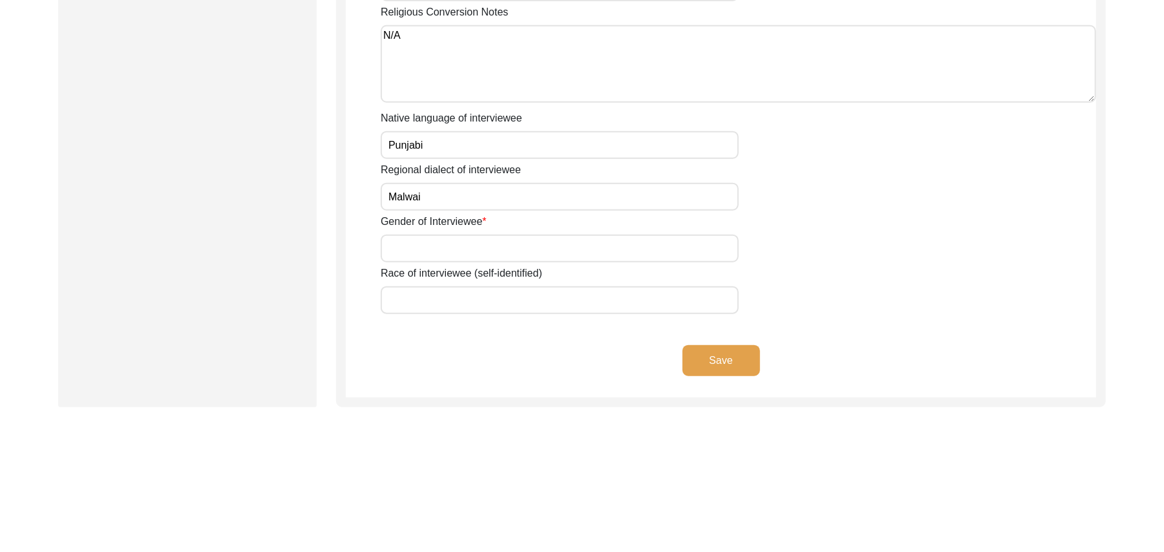
scroll to position [885, 0]
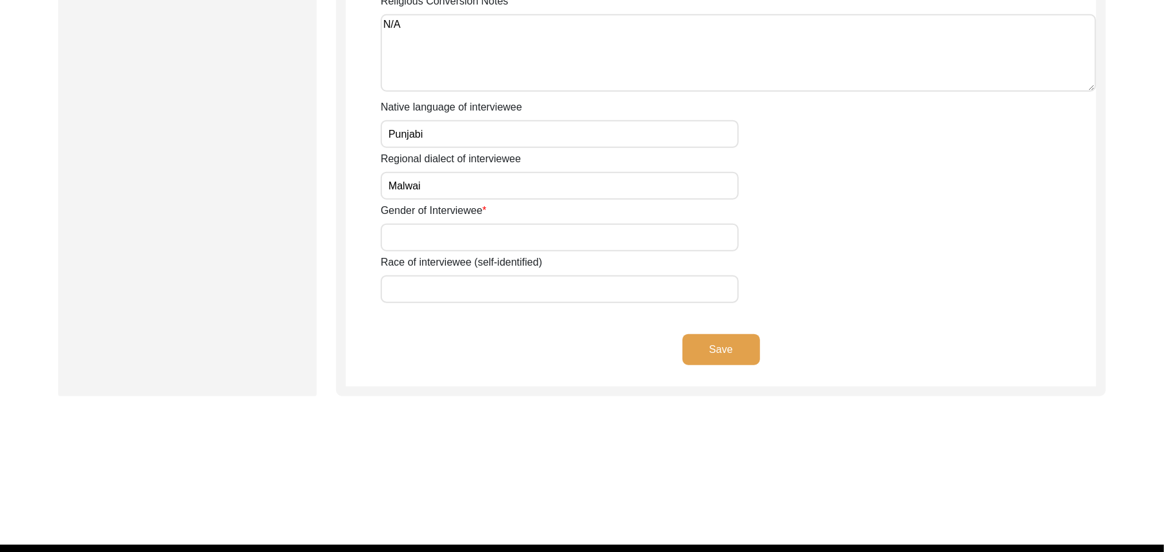
type input "Malwai"
click at [526, 224] on input "Gender of Interviewee" at bounding box center [560, 238] width 358 height 28
type input "Male"
click at [492, 275] on input "Race of interviewee (self-identified)" at bounding box center [560, 289] width 358 height 28
type input "Arien"
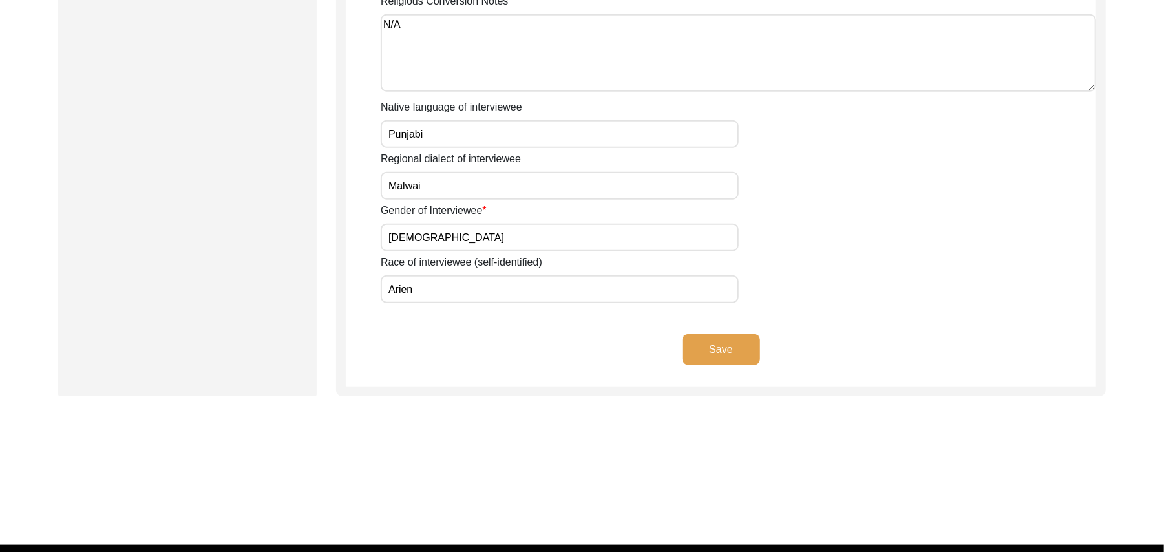
click at [711, 334] on button "Save" at bounding box center [721, 349] width 78 height 31
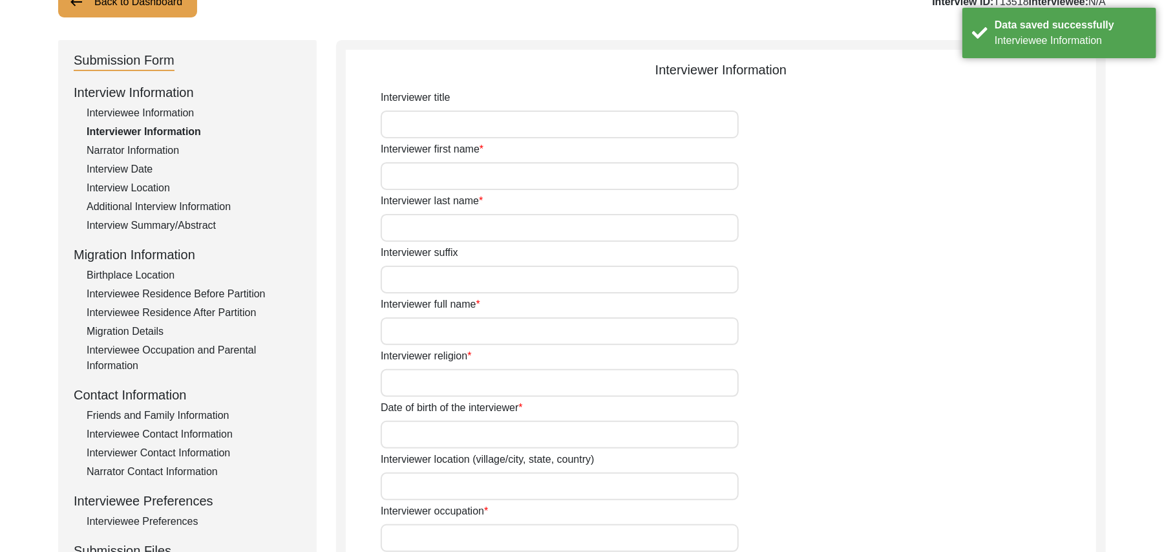
scroll to position [101, 0]
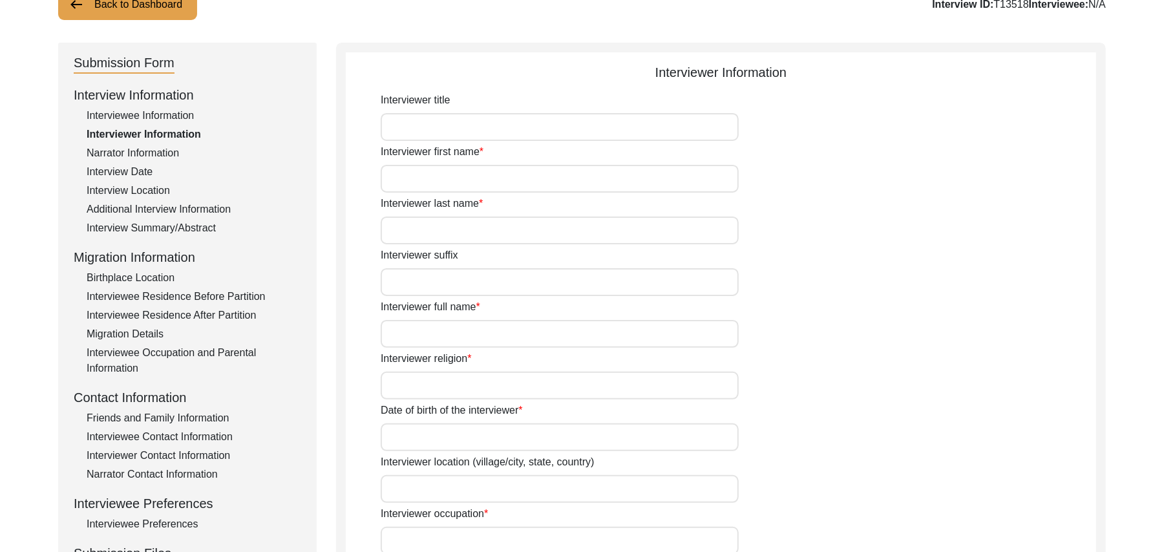
click at [550, 125] on input "Interviewer title" at bounding box center [560, 127] width 358 height 28
click at [510, 128] on input "Interviewer title" at bounding box center [560, 127] width 358 height 28
type input "Mr"
click at [490, 181] on input "Interviewer first name" at bounding box center [560, 179] width 358 height 28
type input "Muhammad"
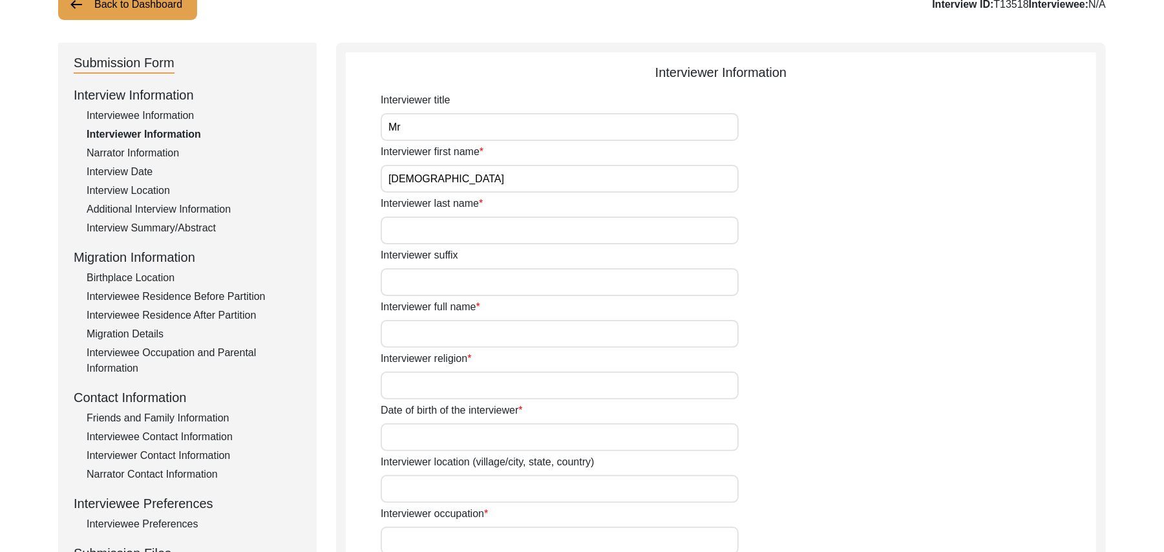
click at [484, 234] on input "Interviewer last name" at bounding box center [560, 230] width 358 height 28
type input "Sarfraz"
click at [476, 280] on input "Interviewer suffix" at bounding box center [560, 282] width 358 height 28
paste input "N/A"
type input "N/A"
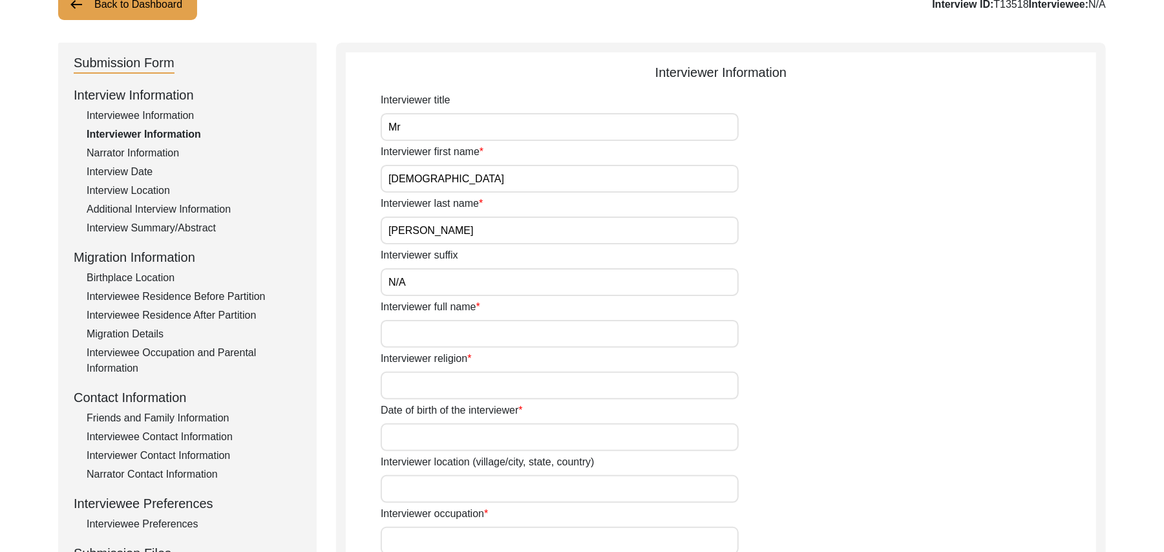
click at [463, 335] on input "Interviewer full name" at bounding box center [560, 334] width 358 height 28
type input "Muhammad Sarfraz"
click at [460, 386] on input "Interviewer religion" at bounding box center [560, 386] width 358 height 28
type input "Islam"
click at [442, 448] on input "Date of birth of the interviewer" at bounding box center [560, 437] width 358 height 28
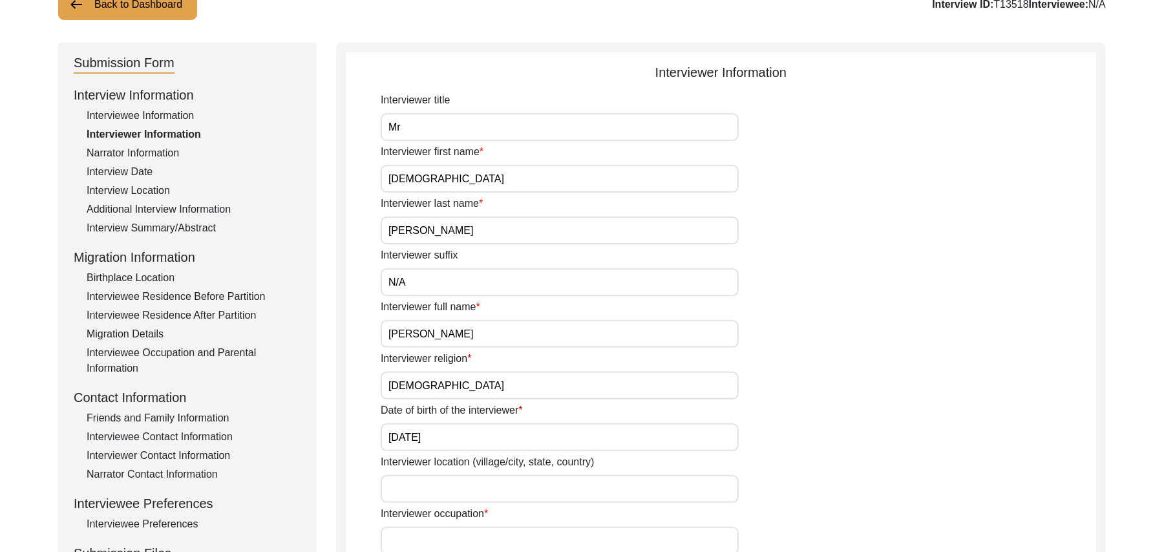
type input "10/01/1961"
click at [434, 494] on input "Interviewer location (village/city, state, country)" at bounding box center [560, 489] width 358 height 28
type input "Shorkot city, Punjab, Pakistan"
click at [439, 543] on input "Interviewer occupation" at bounding box center [560, 541] width 358 height 28
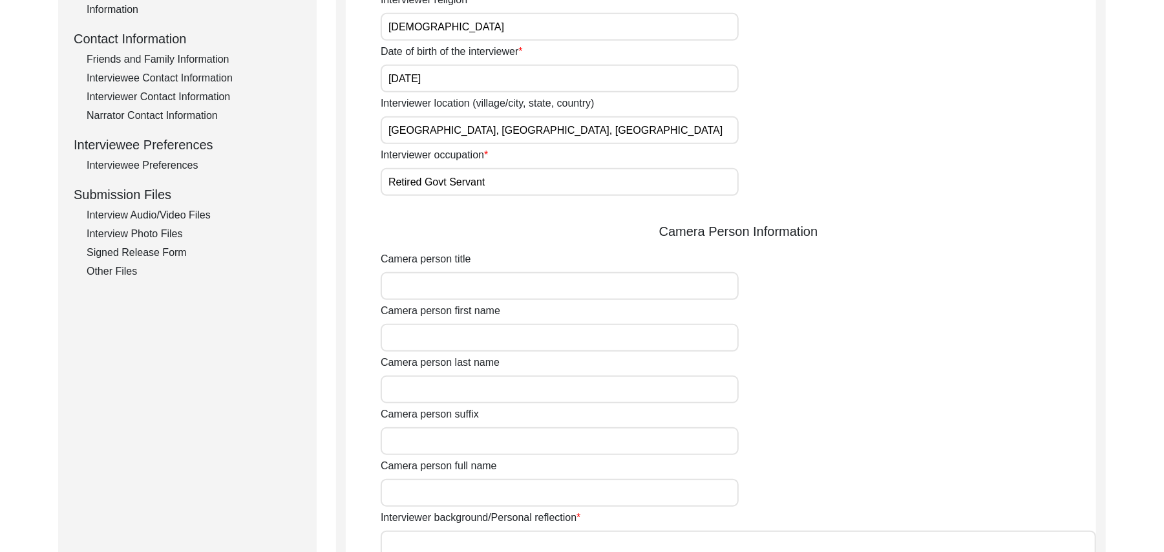
scroll to position [529, 0]
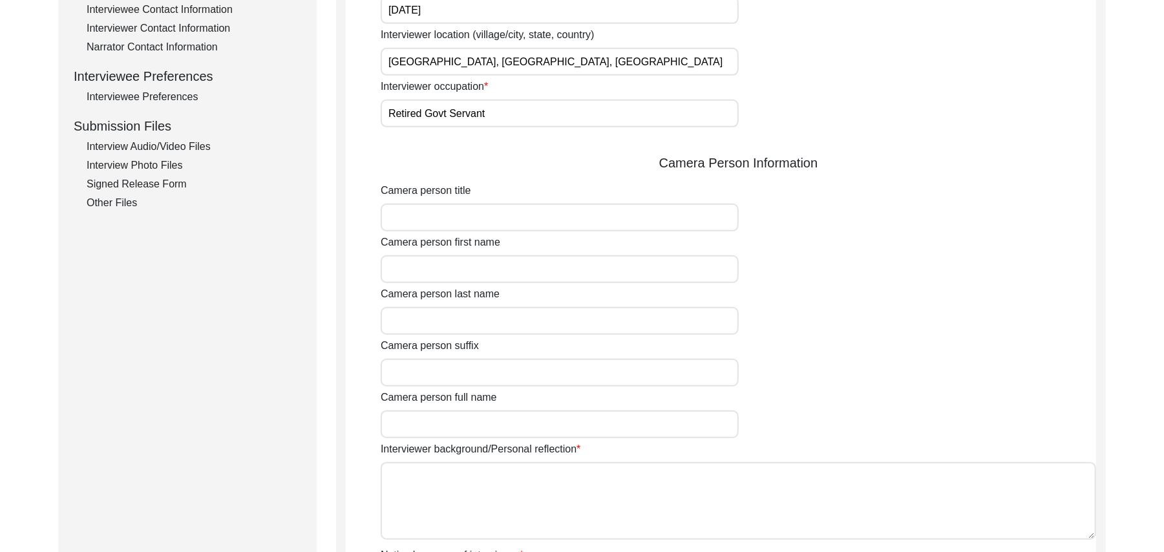
type input "Retired Govt Servant"
click at [525, 218] on input "Camera person title" at bounding box center [560, 218] width 358 height 28
type input "Mr"
click at [512, 278] on input "Camera person first name" at bounding box center [560, 269] width 358 height 28
type input "Muhammad"
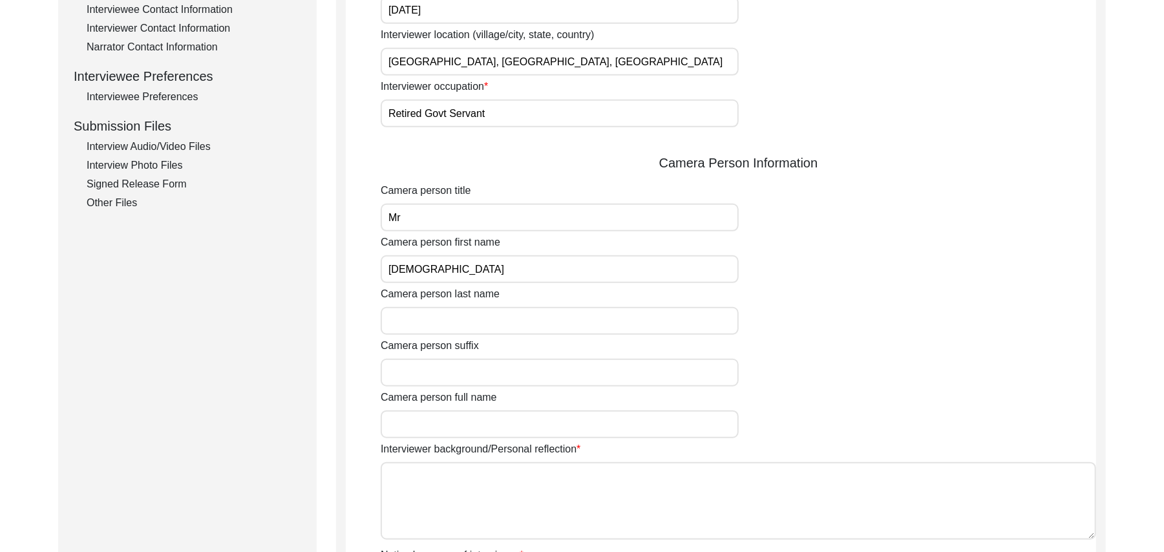
click at [489, 326] on input "Camera person last name" at bounding box center [560, 321] width 358 height 28
type input "Sarfraz"
click at [474, 377] on input "Camera person suffix" at bounding box center [560, 373] width 358 height 28
paste input "N/A"
type input "N/A"
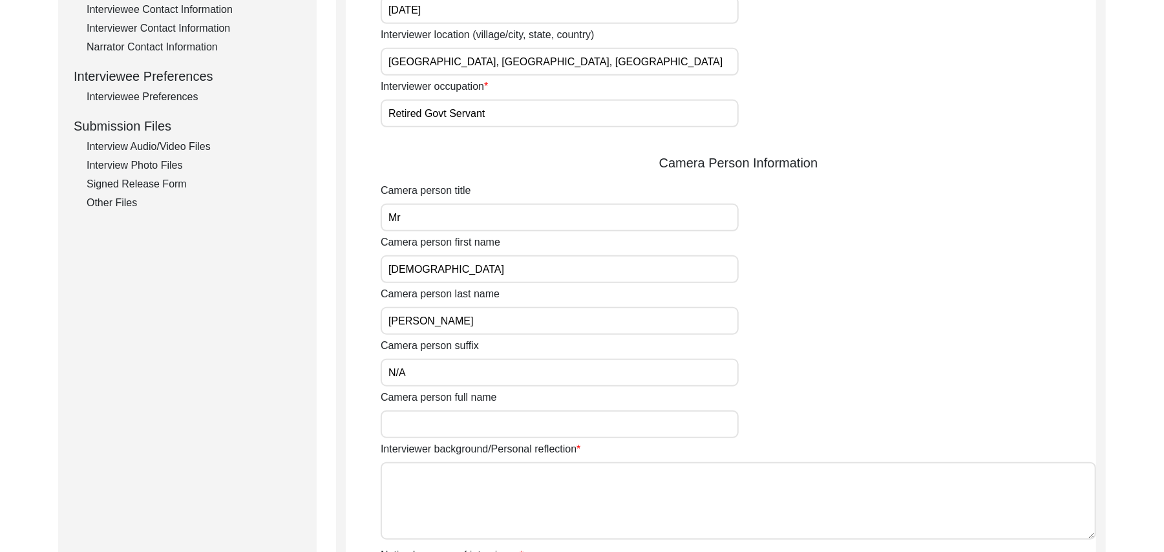
click at [466, 424] on input "Camera person full name" at bounding box center [560, 424] width 358 height 28
type input "Muhammad Sarfraz"
click at [485, 500] on textarea "Interviewer background/Personal reflection" at bounding box center [738, 501] width 715 height 78
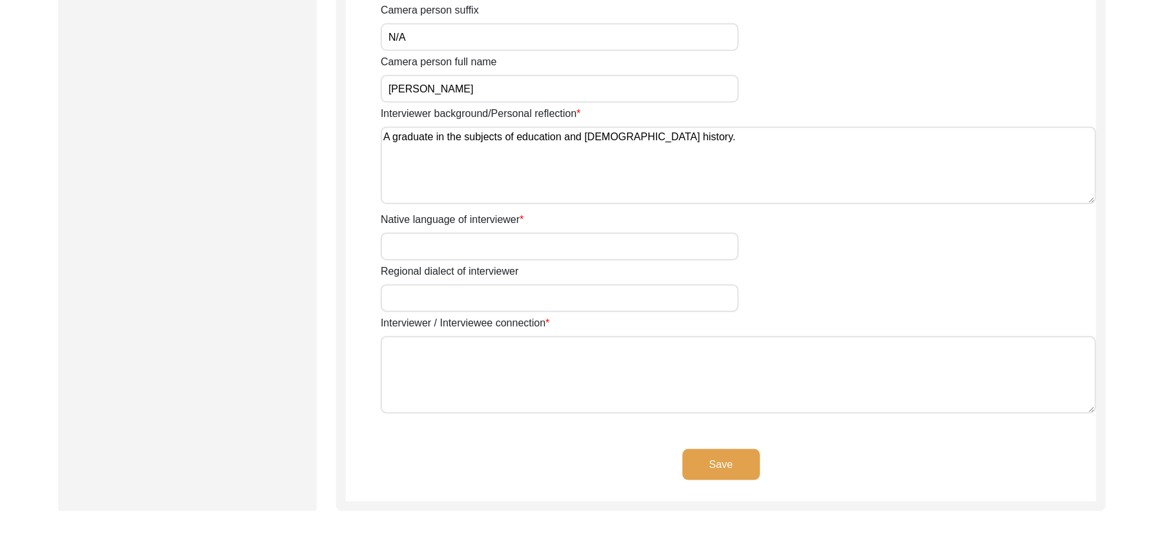
scroll to position [910, 0]
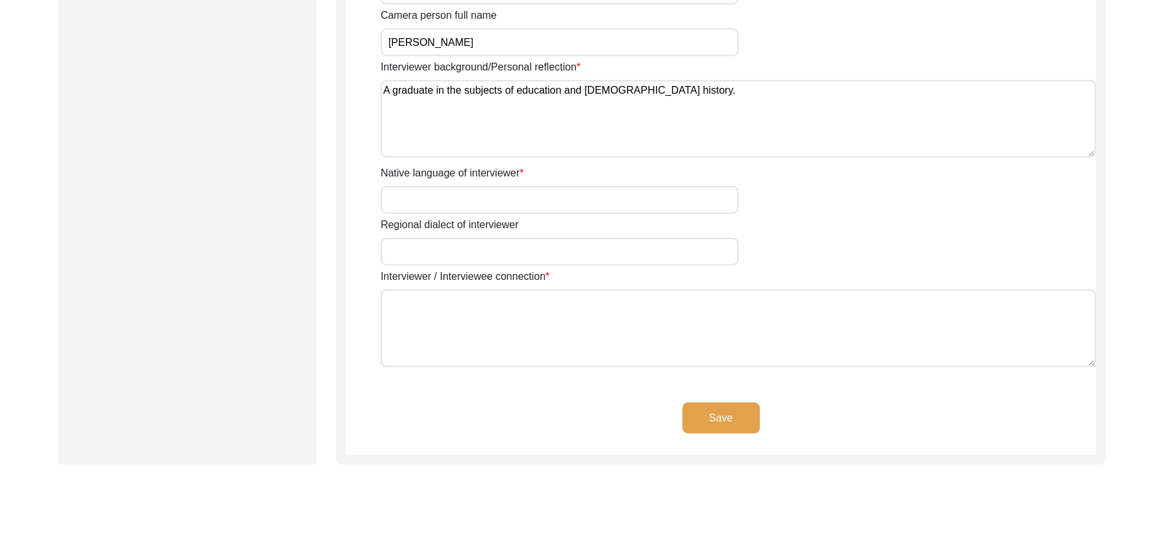
type textarea "A graduate in the subjects of education and Islamic history."
click at [585, 200] on input "Native language of interviewer" at bounding box center [560, 200] width 358 height 28
type input "Punjabi"
click at [559, 255] on input "Regional dialect of interviewer" at bounding box center [560, 252] width 358 height 28
type input "Malwai"
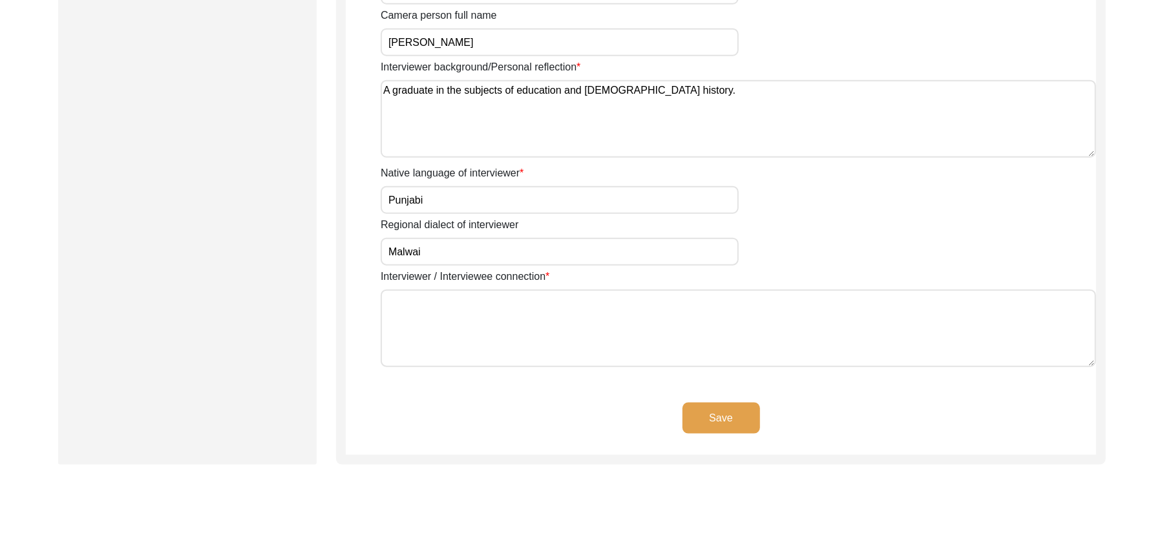
click at [531, 336] on textarea "Interviewer / Interviewee connection" at bounding box center [738, 328] width 715 height 78
paste textarea "N/A"
type textarea "N/A"
click at [695, 404] on button "Save" at bounding box center [721, 418] width 78 height 31
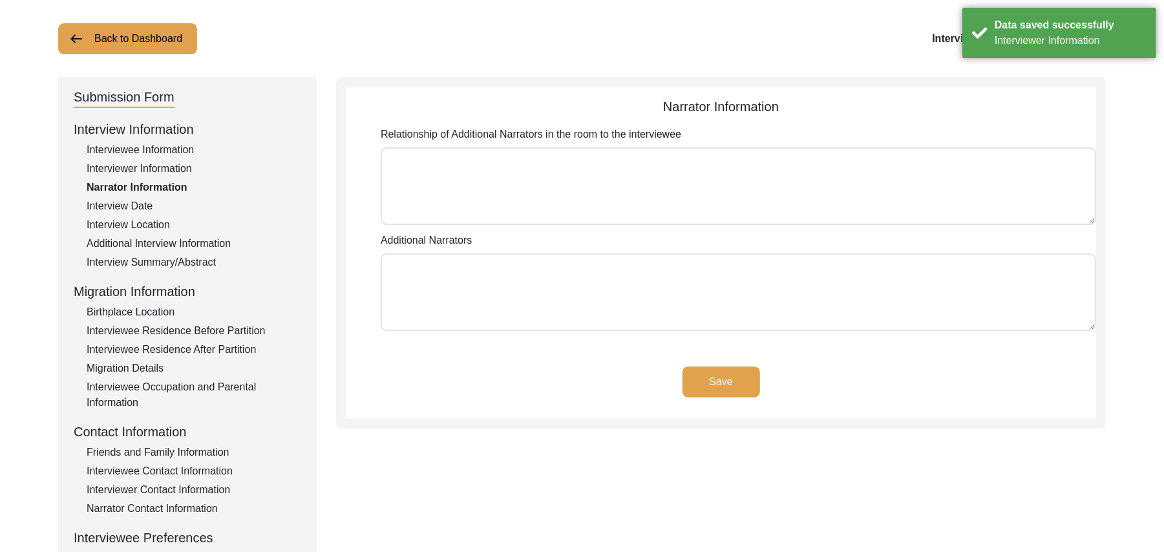
scroll to position [58, 0]
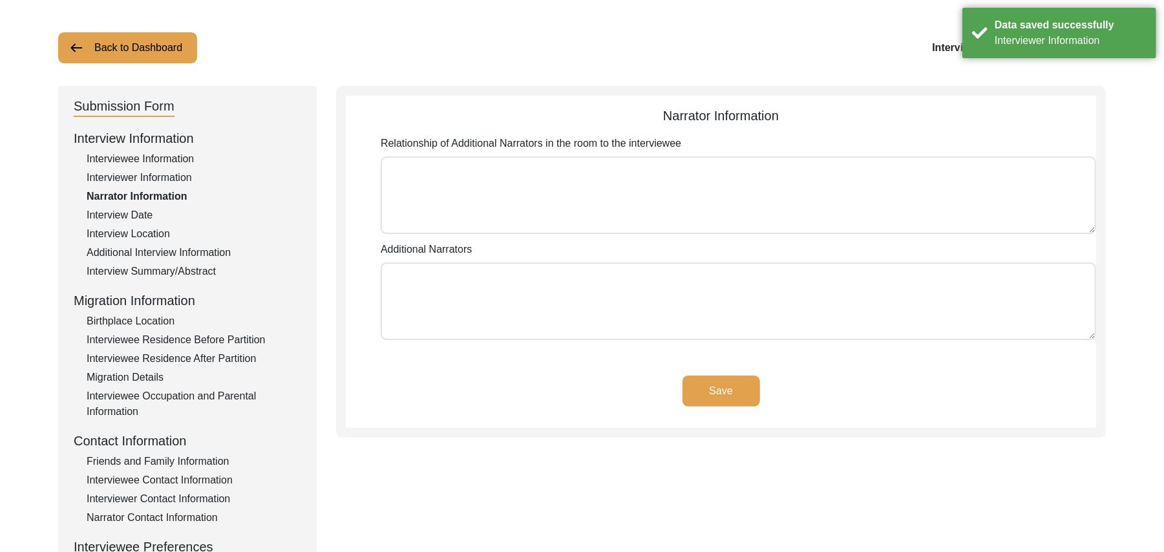
click at [693, 207] on textarea "Relationship of Additional Narrators in the room to the interviewee" at bounding box center [738, 195] width 715 height 78
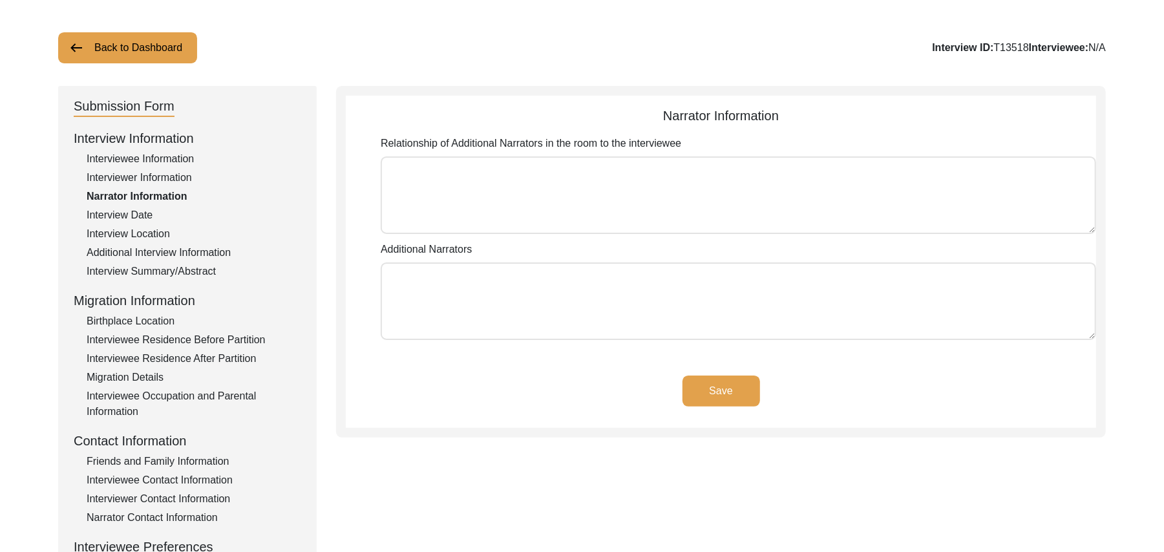
paste textarea "N/A"
type textarea "N/A"
click at [614, 324] on textarea "Additional Narrators" at bounding box center [738, 301] width 715 height 78
paste textarea "N/A"
type textarea "N/A"
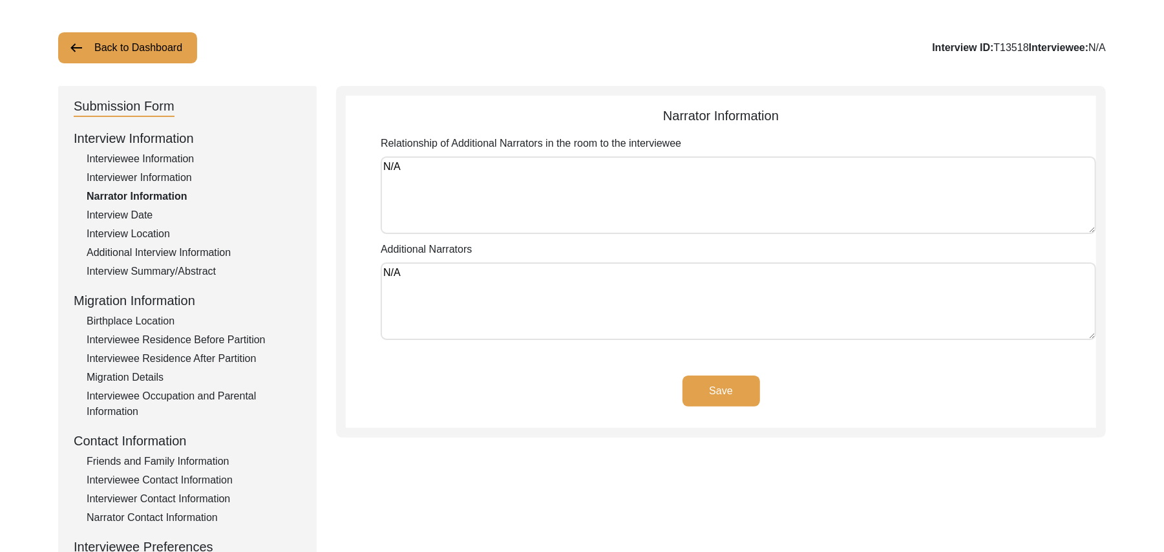
click at [706, 388] on button "Save" at bounding box center [721, 390] width 78 height 31
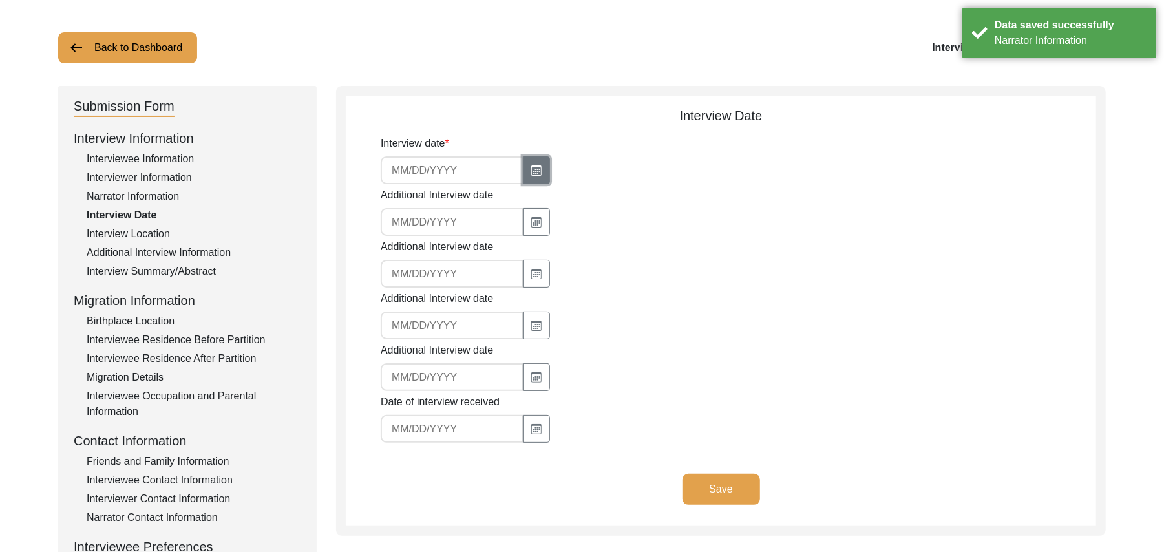
click at [532, 168] on icon "button" at bounding box center [536, 170] width 10 height 10
select select "8"
select select "2025"
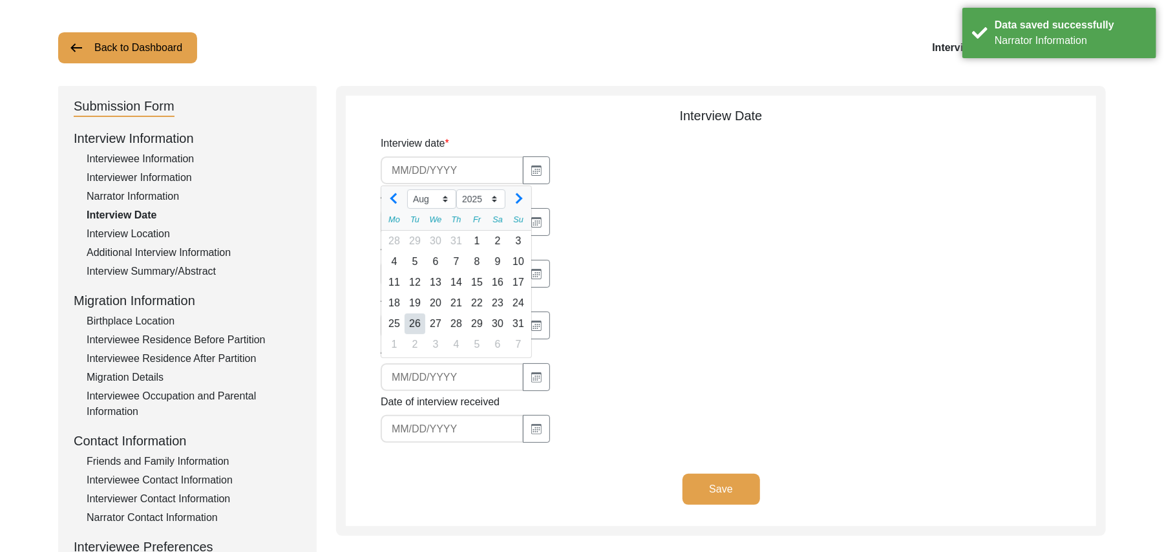
click at [412, 324] on div "26" at bounding box center [414, 323] width 21 height 21
type input "8/26/2025"
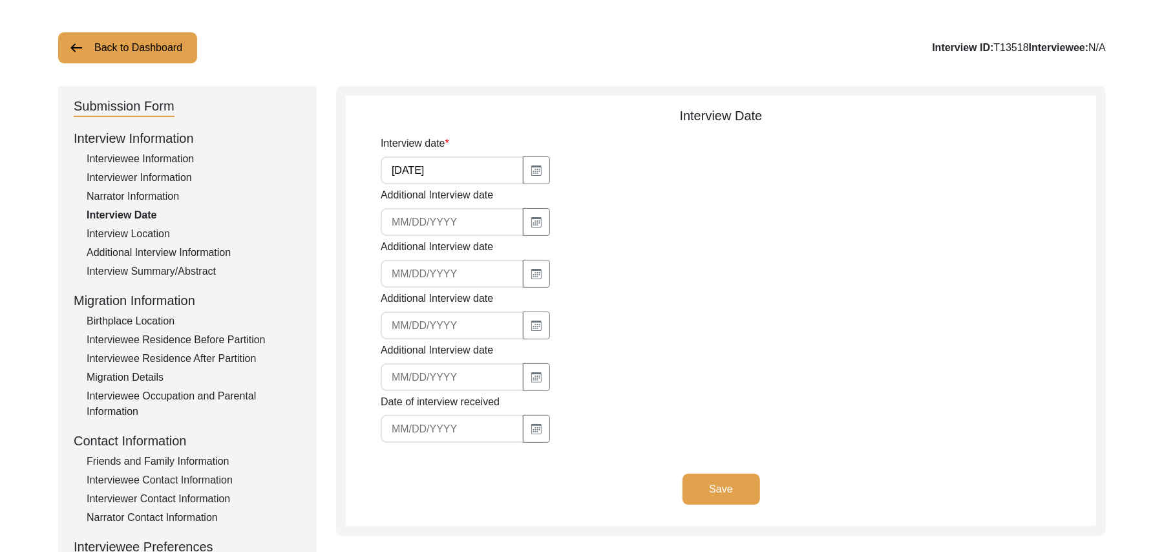
click at [703, 481] on button "Save" at bounding box center [721, 489] width 78 height 31
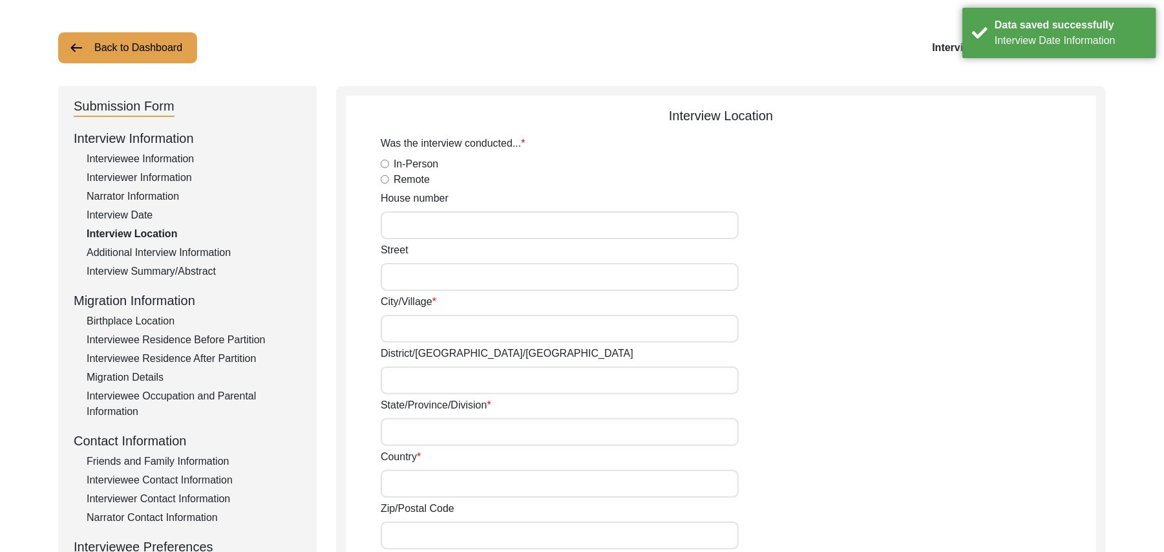
click at [386, 163] on input "In-Person" at bounding box center [385, 164] width 8 height 8
radio input "true"
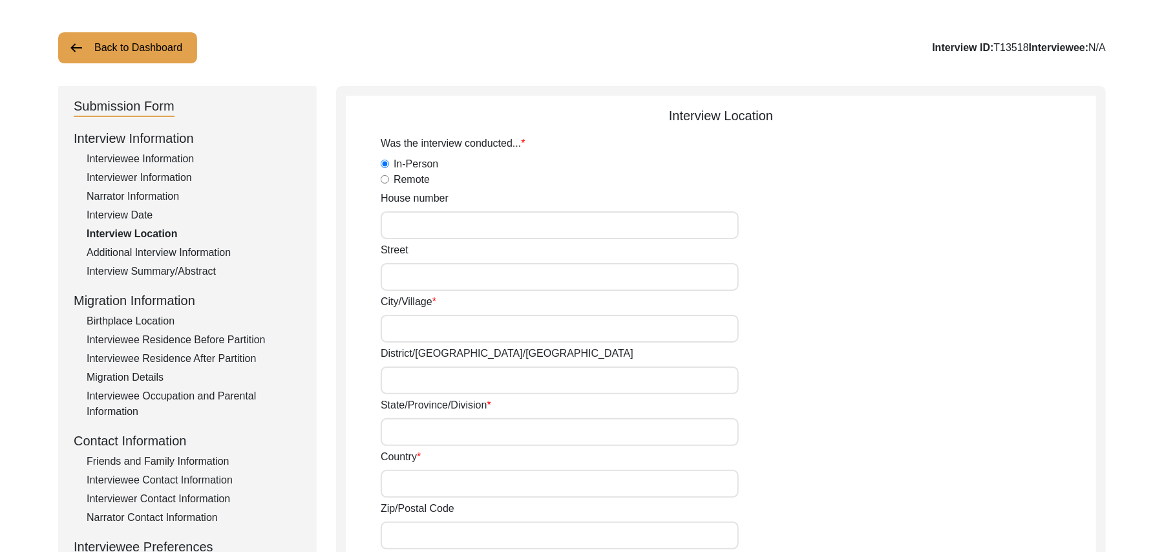
click at [399, 229] on input "House number" at bounding box center [560, 225] width 358 height 28
type input "371"
click at [401, 277] on input "Street" at bounding box center [560, 277] width 358 height 28
paste input "N/A"
type input "N/A"
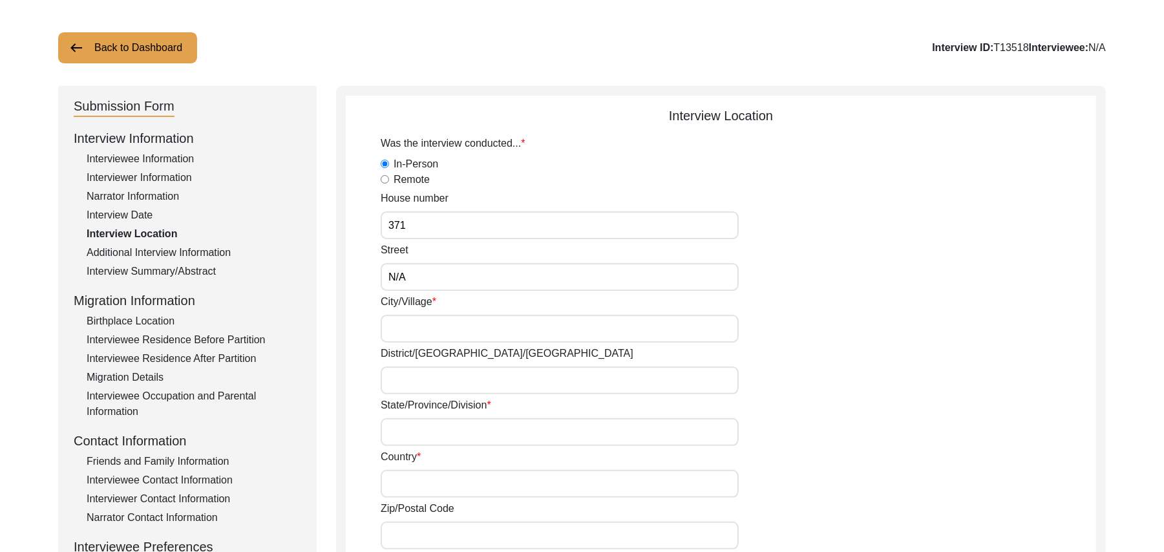
click at [404, 330] on input "City/Village" at bounding box center [560, 329] width 358 height 28
type input "Chak 383JB Alehr Khurd"
click at [402, 385] on input "District/tehsil/Jilla" at bounding box center [560, 380] width 358 height 28
type input "Toba Tek Singh/ Toba Tek Singh"
click at [410, 430] on input "State/Province/Division" at bounding box center [560, 432] width 358 height 28
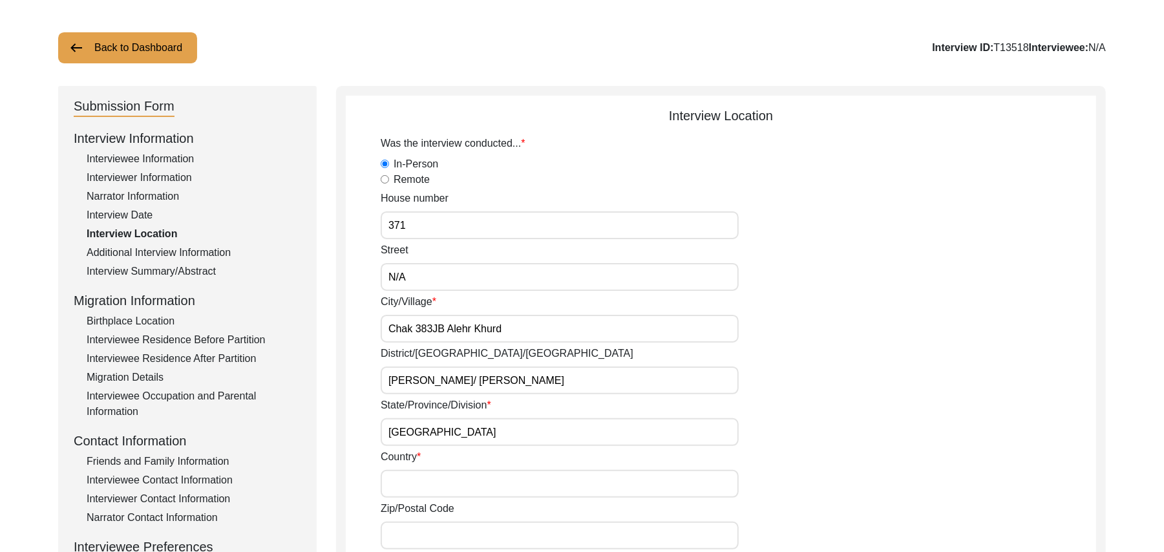
type input "Punjab"
click at [409, 488] on input "Country" at bounding box center [560, 484] width 358 height 28
type input "Pakistan"
click at [407, 544] on input "Zip/Postal Code" at bounding box center [560, 535] width 358 height 28
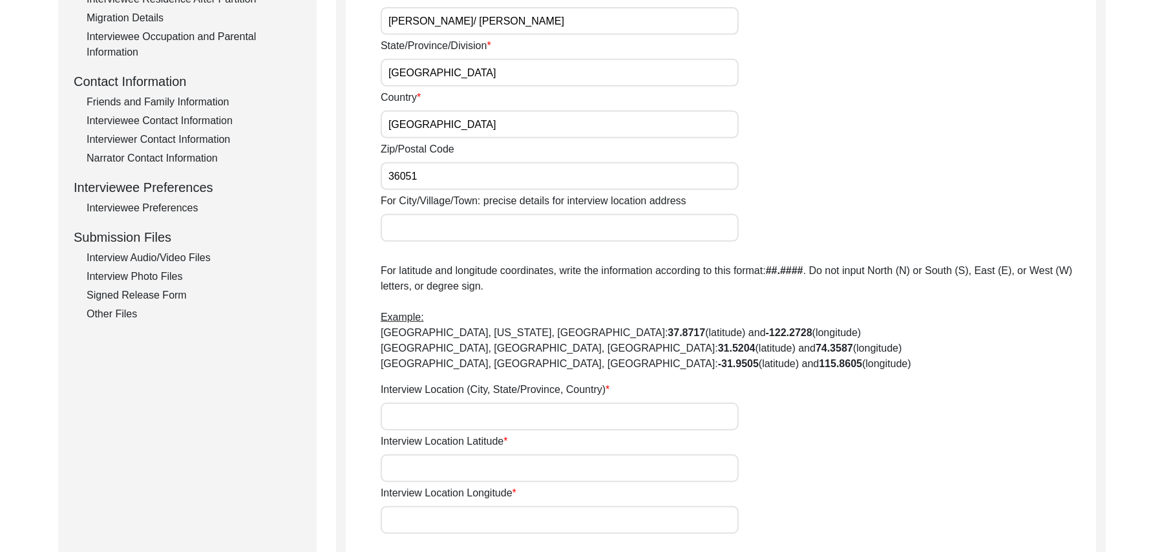
scroll to position [460, 0]
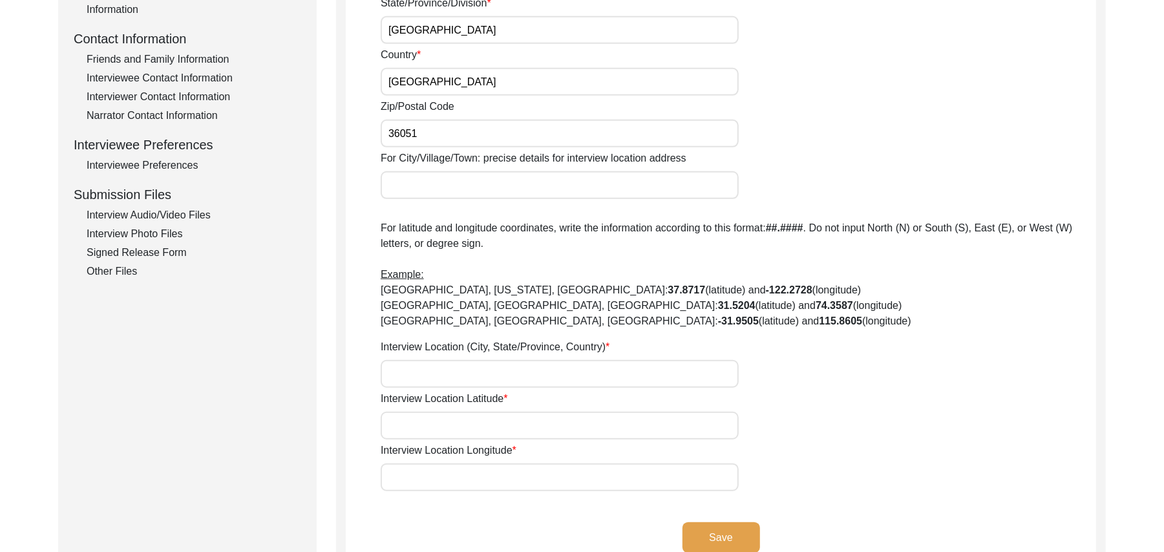
type input "36051"
click at [560, 186] on input "For City/Village/Town: precise details for interview location address" at bounding box center [560, 185] width 358 height 28
type input "Chak 383JB Alehr Khurd/ Jhang Road Toba Tek Singh"
click at [466, 382] on input "Interview Location (City, State/Province, Country)" at bounding box center [560, 374] width 358 height 28
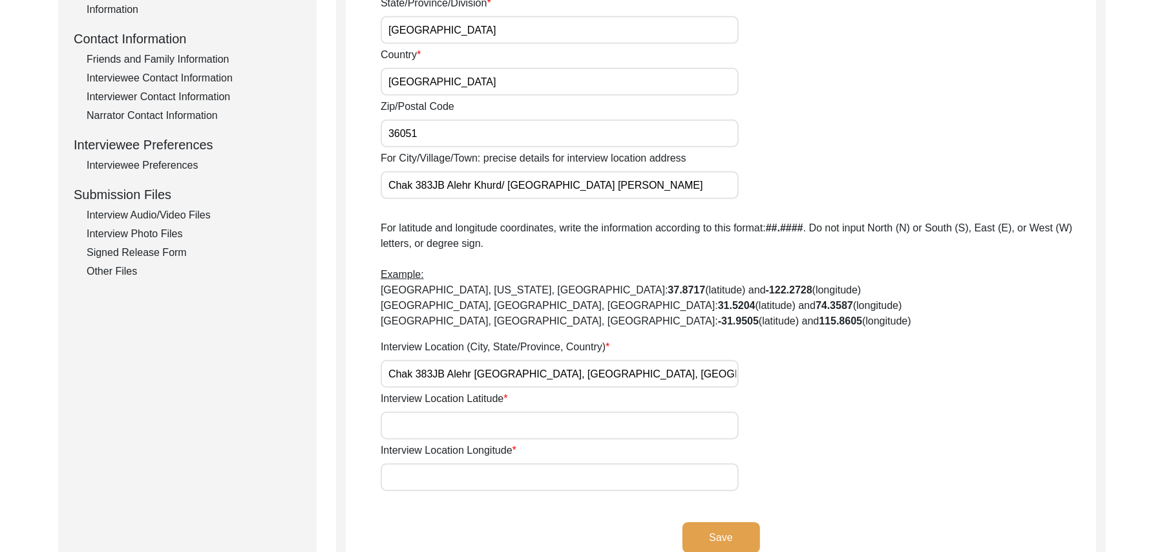
type input "Chak 383JB Alehr Khurd, Punjab, Pakistan"
click at [476, 425] on input "Interview Location Latitude" at bounding box center [560, 426] width 358 height 28
paste input "N/A"
type input "N/A"
click at [466, 478] on input "Interview Location Longitude" at bounding box center [560, 477] width 358 height 28
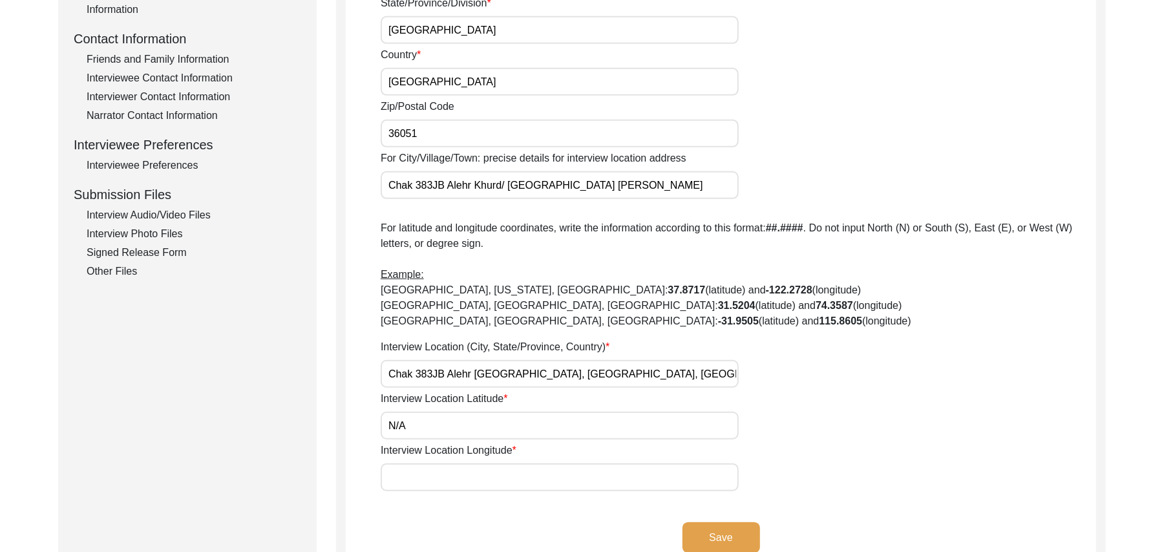
paste input "N/A"
type input "N/A"
click at [696, 530] on button "Save" at bounding box center [721, 537] width 78 height 31
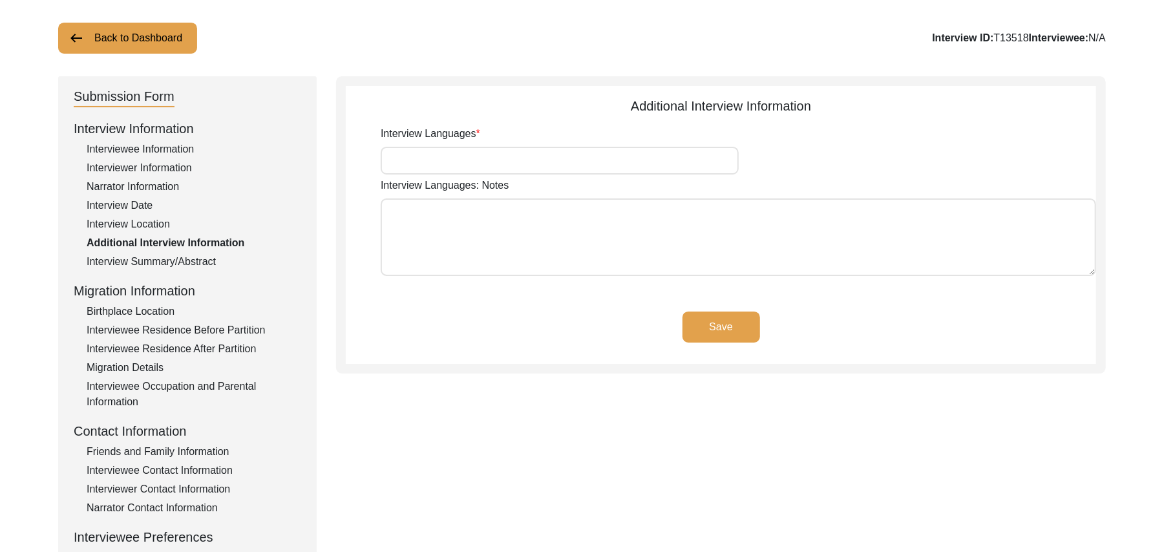
scroll to position [8, 0]
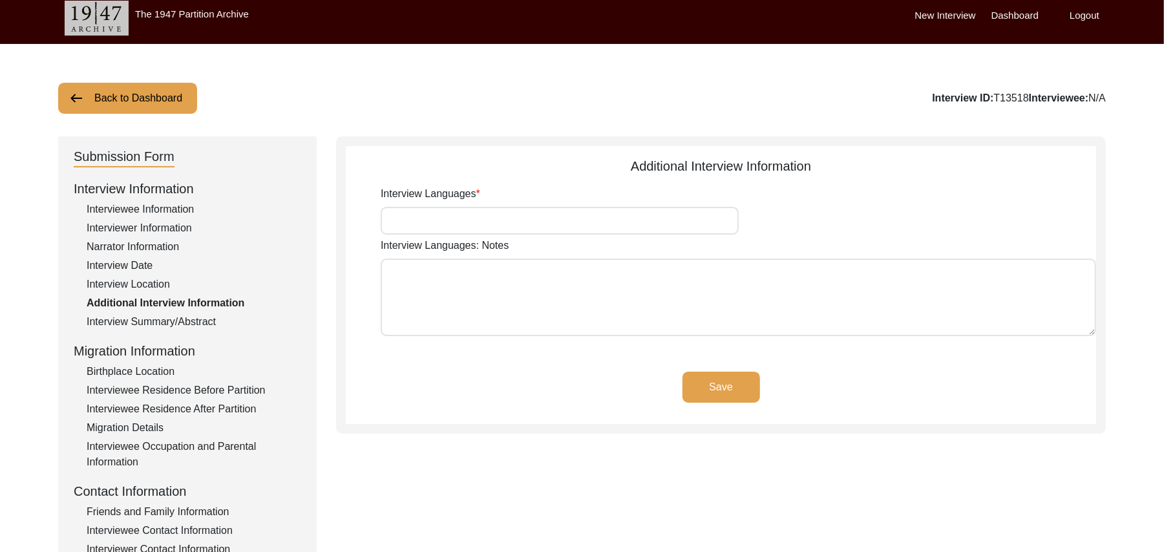
click at [589, 213] on input "Interview Languages" at bounding box center [560, 221] width 358 height 28
type input "Punjabi"
click at [564, 311] on textarea "Interview Languages: Notes" at bounding box center [738, 297] width 715 height 78
paste textarea "N/A"
type textarea "N/A"
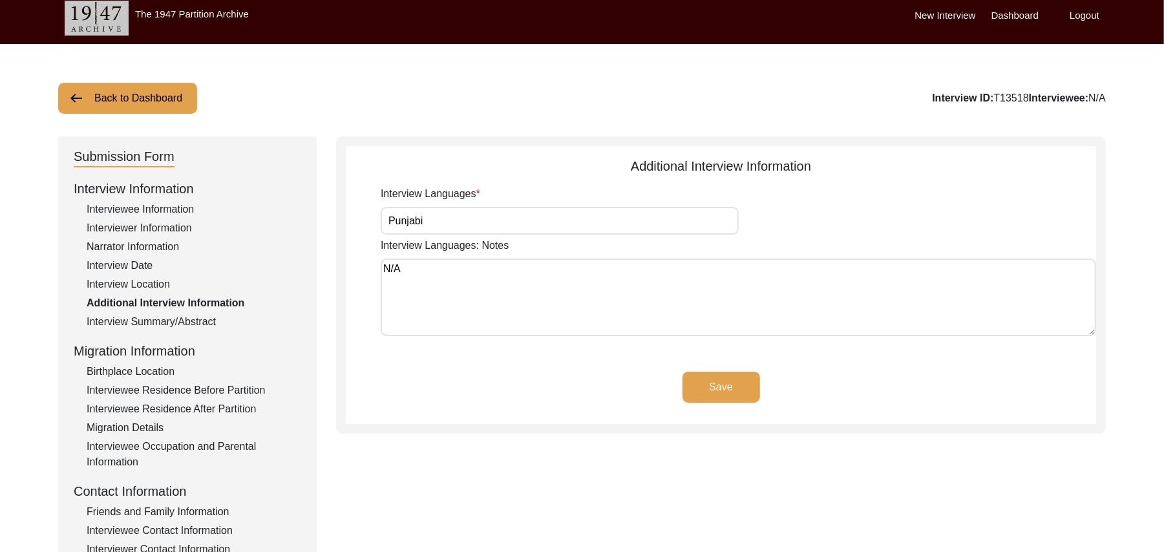
click at [718, 381] on button "Save" at bounding box center [721, 387] width 78 height 31
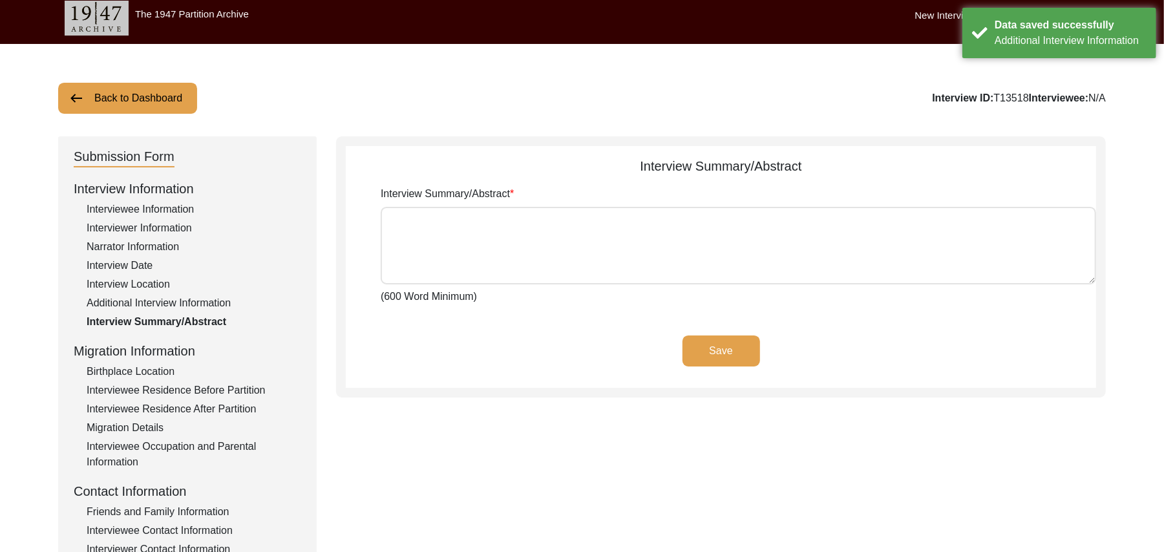
click at [163, 370] on div "Birthplace Location" at bounding box center [194, 372] width 215 height 16
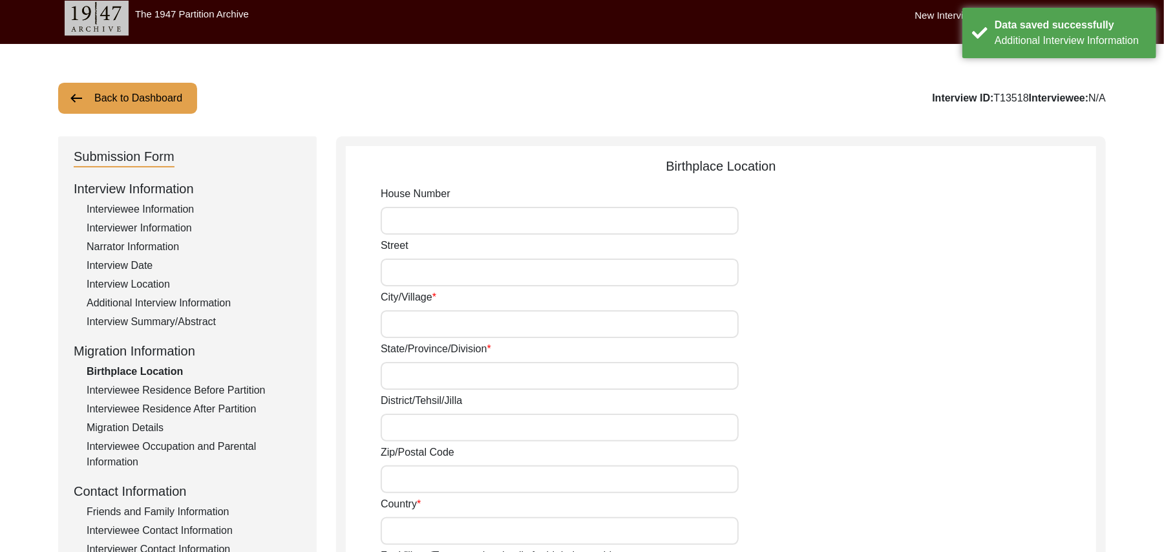
click at [435, 218] on input "House Number" at bounding box center [560, 221] width 358 height 28
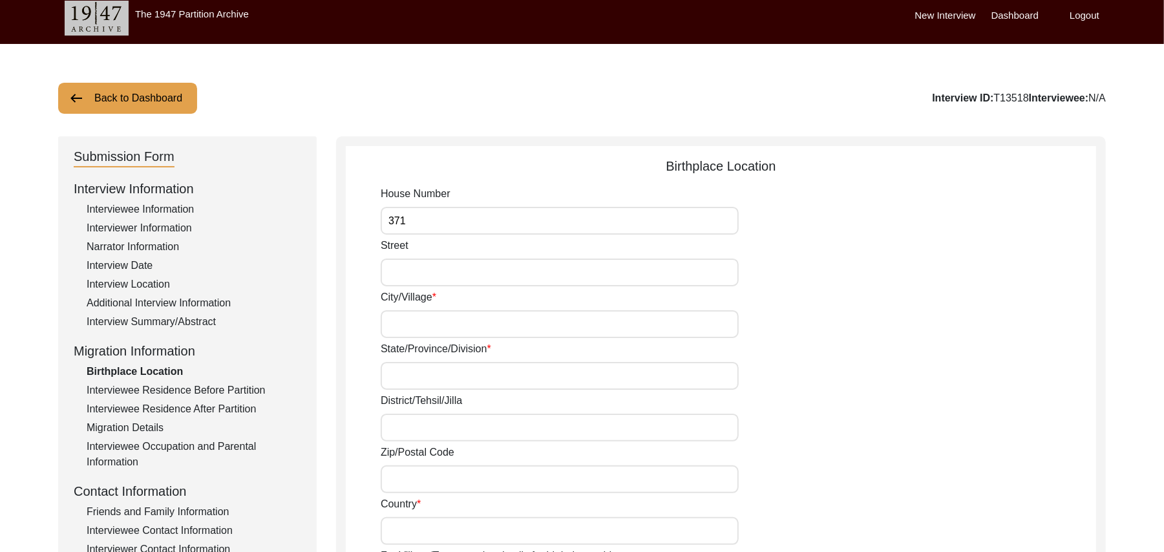
type input "371"
click at [403, 270] on input "Street" at bounding box center [560, 272] width 358 height 28
paste input "N/A"
type input "N/A"
click at [403, 326] on input "City/Village" at bounding box center [560, 324] width 358 height 28
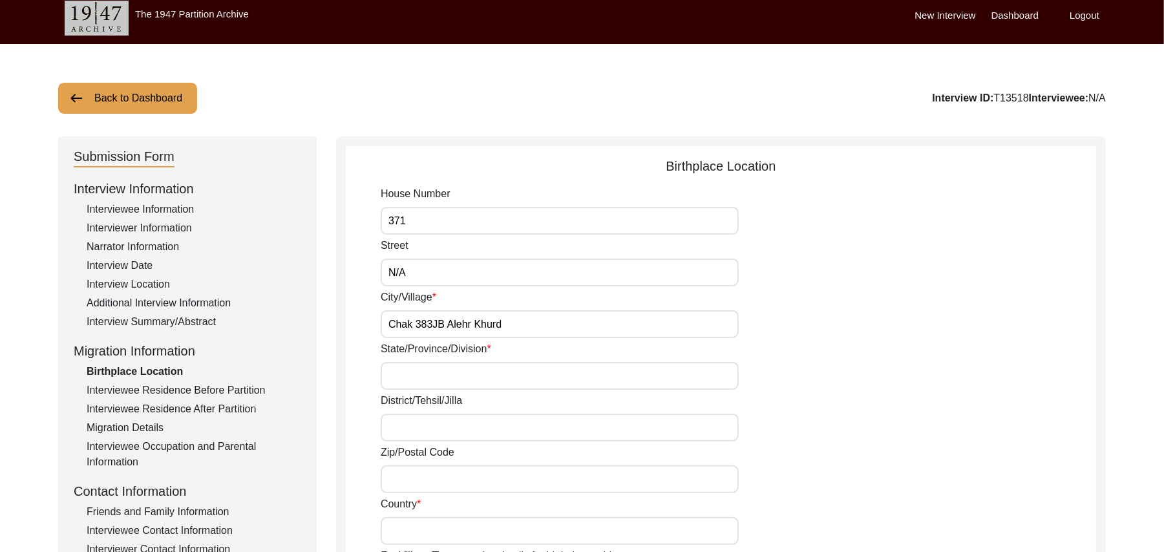
type input "Chak 383JB Alehr Khurd"
click at [412, 377] on input "State/Province/Division" at bounding box center [560, 376] width 358 height 28
type input "Punjab"
click at [406, 432] on input "District/Tehsil/Jilla" at bounding box center [560, 428] width 358 height 28
type input "Toba Tek Singh/ Toba Tek Singh"
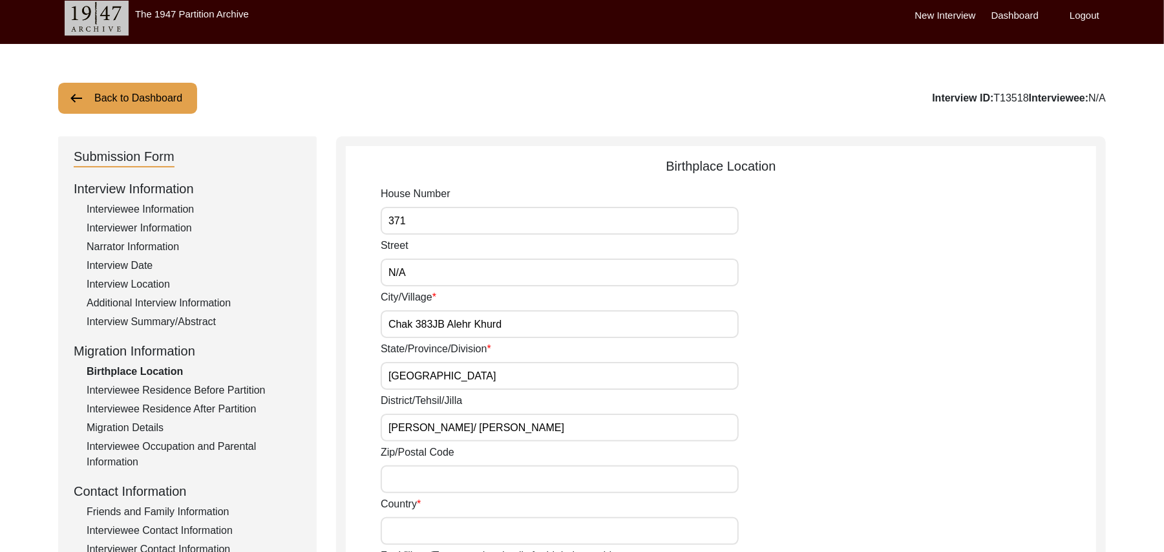
click at [411, 476] on input "Zip/Postal Code" at bounding box center [560, 479] width 358 height 28
type input "36051"
click at [411, 535] on input "Country" at bounding box center [560, 531] width 358 height 28
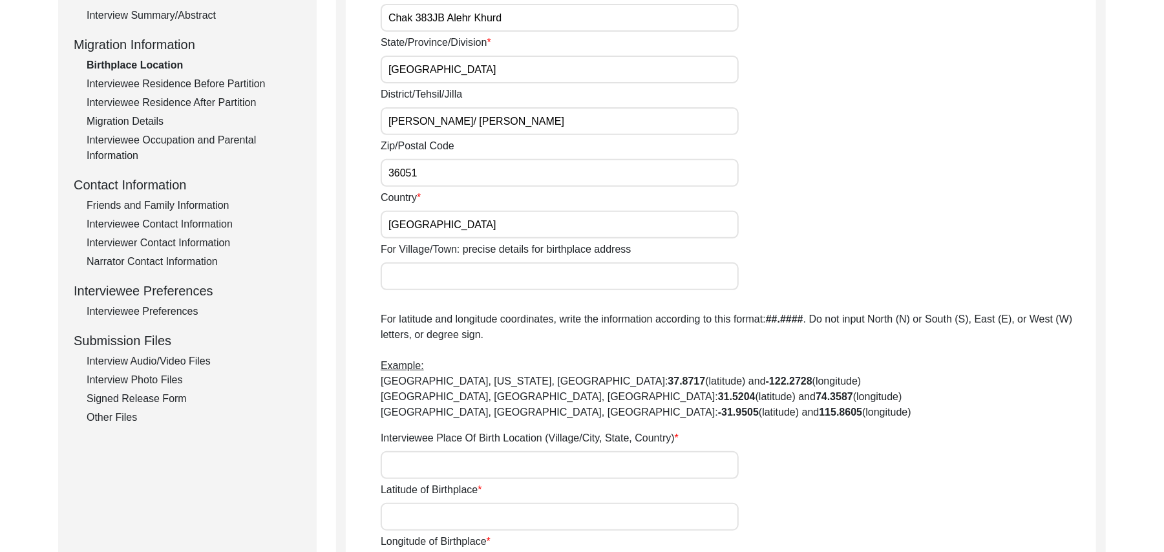
scroll to position [318, 0]
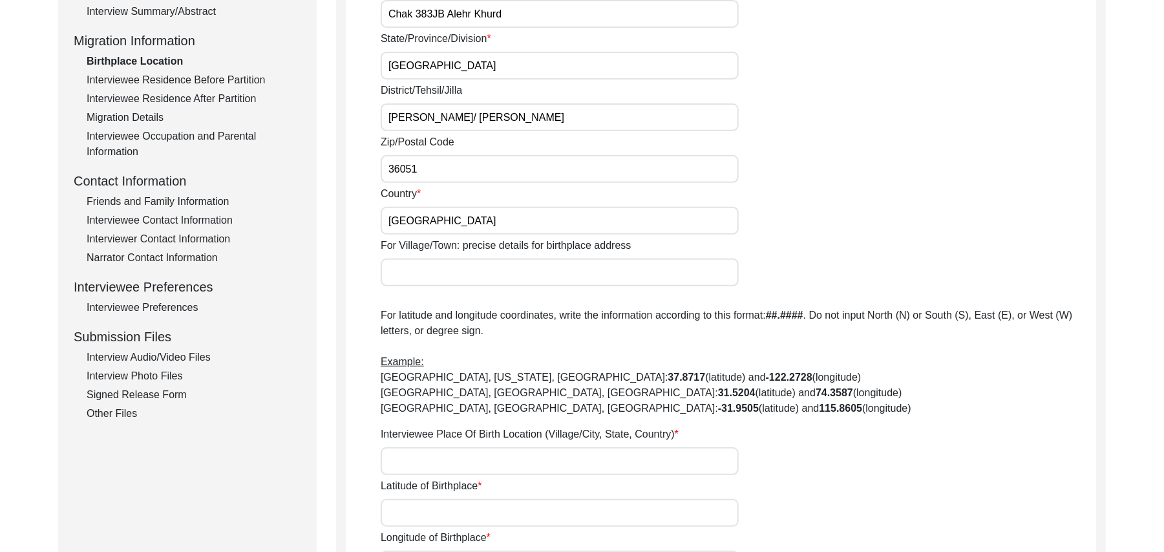
type input "Pakistan"
click at [458, 272] on input "For Village/Town: precise details for birthplace address" at bounding box center [560, 272] width 358 height 28
type input "Chak 383JB Alehr Khurd/ Jhang Road Toba Tek Singh"
click at [446, 461] on input "Interviewee Place Of Birth Location (Village/City, State, Country)" at bounding box center [560, 461] width 358 height 28
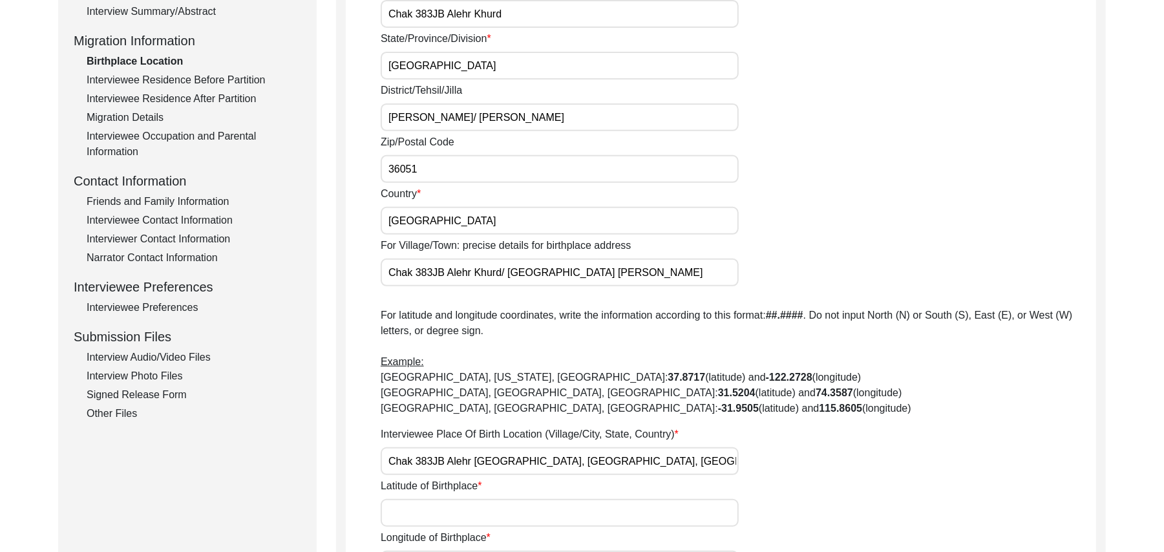
type input "Chak 383JB Alehr Khurd, Punjab, Pakistan"
click at [435, 517] on input "Latitude of Birthplace" at bounding box center [560, 513] width 358 height 28
paste input "N/A"
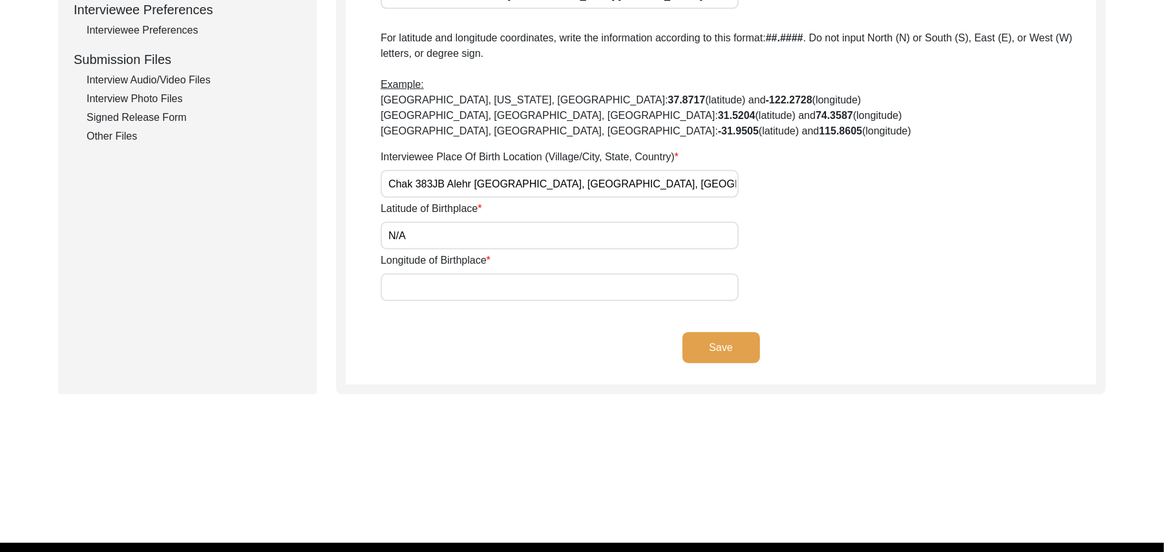
scroll to position [621, 0]
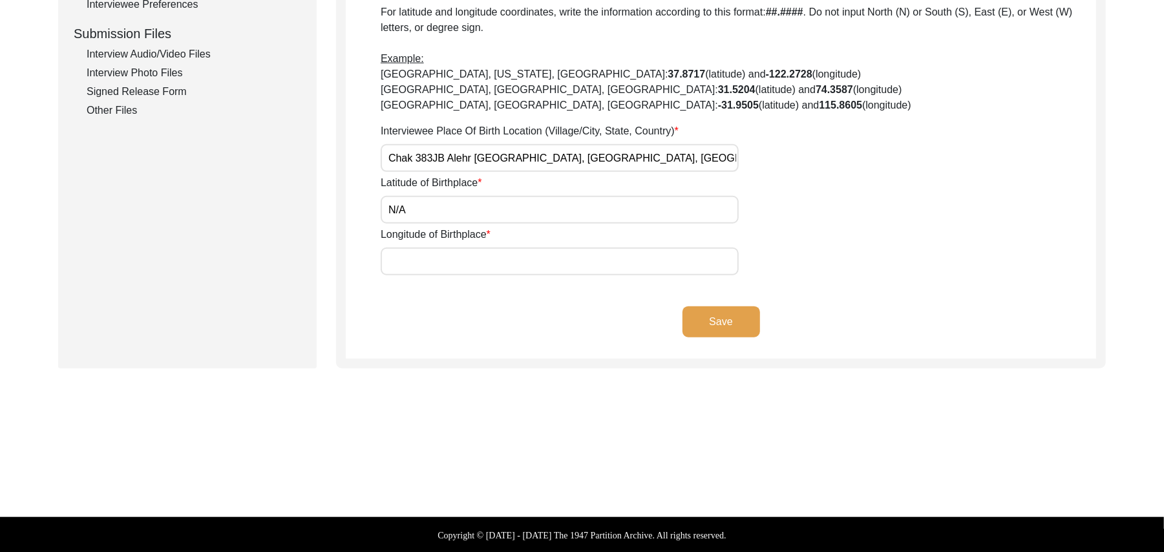
type input "N/A"
click at [541, 264] on input "Longitude of Birthplace" at bounding box center [560, 261] width 358 height 28
paste input "N/A"
type input "N/A"
click at [729, 318] on button "Save" at bounding box center [721, 321] width 78 height 31
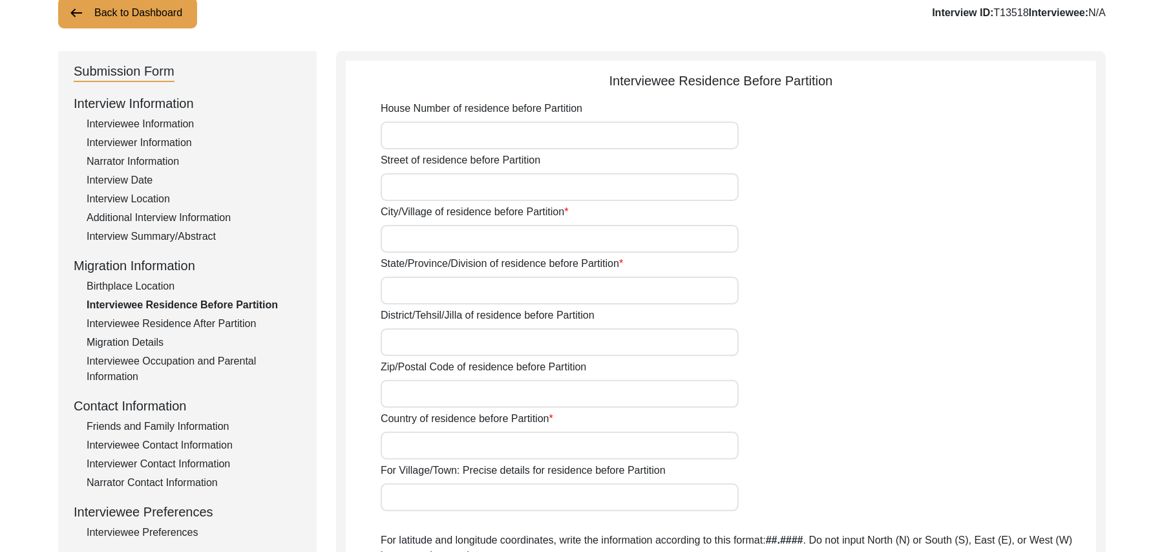
scroll to position [81, 0]
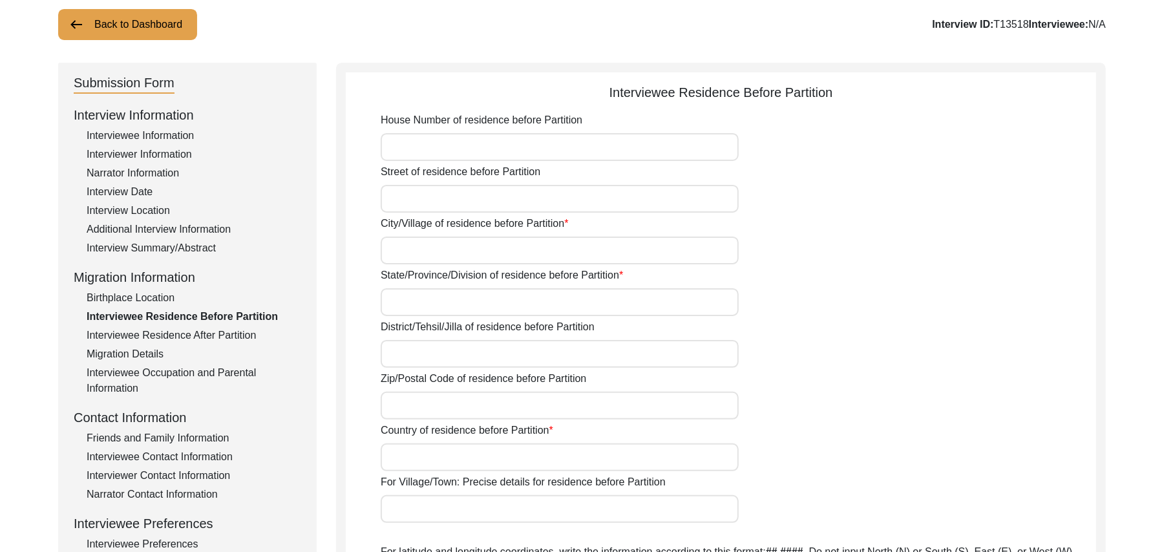
click at [554, 146] on input "House Number of residence before Partition" at bounding box center [560, 147] width 358 height 28
paste input "N/A"
type input "N/A"
click at [500, 204] on input "Street of residence before Partition" at bounding box center [560, 199] width 358 height 28
paste input "N/A"
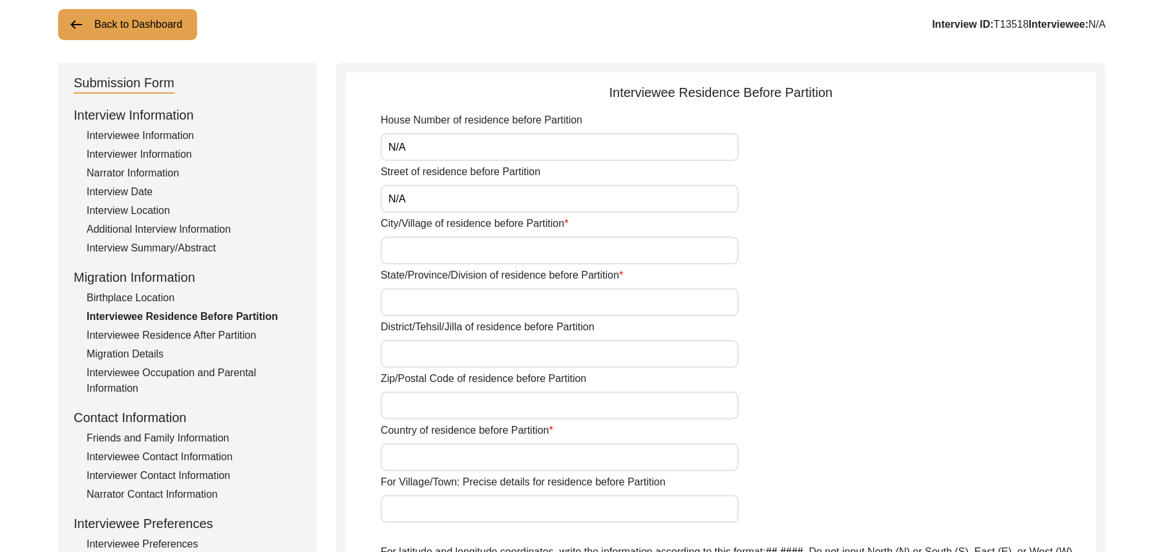
type input "N/A"
click at [466, 249] on input "City/Village of residence before Partition" at bounding box center [560, 250] width 358 height 28
type input "Chak 383JB Alehr Khurd"
click at [440, 302] on input "State/Province/Division of residence before Partition" at bounding box center [560, 302] width 358 height 28
type input "Punjab"
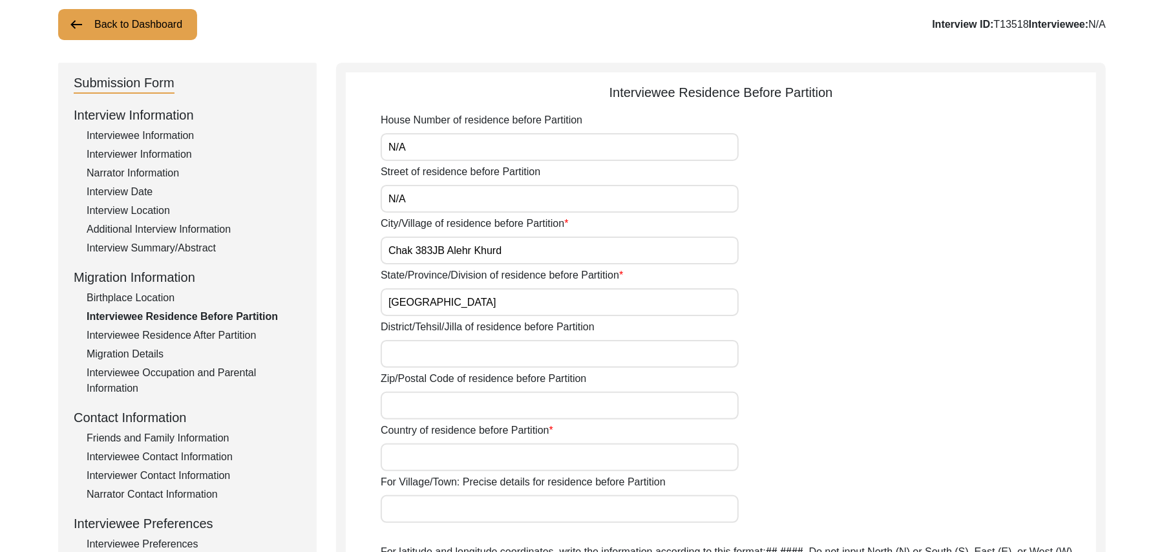
click at [419, 348] on input "District/Tehsil/Jilla of residence before Partition" at bounding box center [560, 354] width 358 height 28
type input "Toba Tek Singh/ Toba Tek Singh"
click at [432, 412] on input "Zip/Postal Code of residence before Partition" at bounding box center [560, 406] width 358 height 28
type input "3"
type input "36051"
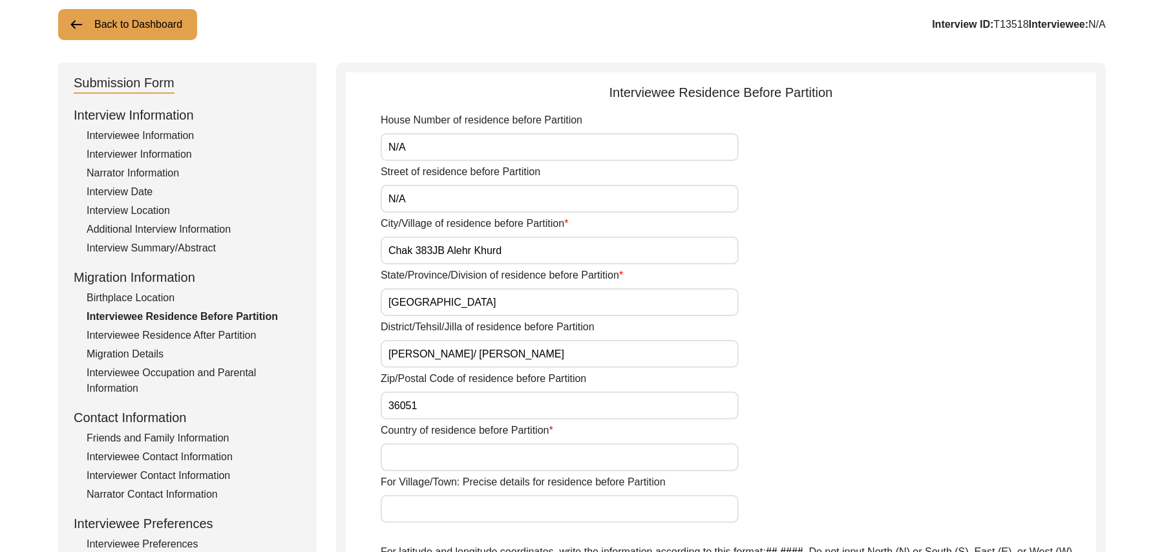
click at [425, 453] on input "Country of residence before Partition" at bounding box center [560, 457] width 358 height 28
type input "Pakistan"
click at [432, 505] on input "For Village/Town: Precise details for residence before Partition" at bounding box center [560, 509] width 358 height 28
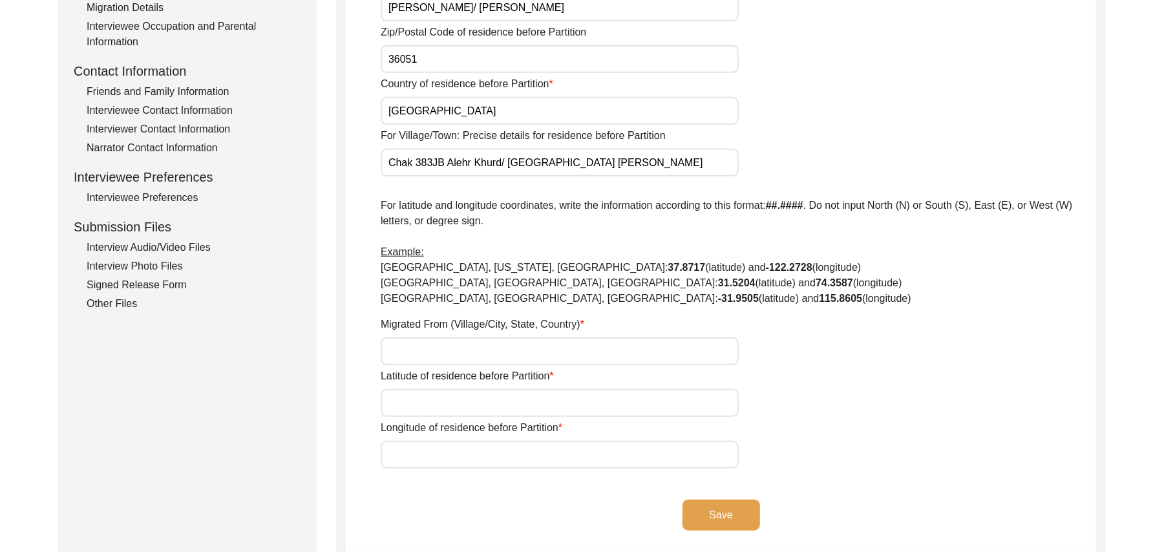
scroll to position [453, 0]
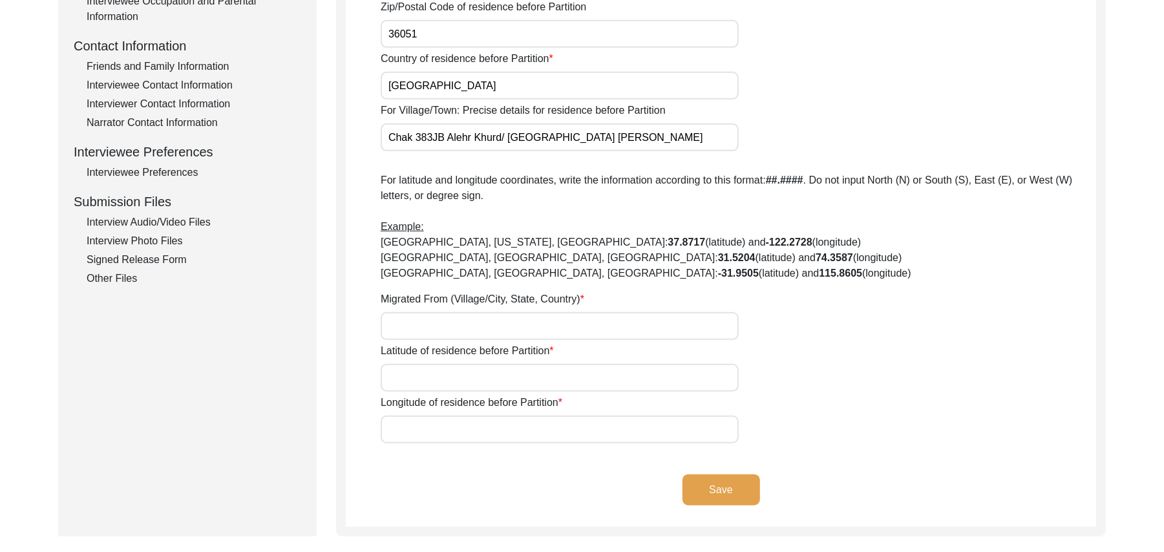
type input "Chak 383JB Alehr Khurd/ Jhang Road Toba Tek Singh"
click at [478, 318] on input "Migrated From (Village/City, State, Country)" at bounding box center [560, 326] width 358 height 28
type input "Did Not Migrate"
click at [459, 381] on input "Latitude of residence before Partition" at bounding box center [560, 378] width 358 height 28
paste input "N/A"
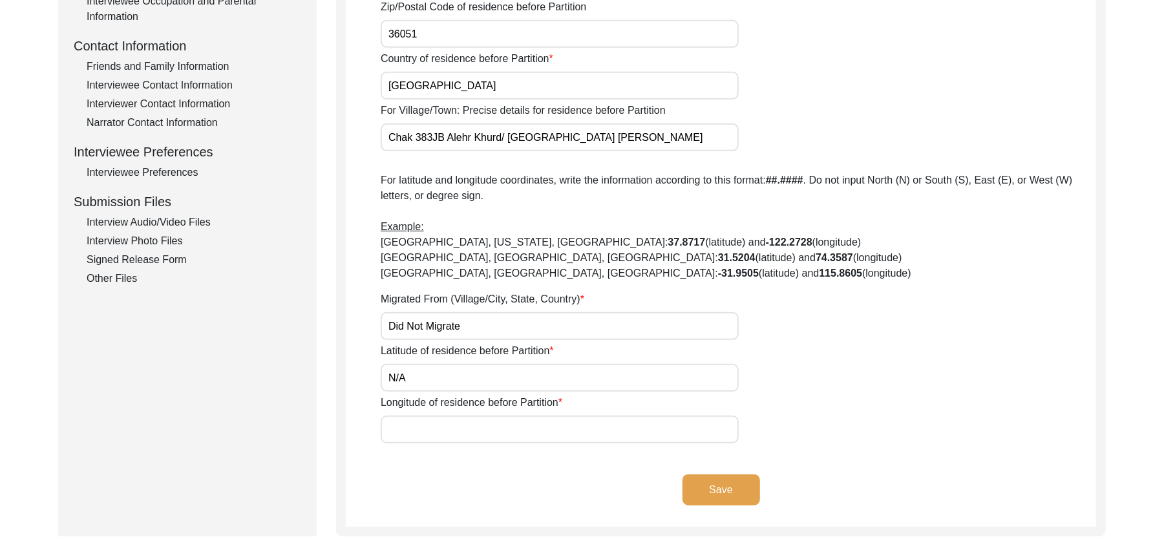
type input "N/A"
click at [447, 434] on input "Longitude of residence before Partition" at bounding box center [560, 429] width 358 height 28
paste input "N/A"
type input "N/A"
click at [691, 484] on button "Save" at bounding box center [721, 489] width 78 height 31
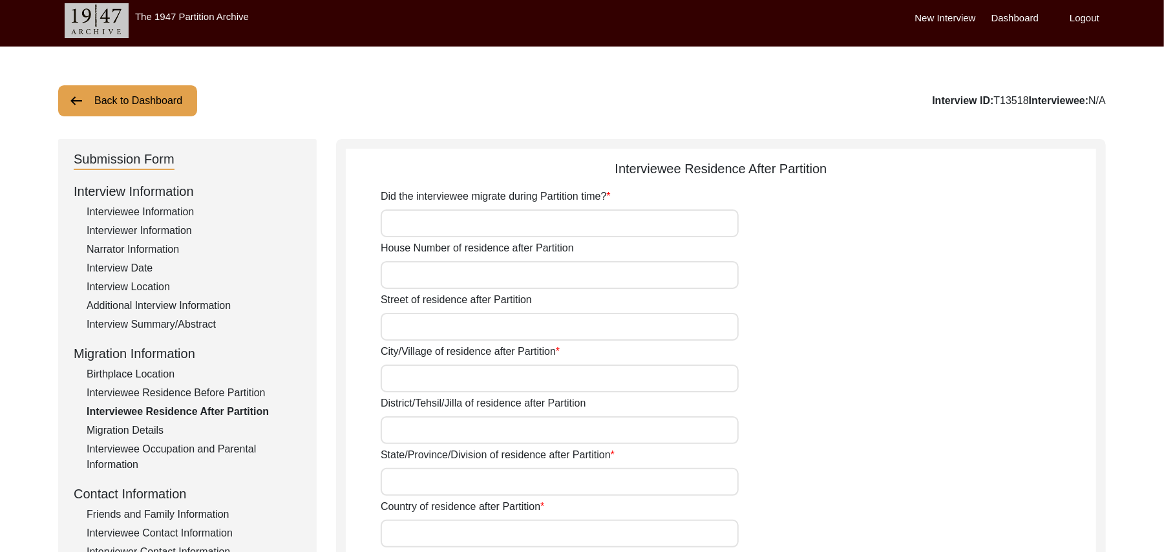
scroll to position [0, 0]
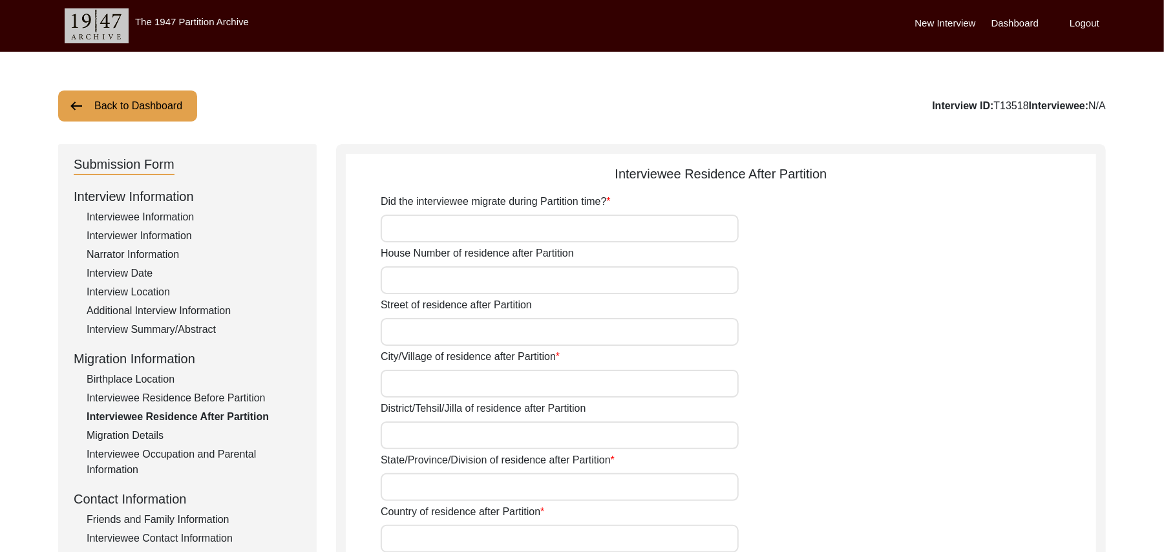
click at [461, 226] on input "Did the interviewee migrate during Partition time?" at bounding box center [560, 229] width 358 height 28
type input "No"
click at [443, 289] on input "House Number of residence after Partition" at bounding box center [560, 280] width 358 height 28
paste input "N/A"
type input "N/A"
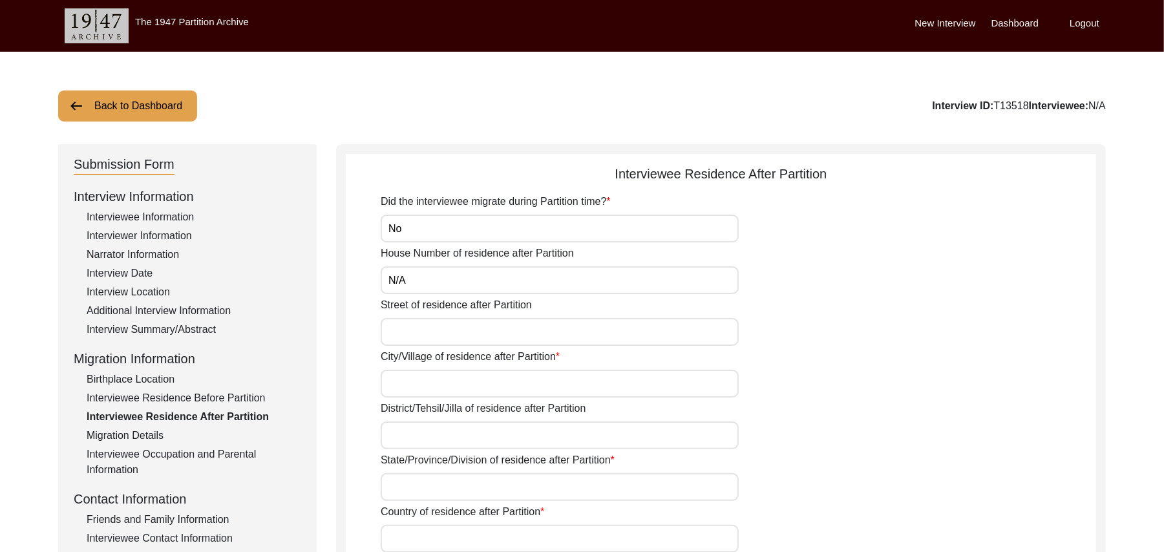
click at [430, 332] on input "Street of residence after Partition" at bounding box center [560, 332] width 358 height 28
paste input "N/A"
type input "N/A"
click at [412, 386] on input "City/Village of residence after Partition" at bounding box center [560, 384] width 358 height 28
type input "Chak 383JB Alehr Khurd"
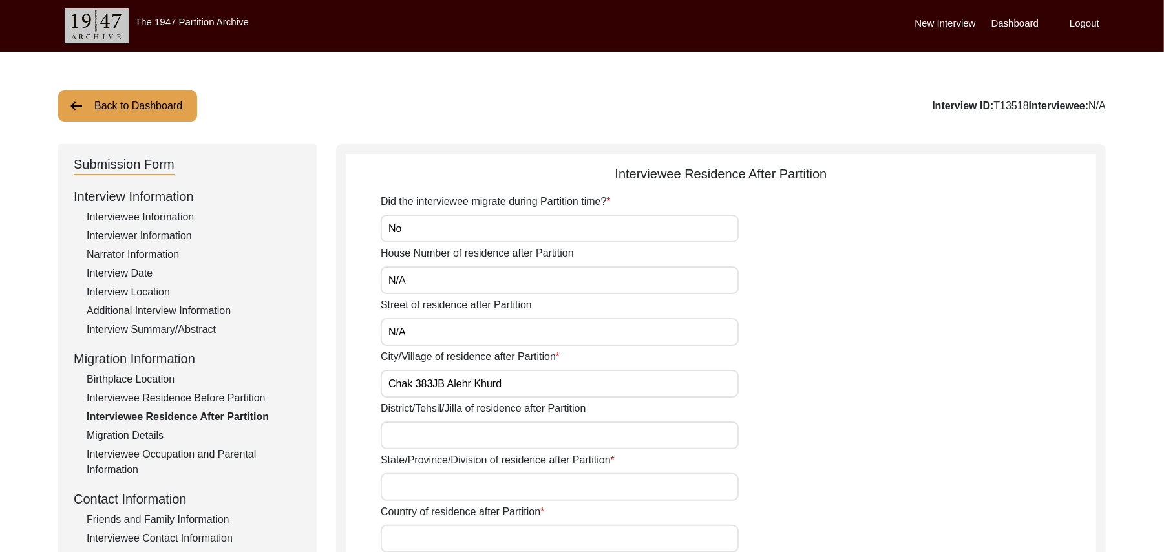
click at [408, 438] on input "District/Tehsil/Jilla of residence after Partition" at bounding box center [560, 435] width 358 height 28
type input "Toba Tek Singh/ Toba Tek Singh"
click at [409, 481] on input "State/Province/Division of residence after Partition" at bounding box center [560, 487] width 358 height 28
type input "Punjab"
click at [414, 540] on input "Country of residence after Partition" at bounding box center [560, 539] width 358 height 28
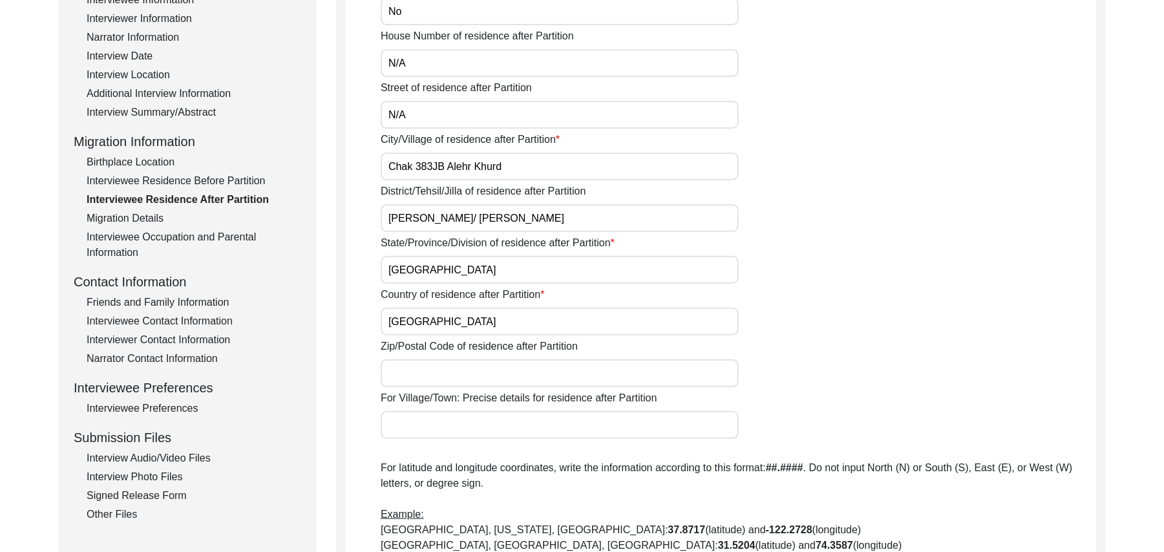
scroll to position [337, 0]
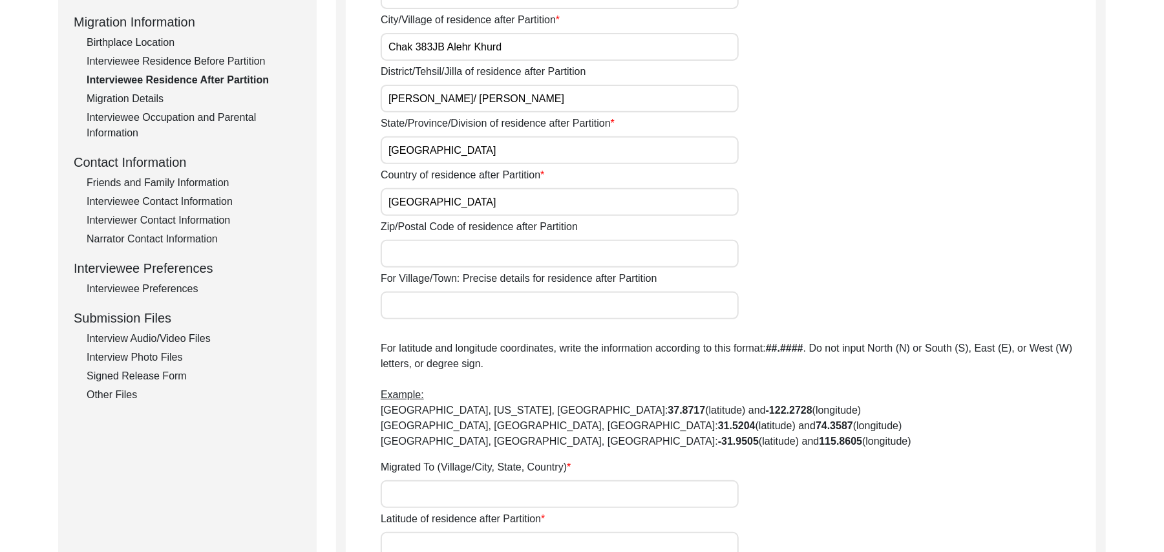
type input "Pakistan"
click at [601, 258] on input "Zip/Postal Code of residence after Partition" at bounding box center [560, 254] width 358 height 28
type input "36051"
click at [548, 305] on input "For Village/Town: Precise details for residence after Partition" at bounding box center [560, 305] width 358 height 28
type input "Chak 383JB Alehr Khurd/ Jhang Road Toba Tek Singh"
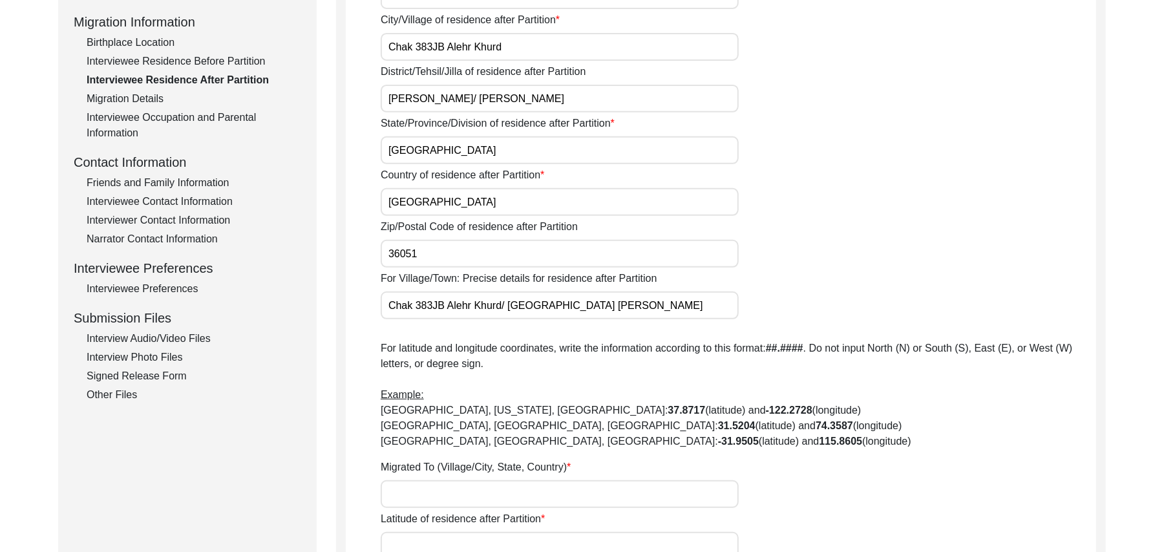
click at [523, 496] on input "Migrated To (Village/City, State, Country)" at bounding box center [560, 494] width 358 height 28
type input "Did Not Migrate"
click at [505, 538] on input "Latitude of residence after Partition" at bounding box center [560, 546] width 358 height 28
paste input "N/A"
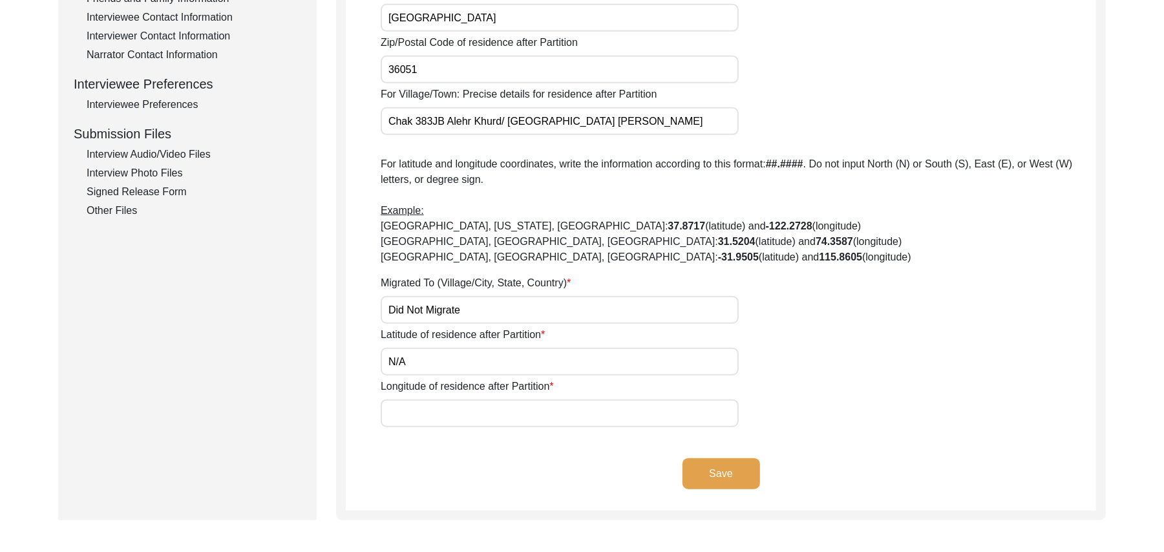
scroll to position [647, 0]
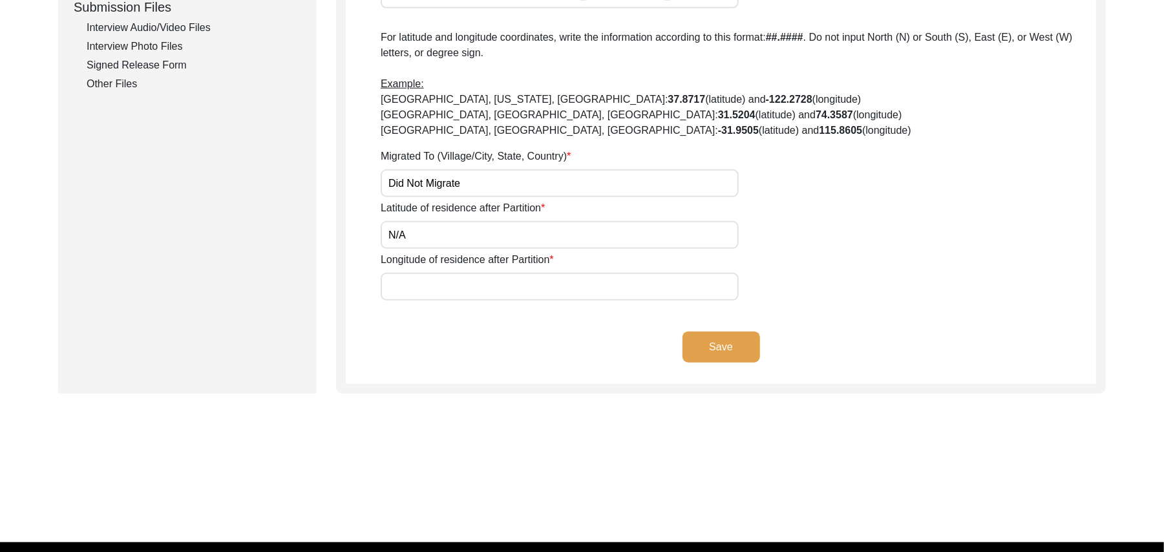
type input "N/A"
click at [579, 292] on input "Longitude of residence after Partition" at bounding box center [560, 287] width 358 height 28
paste input "N/A"
type input "N/A"
click at [698, 337] on button "Save" at bounding box center [721, 346] width 78 height 31
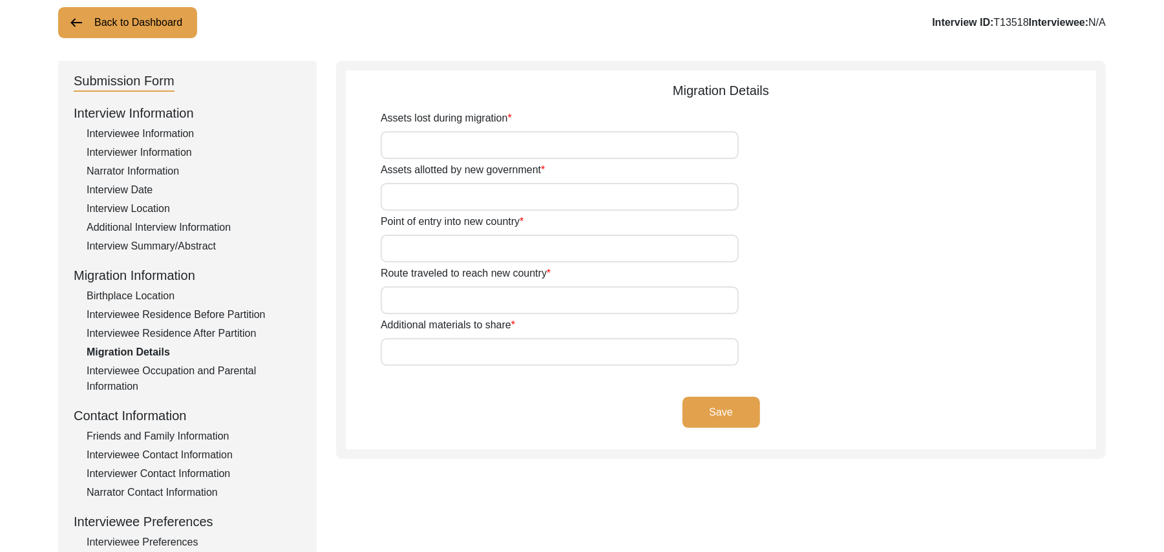
scroll to position [65, 0]
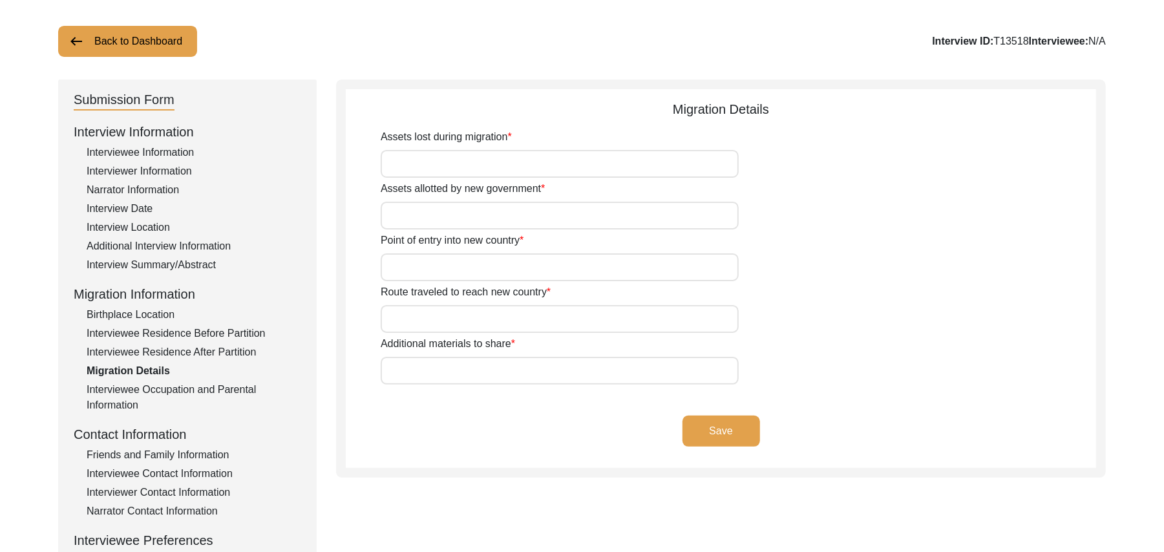
click at [510, 169] on input "Assets lost during migration" at bounding box center [560, 164] width 358 height 28
paste input "N/A"
type input "N/A"
click at [466, 207] on input "Assets allotted by new government" at bounding box center [560, 216] width 358 height 28
paste input "N/A"
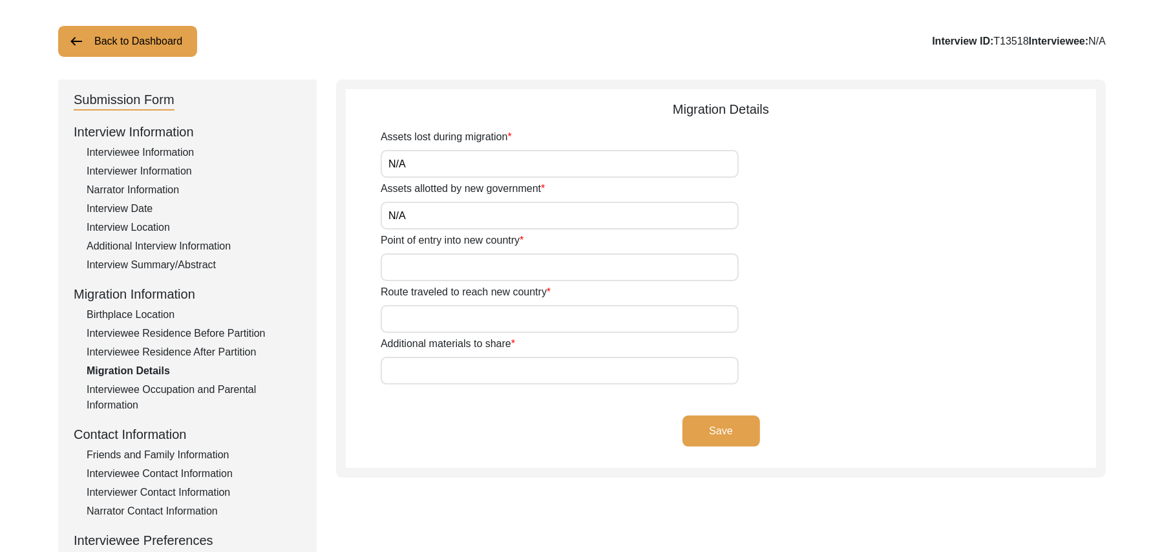
type input "N/A"
click at [445, 271] on input "Point of entry into new country" at bounding box center [560, 267] width 358 height 28
paste input "N/A"
type input "N/A"
click at [437, 314] on input "Route traveled to reach new country" at bounding box center [560, 319] width 358 height 28
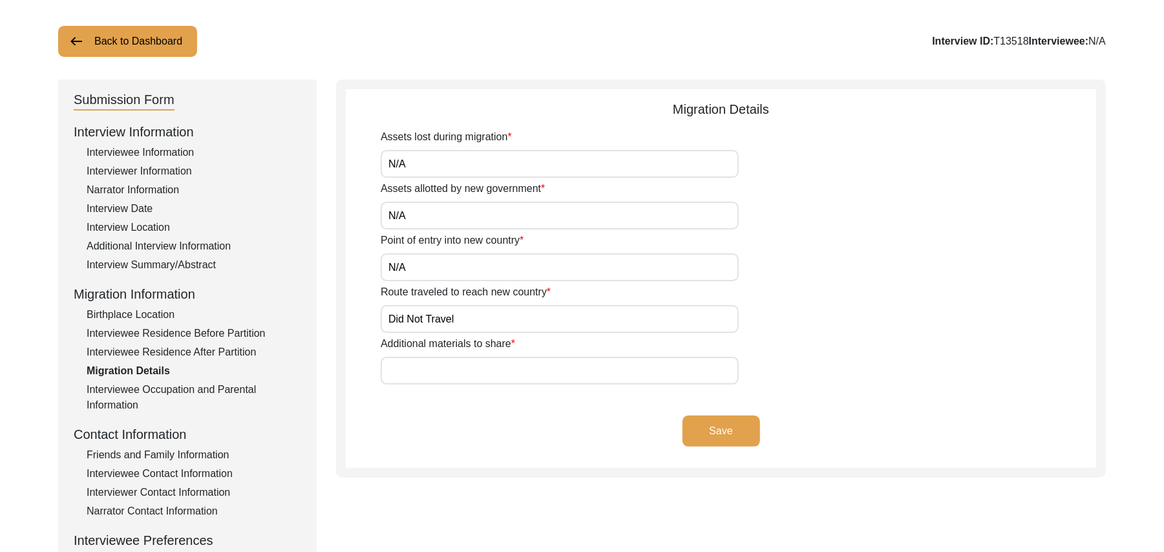
type input "Did Not Travel"
click at [424, 372] on input "Additional materials to share" at bounding box center [560, 371] width 358 height 28
paste input "N/A"
type input "N/A"
click at [700, 427] on button "Save" at bounding box center [721, 430] width 78 height 31
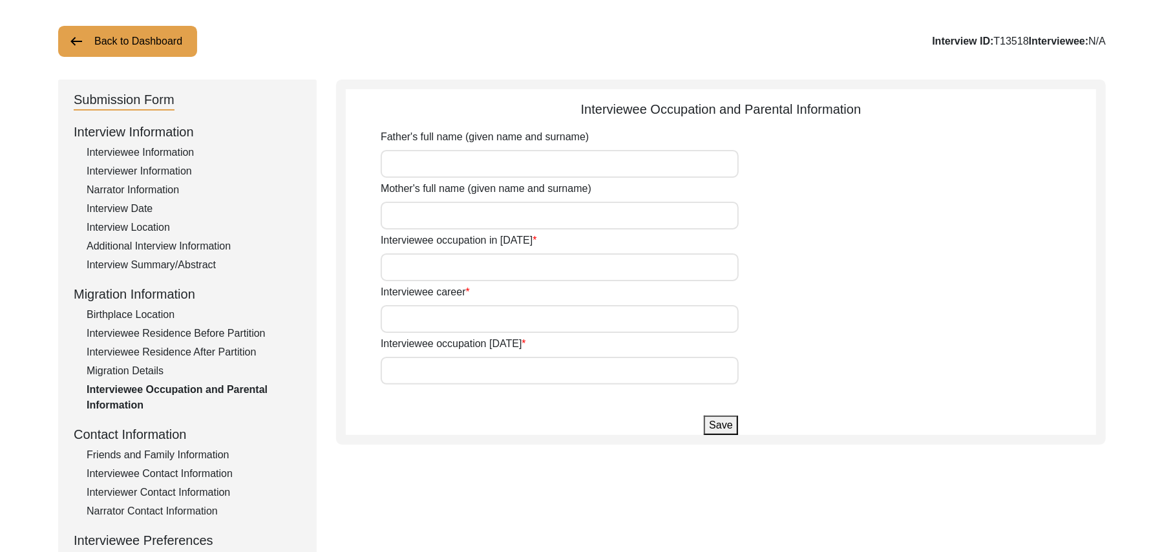
click at [404, 162] on input "Father's full name (given name and surname)" at bounding box center [560, 164] width 358 height 28
type input "Jalal Deen"
click at [406, 215] on input "Mother's full name (given name and surname)" at bounding box center [560, 216] width 358 height 28
type input "Barkatay Bibi"
click at [409, 265] on input "Interviewee occupation in 1947" at bounding box center [560, 267] width 358 height 28
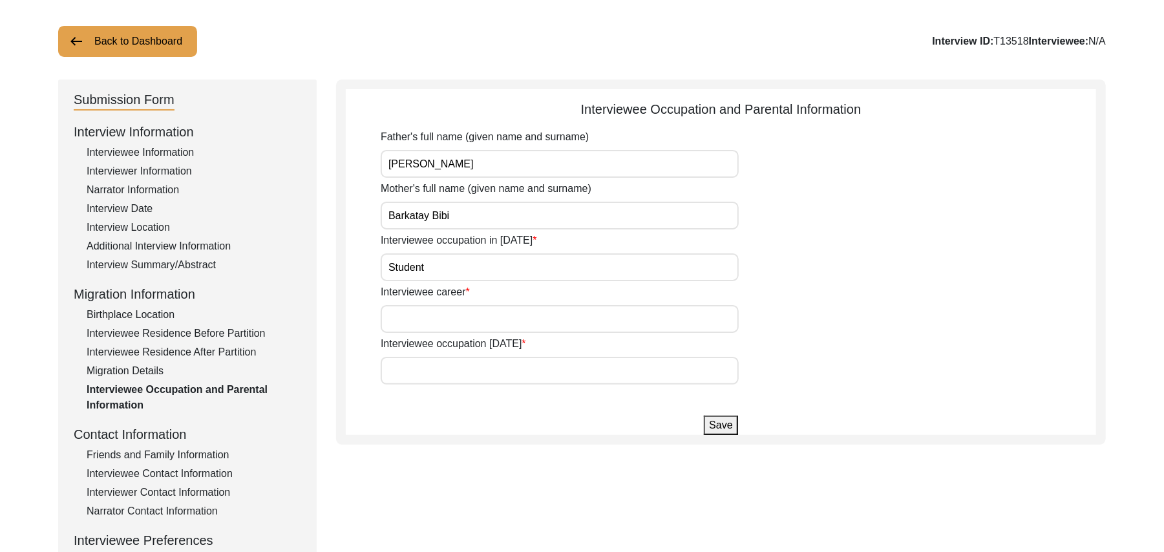
type input "Student"
click at [419, 320] on input "Interviewee career" at bounding box center [560, 319] width 358 height 28
type input "Farmer"
click at [424, 370] on input "Interviewee occupation today" at bounding box center [560, 371] width 358 height 28
type input "Don't work any more"
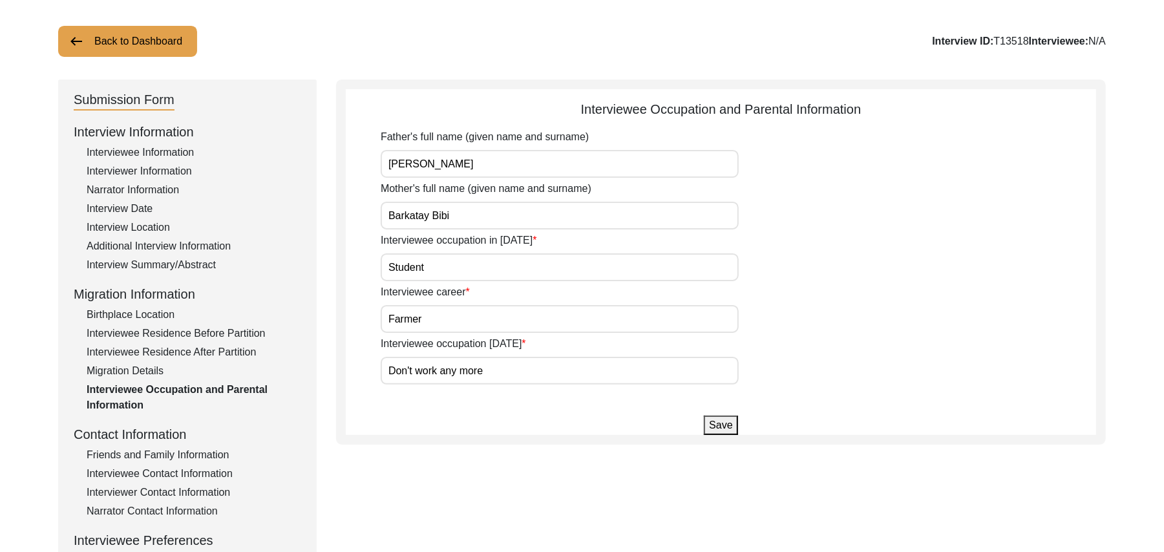
click at [714, 423] on button "Save" at bounding box center [721, 424] width 34 height 19
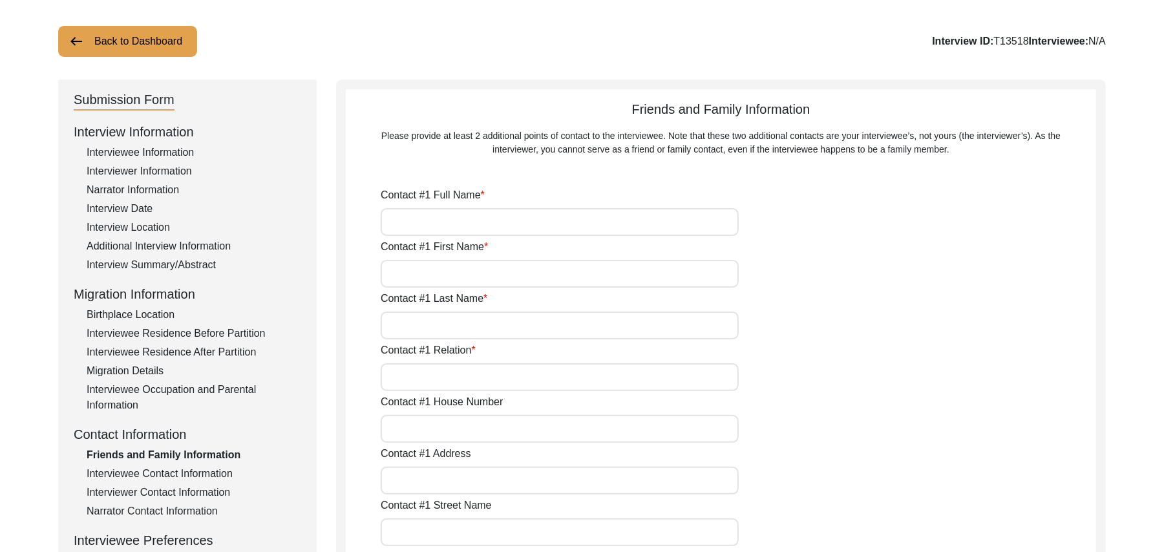
click at [450, 228] on input "Contact #1 Full Name" at bounding box center [560, 222] width 358 height 28
type input "Muhammad Muneeb"
click at [446, 269] on input "Contact #1 First Name" at bounding box center [560, 274] width 358 height 28
type input "Muhammad"
click at [437, 324] on input "Contact #1 Last Name" at bounding box center [560, 325] width 358 height 28
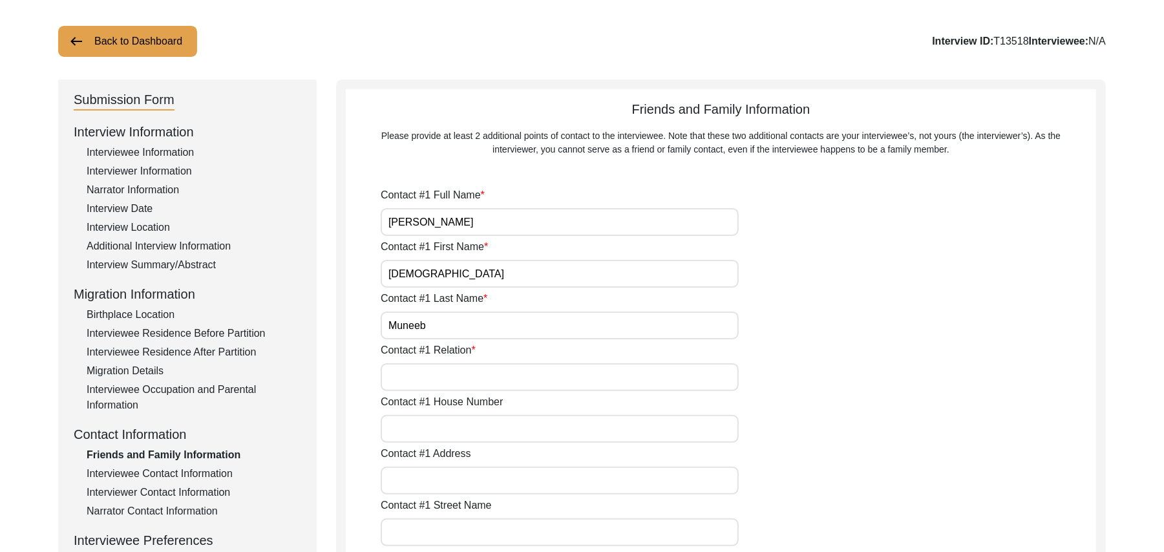
type input "Muneeb"
click at [430, 384] on input "Contact #1 Relation" at bounding box center [560, 377] width 358 height 28
type input "Grandson"
click at [430, 429] on input "Contact #1 House Number" at bounding box center [560, 429] width 358 height 28
type input "371"
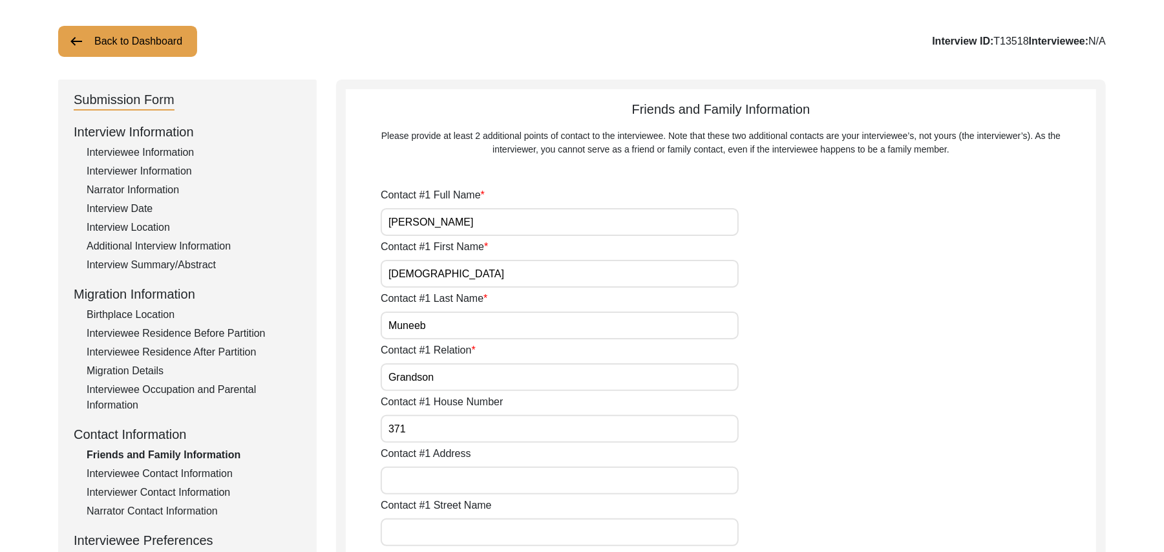
click at [425, 481] on input "Contact #1 Address" at bounding box center [560, 480] width 358 height 28
type input "Chak 383JB Alehr Khurd"
click at [432, 530] on input "Contact #1 Street Name" at bounding box center [560, 532] width 358 height 28
paste input "N/A"
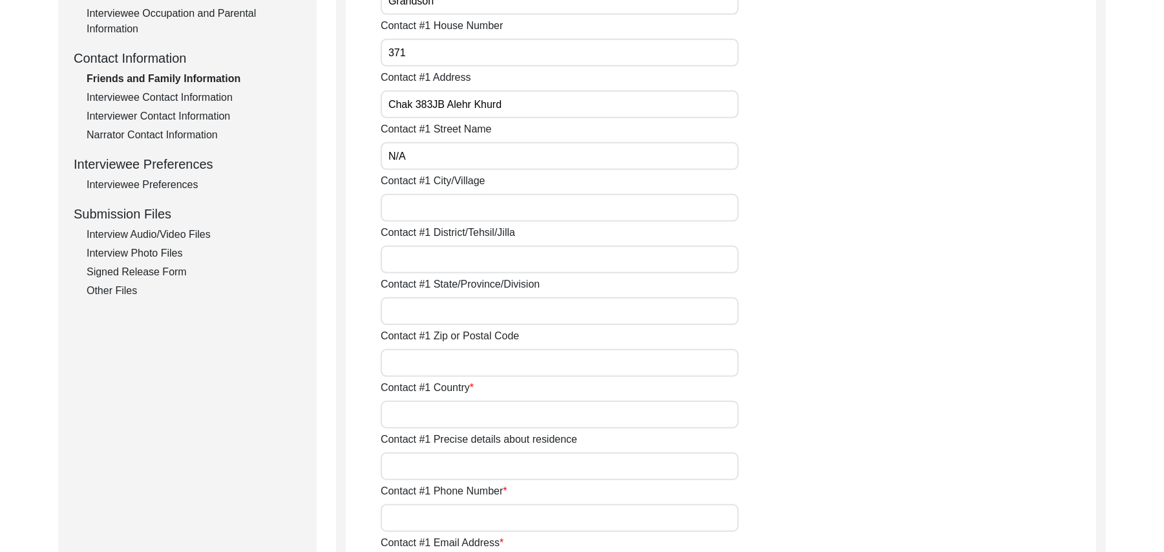
scroll to position [492, 0]
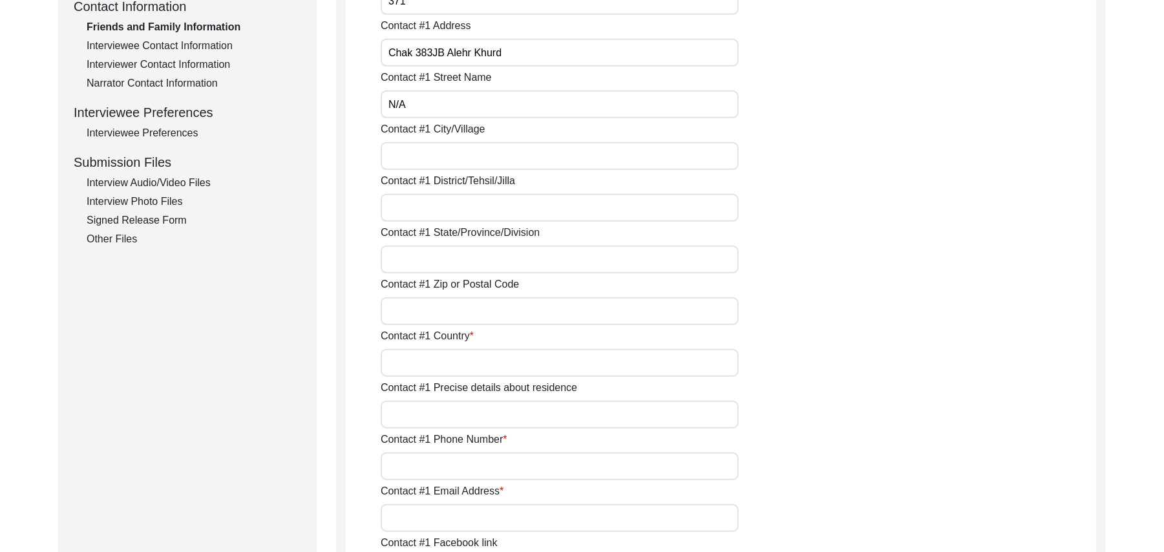
type input "N/A"
click at [513, 154] on input "Contact #1 City/Village" at bounding box center [560, 156] width 358 height 28
type input "Chak 383JB Alehr Khurd"
click at [496, 203] on input "Contact #1 District/Tehsil/Jilla" at bounding box center [560, 208] width 358 height 28
type input "Toba Tek Singh/ Toba Tek Singh"
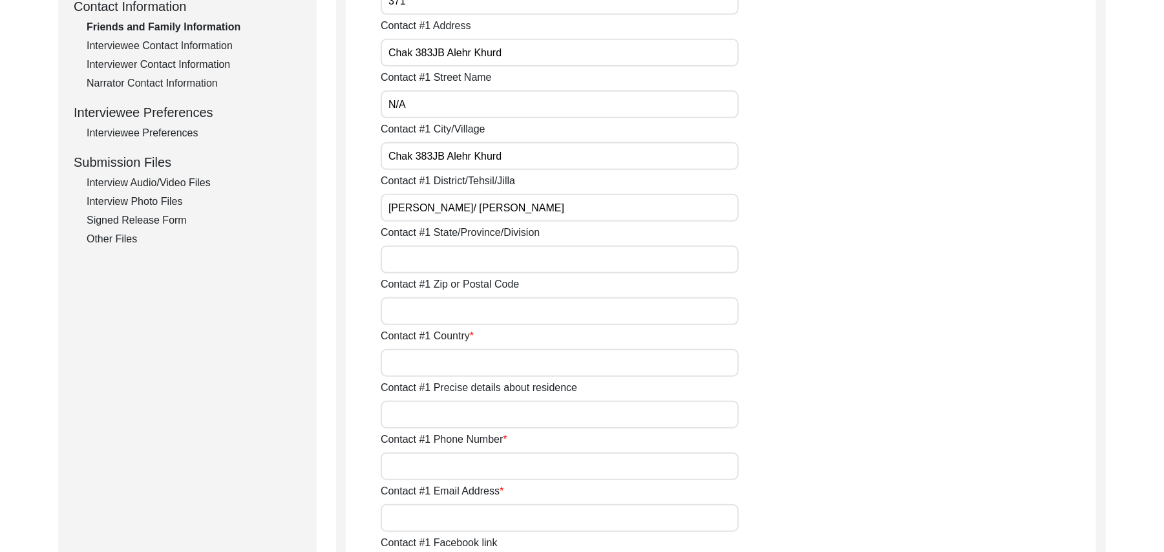
click at [486, 256] on input "Contact #1 State/Province/Division" at bounding box center [560, 260] width 358 height 28
type input "Punjab"
click at [474, 317] on input "Contact #1 Zip or Postal Code" at bounding box center [560, 311] width 358 height 28
type input "36051"
click at [466, 362] on input "Contact #1 Country" at bounding box center [560, 363] width 358 height 28
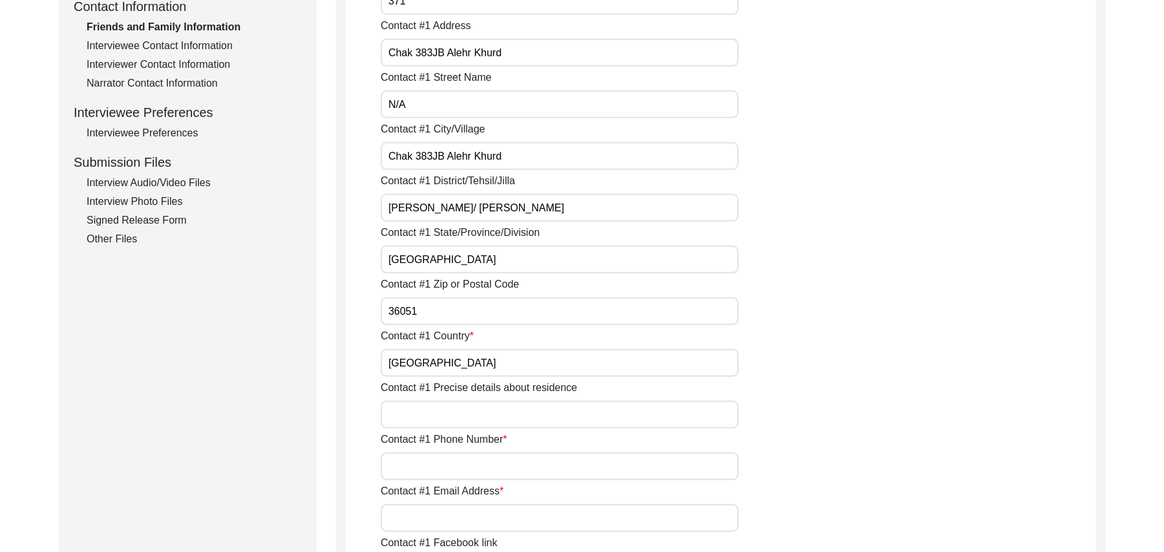
type input "Pakistan"
click at [457, 414] on input "Contact #1 Precise details about residence" at bounding box center [560, 415] width 358 height 28
type input "Chak 383JB Alehr Khur"
click at [459, 465] on input "Contact #1 Phone Number" at bounding box center [560, 466] width 358 height 28
type input "03330450545"
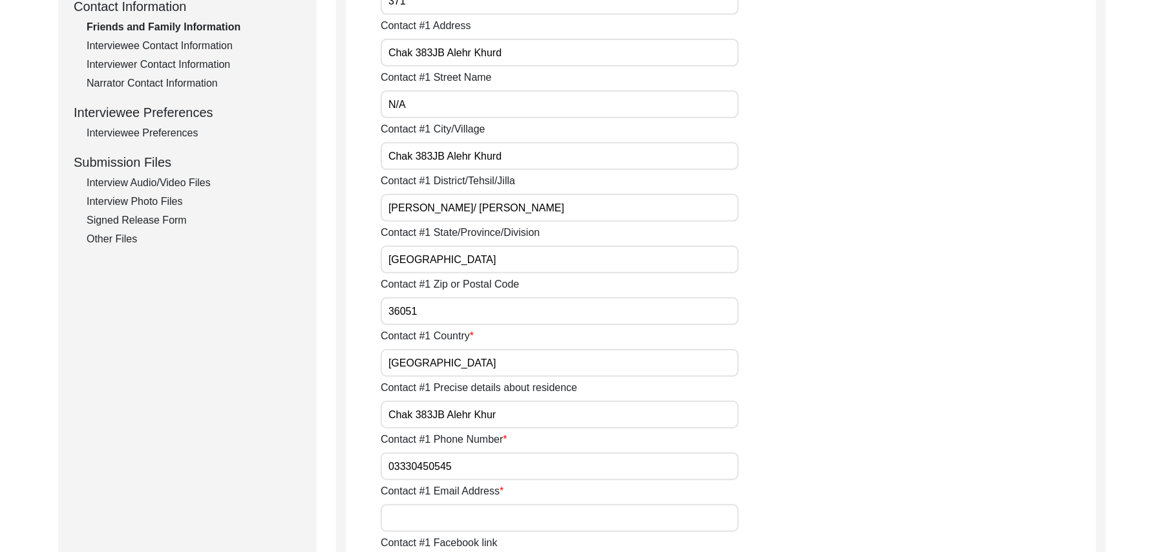
click at [456, 510] on input "Contact #1 Email Address" at bounding box center [560, 518] width 358 height 28
paste input "N/A"
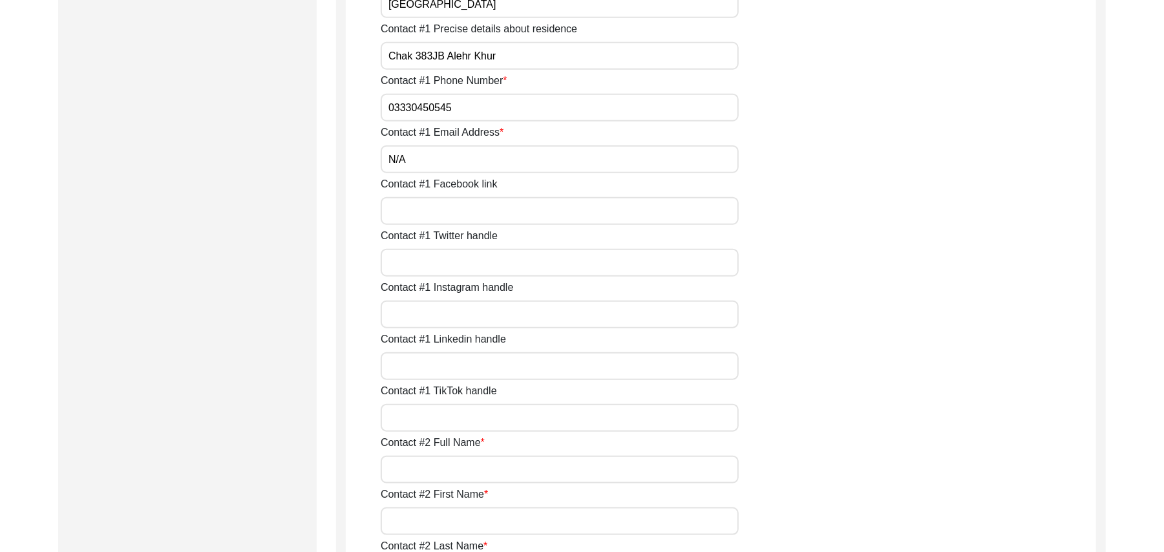
scroll to position [862, 0]
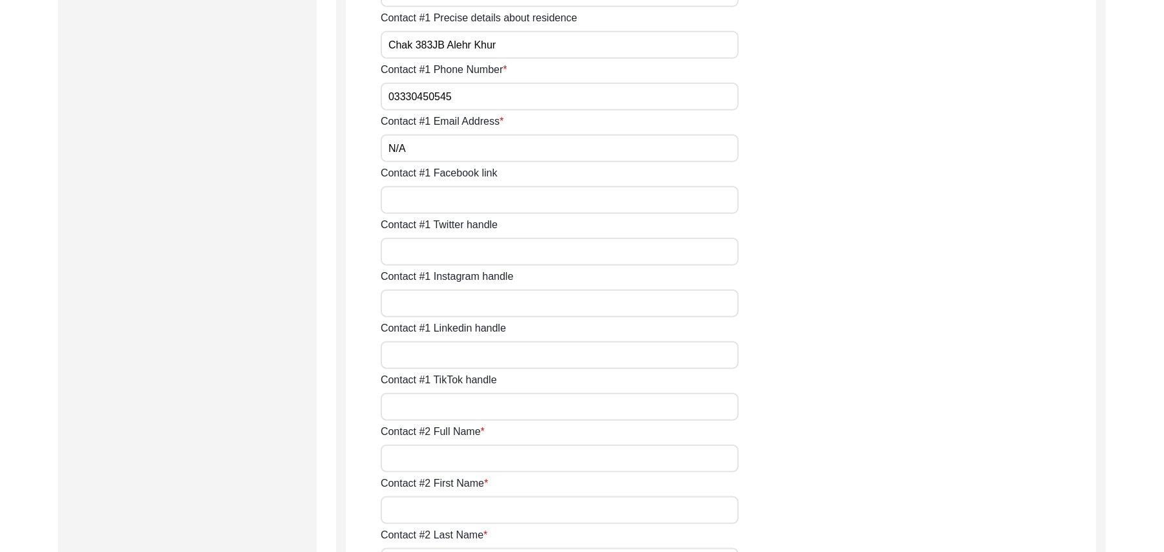
type input "N/A"
click at [433, 204] on input "Contact #1 Facebook link" at bounding box center [560, 200] width 358 height 28
paste input "N/A"
type input "N/A"
click at [438, 252] on input "Contact #1 Twitter handle" at bounding box center [560, 252] width 358 height 28
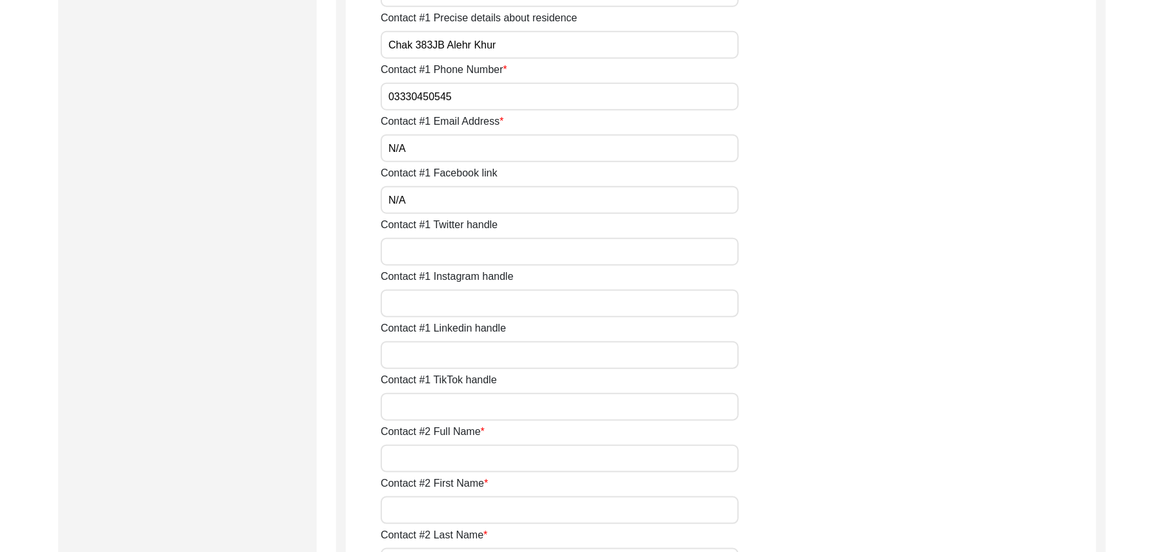
paste input "N/A"
type input "N/A"
click at [437, 300] on input "Contact #1 Instagram handle" at bounding box center [560, 303] width 358 height 28
paste input "N/A"
type input "N/A"
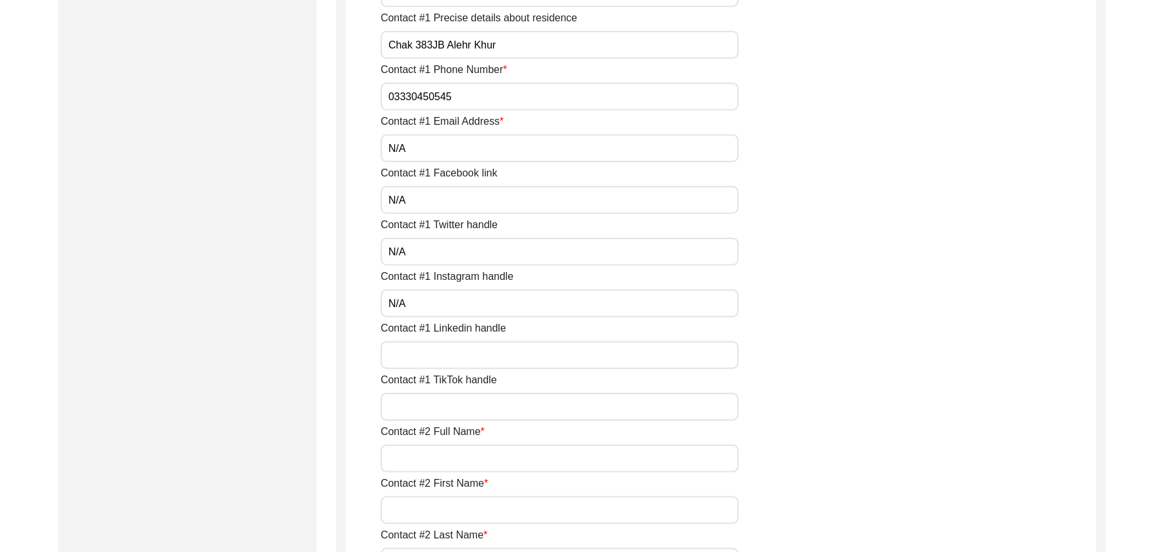
click at [430, 360] on input "Contact #1 Linkedin handle" at bounding box center [560, 355] width 358 height 28
paste input "N/A"
type input "N/A"
click at [430, 412] on input "Contact #1 TikTok handle" at bounding box center [560, 407] width 358 height 28
paste input "N/A"
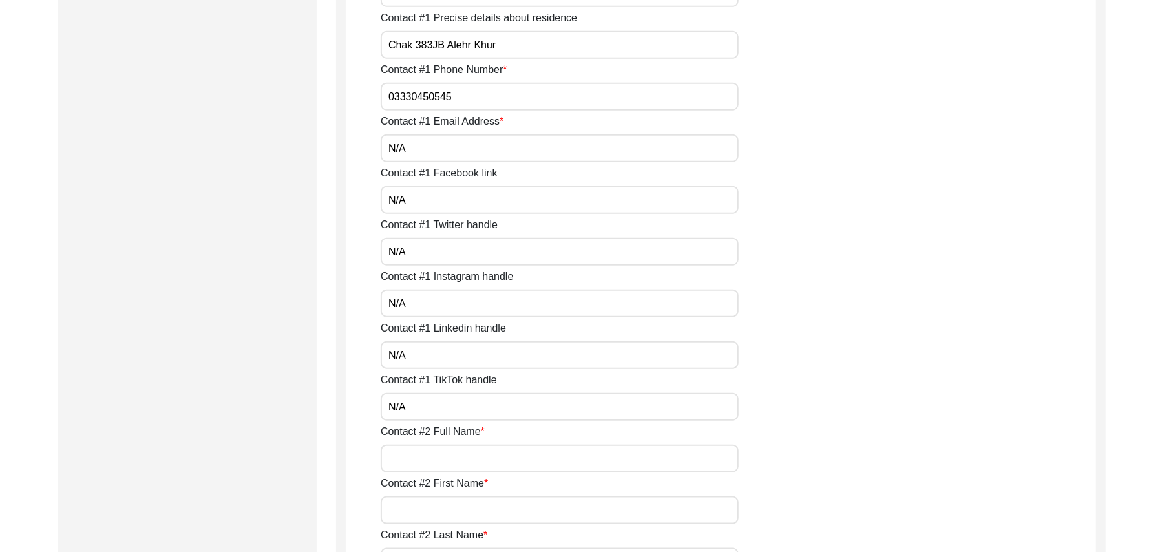
type input "N/A"
click at [435, 461] on input "Contact #2 Full Name" at bounding box center [560, 459] width 358 height 28
type input "Muhammad Irslan"
click at [434, 507] on input "Contact #2 First Name" at bounding box center [560, 510] width 358 height 28
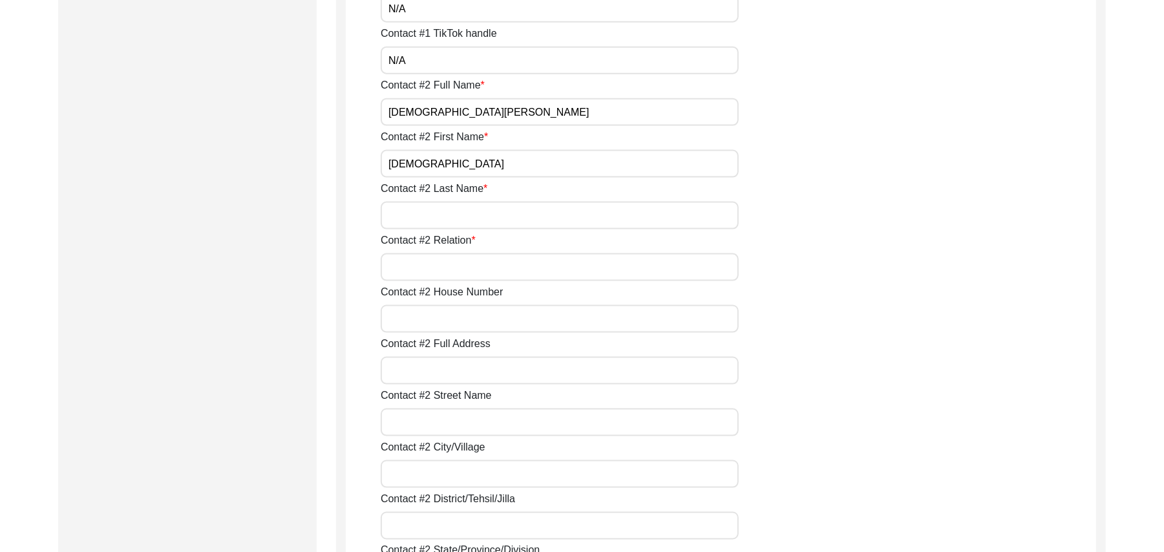
scroll to position [1278, 0]
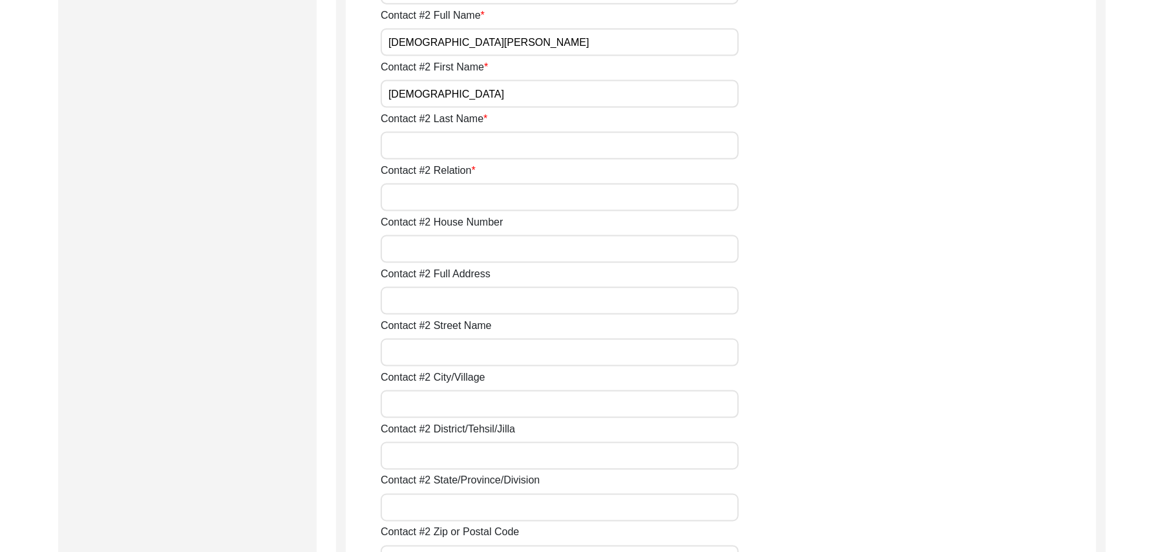
type input "Muhammad"
click at [414, 150] on input "Contact #2 Last Name" at bounding box center [560, 146] width 358 height 28
type input "Irslan"
click at [412, 200] on input "Contact #2 Relation" at bounding box center [560, 197] width 358 height 28
type input "Grandson"
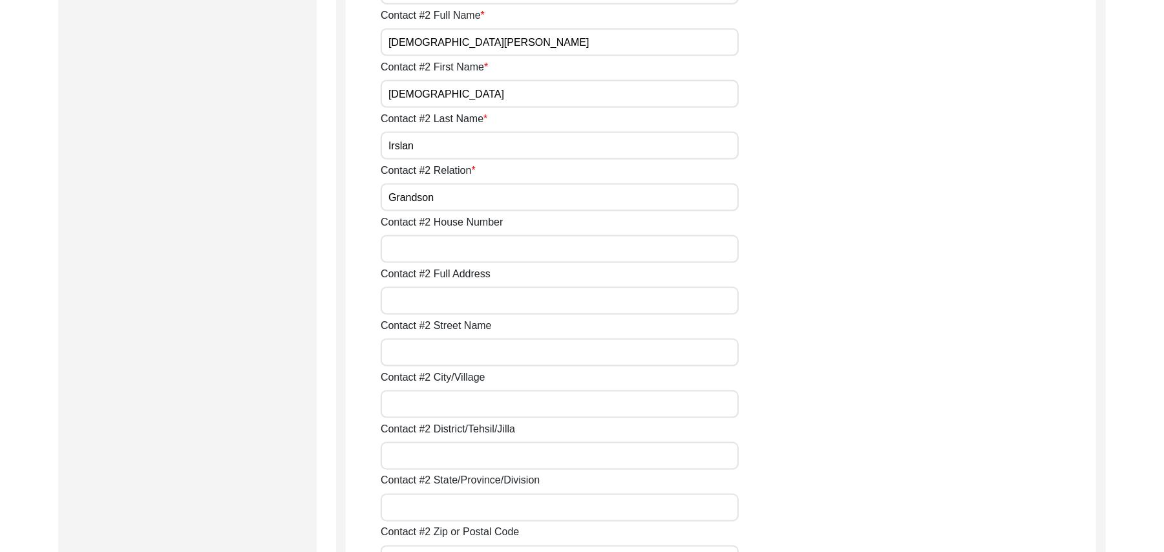
click at [416, 252] on input "Contact #2 House Number" at bounding box center [560, 249] width 358 height 28
type input "371"
click at [419, 296] on input "Contact #2 Full Address" at bounding box center [560, 301] width 358 height 28
type input "Chak 383JB Alehr Khurd"
click at [424, 353] on input "Contact #2 Street Name" at bounding box center [560, 353] width 358 height 28
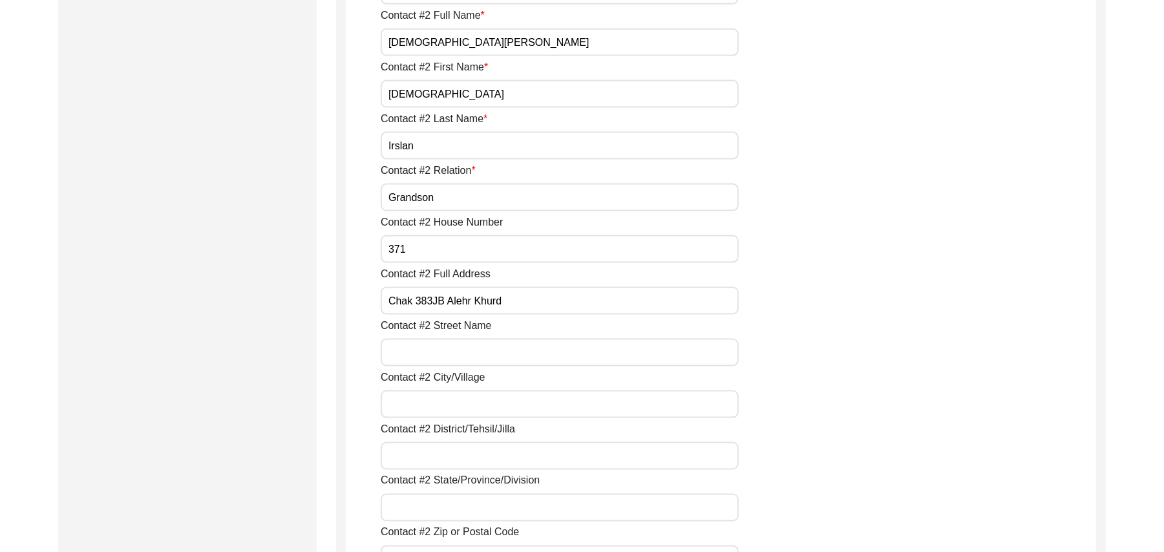
paste input "N/A"
type input "N/A"
click at [432, 410] on input "Contact #2 City/Village" at bounding box center [560, 404] width 358 height 28
type input "Chak 383JB Alehr Khurd"
click at [437, 459] on input "Contact #2 District/Tehsil/Jilla" at bounding box center [560, 456] width 358 height 28
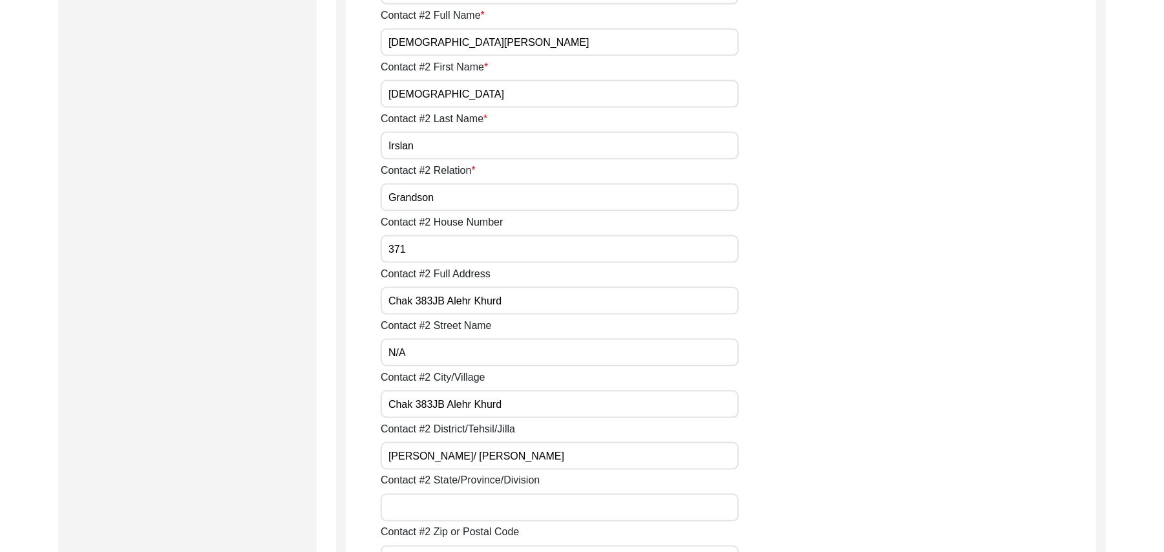
type input "Toba Tek Singh/ Toba Tek Singh"
click at [441, 507] on input "Contact #2 State/Province/Division" at bounding box center [560, 508] width 358 height 28
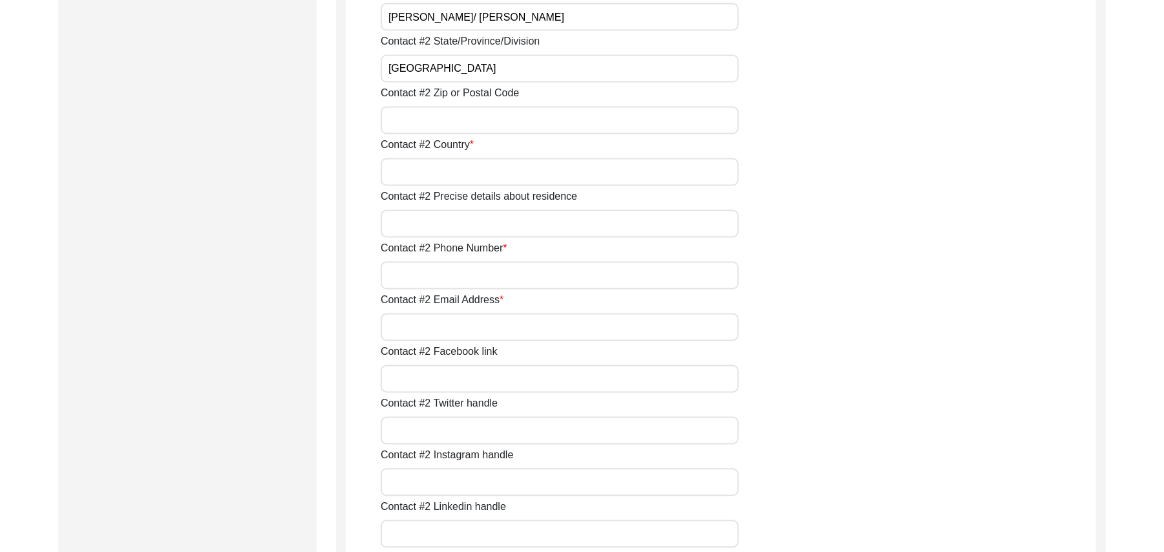
scroll to position [1748, 0]
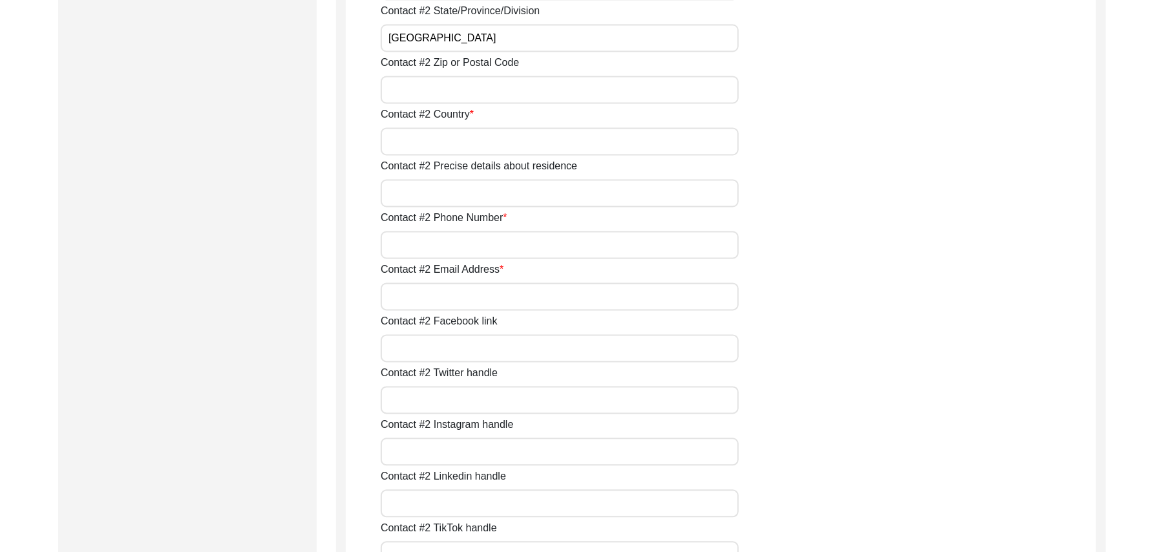
type input "Punjab"
click at [512, 94] on input "Contact #2 Zip or Postal Code" at bounding box center [560, 90] width 358 height 28
type input "36051"
click at [485, 143] on input "Contact #2 Country" at bounding box center [560, 141] width 358 height 28
type input "Pakistan"
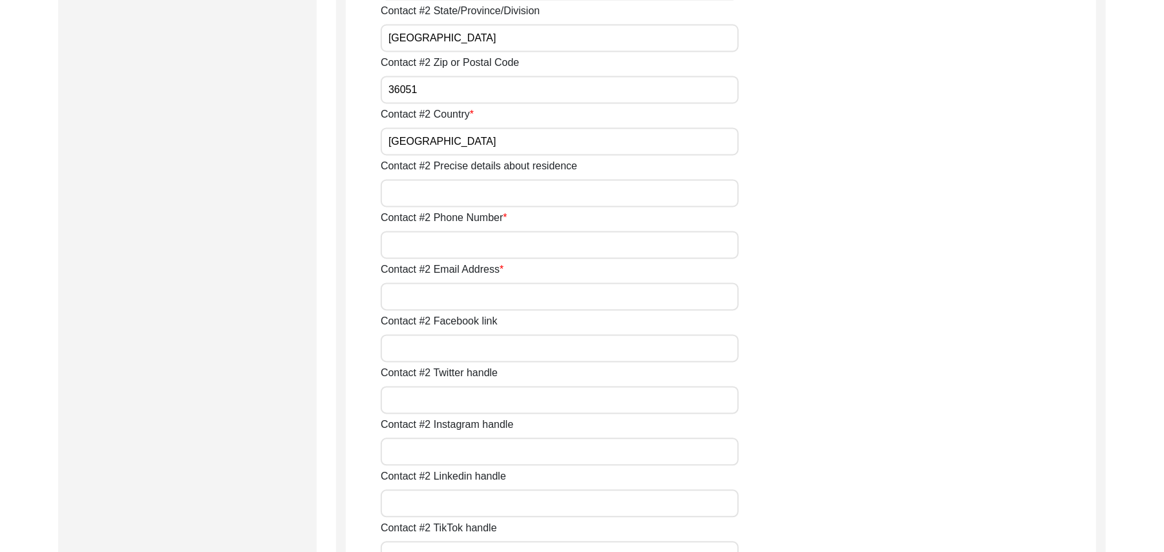
click at [477, 193] on input "Contact #2 Precise details about residence" at bounding box center [560, 193] width 358 height 28
type input "Chak 383JB Alehr Khurd"
click at [468, 244] on input "Contact #2 Phone Number" at bounding box center [560, 245] width 358 height 28
type input "03464030290"
click at [471, 293] on input "Contact #2 Email Address" at bounding box center [560, 296] width 358 height 28
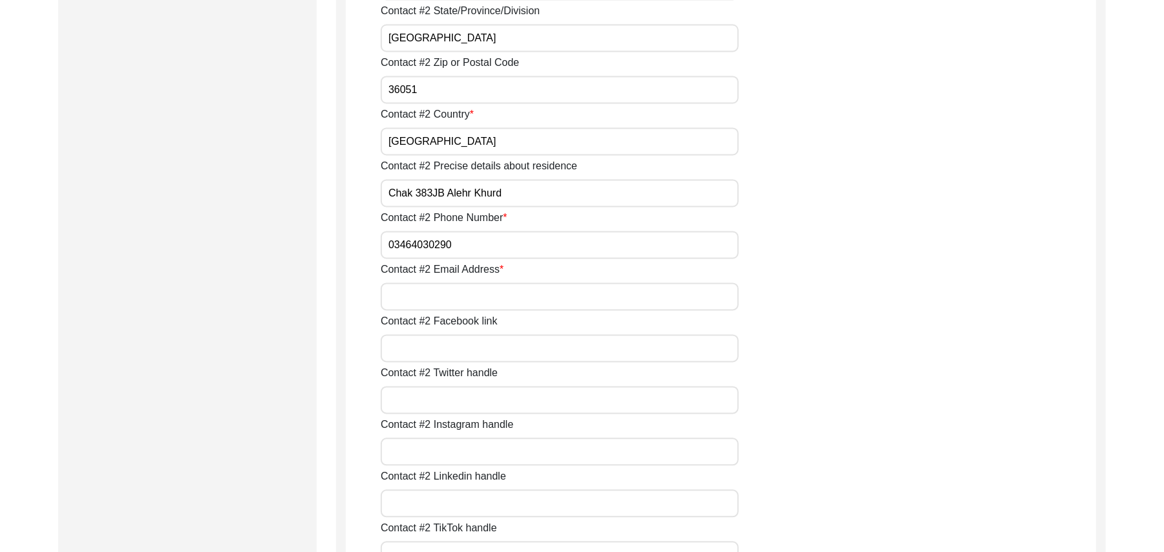
paste input "N/A"
type input "N/A"
click at [457, 355] on input "Contact #2 Facebook link" at bounding box center [560, 348] width 358 height 28
paste input "N/A"
type input "N/A"
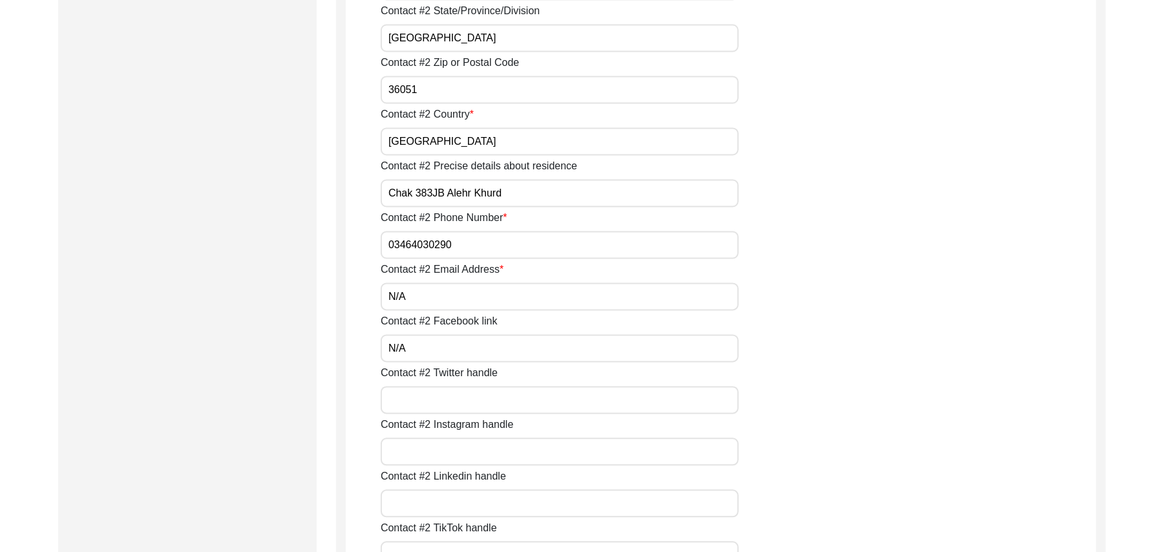
click at [442, 394] on input "Contact #2 Twitter handle" at bounding box center [560, 400] width 358 height 28
paste input "N/A"
type input "N/A"
click at [424, 457] on input "Contact #2 Instagram handle" at bounding box center [560, 451] width 358 height 28
paste input "N/A"
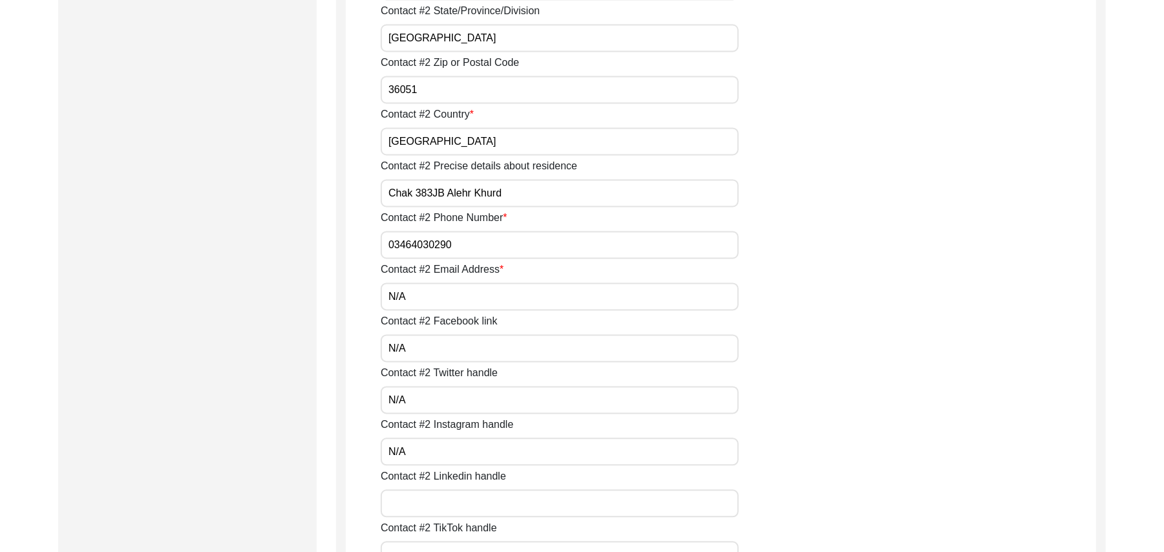
type input "N/A"
click at [422, 503] on input "Contact #2 Linkedin handle" at bounding box center [560, 503] width 358 height 28
paste input "N/A"
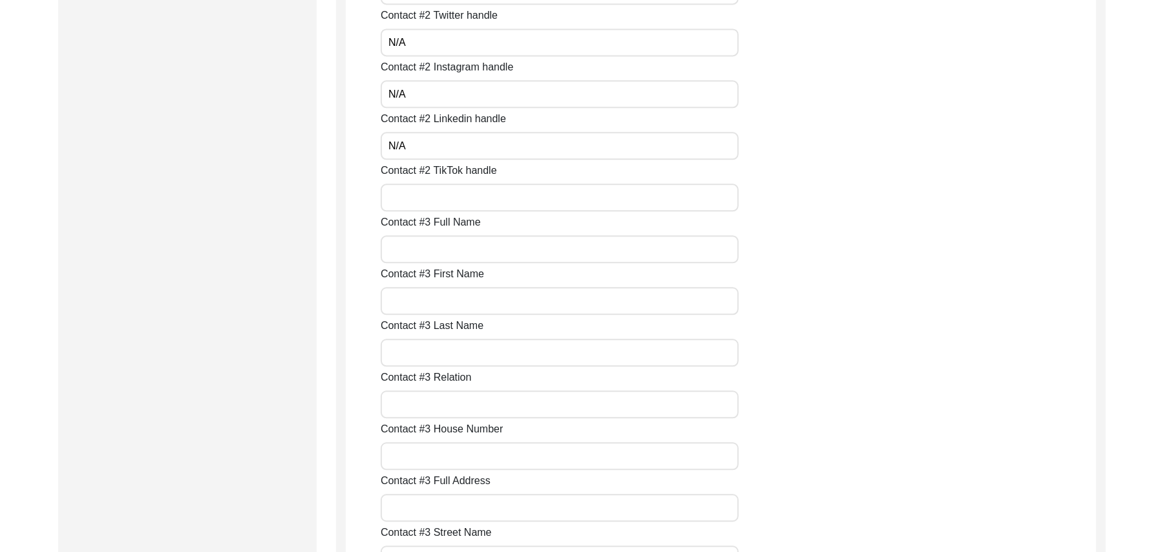
scroll to position [2175, 0]
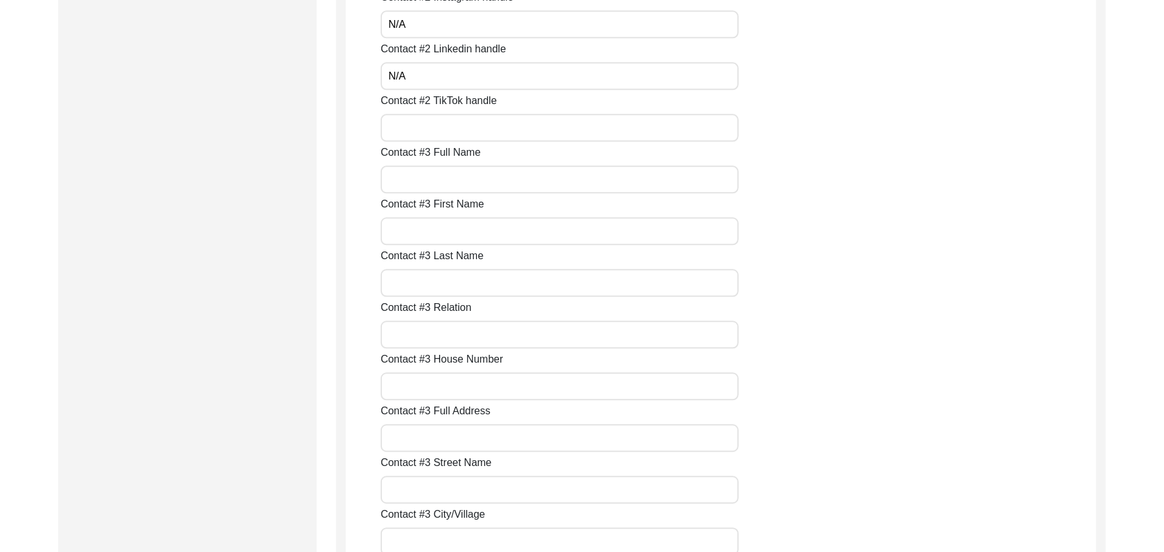
type input "N/A"
click at [432, 129] on input "Contact #2 TikTok handle" at bounding box center [560, 128] width 358 height 28
paste input "N/A"
type input "N/A"
click at [424, 183] on input "Contact #3 Full Name" at bounding box center [560, 179] width 358 height 28
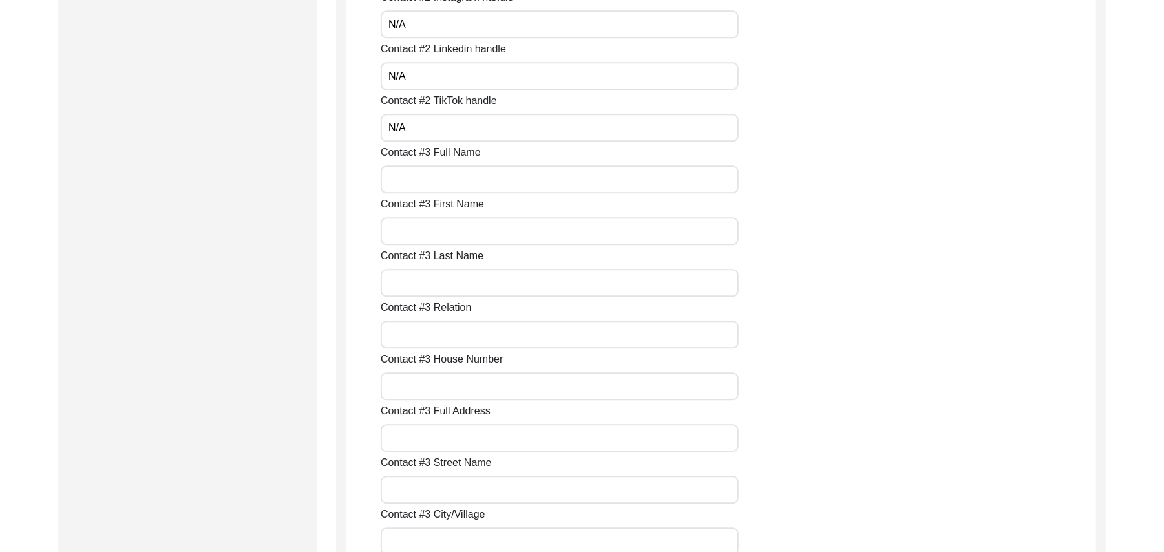
paste input "N/A"
type input "N/A"
click at [424, 231] on input "Contact #3 First Name" at bounding box center [560, 231] width 358 height 28
paste input "N/A"
type input "N/A"
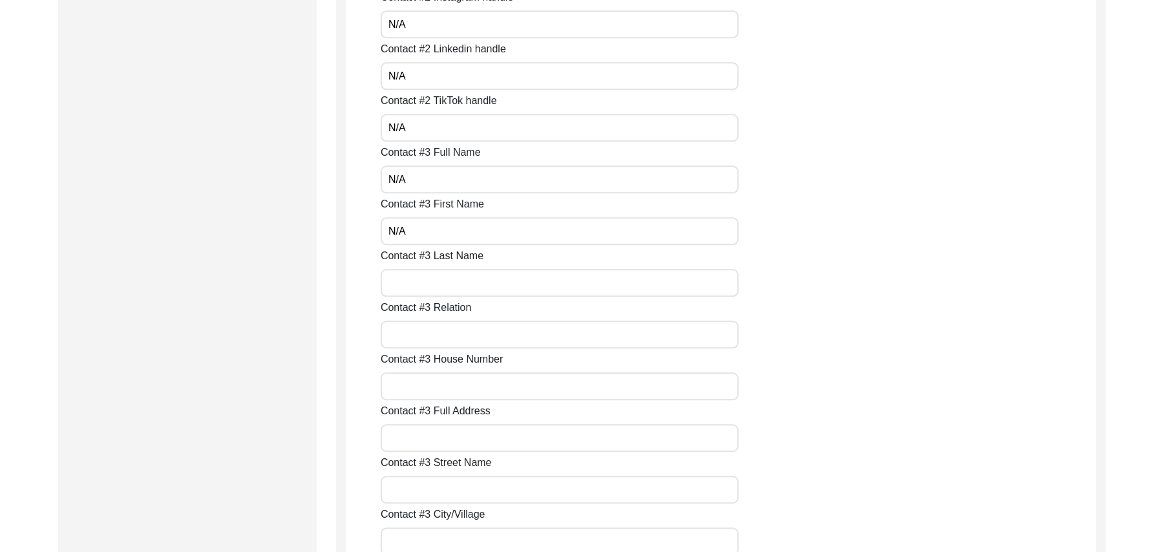
click at [420, 290] on input "Contact #3 Last Name" at bounding box center [560, 283] width 358 height 28
paste input "N/A"
type input "N/A"
click at [420, 331] on input "Contact #3 Relation" at bounding box center [560, 334] width 358 height 28
paste input "N/A"
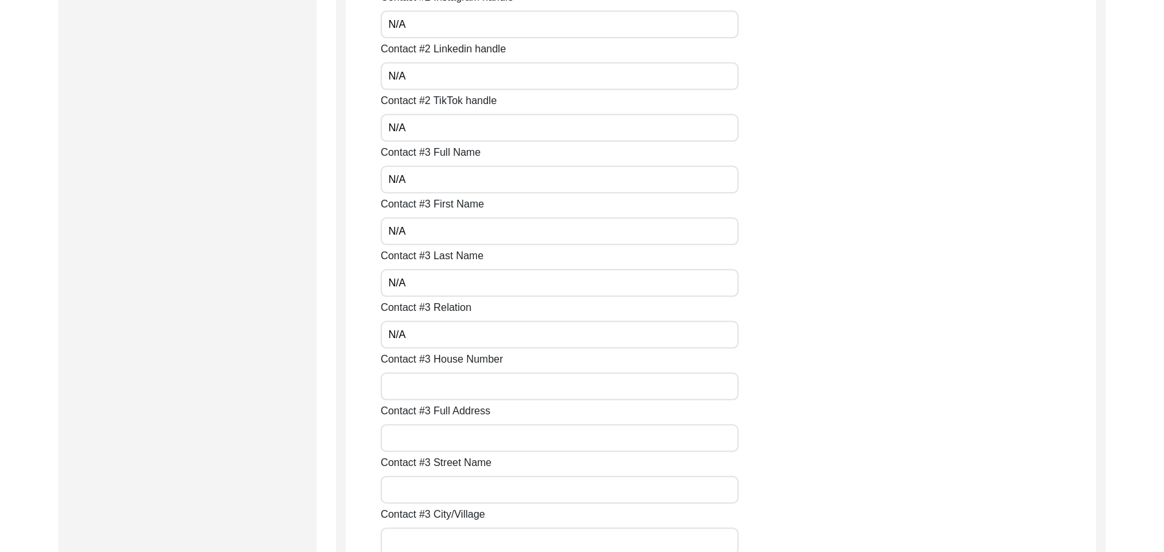
type input "N/A"
click at [417, 388] on input "Contact #3 House Number" at bounding box center [560, 386] width 358 height 28
paste input "N/A"
type input "N/A"
click at [416, 442] on input "Contact #3 Full Address" at bounding box center [560, 438] width 358 height 28
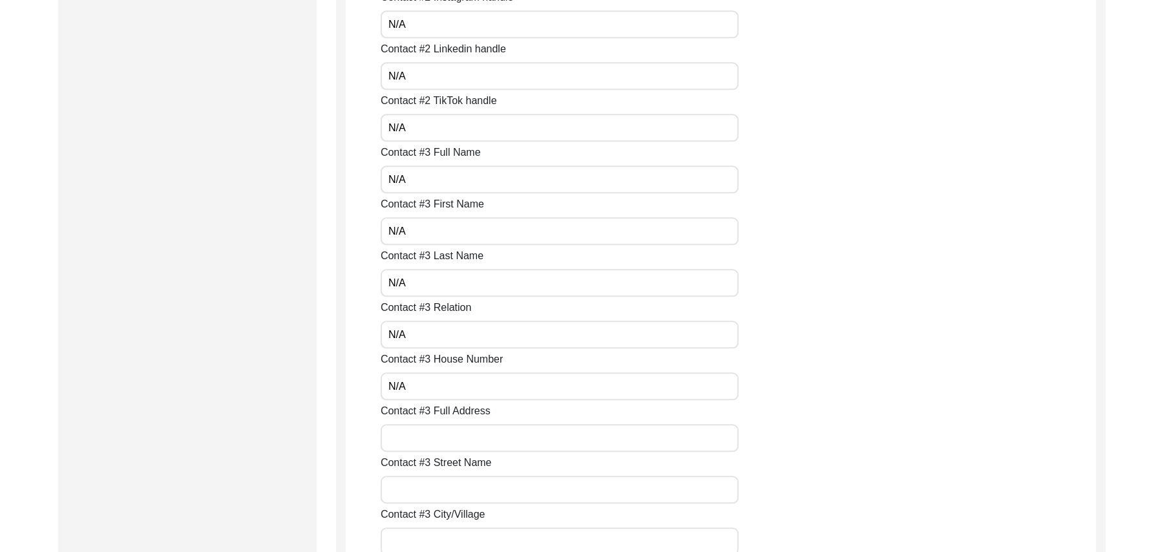
paste input "N/A"
type input "N/A"
click at [419, 492] on input "Contact #3 Street Name" at bounding box center [560, 490] width 358 height 28
paste input "N/A"
type input "N/A"
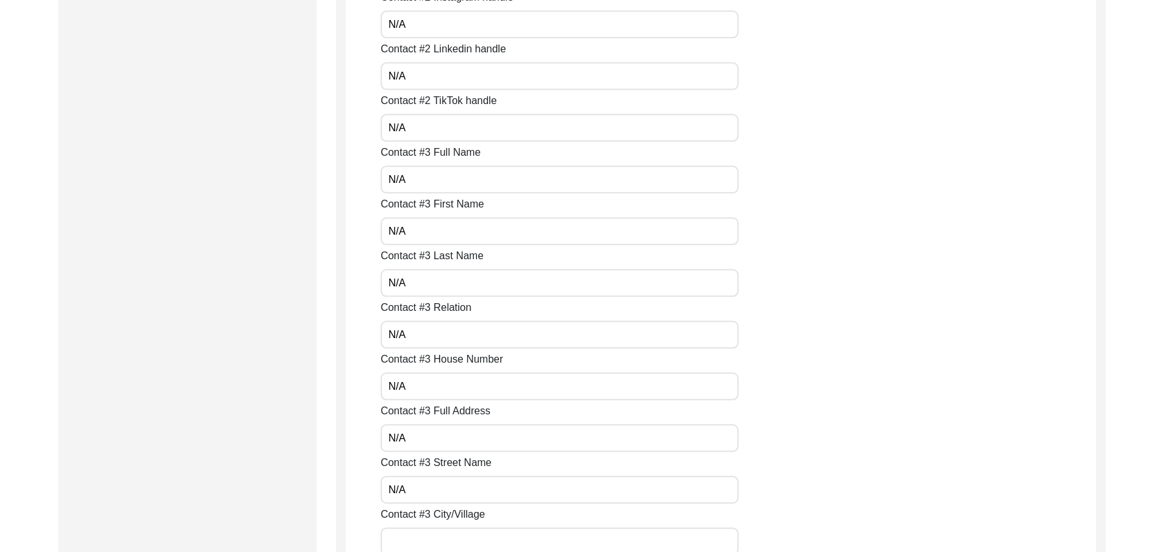
click at [417, 539] on input "Contact #3 City/Village" at bounding box center [560, 541] width 358 height 28
paste input "N/A"
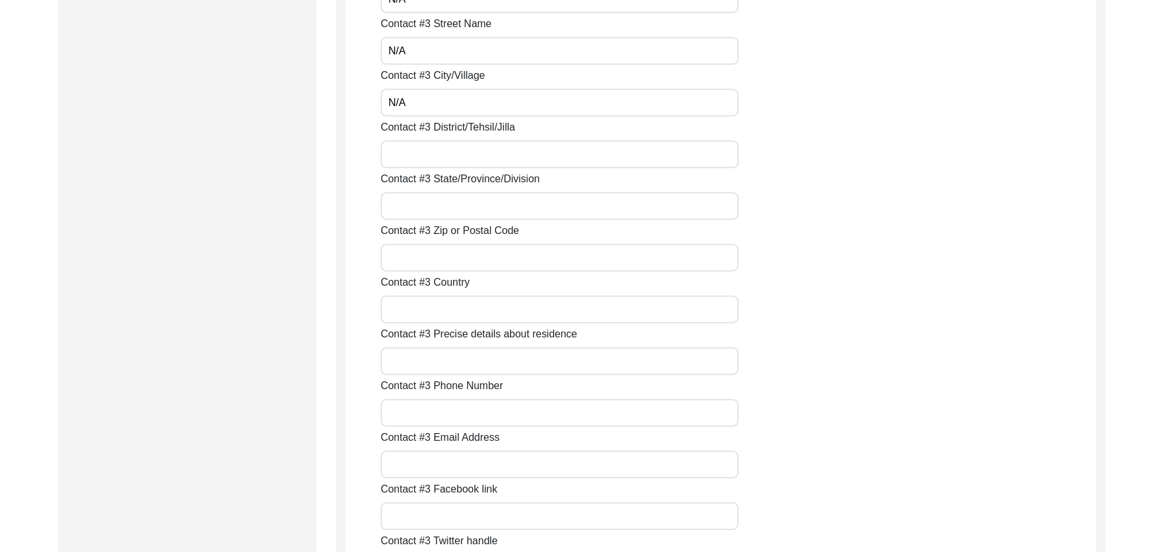
scroll to position [2660, 0]
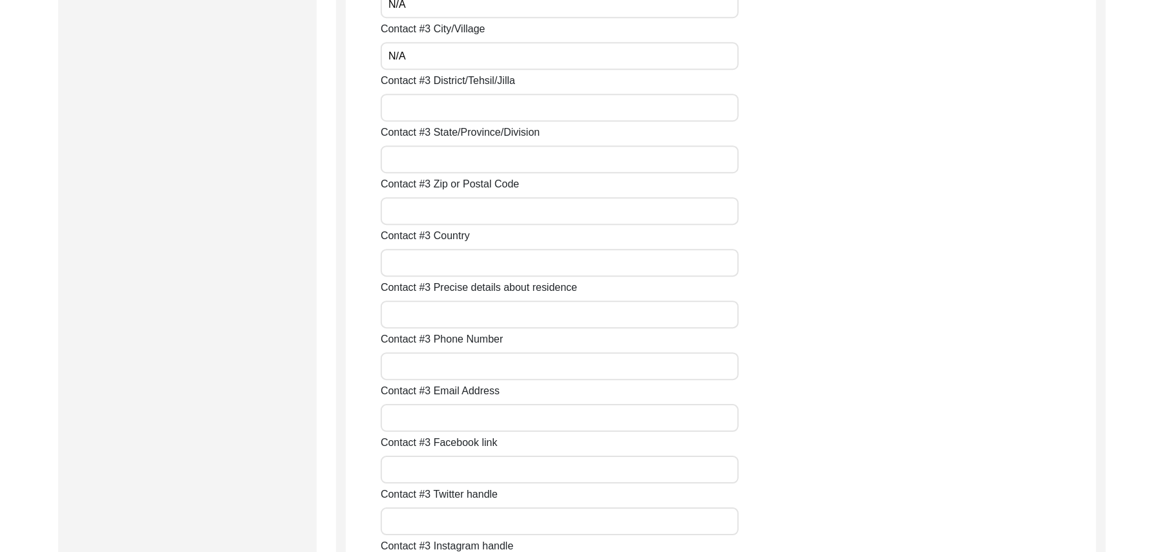
type input "N/A"
click at [410, 109] on input "Contact #3 District/Tehsil/Jilla" at bounding box center [560, 108] width 358 height 28
paste input "N/A"
type input "N/A"
click at [416, 162] on input "Contact #3 State/Province/Division" at bounding box center [560, 159] width 358 height 28
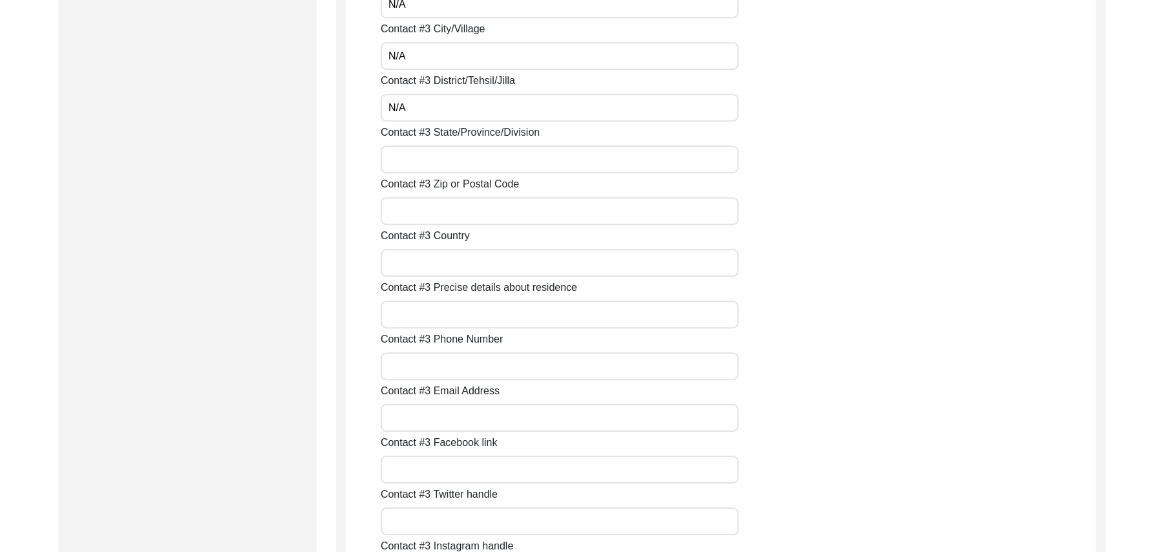
paste input "N/A"
type input "N/A"
click at [414, 220] on input "Contact #3 Zip or Postal Code" at bounding box center [560, 211] width 358 height 28
paste input "N/A"
type input "N/A"
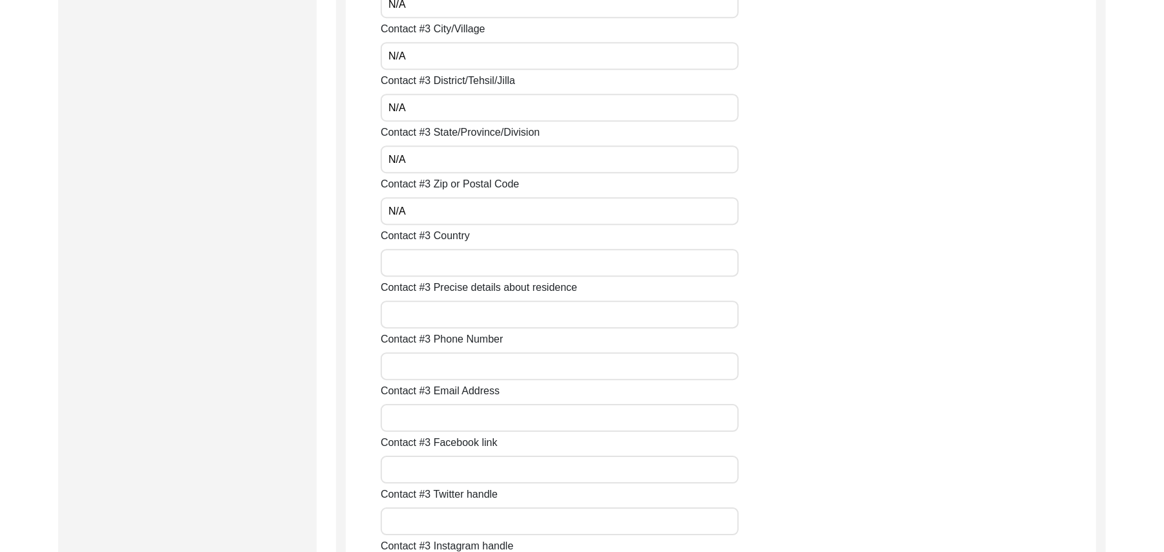
click at [421, 262] on input "Contact #3 Country" at bounding box center [560, 263] width 358 height 28
paste input "N/A"
type input "N/A"
click at [417, 316] on input "Contact #3 Precise details about residence" at bounding box center [560, 314] width 358 height 28
paste input "N/A"
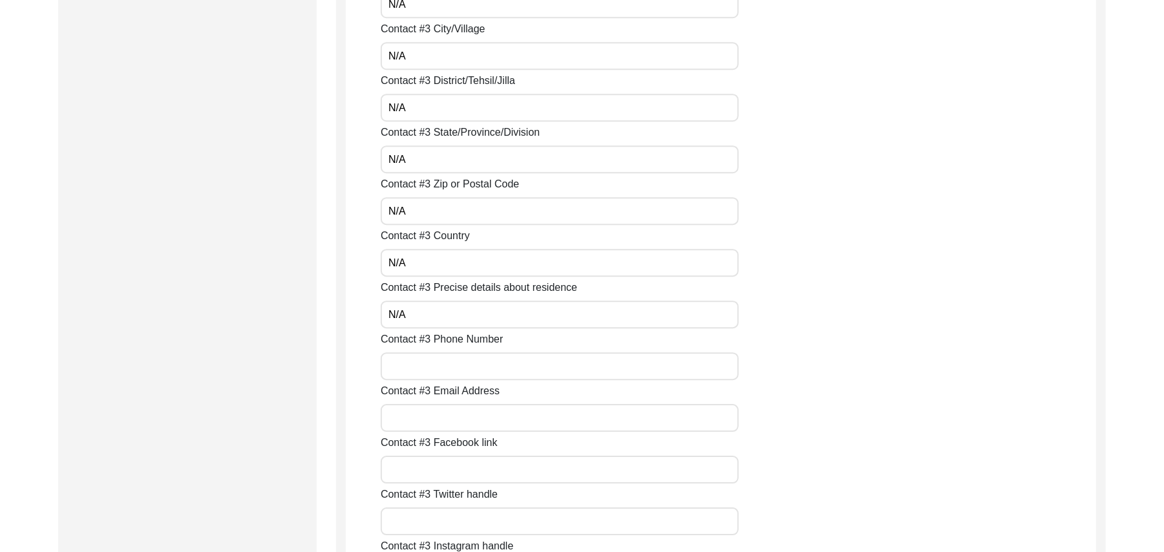
type input "N/A"
click at [409, 368] on input "Contact #3 Phone Number" at bounding box center [560, 366] width 358 height 28
paste input "N/A"
type input "N/A"
click at [414, 423] on input "Contact #3 Email Address" at bounding box center [560, 418] width 358 height 28
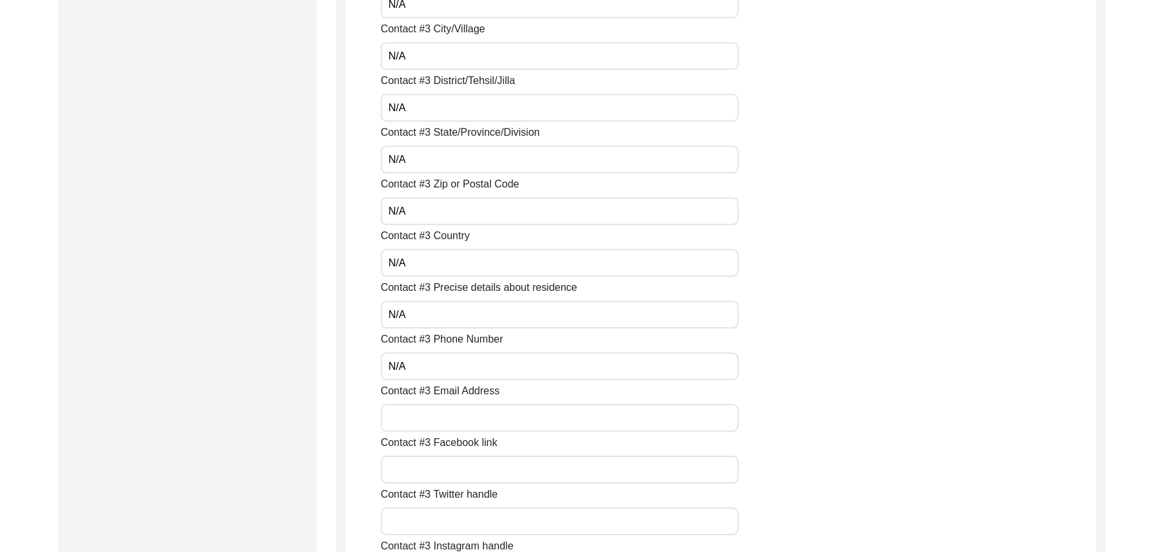
paste input "N/A"
type input "N/A"
click at [417, 473] on input "Contact #3 Facebook link" at bounding box center [560, 470] width 358 height 28
paste input "N/A"
type input "N/A"
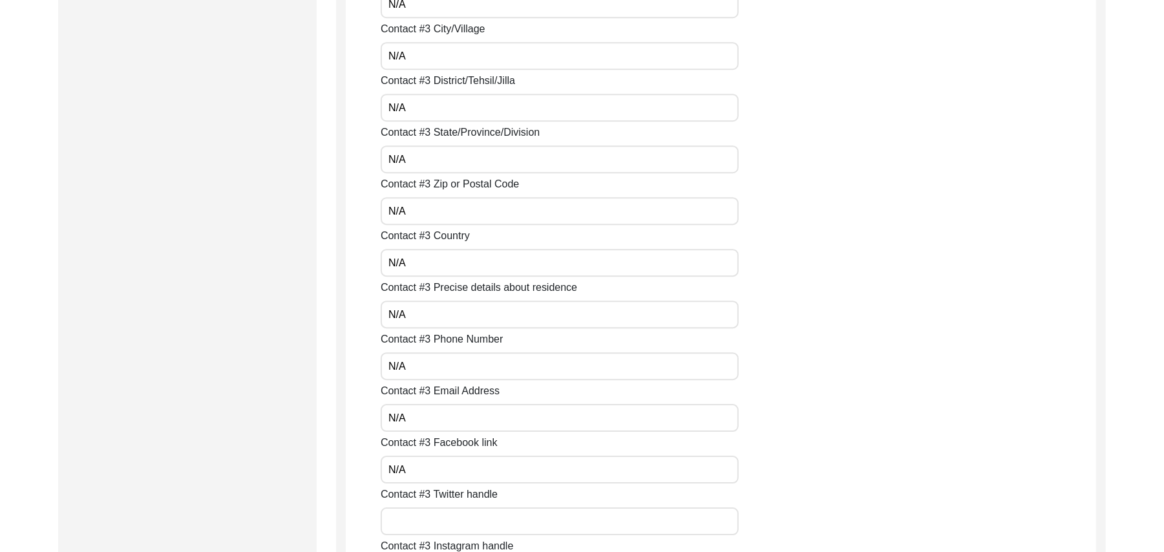
click at [416, 535] on div "Contact #1 Full Name Muhammad Muneeb Contact #1 First Name Muhammad Contact #1 …" at bounding box center [738, 485] width 715 height 5786
click at [414, 525] on input "Contact #3 Twitter handle" at bounding box center [560, 521] width 358 height 28
paste input "N/A"
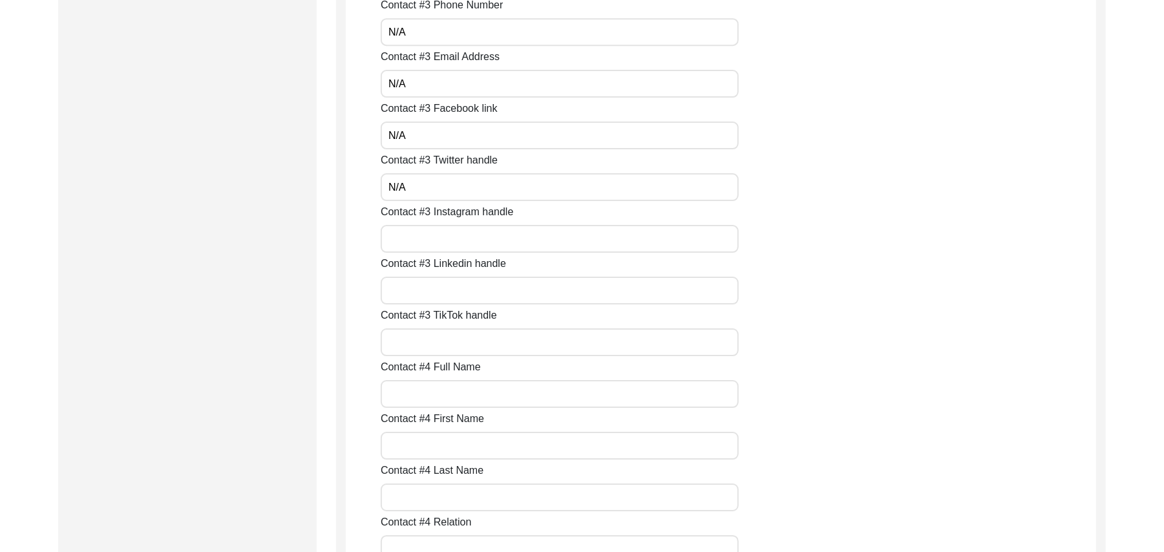
scroll to position [3122, 0]
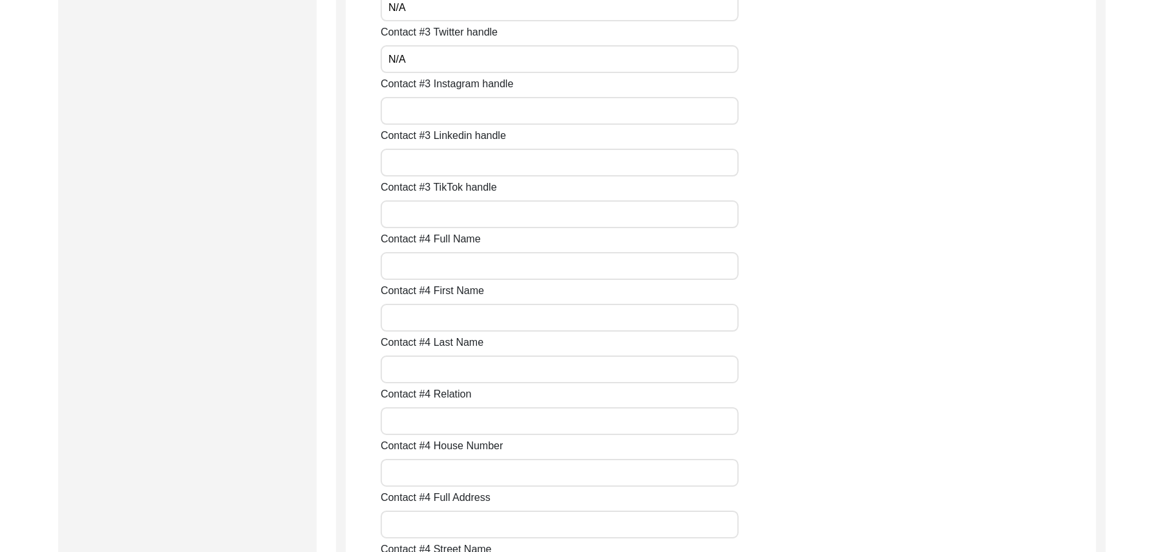
type input "N/A"
click at [451, 114] on input "Contact #3 Instagram handle" at bounding box center [560, 111] width 358 height 28
paste input "N/A"
type input "N/A"
click at [445, 164] on input "Contact #3 Linkedin handle" at bounding box center [560, 163] width 358 height 28
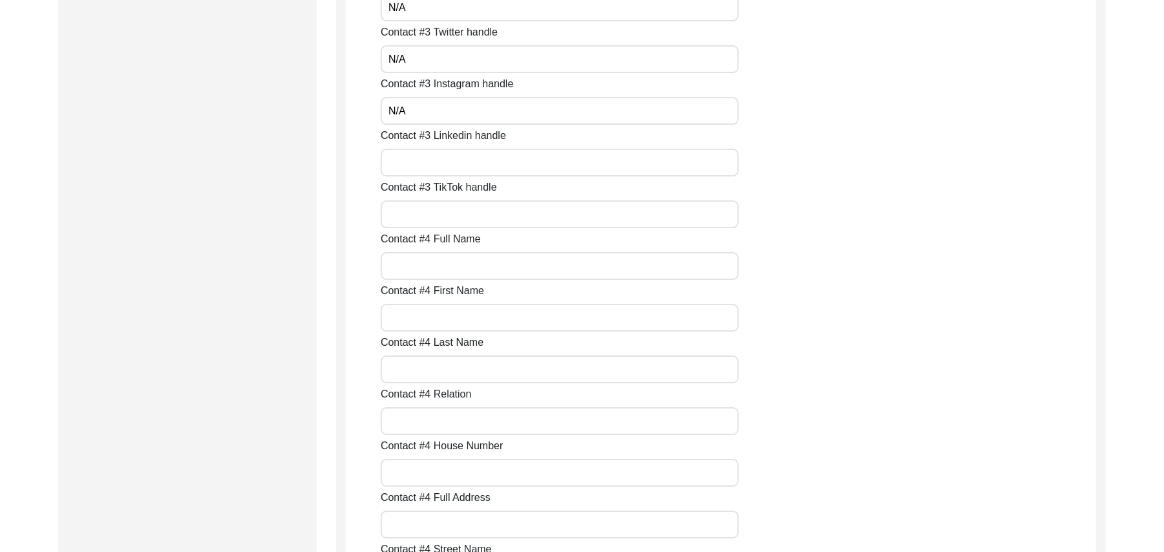
paste input "N/A"
type input "N/A"
click at [435, 215] on input "Contact #3 TikTok handle" at bounding box center [560, 214] width 358 height 28
paste input "N/A"
type input "N/A"
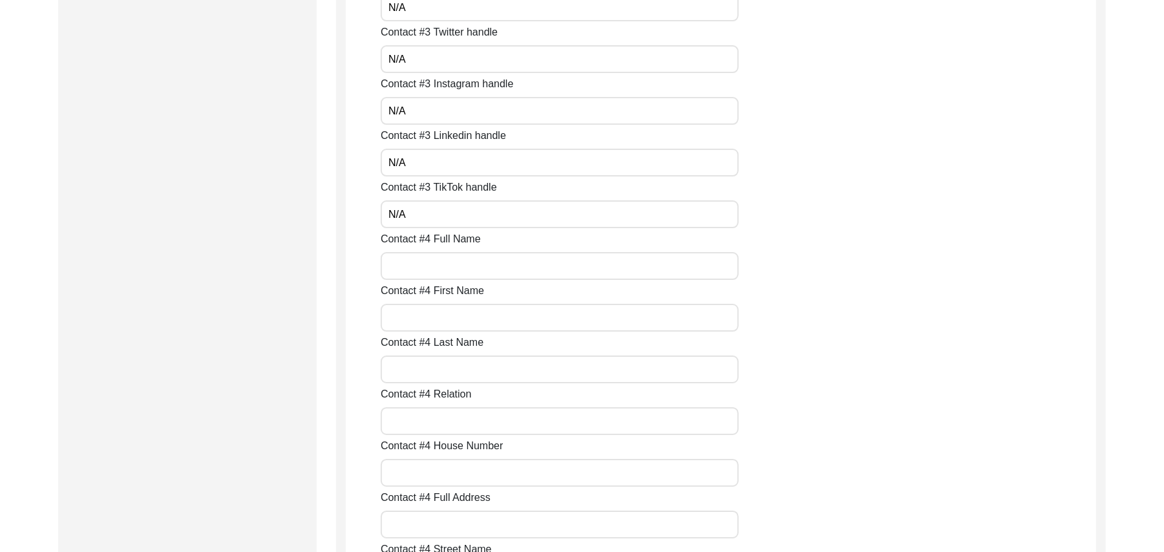
click at [430, 267] on input "Contact #4 Full Name" at bounding box center [560, 266] width 358 height 28
paste input "N/A"
type input "N/A"
click at [423, 319] on input "Contact #4 First Name" at bounding box center [560, 318] width 358 height 28
paste input "N/A"
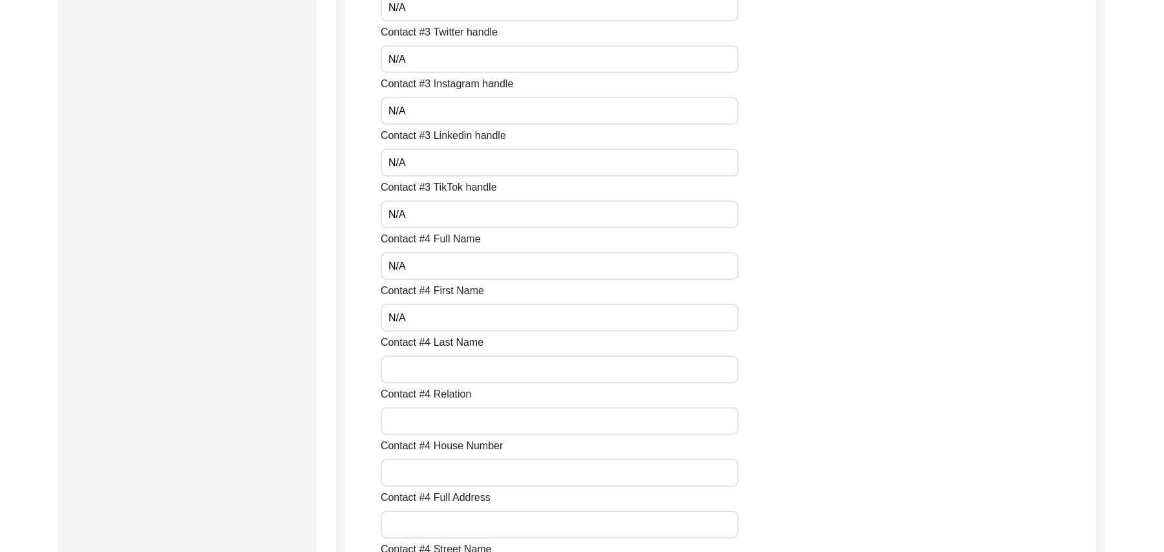
type input "N/A"
click at [424, 365] on input "Contact #4 Last Name" at bounding box center [560, 369] width 358 height 28
paste input "N/A"
type input "N/A"
click at [423, 421] on input "Contact #4 Relation" at bounding box center [560, 421] width 358 height 28
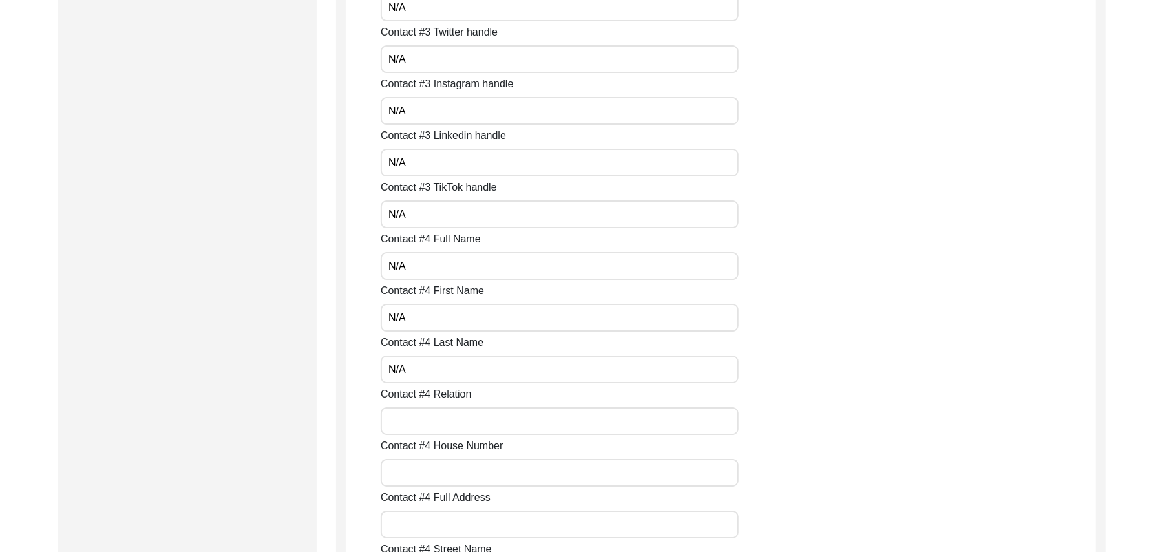
paste input "N/A"
type input "N/A"
click at [417, 487] on div "Contact #1 Full Name Muhammad Muneeb Contact #1 First Name Muhammad Contact #1 …" at bounding box center [738, 23] width 715 height 5786
click at [416, 474] on input "Contact #4 House Number" at bounding box center [560, 473] width 358 height 28
paste input "N/A"
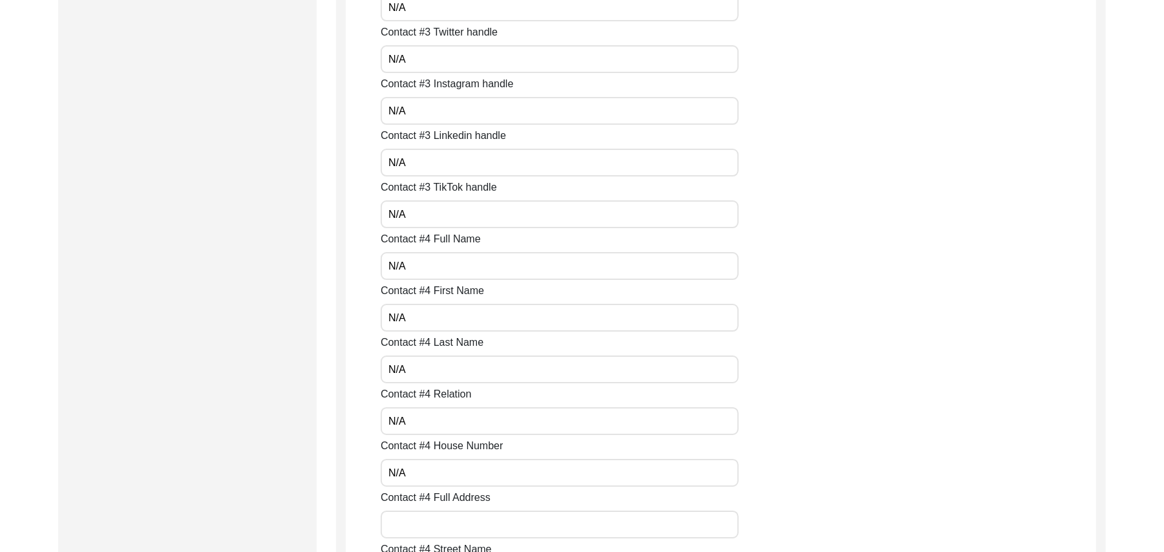
type input "N/A"
click at [412, 526] on input "Contact #4 Full Address" at bounding box center [560, 524] width 358 height 28
paste input "N/A"
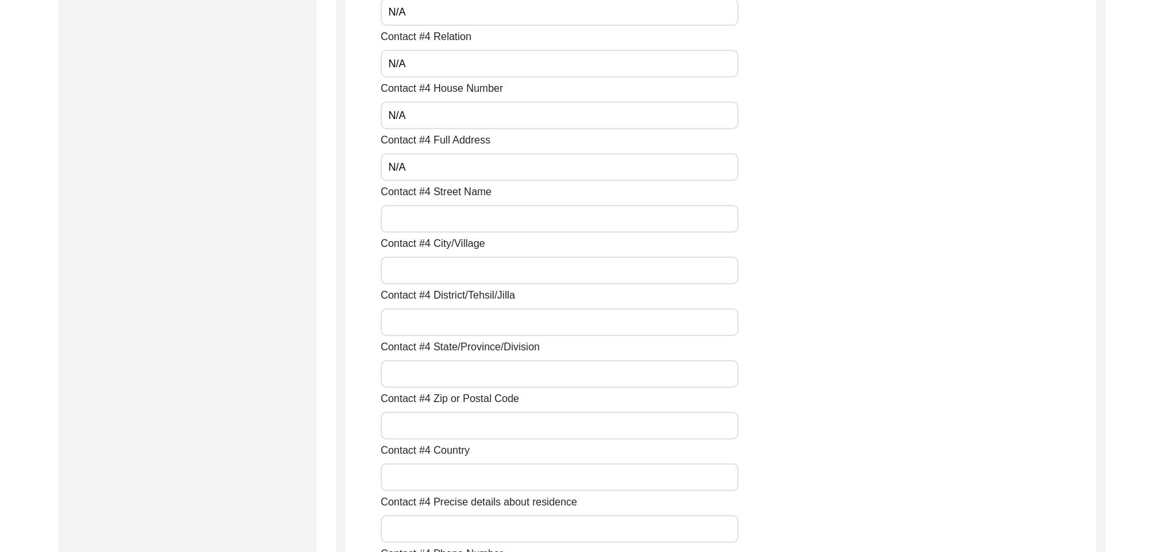
scroll to position [3583, 0]
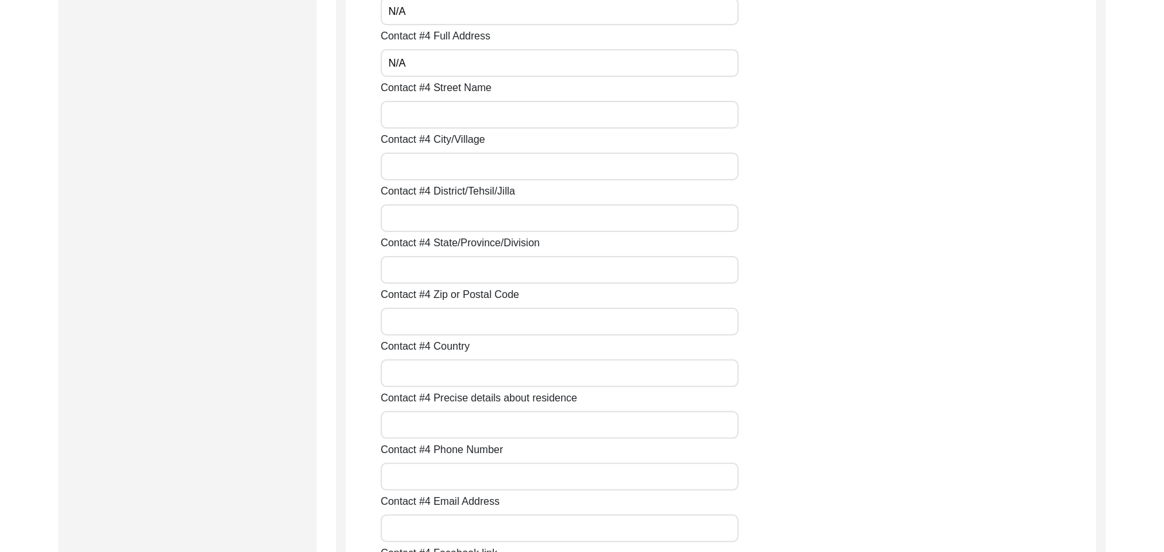
type input "N/A"
click at [443, 117] on input "Contact #4 Street Name" at bounding box center [560, 115] width 358 height 28
paste input "N/A"
type input "N/A"
click at [435, 165] on input "Contact #4 City/Village" at bounding box center [560, 166] width 358 height 28
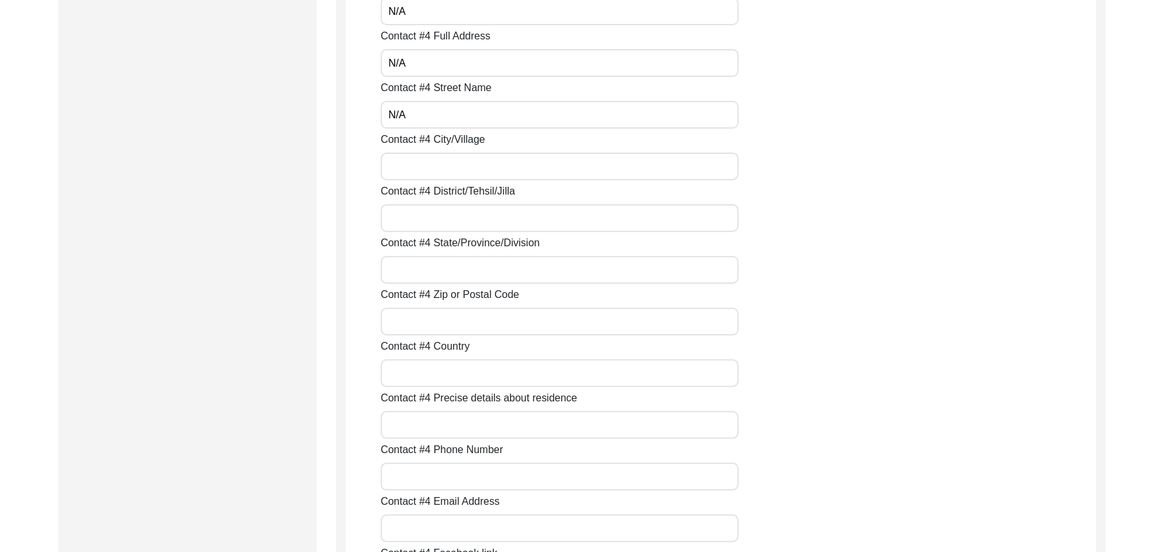
paste input "N/A"
type input "N/A"
click at [435, 224] on input "Contact #4 District/Tehsil/Jilla" at bounding box center [560, 218] width 358 height 28
paste input "N/A"
type input "N/A"
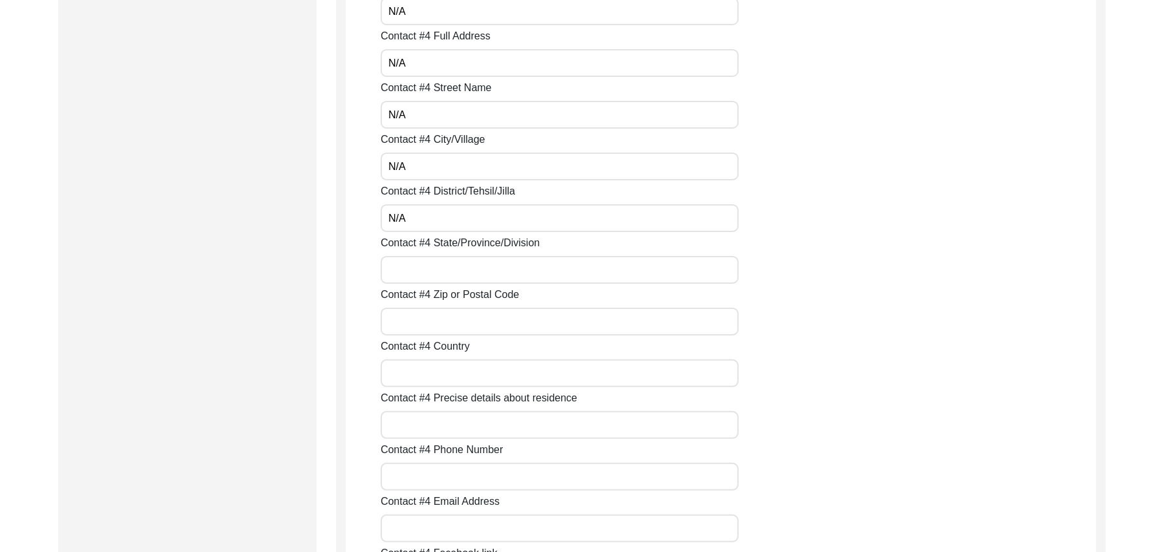
click at [432, 267] on input "Contact #4 State/Province/Division" at bounding box center [560, 270] width 358 height 28
paste input "N/A"
type input "N/A"
click at [428, 326] on input "Contact #4 Zip or Postal Code" at bounding box center [560, 322] width 358 height 28
paste input "N/A"
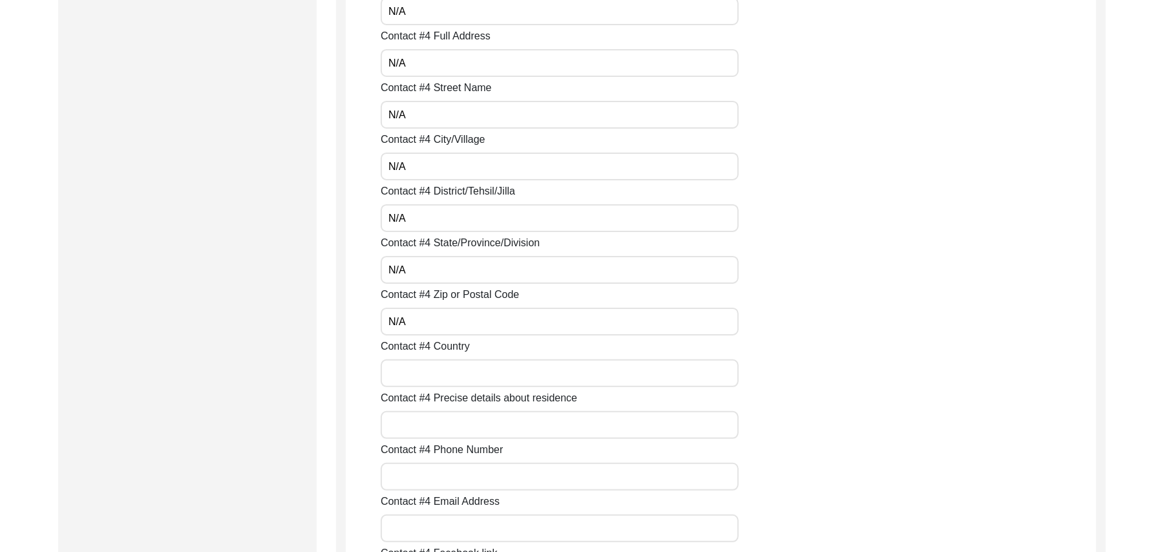
type input "N/A"
click at [430, 371] on input "Contact #4 Country" at bounding box center [560, 373] width 358 height 28
paste input "N/A"
type input "N/A"
click at [422, 427] on input "Contact #4 Precise details about residence" at bounding box center [560, 425] width 358 height 28
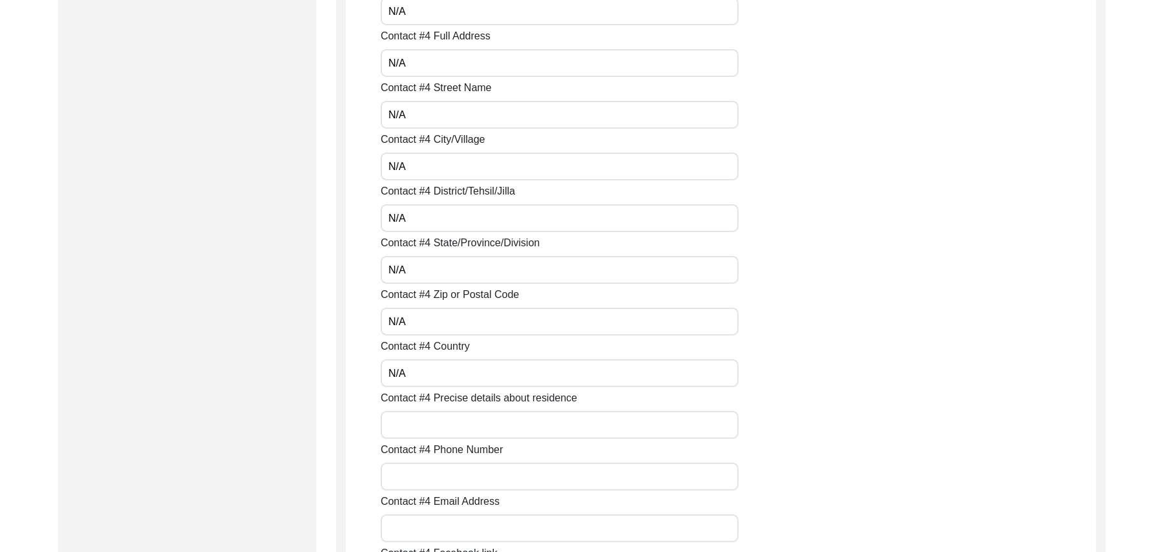
paste input "N/A"
type input "N/A"
click at [415, 481] on input "Contact #4 Phone Number" at bounding box center [560, 477] width 358 height 28
paste input "N/A"
type input "N/A"
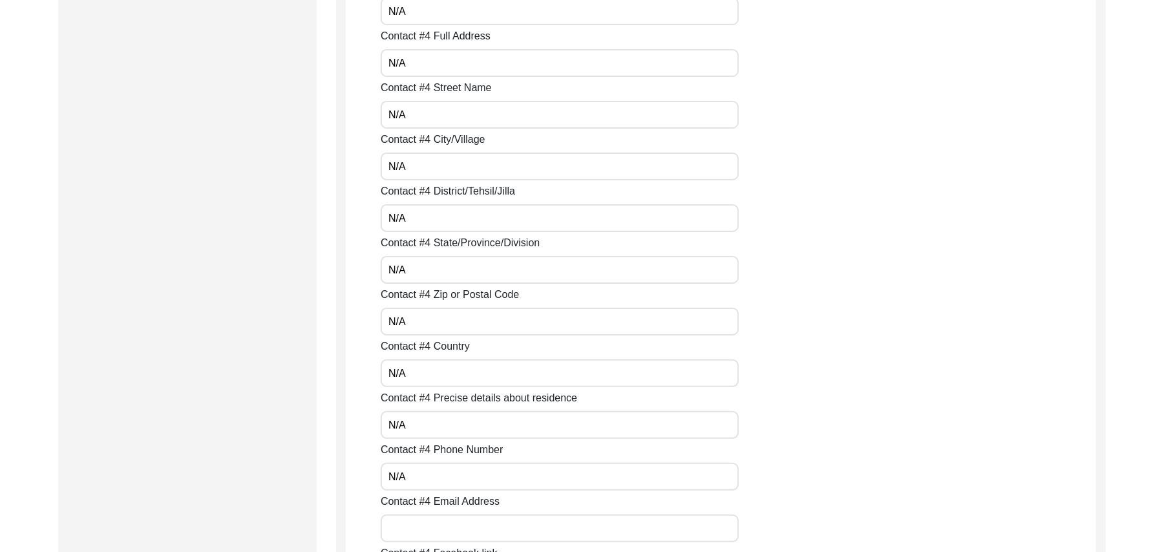
click at [420, 516] on input "Contact #4 Email Address" at bounding box center [560, 528] width 358 height 28
paste input "N/A"
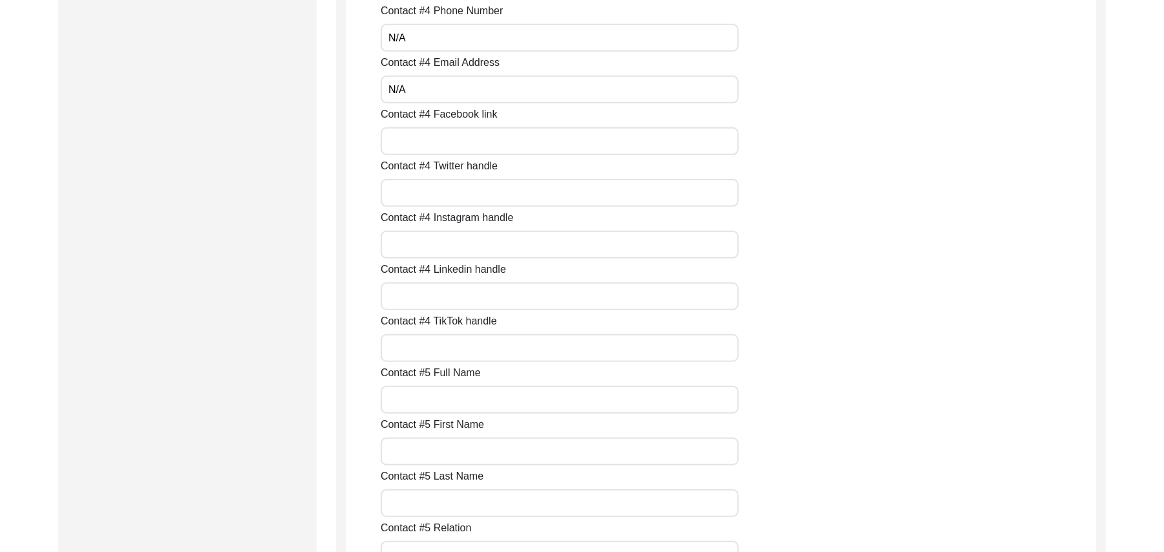
scroll to position [4080, 0]
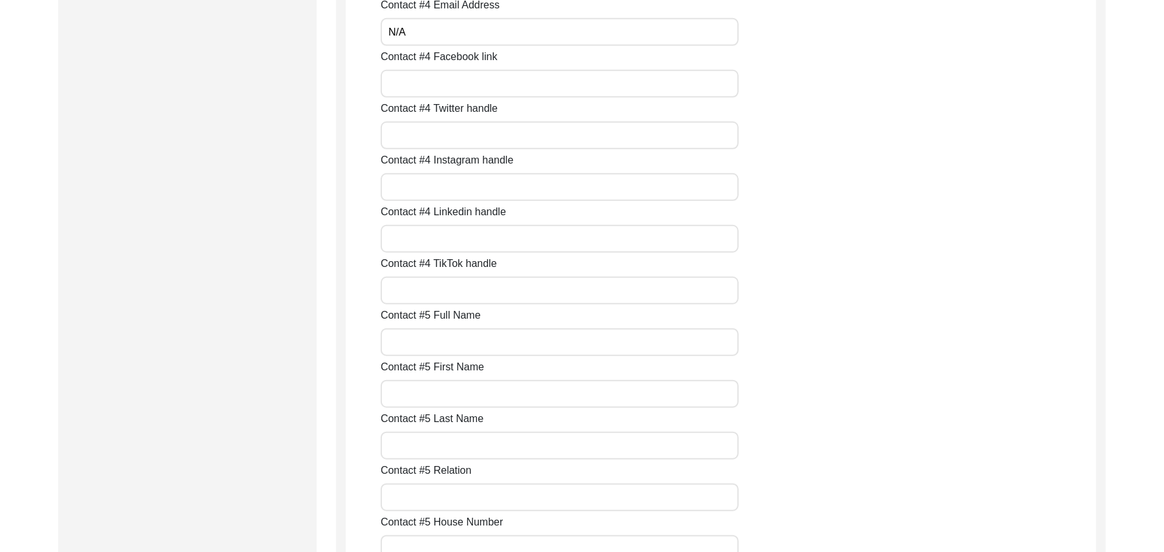
type input "N/A"
click at [529, 86] on input "Contact #4 Facebook link" at bounding box center [560, 84] width 358 height 28
paste input "N/A"
type input "N/A"
click at [499, 135] on input "Contact #4 Twitter handle" at bounding box center [560, 135] width 358 height 28
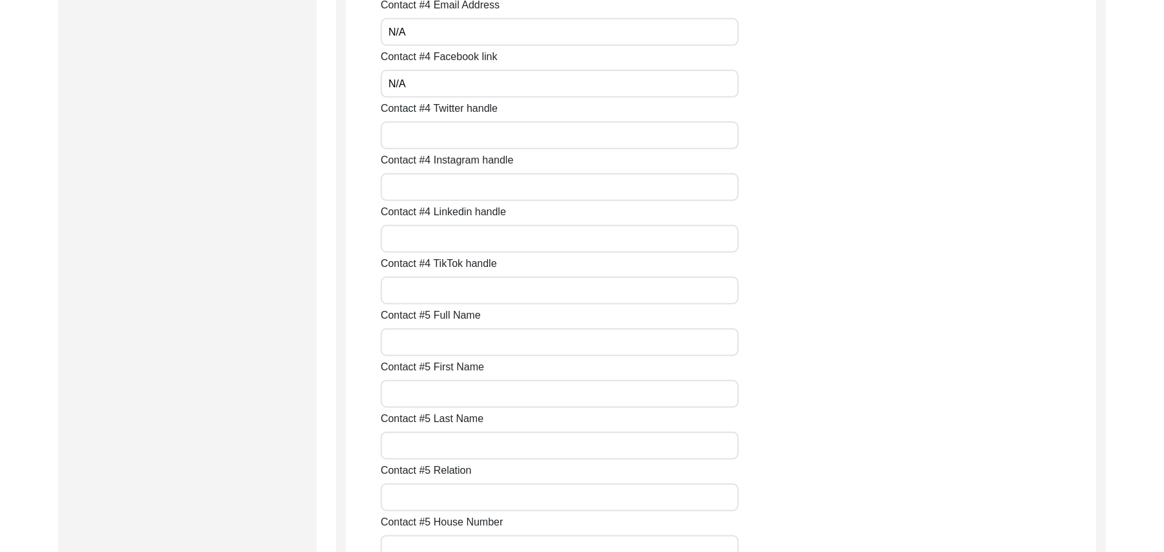
paste input "N/A"
type input "N/A"
click at [474, 186] on input "Contact #4 Instagram handle" at bounding box center [560, 187] width 358 height 28
paste input "N/A"
type input "N/A"
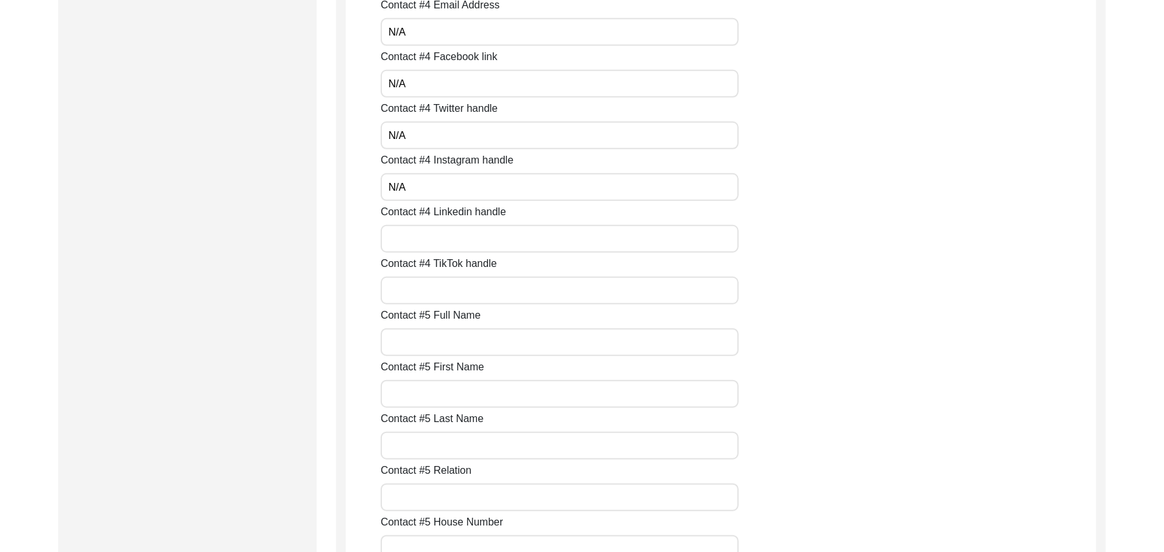
click at [450, 239] on input "Contact #4 Linkedin handle" at bounding box center [560, 239] width 358 height 28
paste input "N/A"
type input "N/A"
click at [438, 293] on input "Contact #4 TikTok handle" at bounding box center [560, 291] width 358 height 28
paste input "N/A"
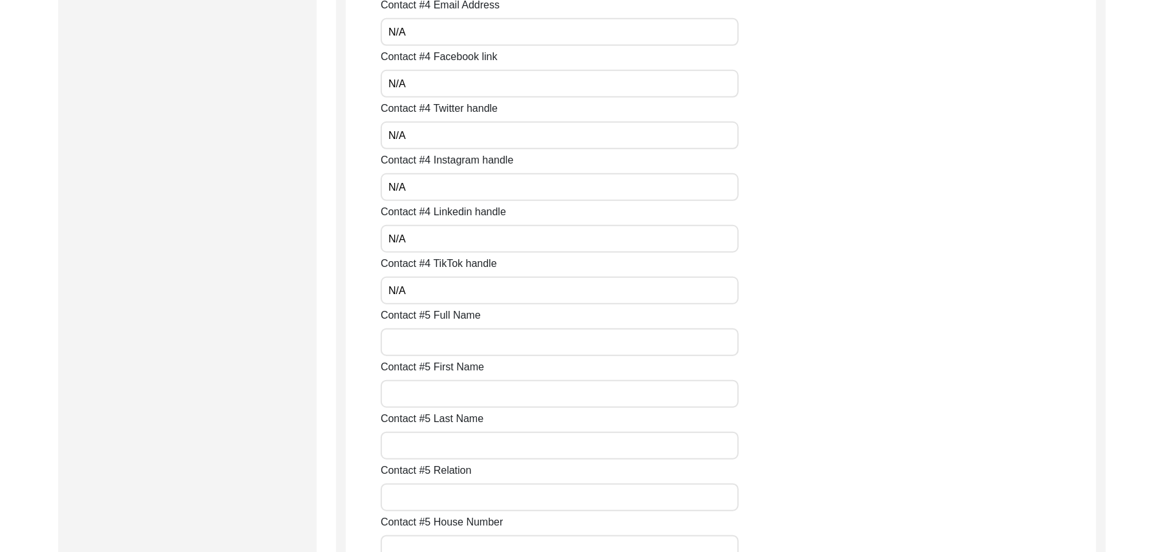
type input "N/A"
click at [416, 341] on input "Contact #5 Full Name" at bounding box center [560, 342] width 358 height 28
paste input "N/A"
type input "N/A"
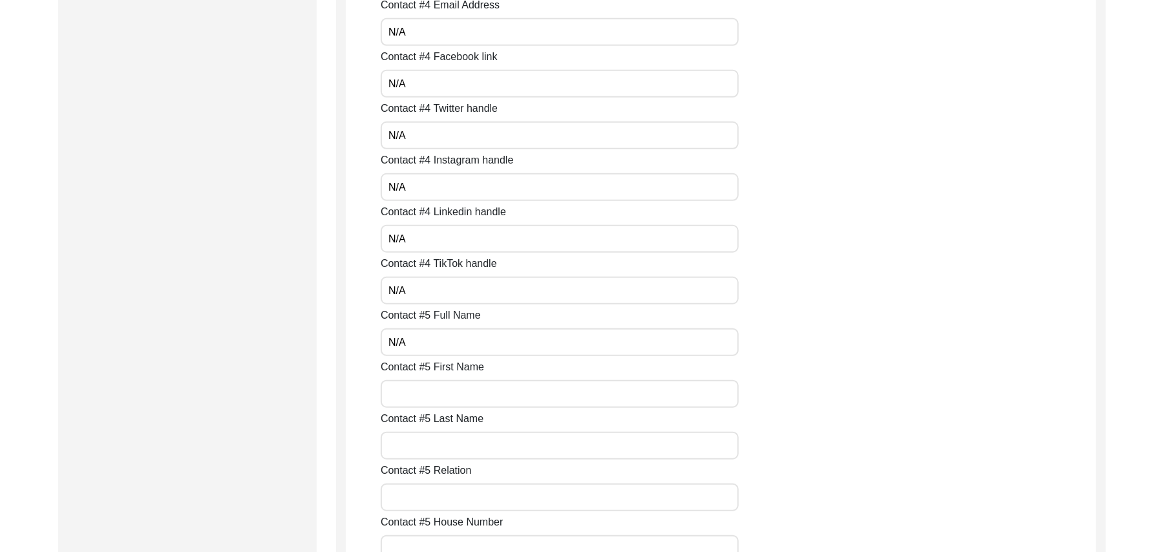
click at [401, 401] on input "Contact #5 First Name" at bounding box center [560, 394] width 358 height 28
paste input "N/A"
type input "N/A"
click at [404, 446] on input "Contact #5 Last Name" at bounding box center [560, 446] width 358 height 28
paste input "N/A"
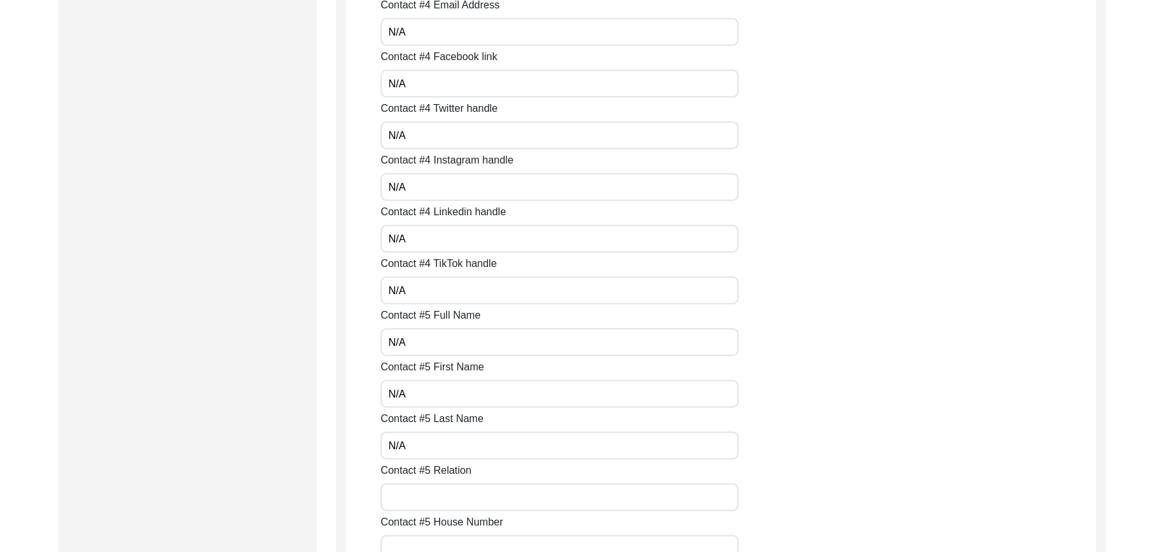
type input "N/A"
click at [419, 496] on input "Contact #5 Relation" at bounding box center [560, 497] width 358 height 28
paste input "N/A"
type input "N/A"
click at [417, 539] on input "Contact #5 House Number" at bounding box center [560, 549] width 358 height 28
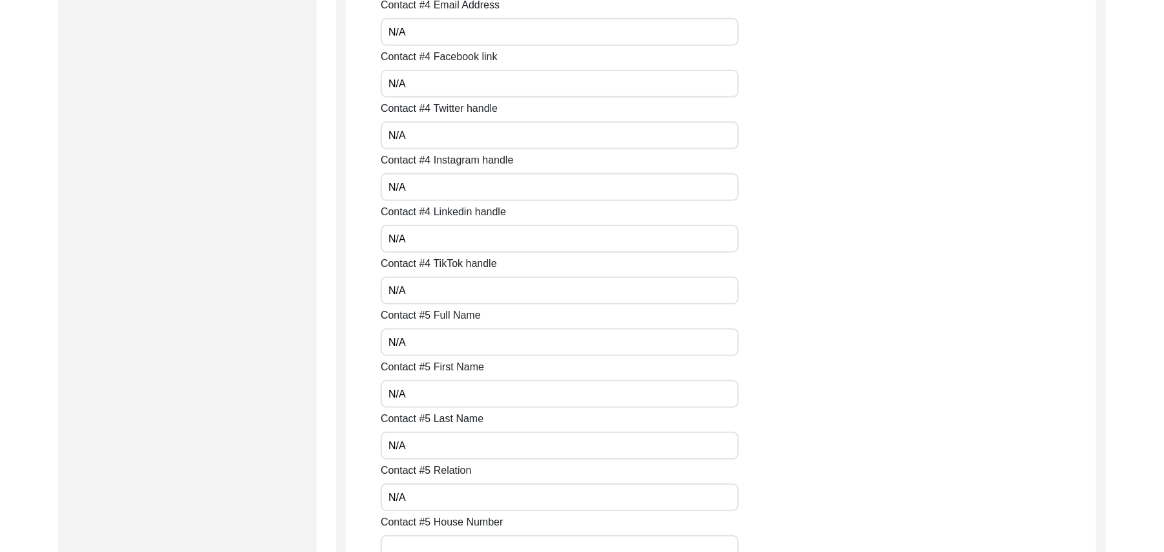
paste input "N/A"
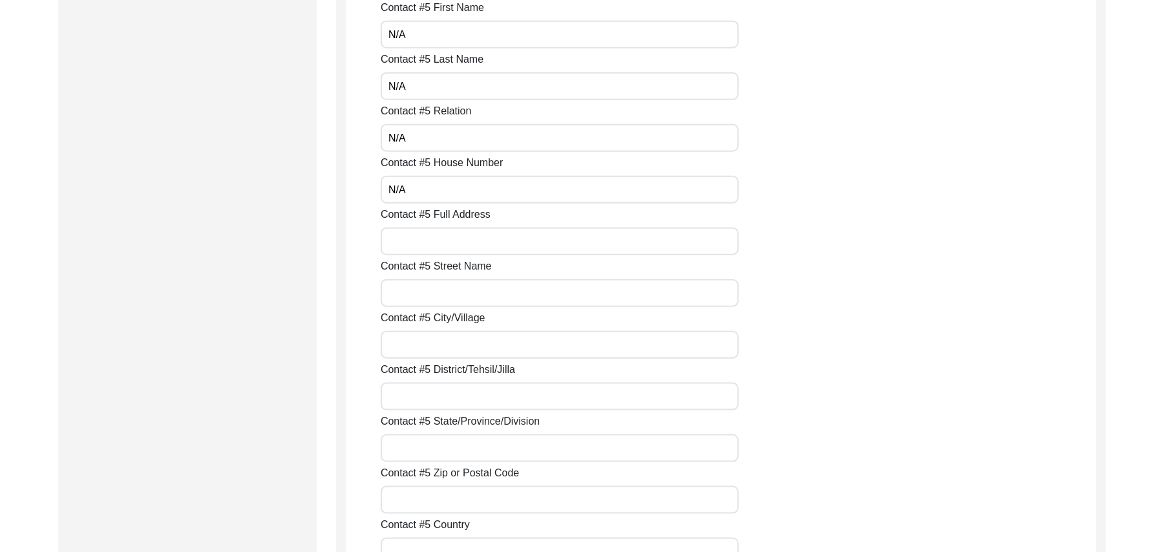
scroll to position [4554, 0]
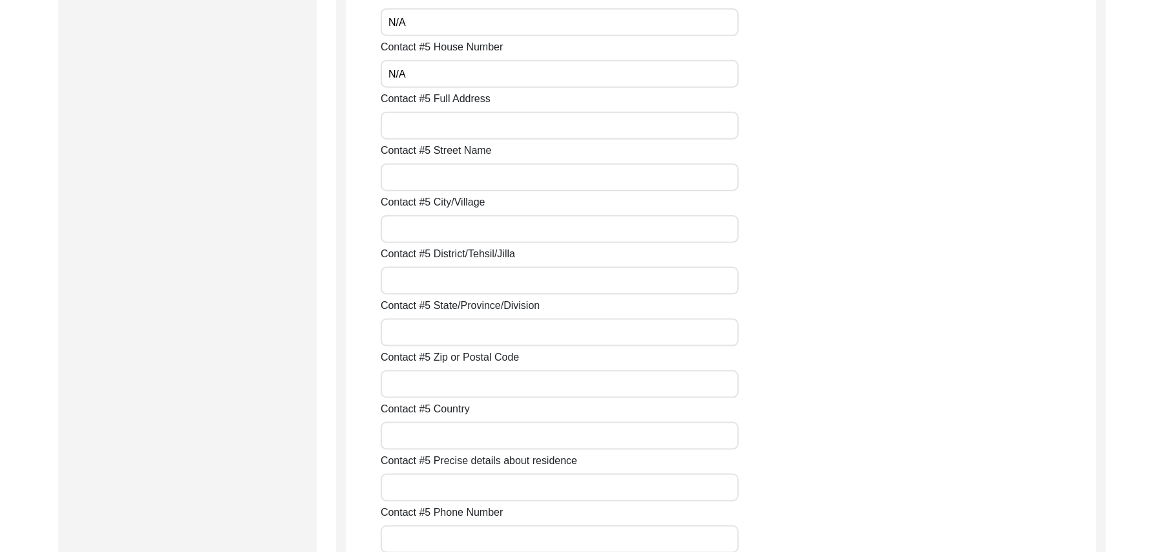
type input "N/A"
click at [526, 122] on input "Contact #5 Full Address" at bounding box center [560, 126] width 358 height 28
paste input "N/A"
type input "N/A"
click at [492, 179] on input "Contact #5 Street Name" at bounding box center [560, 177] width 358 height 28
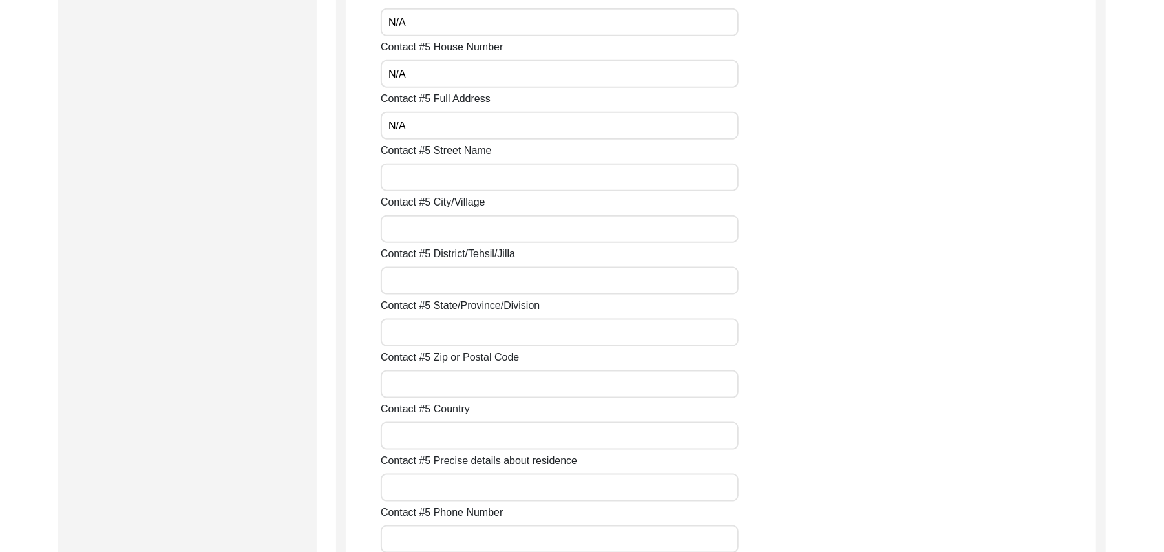
paste input "N/A"
type input "N/A"
click at [460, 231] on input "Contact #5 City/Village" at bounding box center [560, 229] width 358 height 28
paste input "N/A"
type input "N/A"
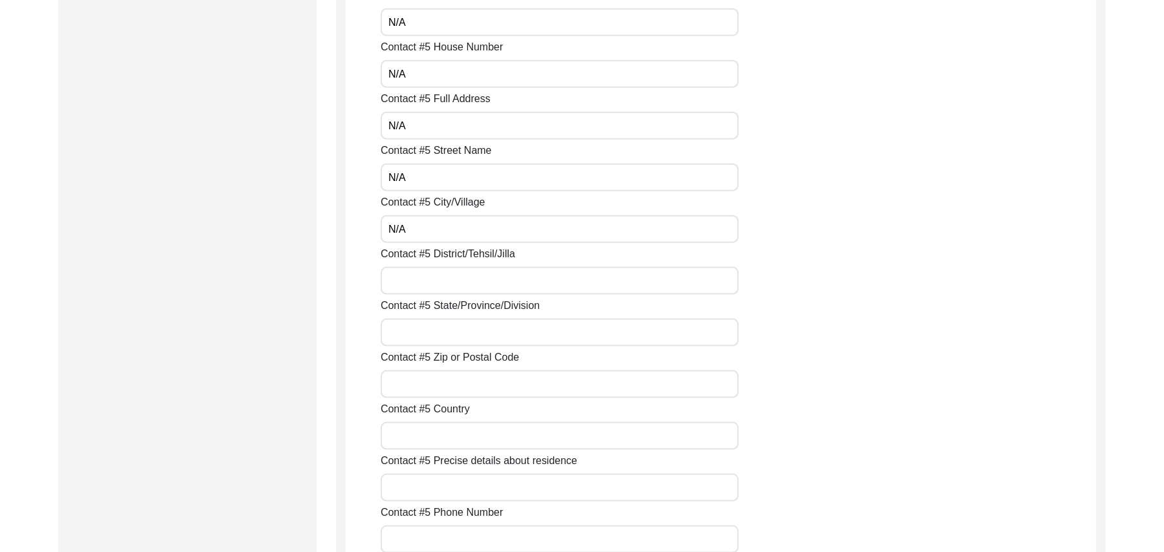
click at [441, 280] on input "Contact #5 District/Tehsil/Jilla" at bounding box center [560, 281] width 358 height 28
paste input "N/A"
type input "N/A"
click at [433, 333] on input "Contact #5 State/Province/Division" at bounding box center [560, 333] width 358 height 28
paste input "N/A"
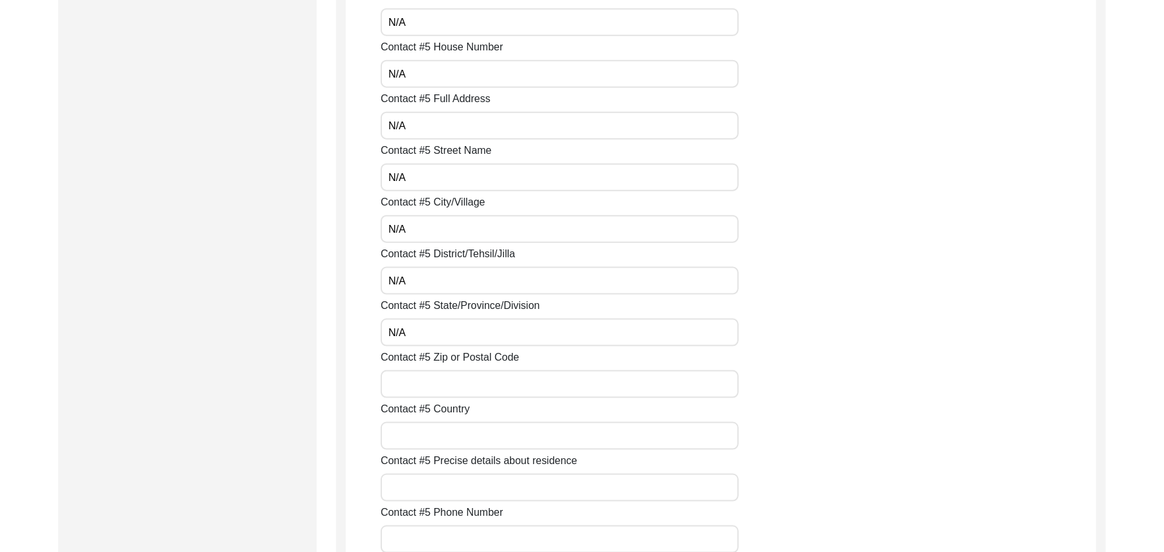
type input "N/A"
click at [419, 384] on input "Contact #5 Zip or Postal Code" at bounding box center [560, 384] width 358 height 28
paste input "N/A"
type input "N/A"
click at [417, 437] on input "Contact #5 Country" at bounding box center [560, 436] width 358 height 28
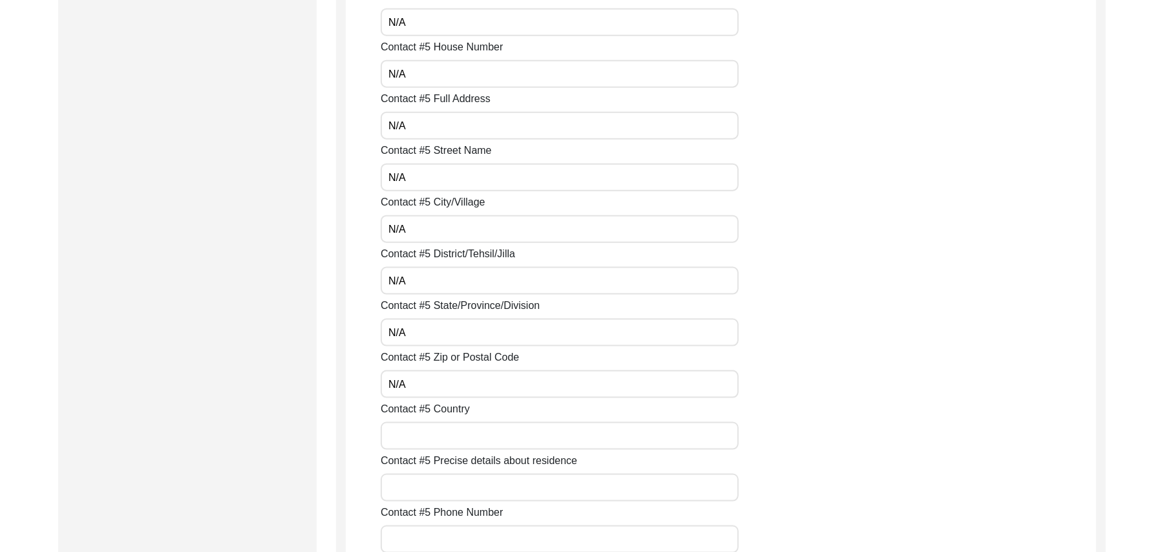
paste input "N/A"
type input "N/A"
click at [410, 488] on input "Contact #5 Precise details about residence" at bounding box center [560, 488] width 358 height 28
paste input "N/A"
type input "N/A"
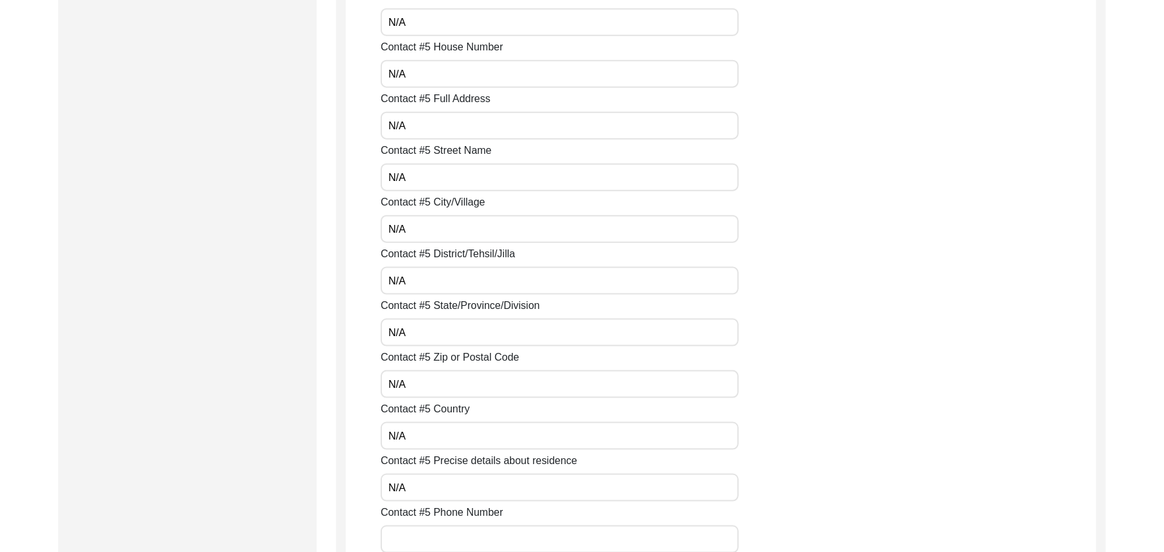
click at [409, 540] on input "Contact #5 Phone Number" at bounding box center [560, 539] width 358 height 28
paste input "N/A"
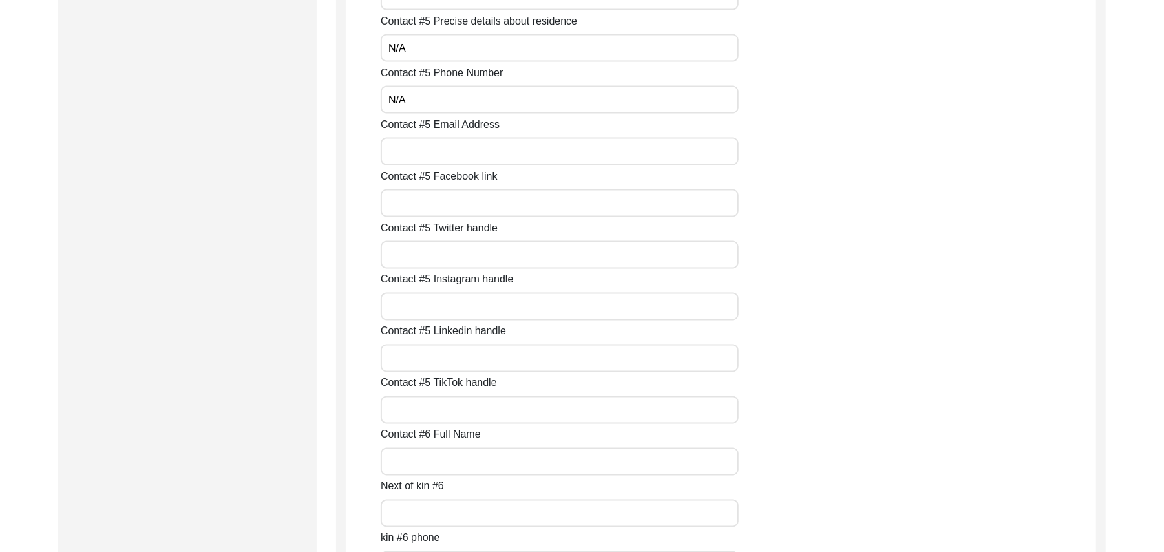
scroll to position [5063, 0]
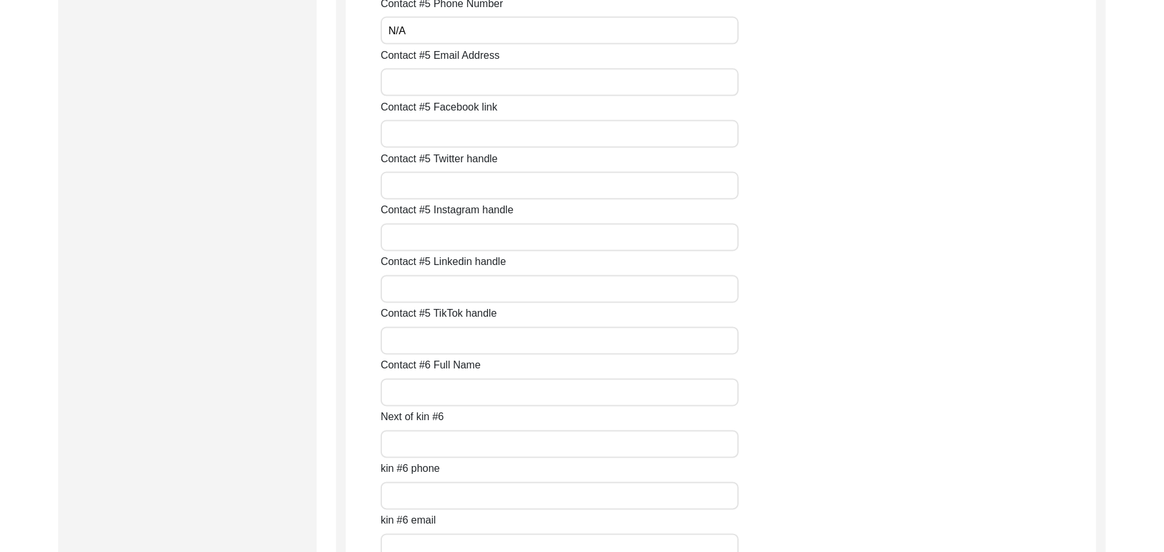
type input "N/A"
click at [440, 80] on input "Contact #5 Email Address" at bounding box center [560, 82] width 358 height 28
paste input "N/A"
type input "N/A"
click at [426, 130] on input "Contact #5 Facebook link" at bounding box center [560, 134] width 358 height 28
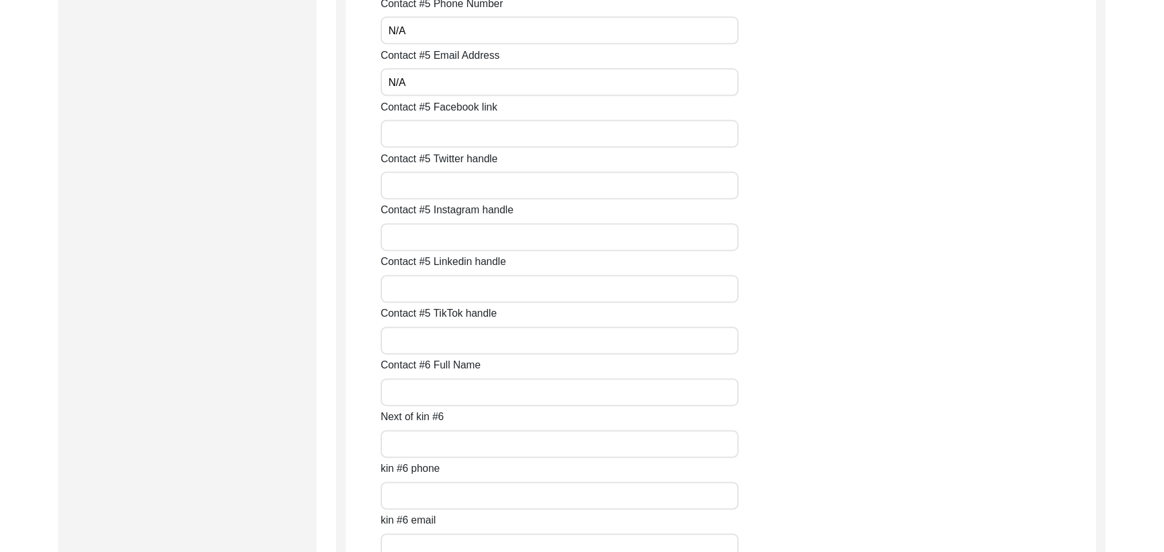
paste input "N/A"
type input "N/A"
click at [420, 178] on input "Contact #5 Twitter handle" at bounding box center [560, 186] width 358 height 28
paste input "N/A"
type input "N/A"
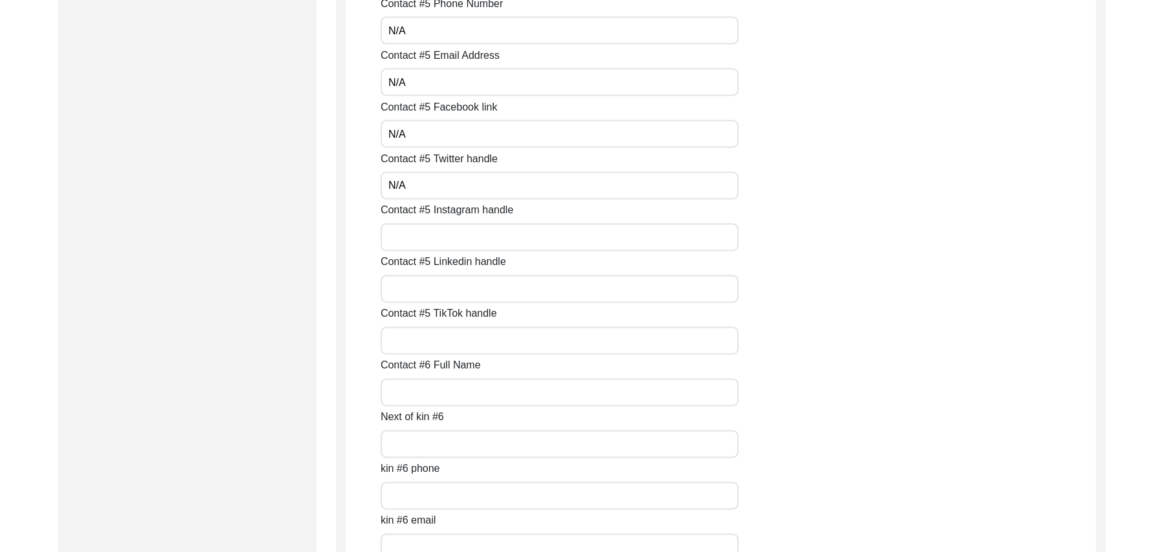
click at [421, 241] on input "Contact #5 Instagram handle" at bounding box center [560, 238] width 358 height 28
paste input "N/A"
type input "N/A"
click at [415, 286] on input "Contact #5 Linkedin handle" at bounding box center [560, 289] width 358 height 28
paste
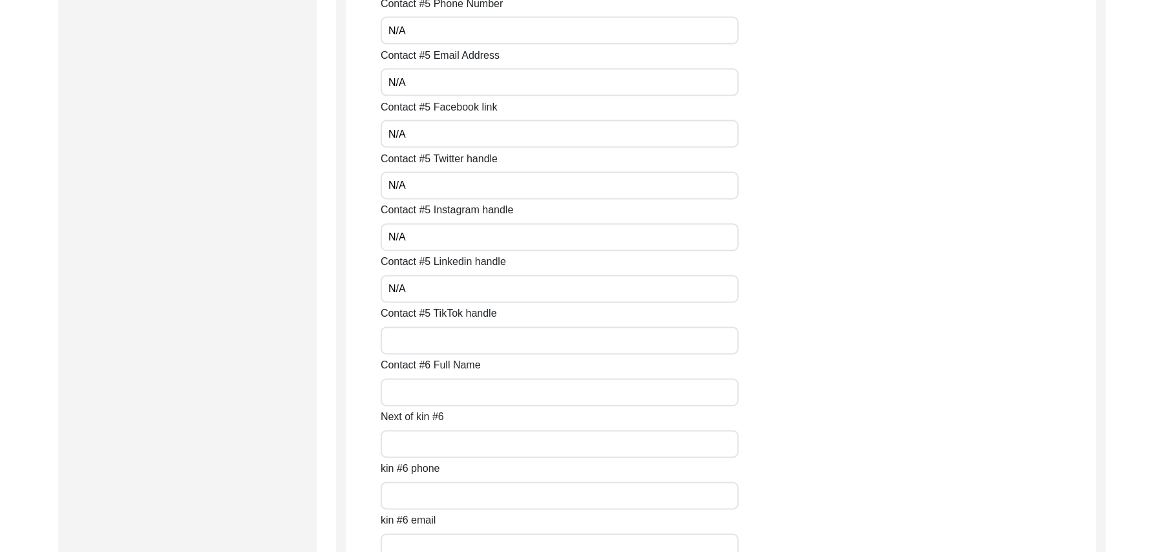
type input "N/A"
click at [408, 346] on input "Contact #5 TikTok handle" at bounding box center [560, 341] width 358 height 28
click at [406, 395] on input "Contact #6 Full Name" at bounding box center [560, 393] width 358 height 28
click at [411, 446] on input "Next of kin #6" at bounding box center [560, 444] width 358 height 28
click at [406, 502] on input "kin #6 phone" at bounding box center [560, 496] width 358 height 28
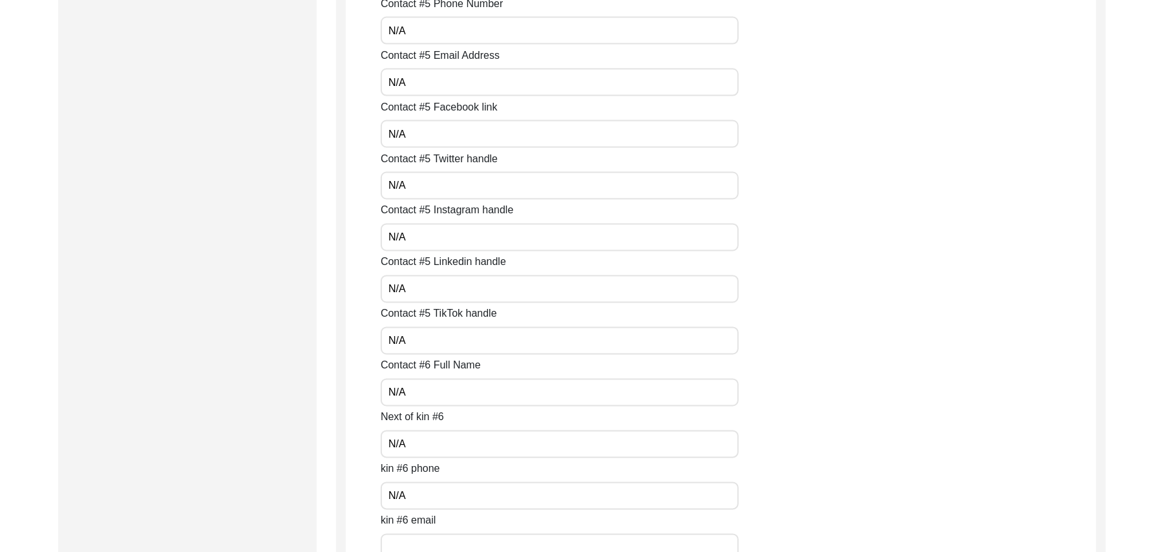
click at [407, 540] on input "kin #6 email" at bounding box center [560, 548] width 358 height 28
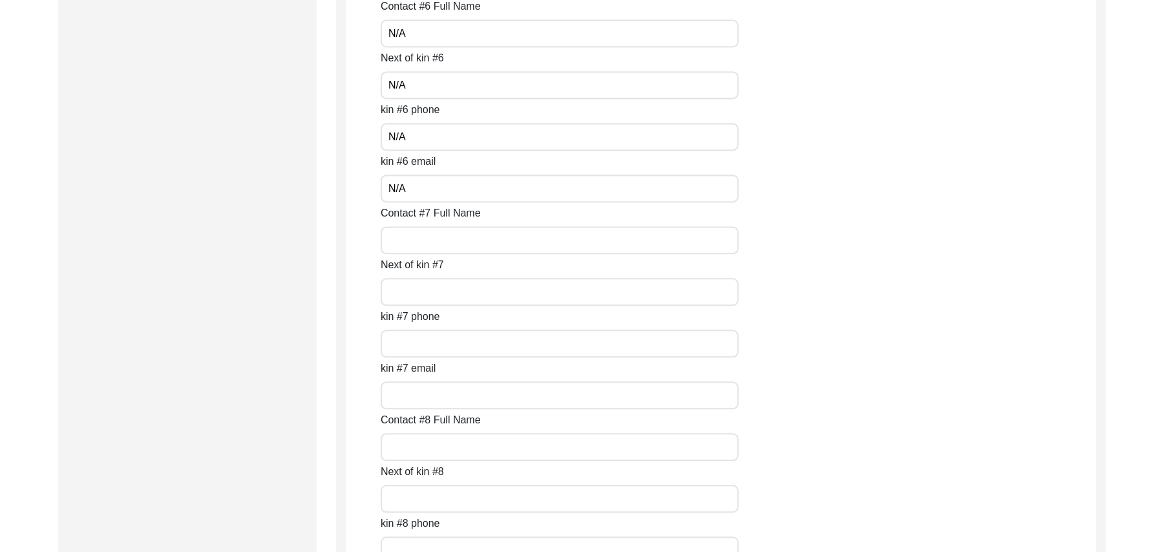
scroll to position [5526, 0]
click at [510, 142] on input "Contact #7 Full Name" at bounding box center [560, 137] width 358 height 28
click at [461, 189] on input "Next of kin #7" at bounding box center [560, 188] width 358 height 28
click at [430, 236] on input "kin #7 phone" at bounding box center [560, 240] width 358 height 28
click at [406, 295] on input "kin #7 email" at bounding box center [560, 292] width 358 height 28
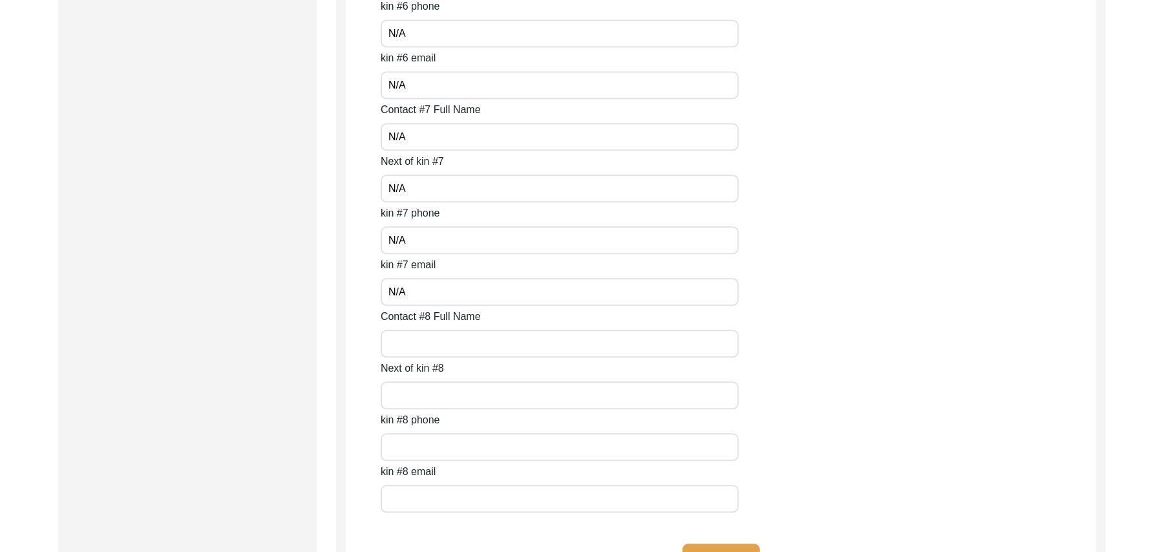
click at [401, 345] on input "Contact #8 Full Name" at bounding box center [560, 344] width 358 height 28
click at [401, 392] on input "Next of kin #8" at bounding box center [560, 395] width 358 height 28
click at [403, 453] on input "text" at bounding box center [560, 447] width 358 height 28
click at [407, 502] on input "text" at bounding box center [560, 499] width 358 height 28
click at [717, 545] on button "Save" at bounding box center [721, 558] width 78 height 31
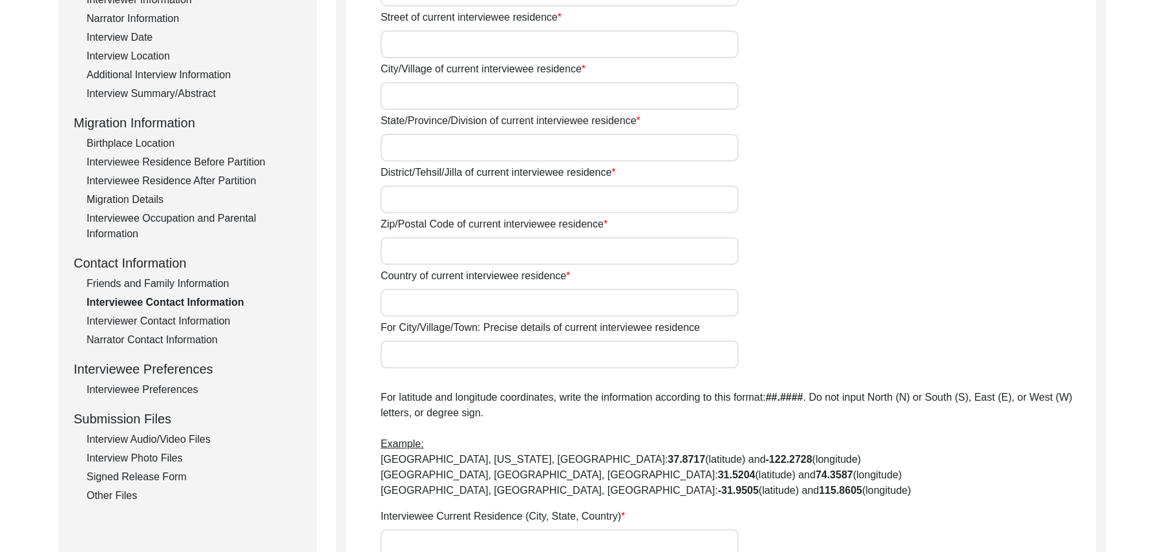
scroll to position [92, 0]
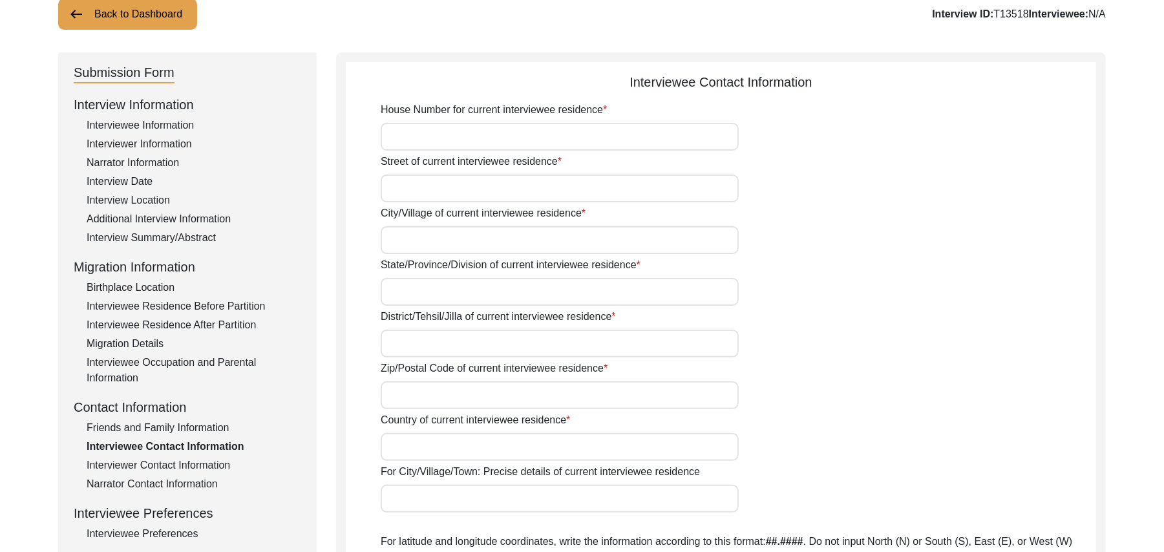
click at [544, 136] on input "House Number for current interviewee residence" at bounding box center [560, 137] width 358 height 28
click at [494, 197] on input "Street of current interviewee residence" at bounding box center [560, 188] width 358 height 28
click at [470, 236] on input "City/Village of current interviewee residence" at bounding box center [560, 240] width 358 height 28
click at [445, 293] on input "State/Province/Division of current interviewee residence" at bounding box center [560, 292] width 358 height 28
click at [424, 351] on input "District/Tehsil/Jilla of current interviewee residence" at bounding box center [560, 344] width 358 height 28
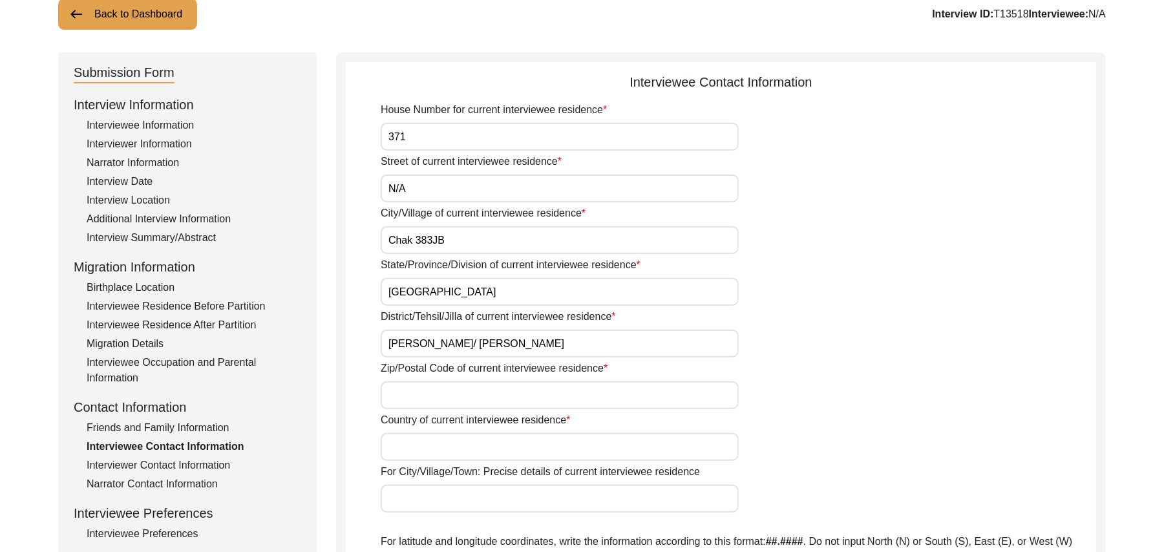
click at [412, 394] on input "Zip/Postal Code of current interviewee residence" at bounding box center [560, 395] width 358 height 28
click at [408, 442] on input "Country of current interviewee residence" at bounding box center [560, 447] width 358 height 28
click at [416, 504] on input "For City/Village/Town: Precise details of current interviewee residence" at bounding box center [560, 499] width 358 height 28
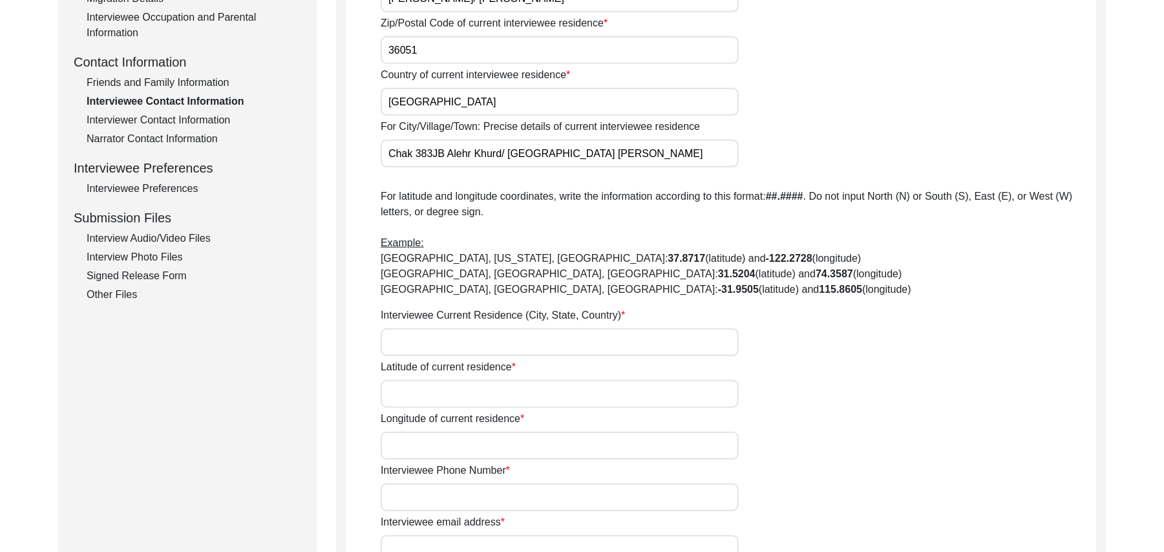
scroll to position [516, 0]
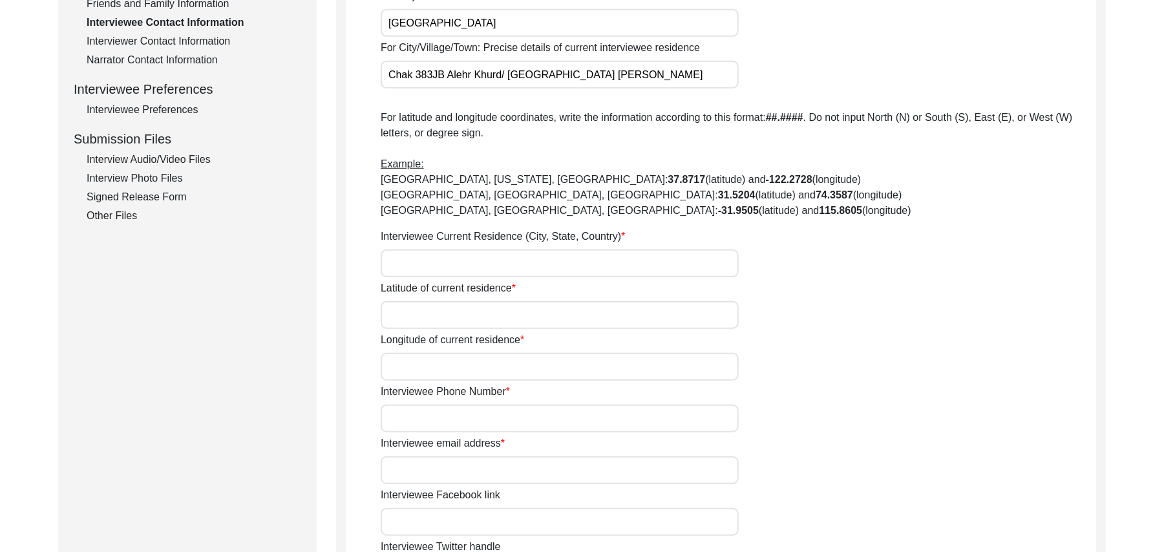
click at [445, 269] on input "Interviewee Current Residence (City, State, Country)" at bounding box center [560, 263] width 358 height 28
click at [438, 314] on input "Latitude of current residence" at bounding box center [560, 315] width 358 height 28
click at [430, 365] on input "Longitude of current residence" at bounding box center [560, 367] width 358 height 28
click at [429, 419] on input "Interviewee Phone Number" at bounding box center [560, 418] width 358 height 28
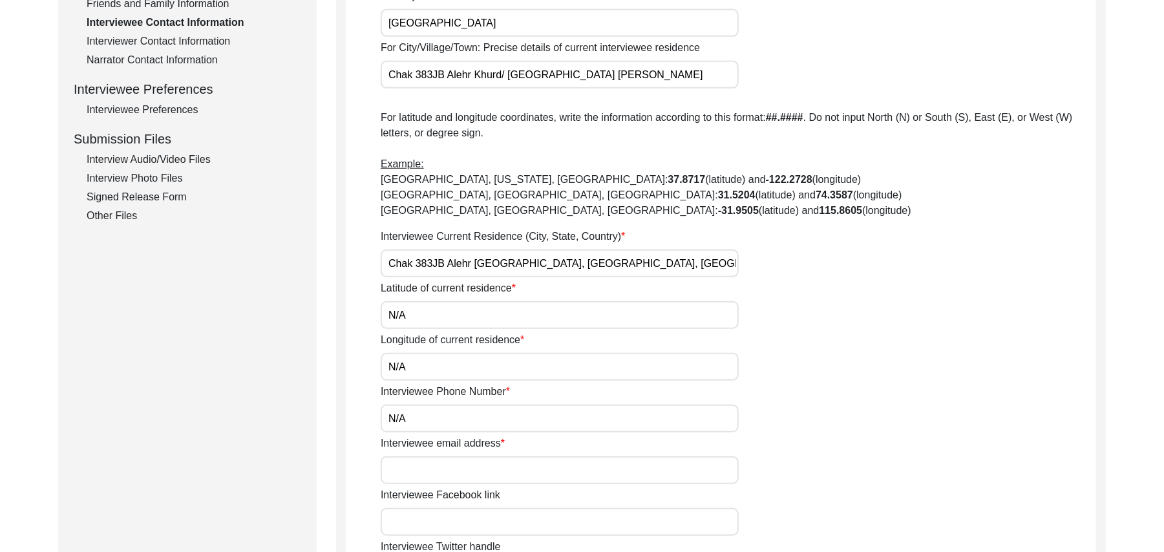
click at [427, 472] on input "Interviewee email address" at bounding box center [560, 470] width 358 height 28
click at [434, 525] on input "Interviewee Facebook link" at bounding box center [560, 522] width 358 height 28
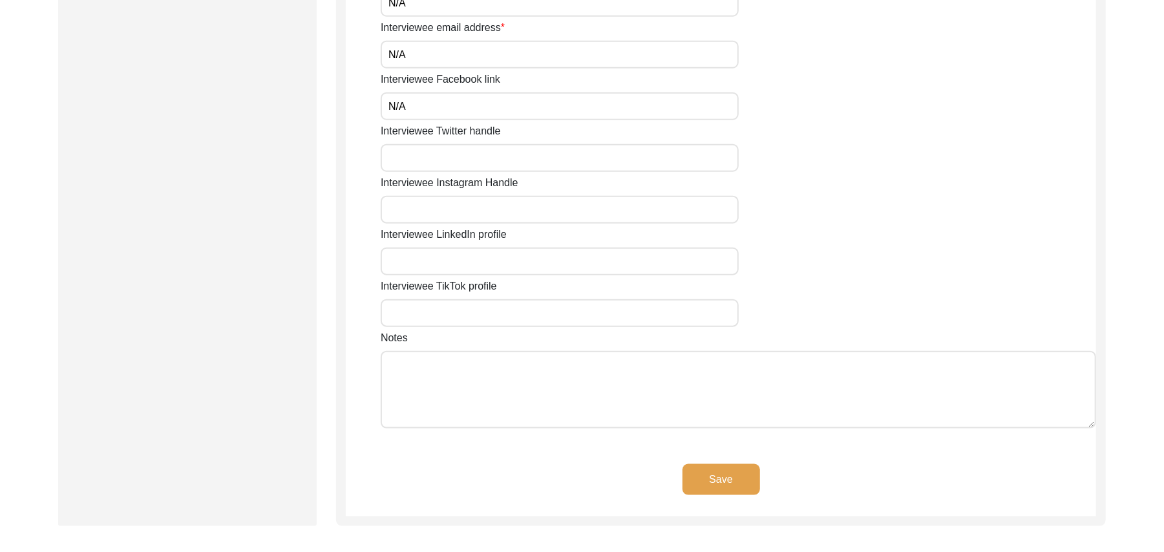
scroll to position [954, 0]
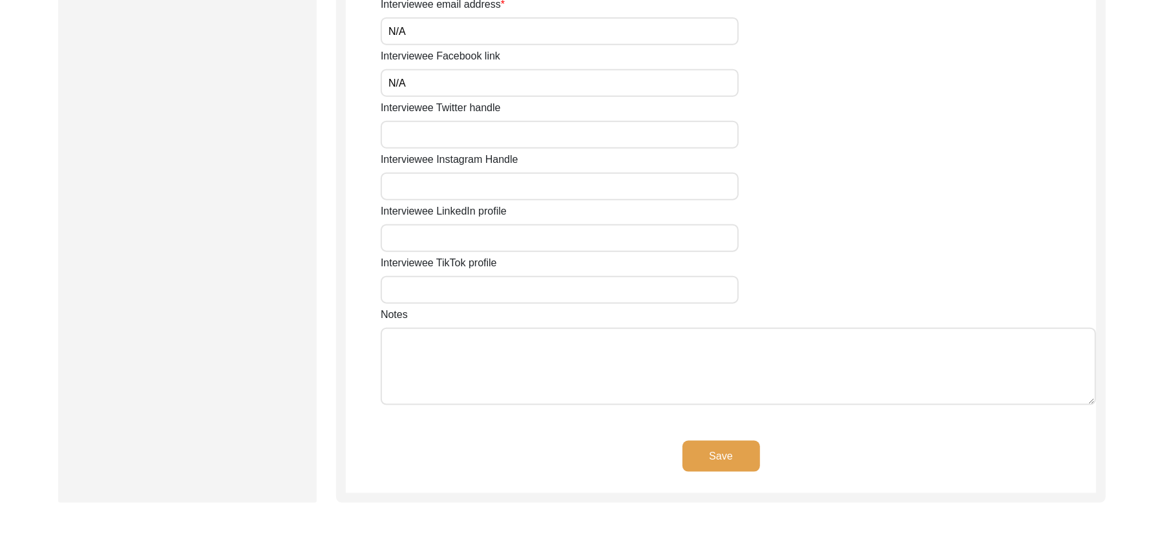
click at [461, 138] on input "Interviewee Twitter handle" at bounding box center [560, 135] width 358 height 28
click at [466, 189] on input "Interviewee Instagram Handle" at bounding box center [560, 187] width 358 height 28
click at [453, 234] on input "Interviewee LinkedIn profile" at bounding box center [560, 238] width 358 height 28
click at [435, 290] on input "Interviewee TikTok profile" at bounding box center [560, 290] width 358 height 28
click at [435, 358] on textarea "Notes" at bounding box center [738, 367] width 715 height 78
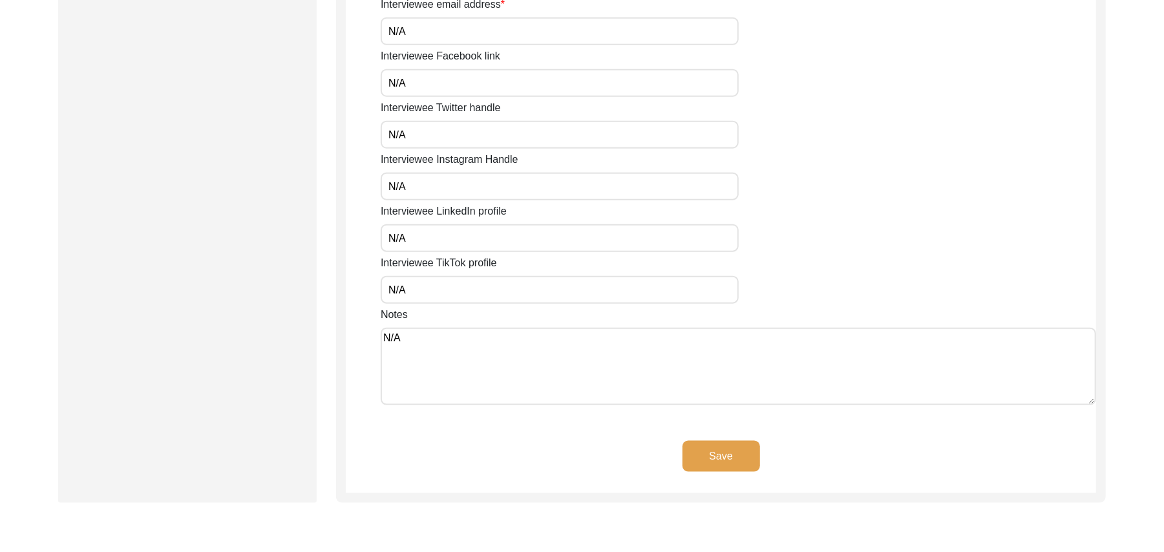
click at [701, 452] on button "Save" at bounding box center [721, 456] width 78 height 31
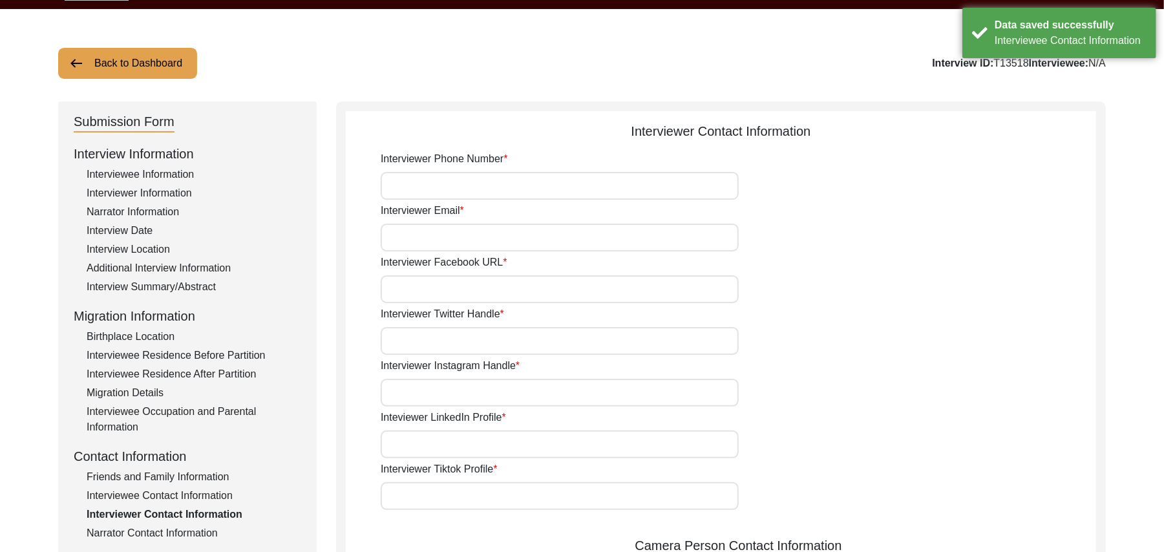
scroll to position [35, 0]
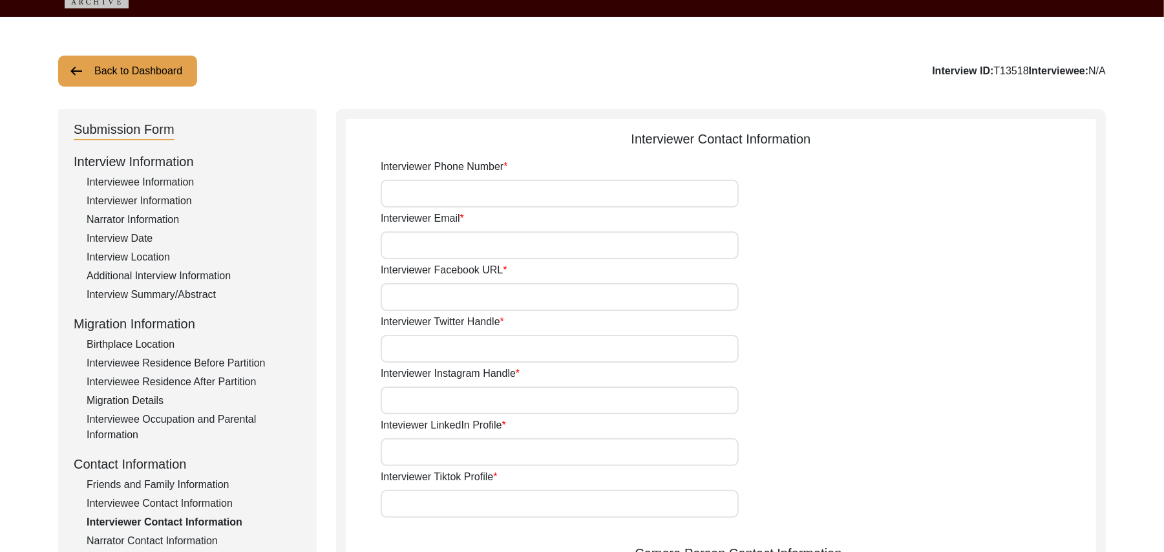
click at [451, 196] on input "Interviewer Phone Number" at bounding box center [560, 194] width 358 height 28
click at [435, 251] on input "Interviewer Email" at bounding box center [560, 245] width 358 height 28
click at [448, 297] on input "Interviewer Facebook URL" at bounding box center [560, 297] width 358 height 28
click at [448, 342] on input "Interviewer Twitter Handle" at bounding box center [560, 349] width 358 height 28
click at [456, 404] on input "Interviewer Instagram Handle" at bounding box center [560, 400] width 358 height 28
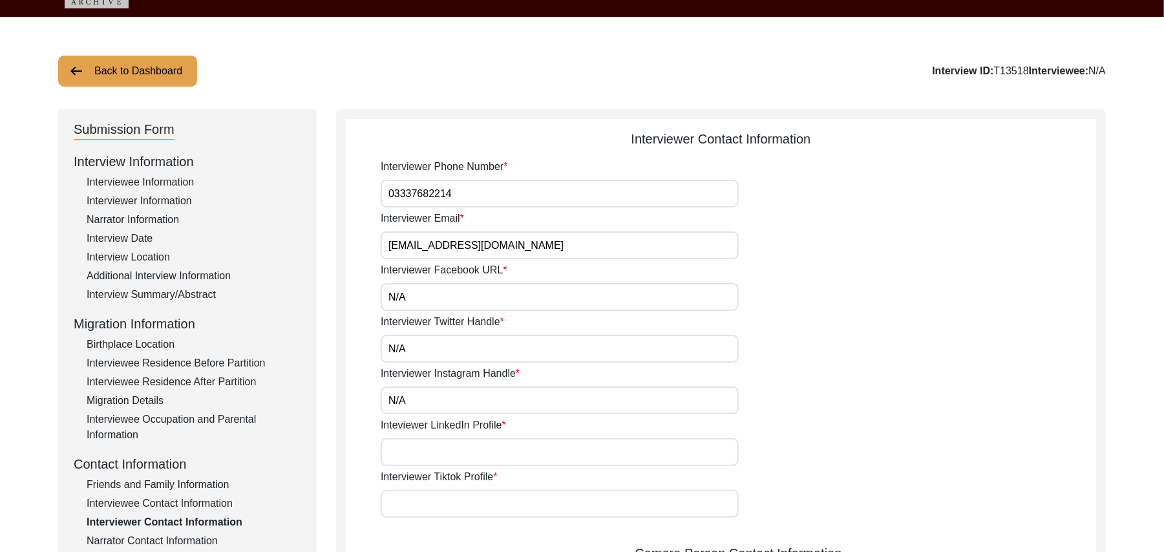
click at [454, 454] on input "Inteviewer LinkedIn Profile" at bounding box center [560, 452] width 358 height 28
click at [452, 507] on input "Interviewer Tiktok Profile" at bounding box center [560, 504] width 358 height 28
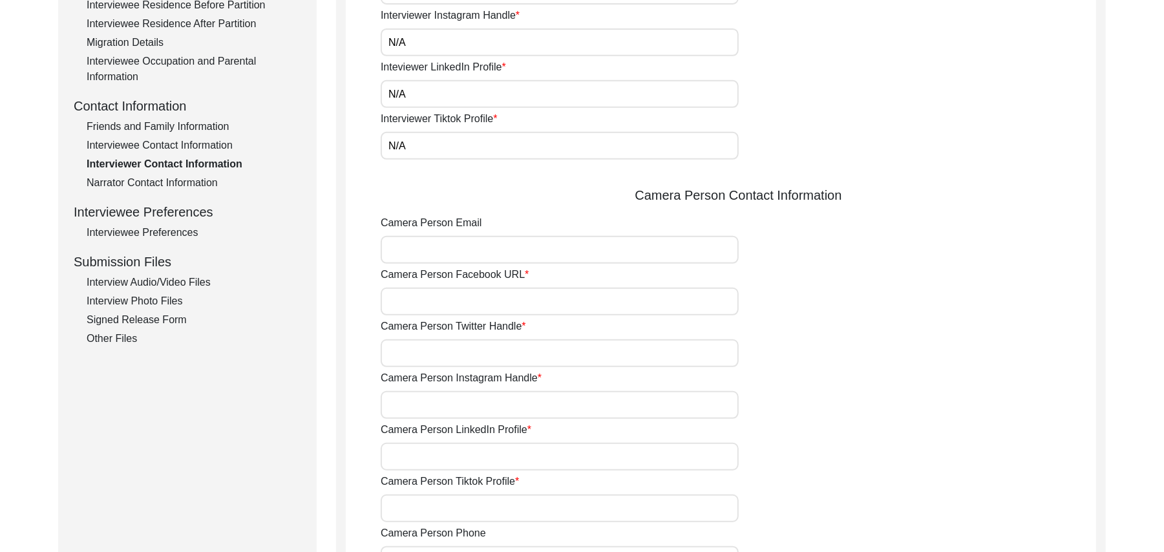
scroll to position [427, 0]
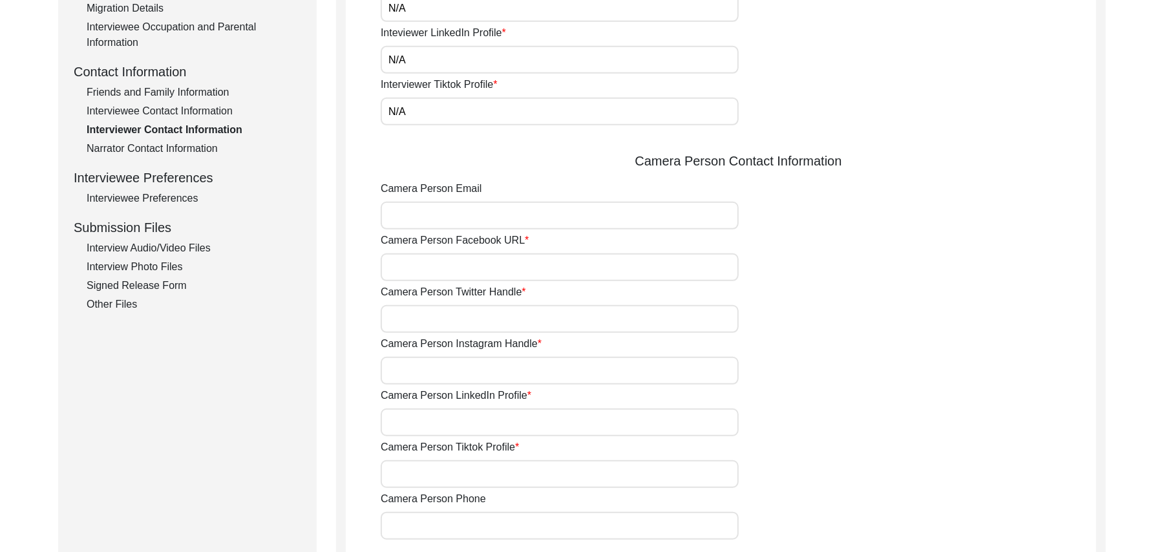
click at [515, 222] on input "Camera Person Email" at bounding box center [560, 216] width 358 height 28
click at [494, 267] on input "Camera Person Facebook URL" at bounding box center [560, 267] width 358 height 28
click at [477, 326] on input "Camera Person Twitter Handle" at bounding box center [560, 319] width 358 height 28
click at [458, 375] on input "Camera Person Instagram Handle" at bounding box center [560, 371] width 358 height 28
click at [443, 429] on input "Camera Person LinkedIn Profile" at bounding box center [560, 422] width 358 height 28
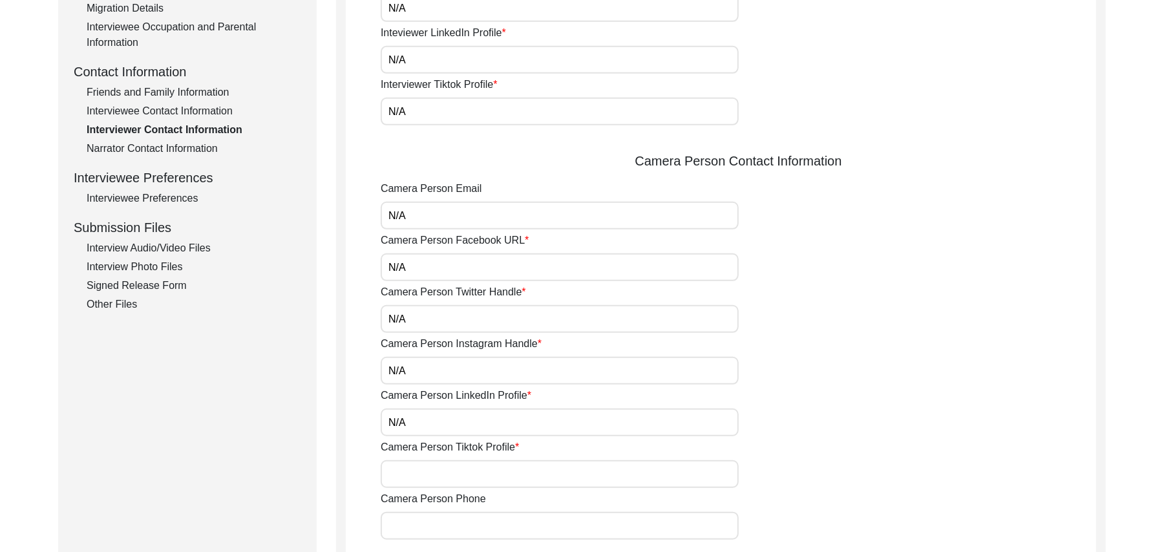
click at [435, 476] on input "Camera Person Tiktok Profile" at bounding box center [560, 474] width 358 height 28
click at [432, 530] on input "Camera Person Phone" at bounding box center [560, 526] width 358 height 28
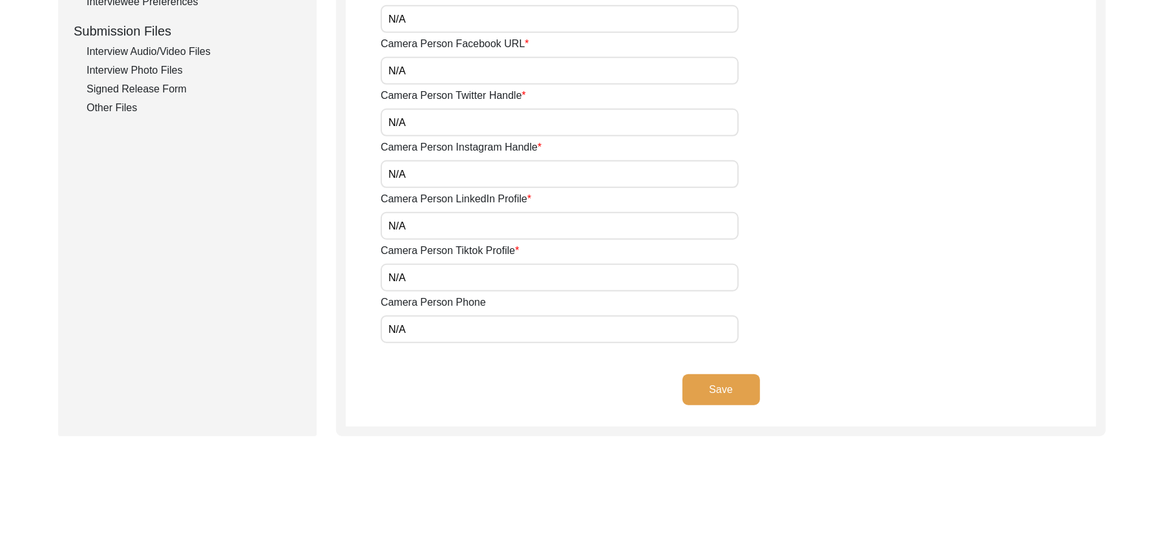
scroll to position [691, 0]
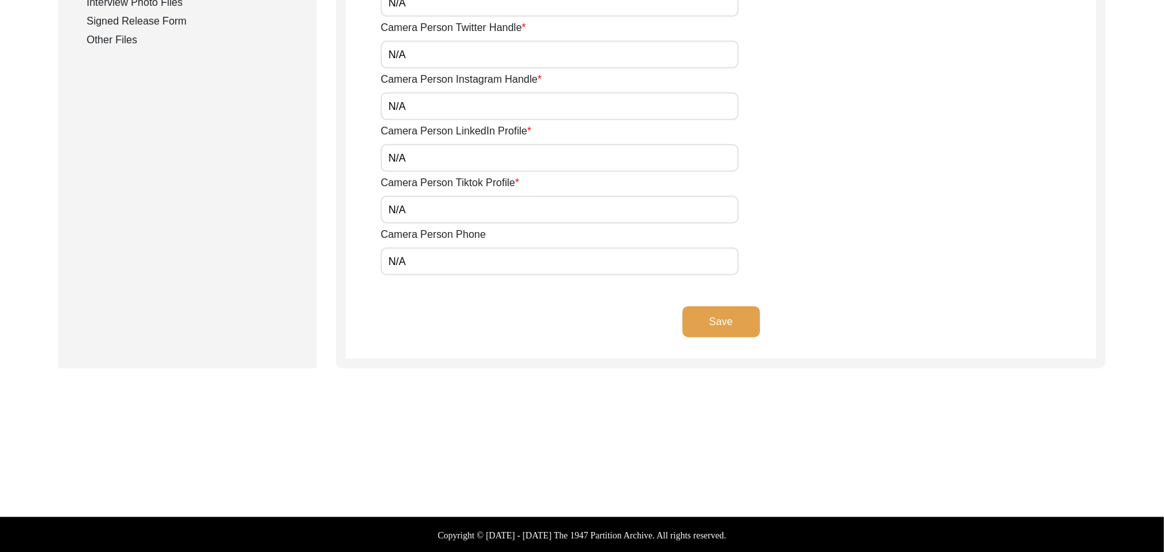
click at [739, 319] on button "Save" at bounding box center [721, 321] width 78 height 31
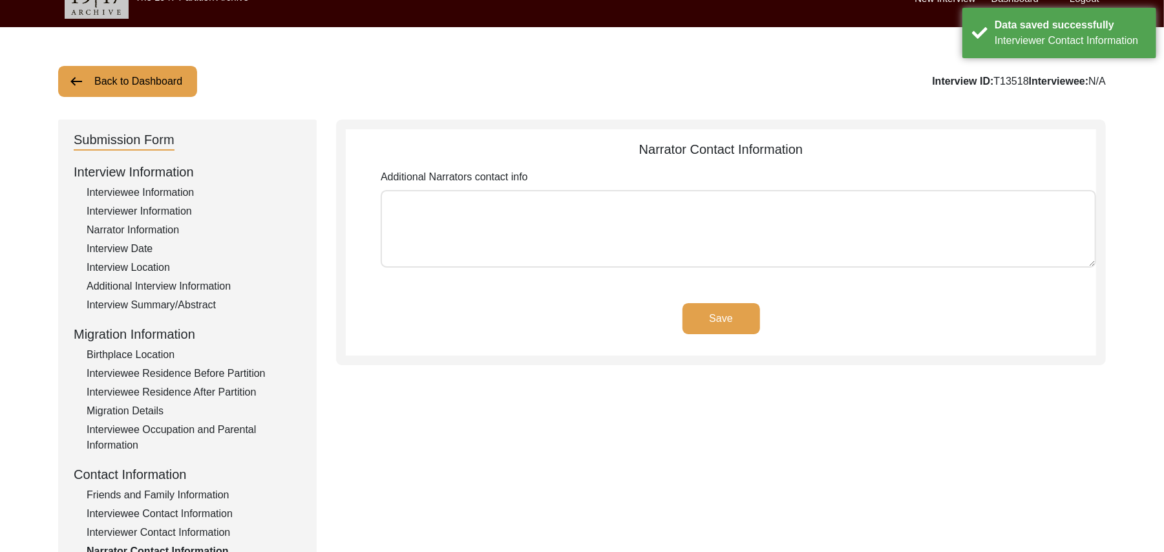
scroll to position [26, 0]
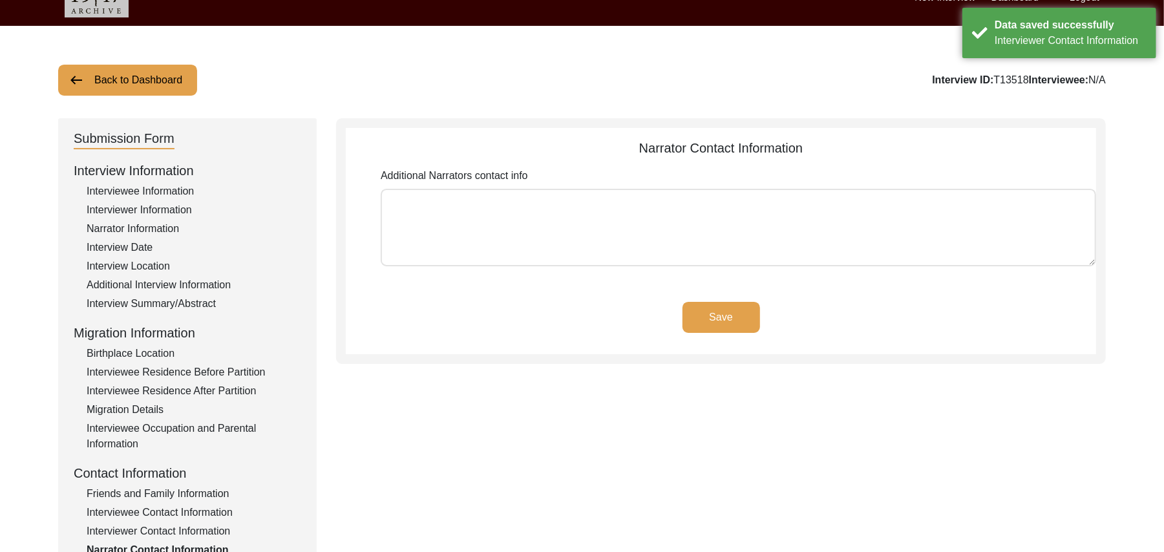
click at [629, 212] on textarea "Additional Narrators contact info" at bounding box center [738, 228] width 715 height 78
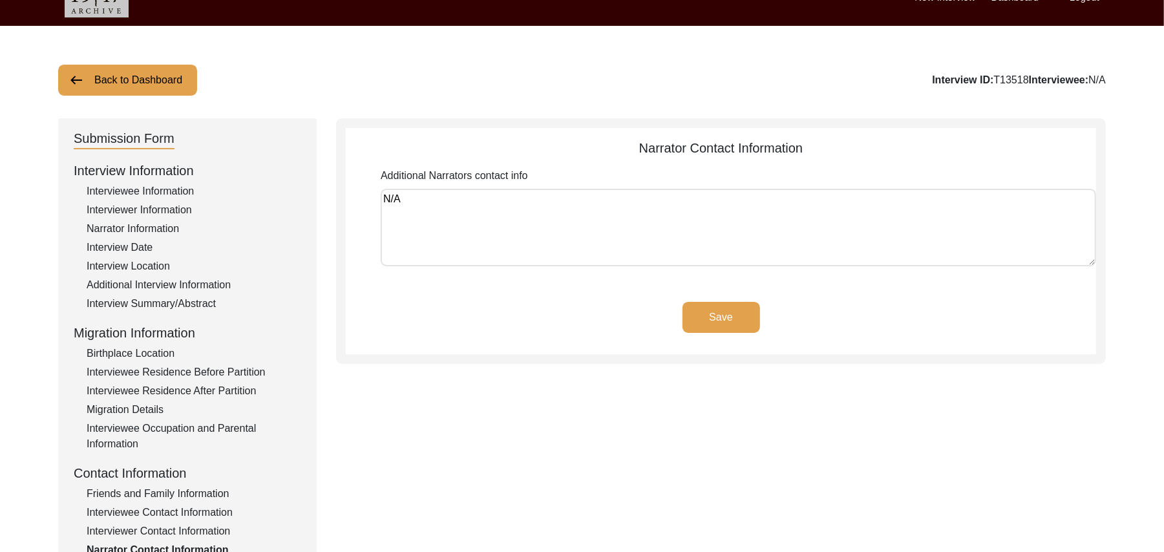
click at [696, 313] on button "Save" at bounding box center [721, 317] width 78 height 31
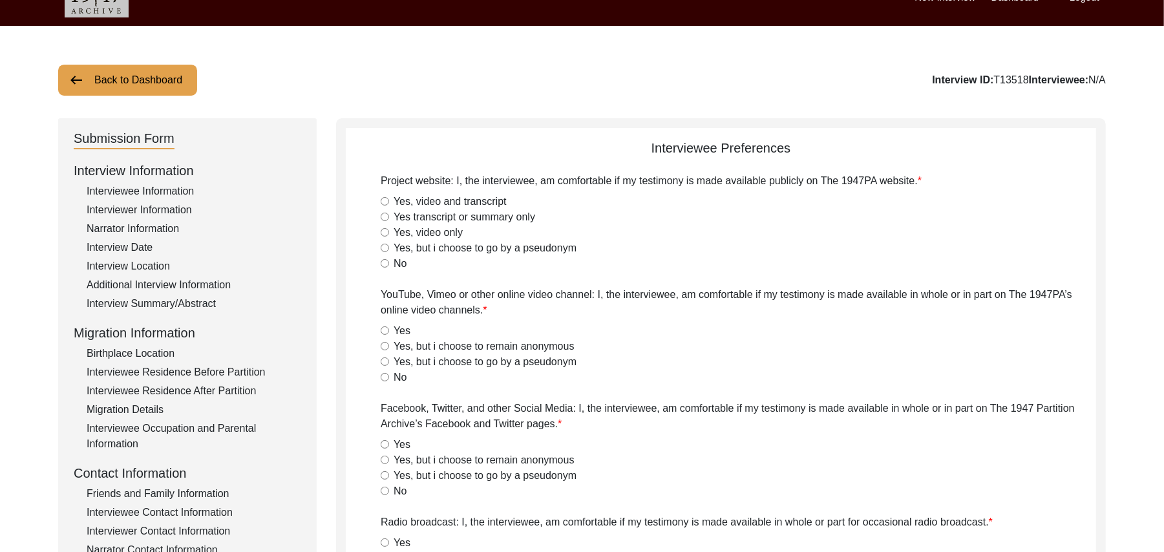
click at [383, 200] on input "Yes, video and transcript" at bounding box center [385, 201] width 8 height 8
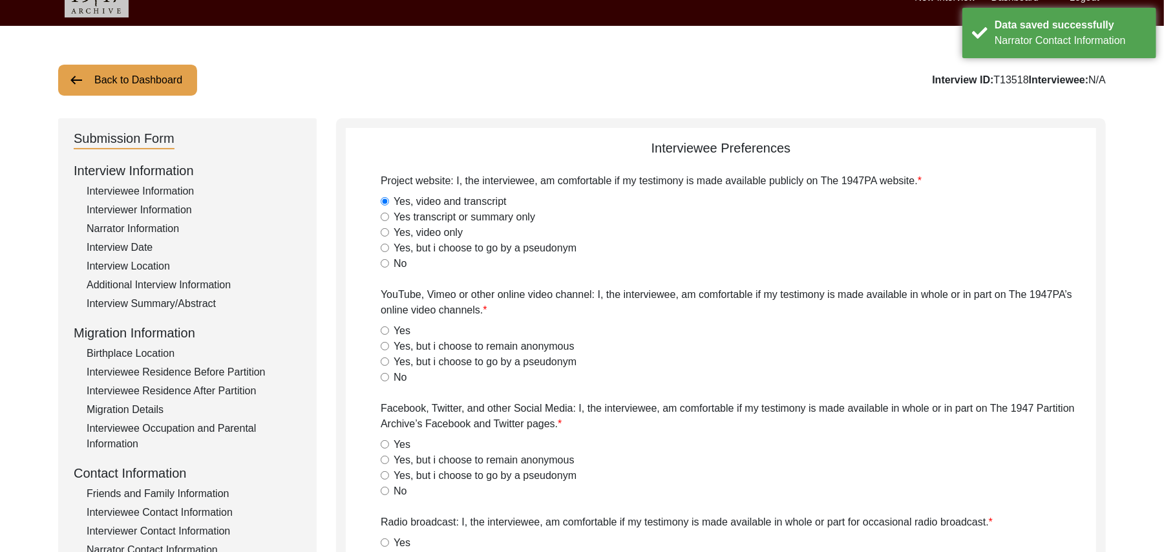
click at [382, 327] on input "Yes" at bounding box center [385, 330] width 8 height 8
click at [384, 445] on input "Yes" at bounding box center [385, 444] width 8 height 8
click at [383, 538] on input "Yes" at bounding box center [385, 542] width 8 height 8
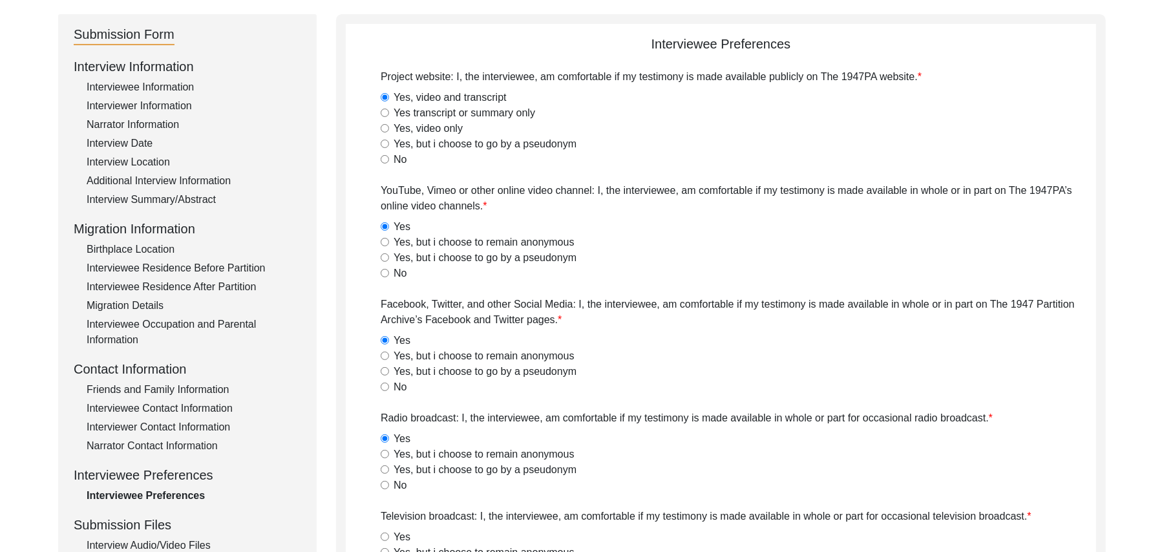
scroll to position [443, 0]
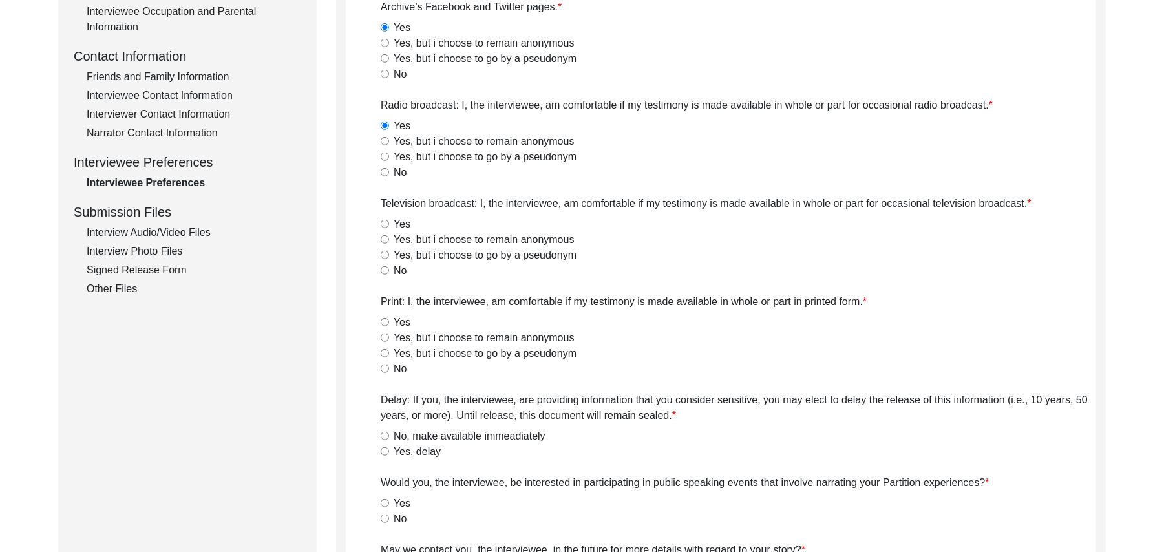
click at [386, 221] on input "Yes" at bounding box center [385, 224] width 8 height 8
click at [386, 324] on input "Yes" at bounding box center [385, 322] width 8 height 8
click at [386, 437] on input "No, make available immeadiately" at bounding box center [385, 436] width 8 height 8
click at [384, 517] on input "No" at bounding box center [385, 518] width 8 height 8
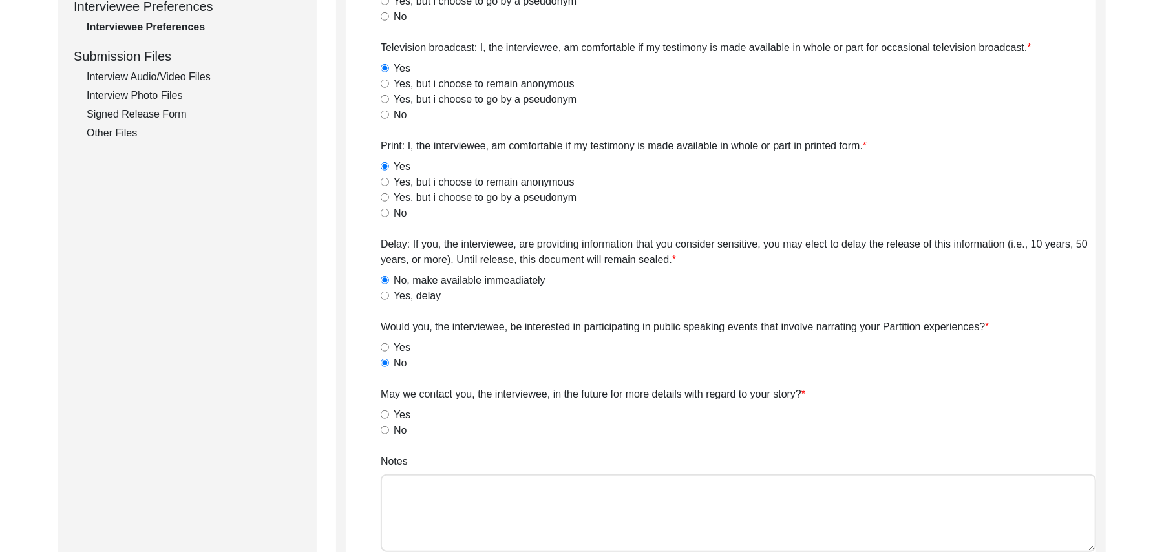
scroll to position [608, 0]
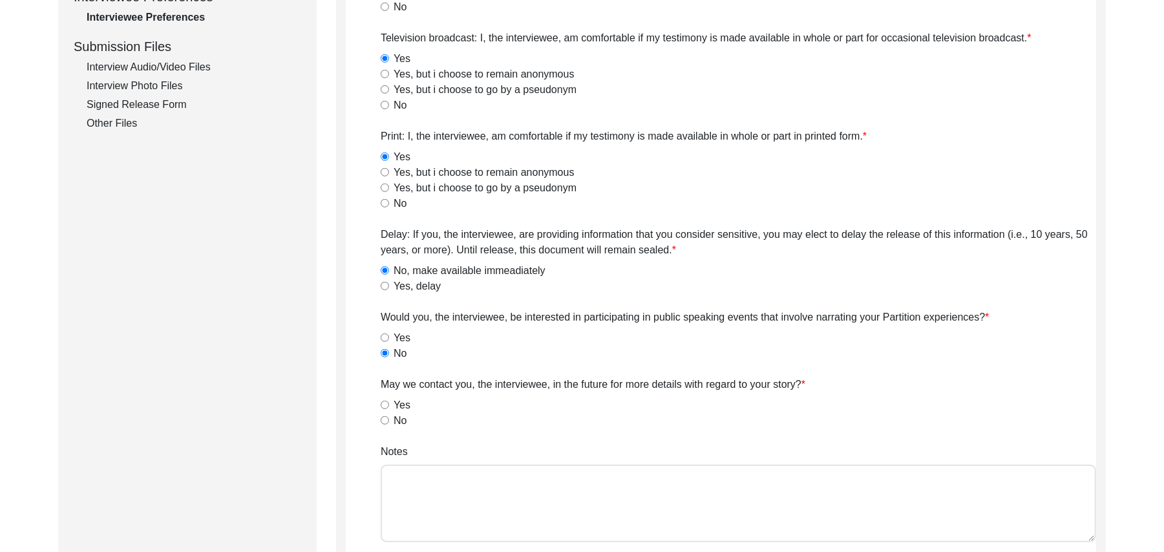
click at [386, 404] on input "Yes" at bounding box center [385, 405] width 8 height 8
click at [442, 498] on textarea "Notes" at bounding box center [738, 504] width 715 height 78
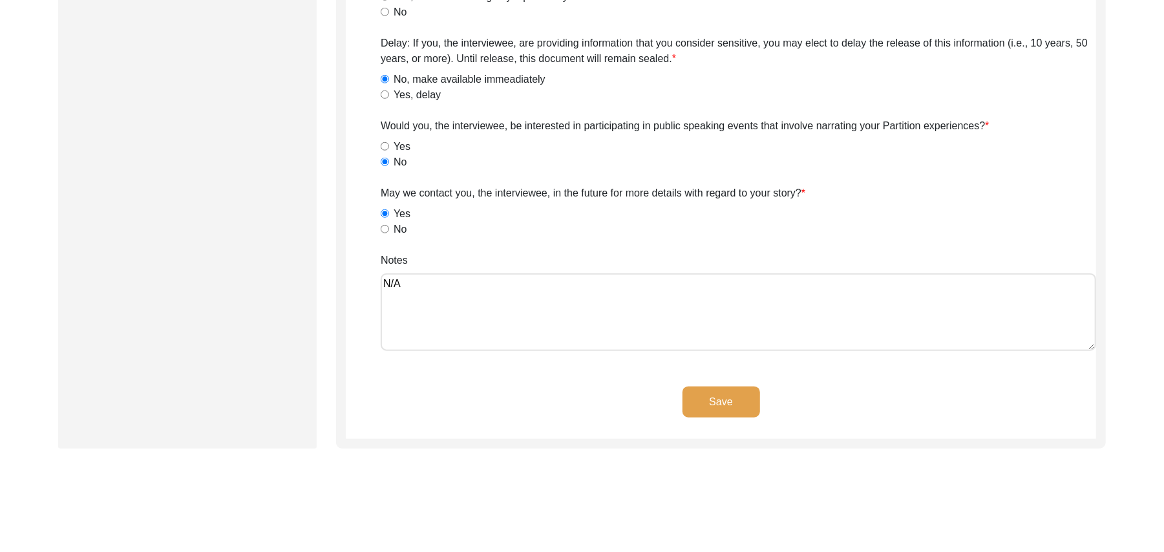
scroll to position [818, 0]
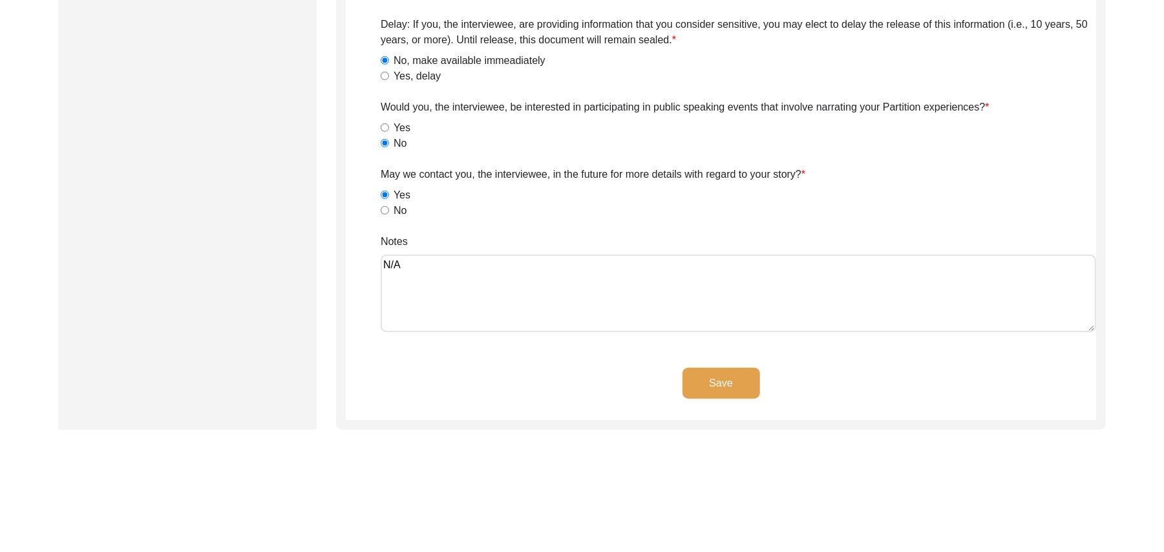
click at [724, 380] on button "Save" at bounding box center [721, 383] width 78 height 31
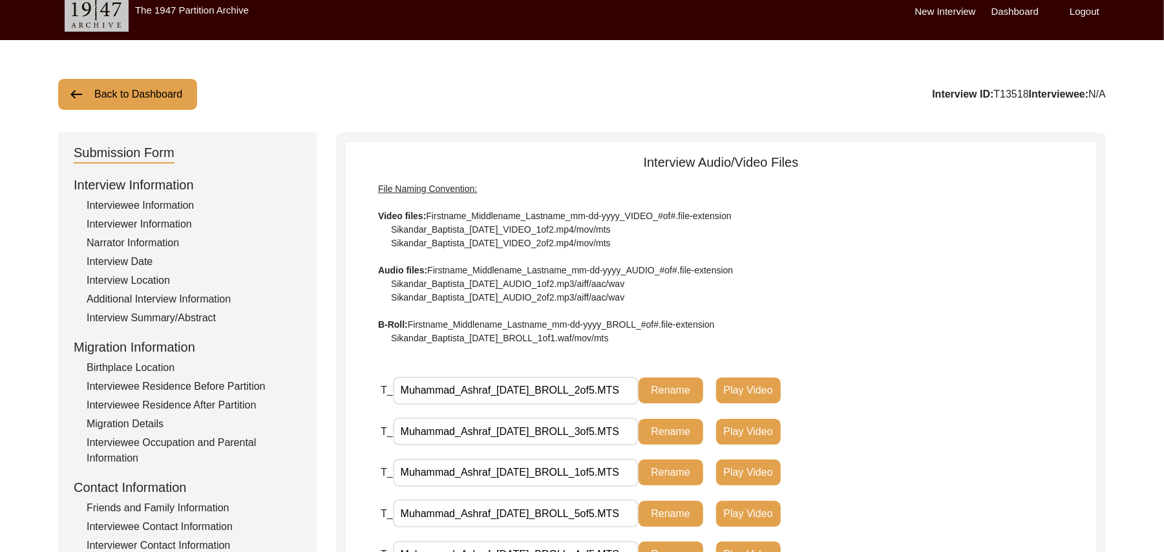
scroll to position [0, 0]
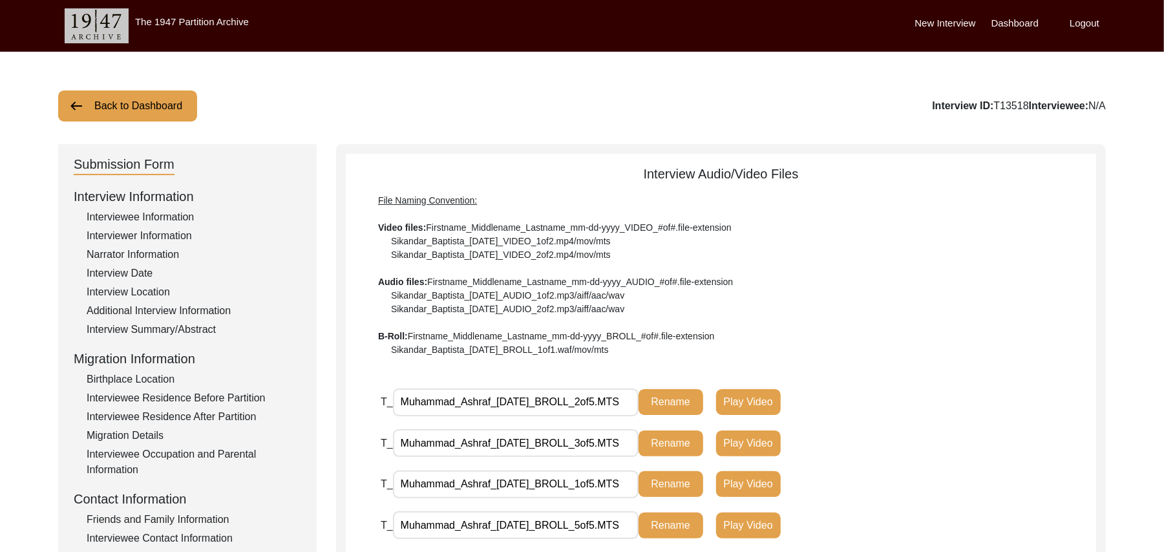
click at [158, 106] on button "Back to Dashboard" at bounding box center [127, 105] width 139 height 31
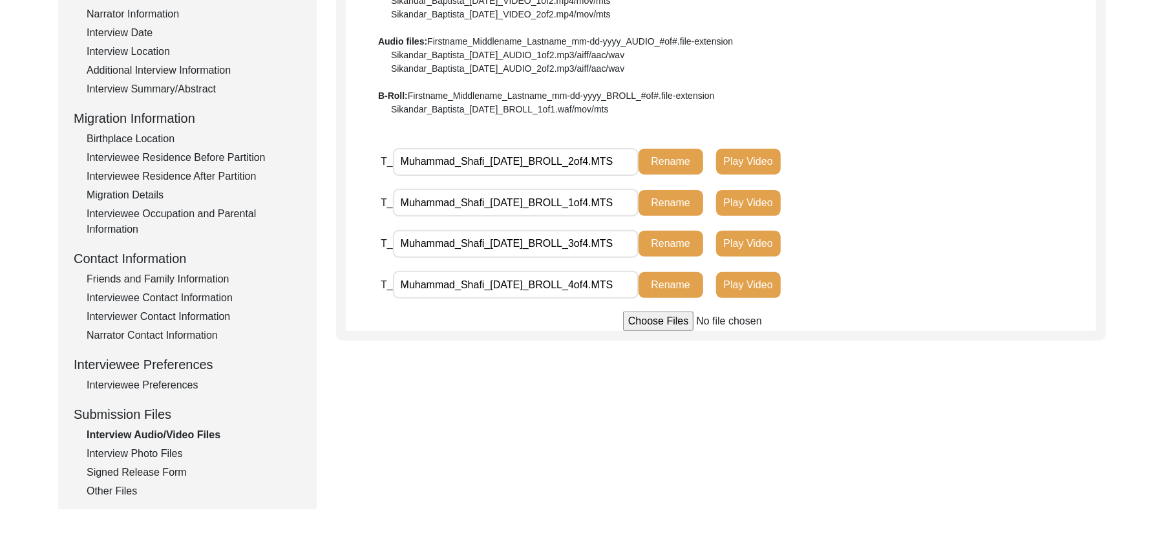
click at [645, 318] on input "file" at bounding box center [721, 320] width 196 height 19
click at [639, 323] on input "file" at bounding box center [721, 320] width 196 height 19
type input "C:\fakepath\Muhammad_Shafi_[DATE]_VIDEO_1of5.MTS"
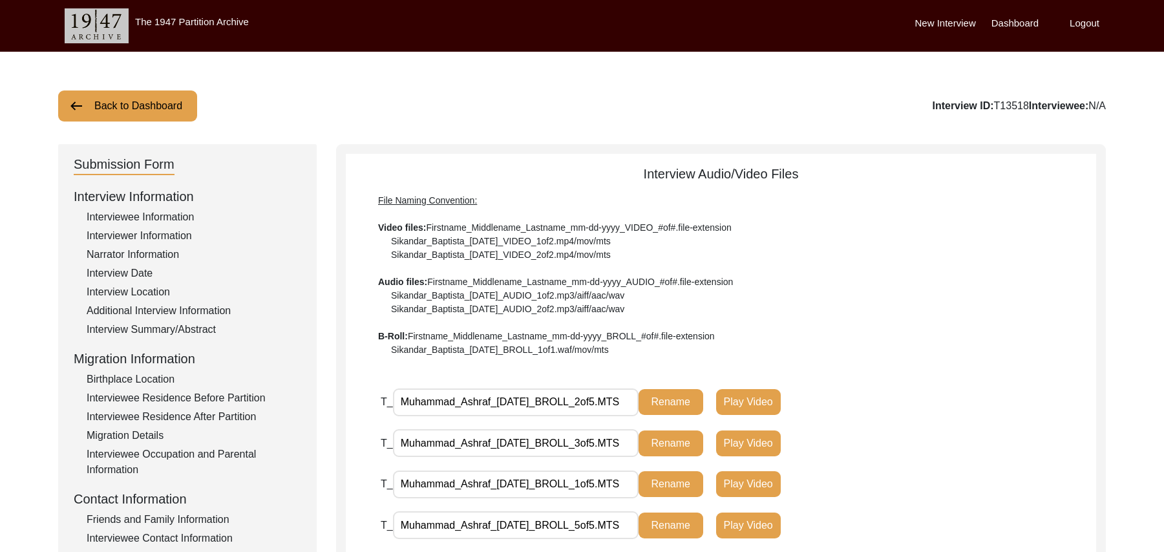
scroll to position [355, 0]
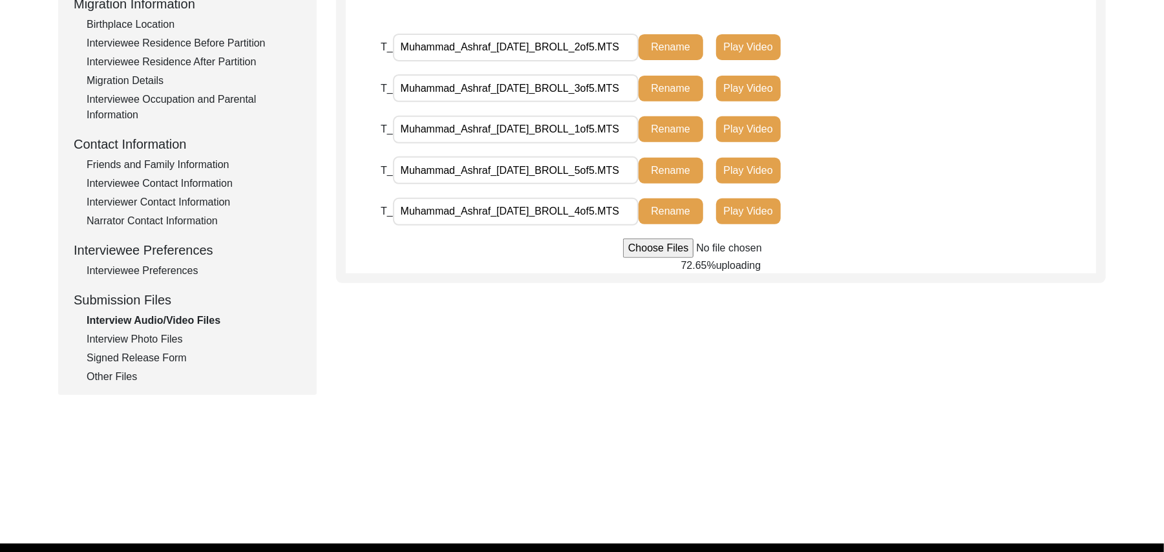
click at [641, 249] on input "file" at bounding box center [721, 247] width 196 height 19
click at [659, 249] on input "file" at bounding box center [721, 247] width 196 height 19
click at [637, 249] on input "file" at bounding box center [721, 247] width 196 height 19
type input "C:\fakepath\Muhammad_Ashraf_[DATE]_VIDEEO_2of8.MTS"
